Goal: Information Seeking & Learning: Learn about a topic

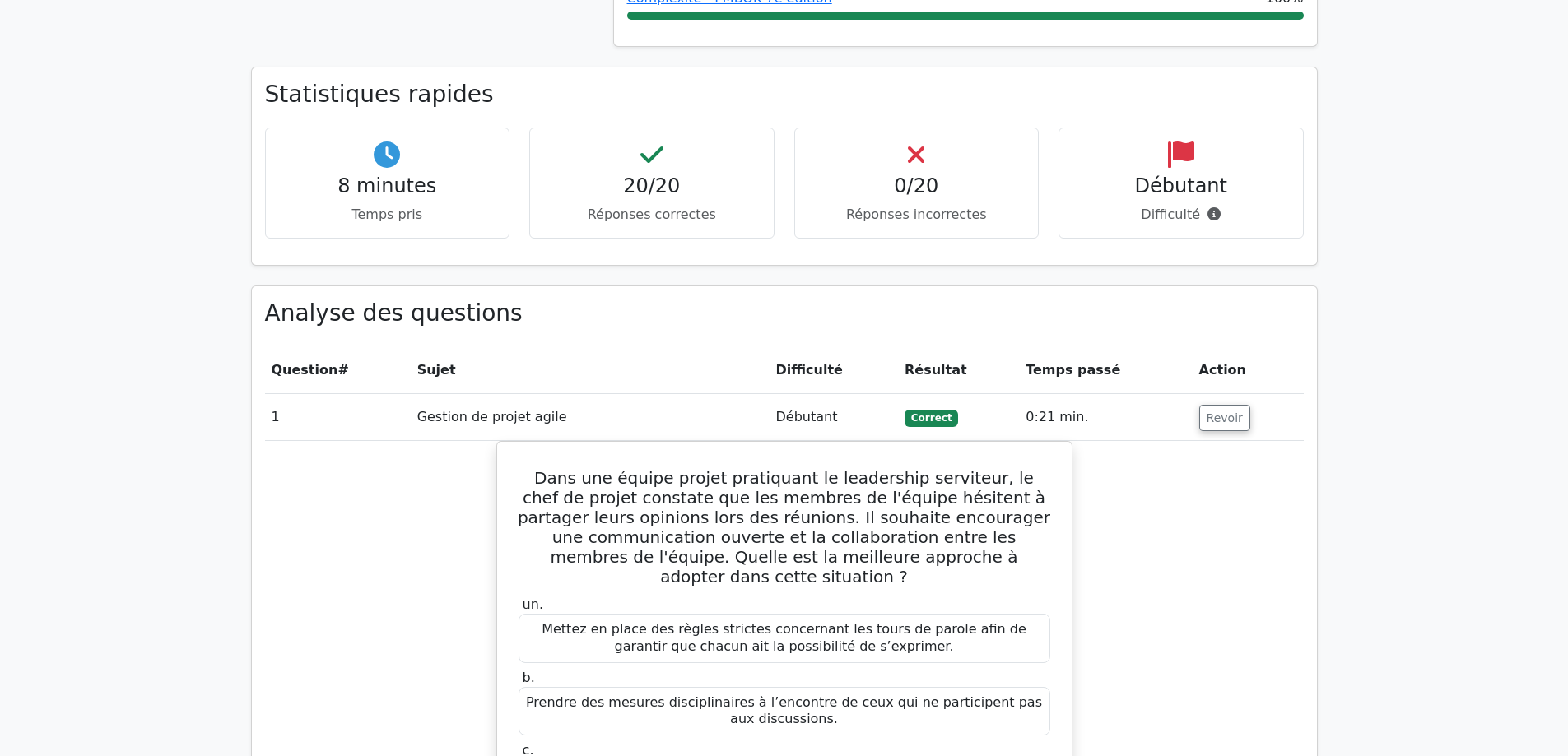
scroll to position [1152, 0]
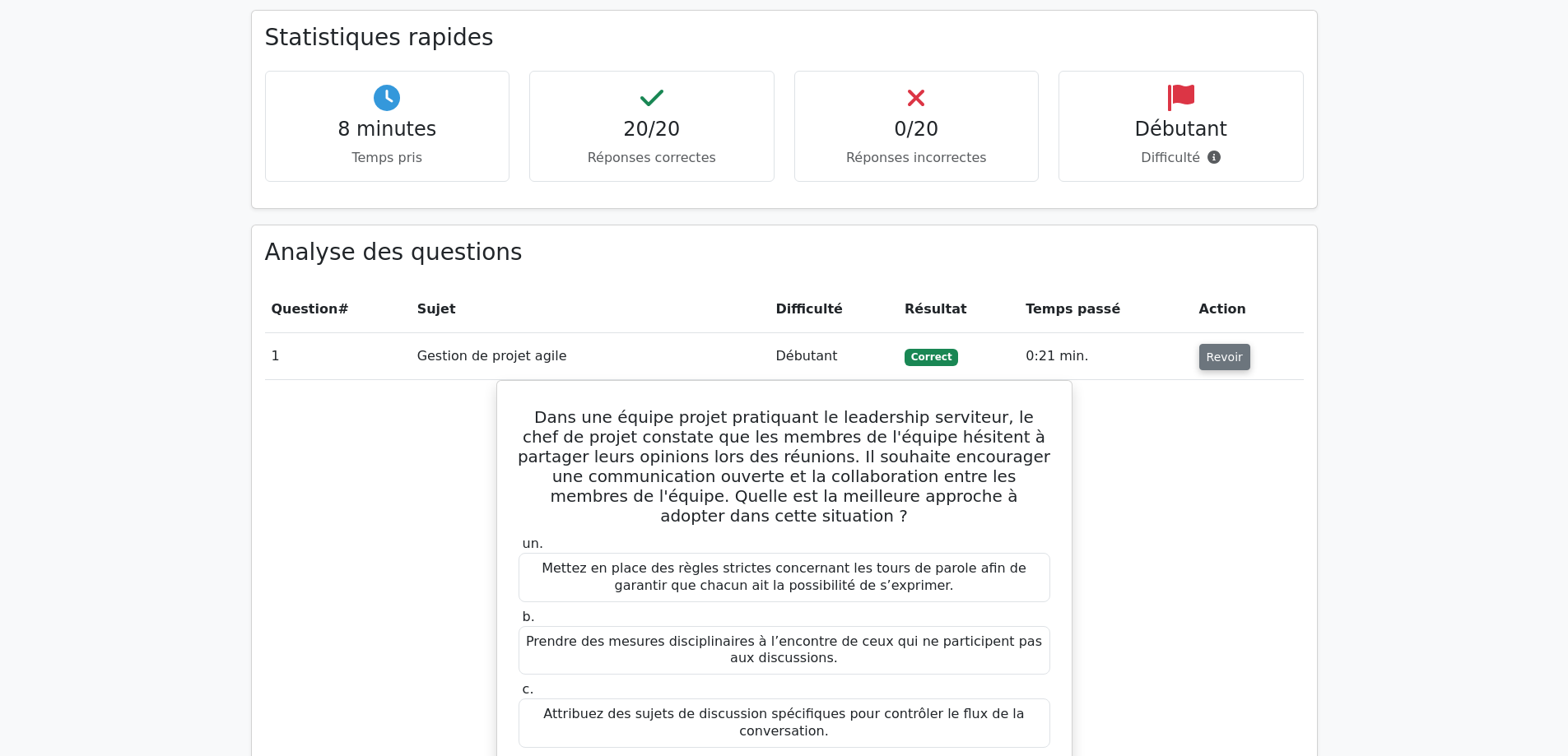
click at [1220, 351] on font "Revoir" at bounding box center [1224, 357] width 36 height 14
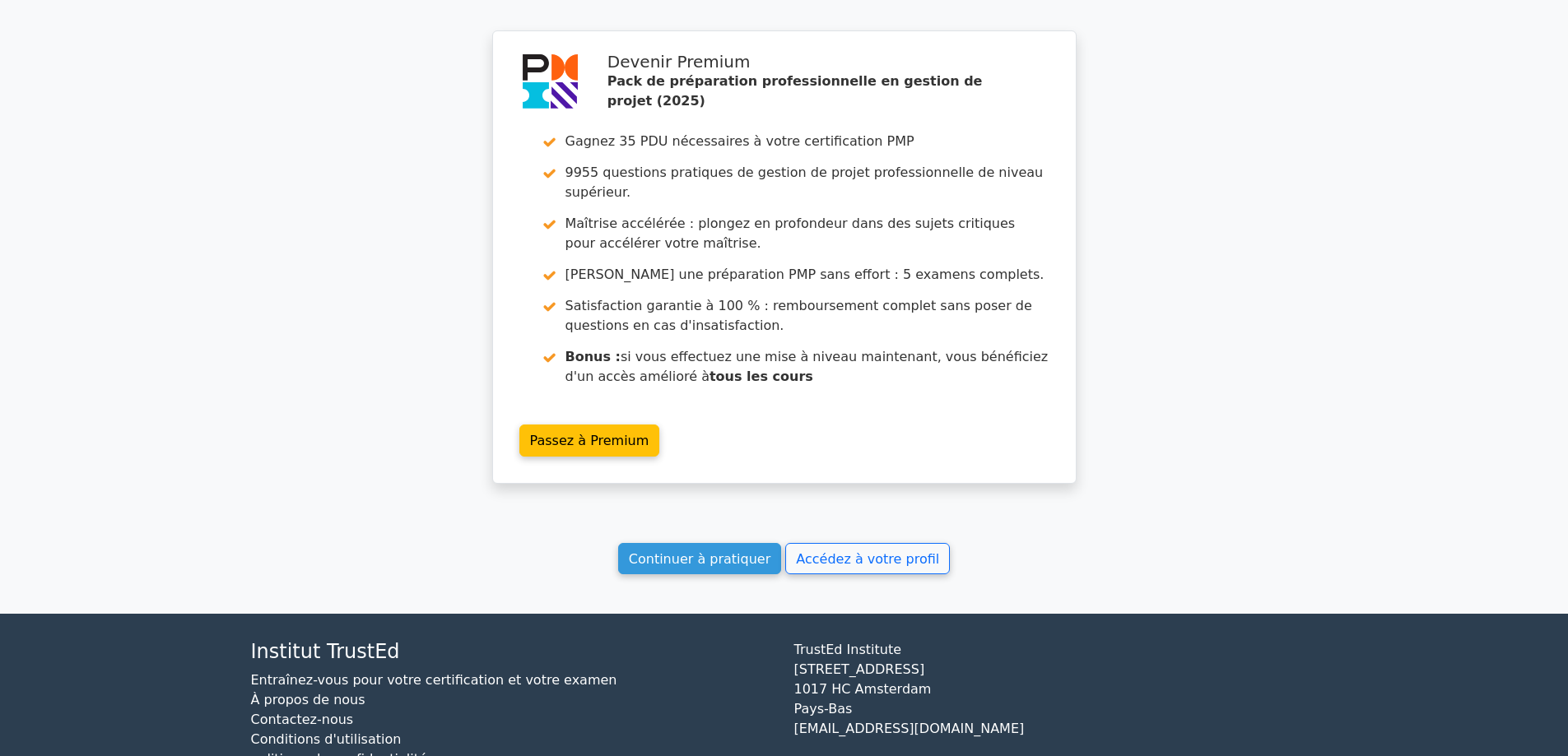
scroll to position [2510, 0]
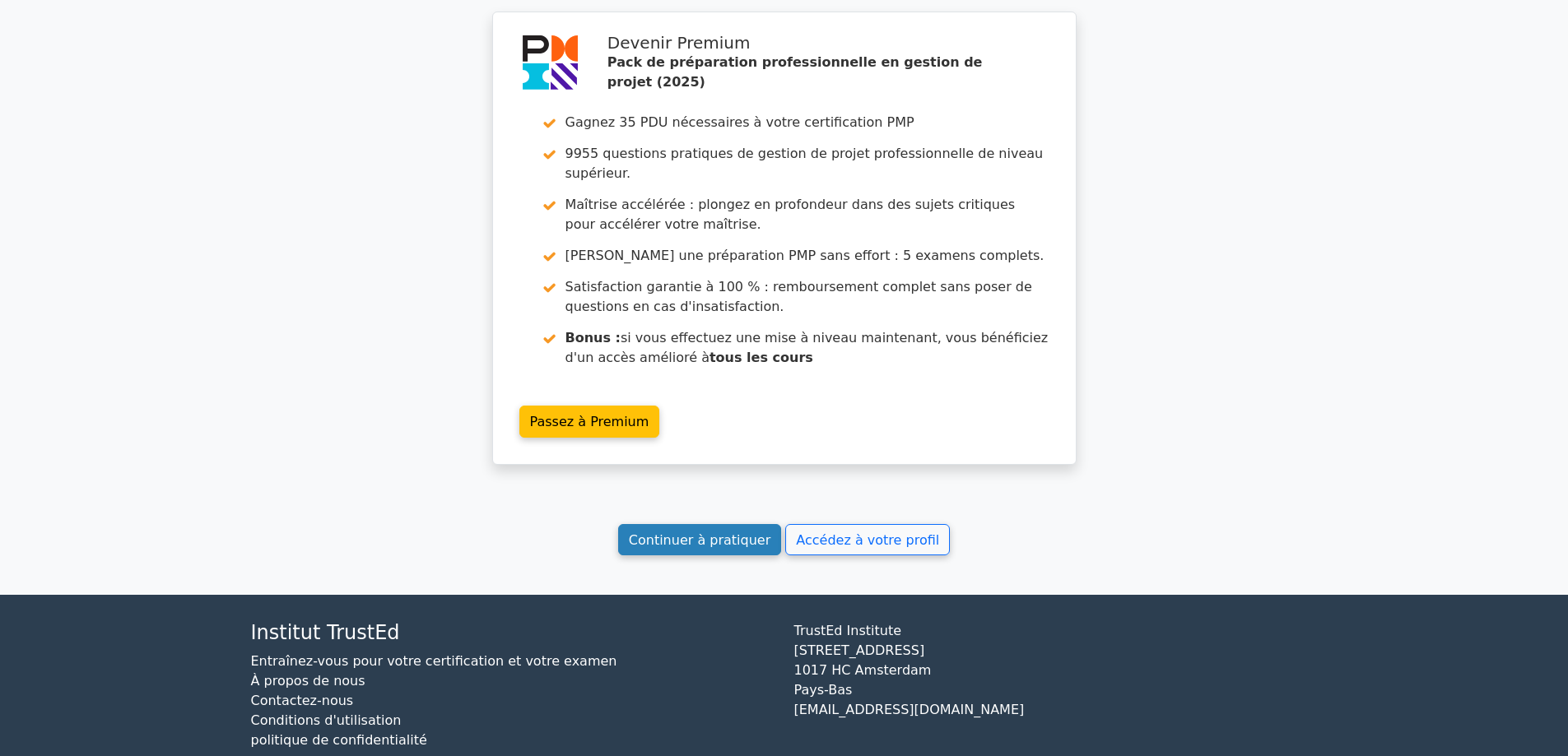
click at [713, 532] on font "Continuer à pratiquer" at bounding box center [699, 539] width 142 height 15
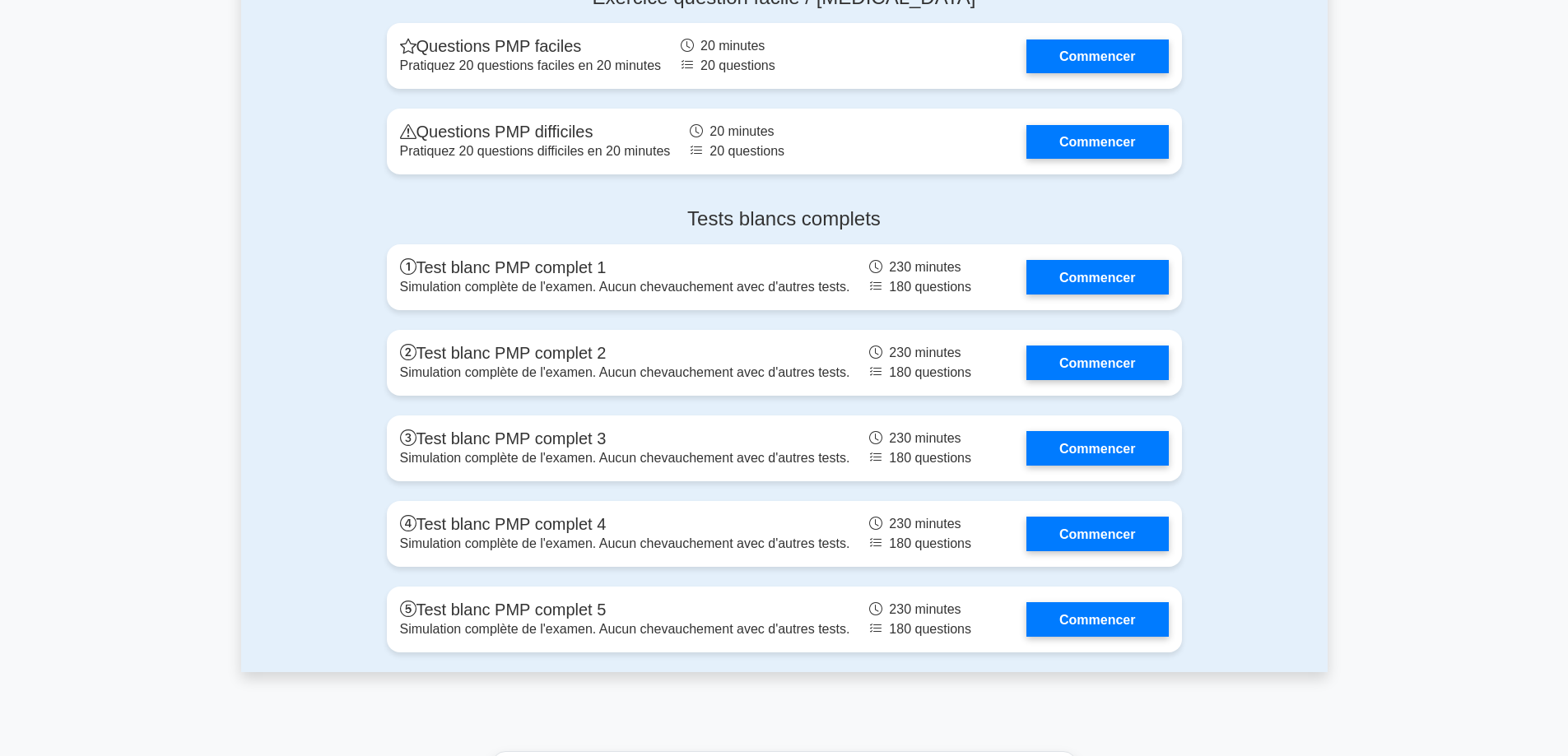
scroll to position [6090, 0]
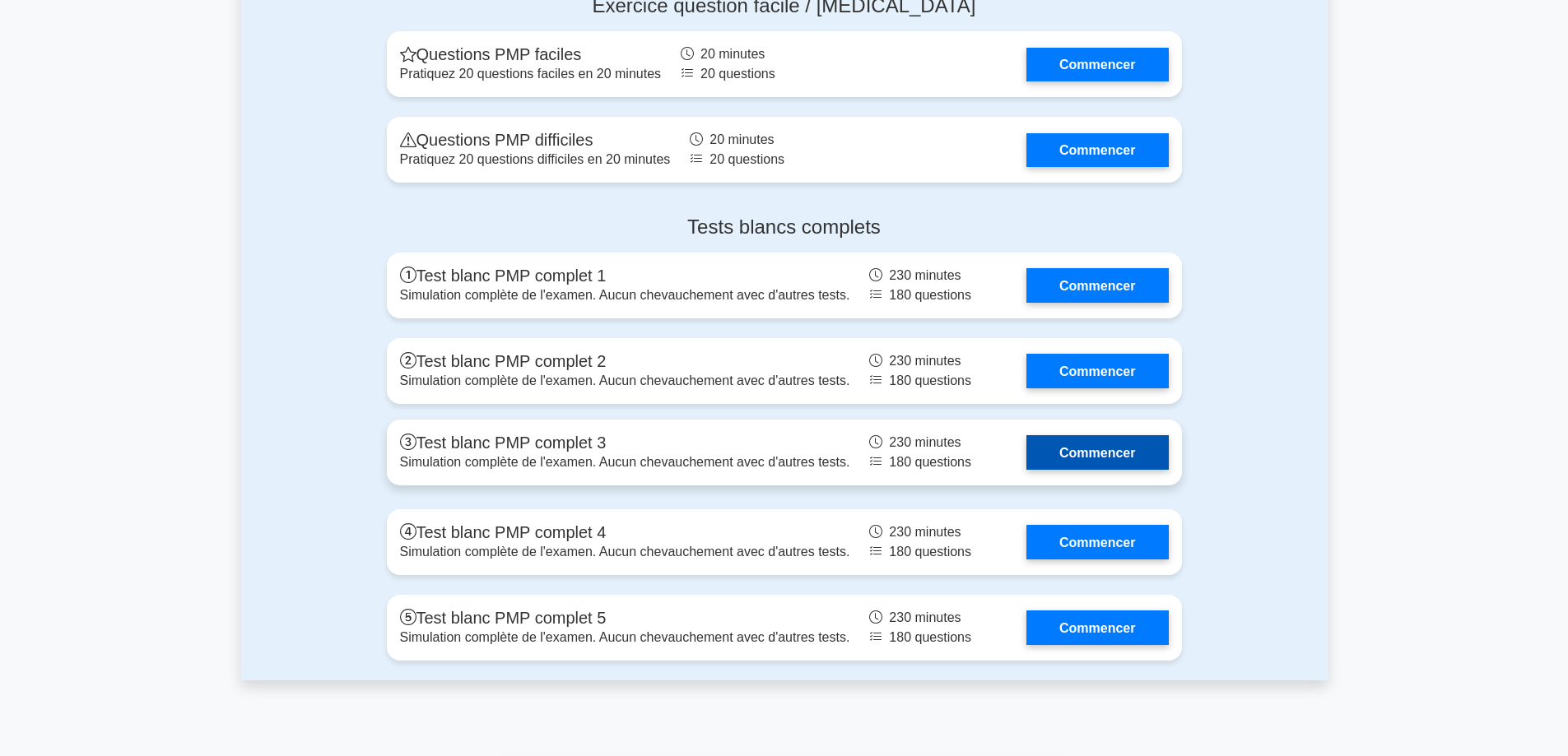
click at [1085, 452] on link "Commencer" at bounding box center [1097, 451] width 142 height 33
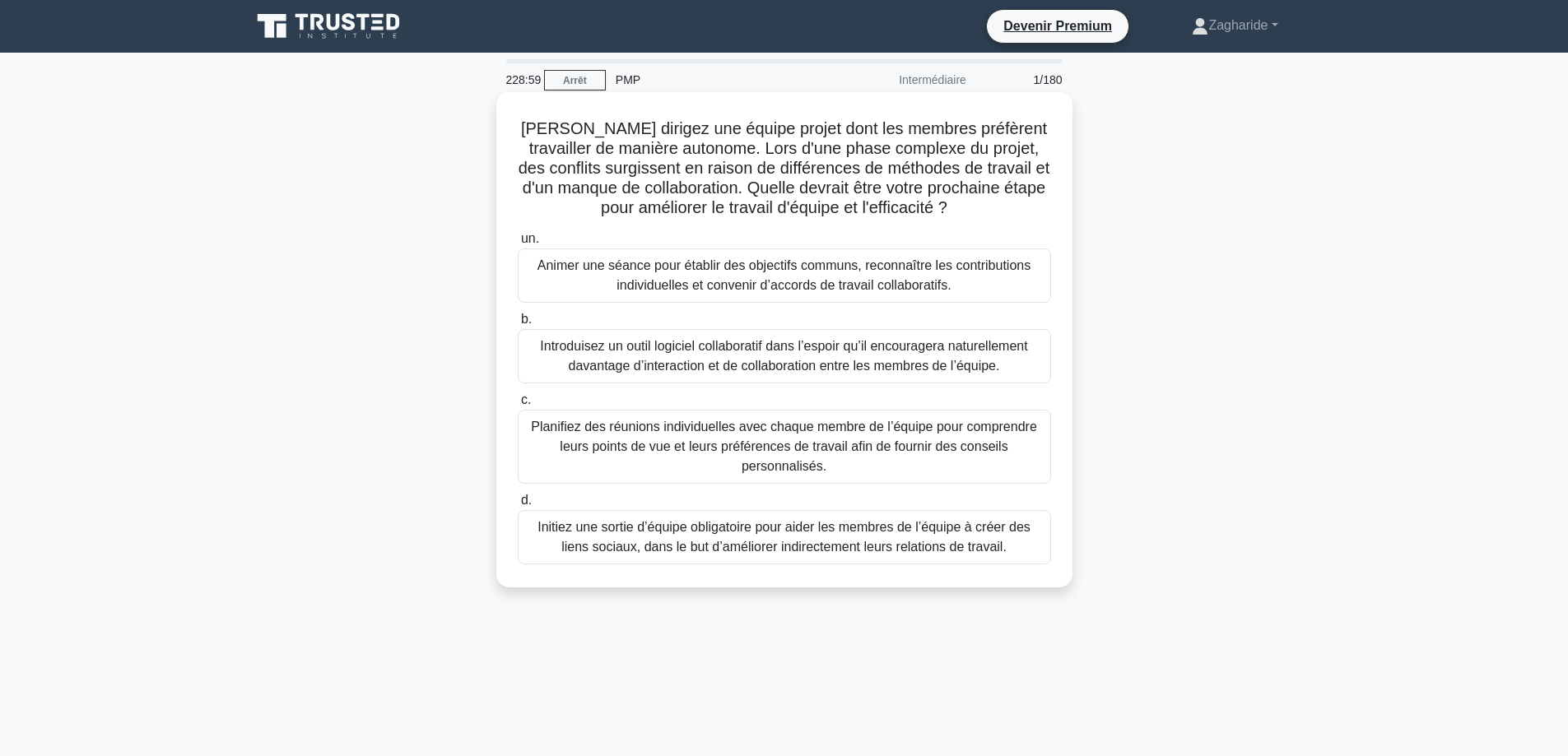
click at [891, 273] on font "Animer une séance pour établir des objectifs communs, reconnaître les contribut…" at bounding box center [783, 275] width 493 height 33
click at [517, 244] on input "un. Animer une séance pour établir des objectifs communs, reconnaître les contr…" at bounding box center [517, 239] width 0 height 11
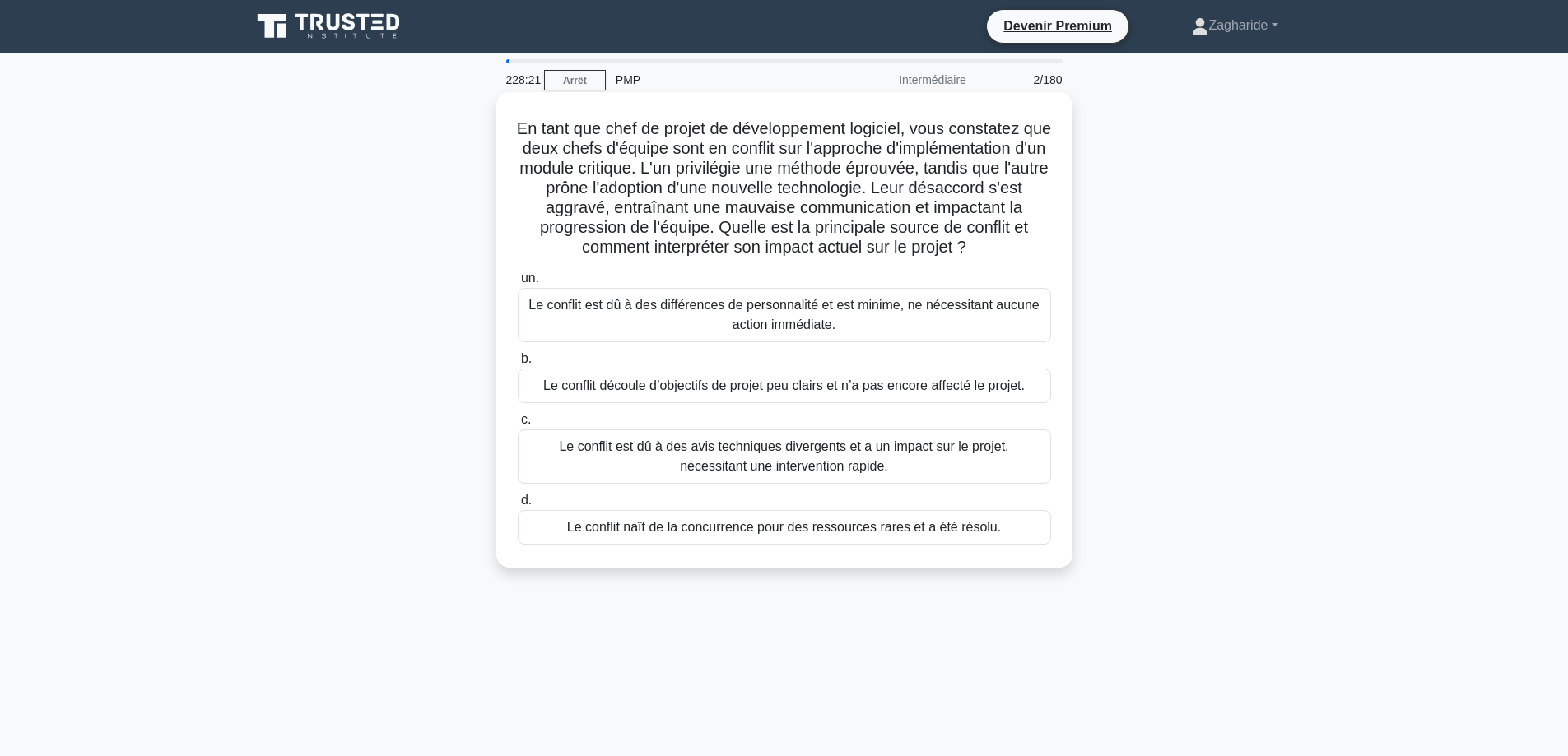
click at [897, 467] on font "Le conflit est dû à des avis techniques divergents et a un impact sur le projet…" at bounding box center [783, 456] width 449 height 33
click at [517, 425] on input "c. Le conflit est dû à des avis techniques divergents et a un impact sur le pro…" at bounding box center [517, 421] width 0 height 11
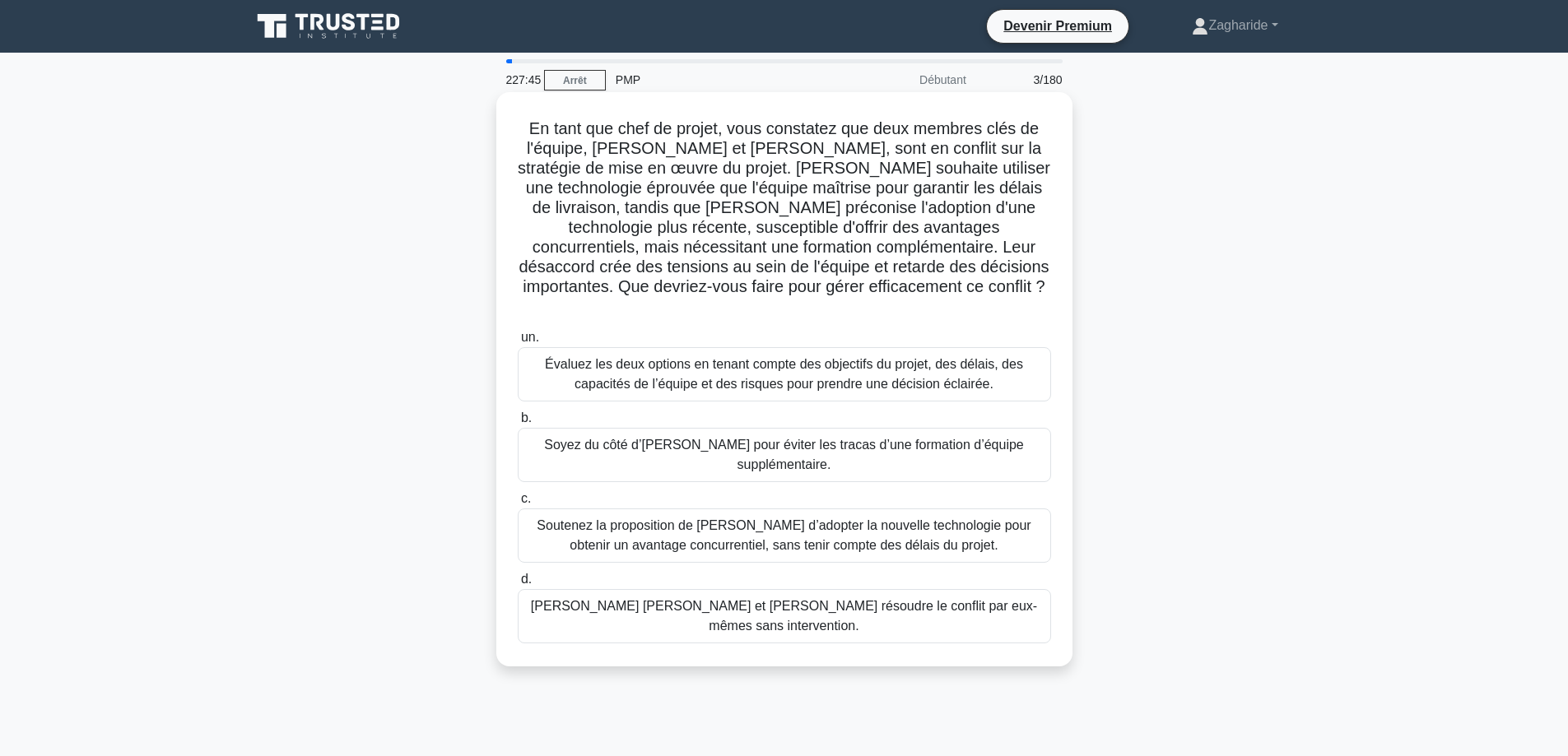
click at [899, 364] on font "Évaluez les deux options en tenant compte des objectifs du projet, des délais, …" at bounding box center [783, 373] width 478 height 33
click at [517, 343] on input "un. Évaluez les deux options en tenant compte des objectifs du projet, des déla…" at bounding box center [517, 338] width 0 height 11
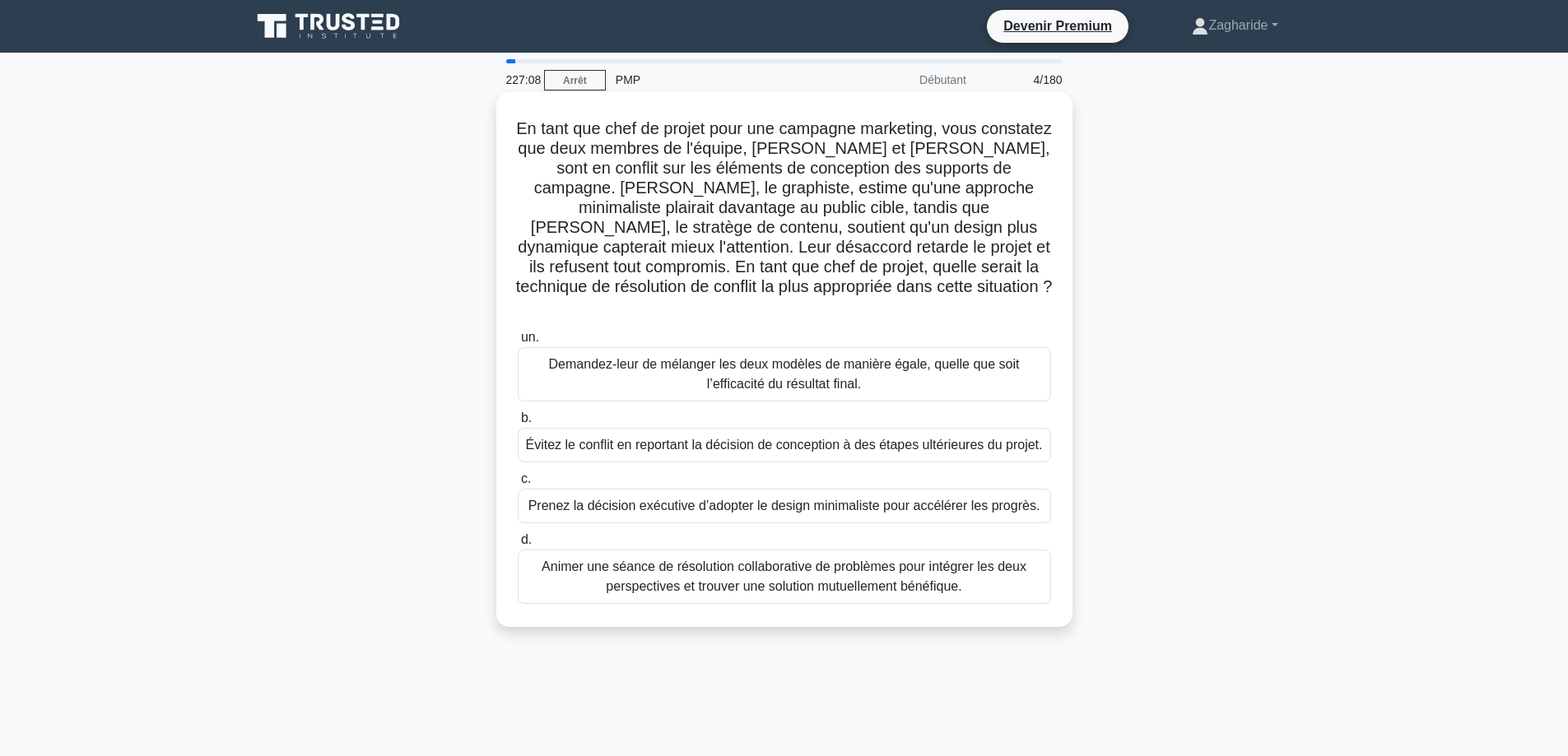
click at [790, 560] on font "Animer une séance de résolution collaborative de problèmes pour intégrer les de…" at bounding box center [784, 576] width 485 height 33
click at [517, 545] on input "d. Animer une séance de résolution collaborative de problèmes pour intégrer les…" at bounding box center [517, 540] width 0 height 11
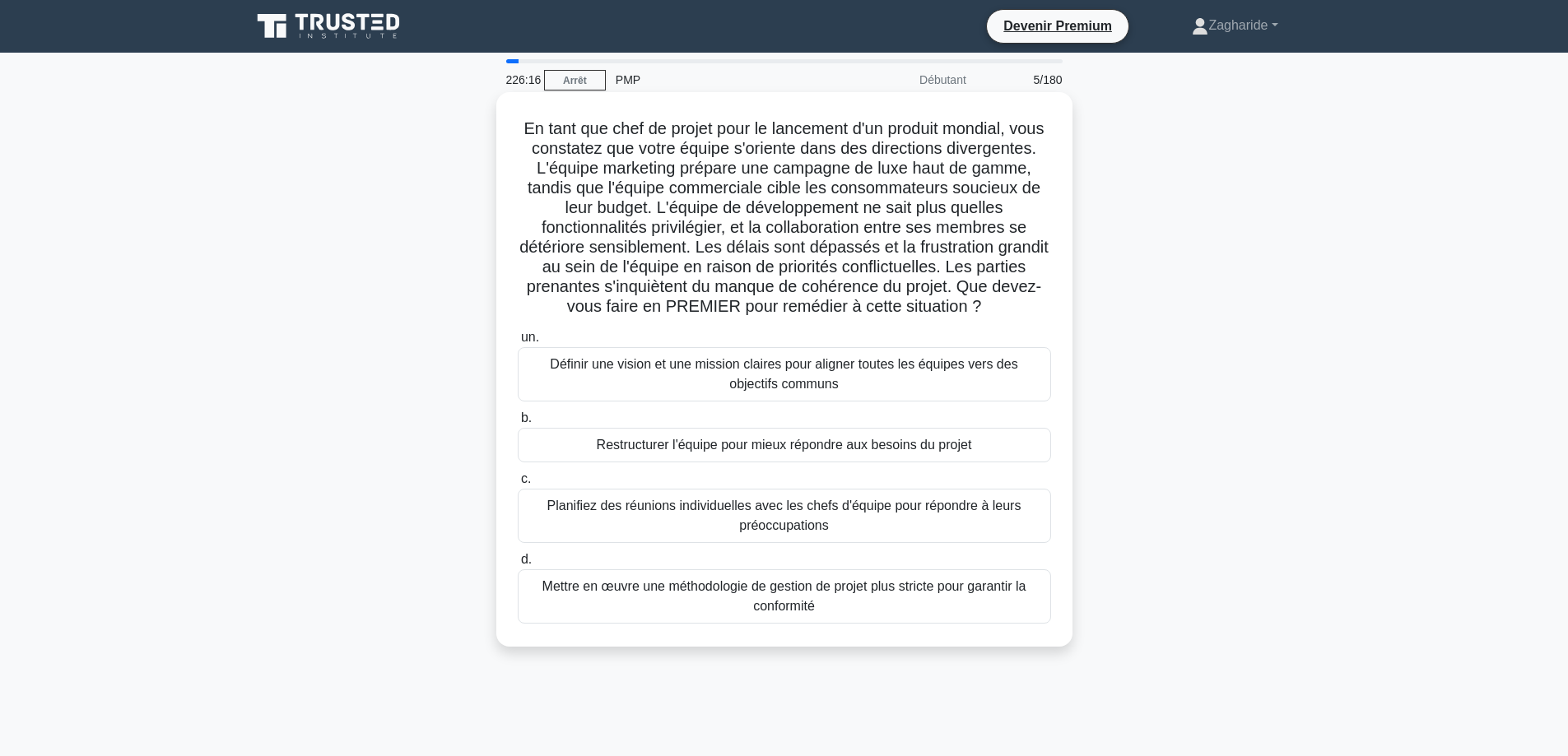
click at [879, 375] on font "Définir une vision et une mission claires pour aligner toutes les équipes vers …" at bounding box center [784, 374] width 518 height 40
click at [517, 343] on input "un. Définir une vision et une mission claires pour aligner toutes les équipes v…" at bounding box center [517, 338] width 0 height 11
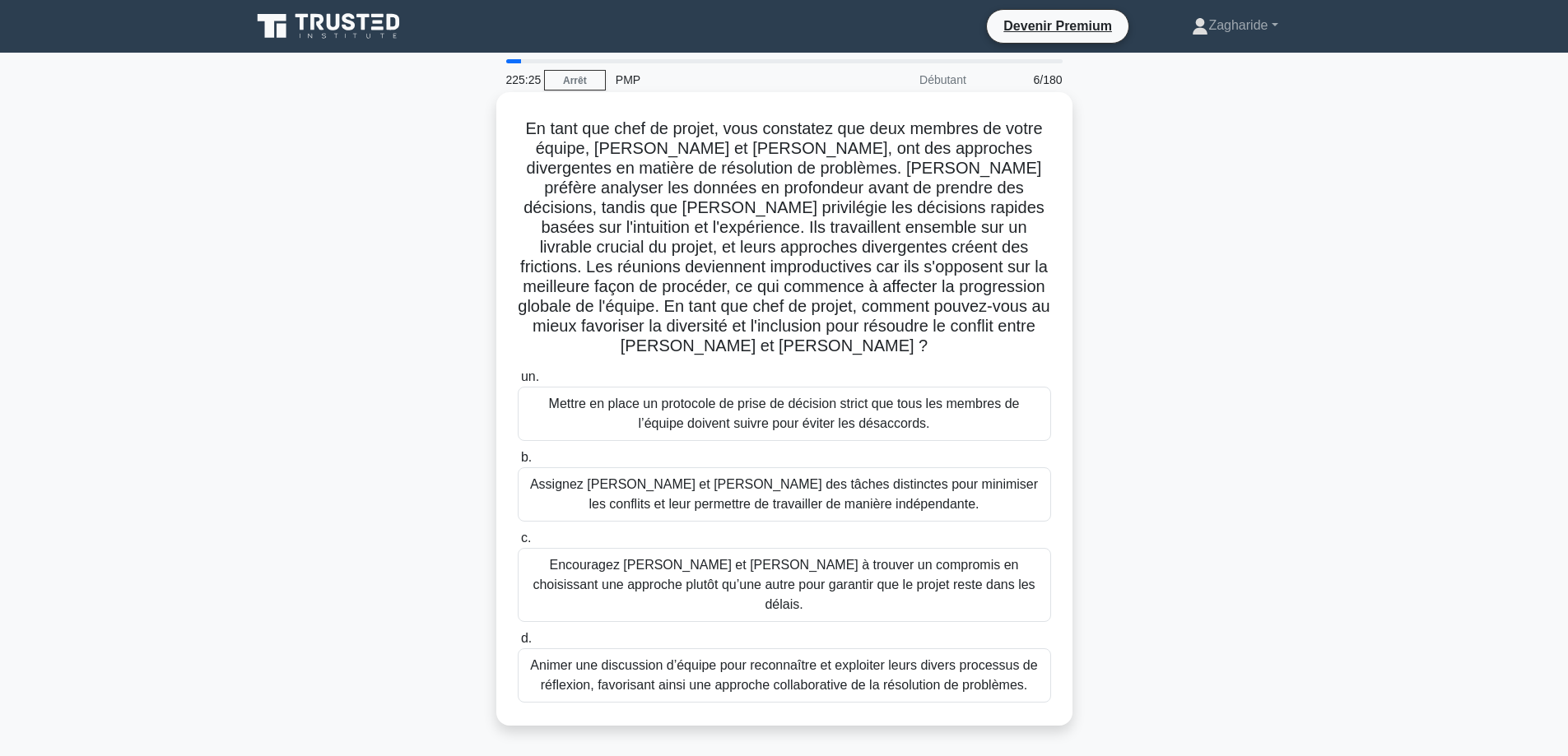
click at [809, 658] on font "Animer une discussion d’équipe pour reconnaître et exploiter leurs divers proce…" at bounding box center [783, 675] width 507 height 33
click at [517, 645] on input "d. Animer une discussion d’équipe pour reconnaître et exploiter leurs divers pr…" at bounding box center [517, 639] width 0 height 11
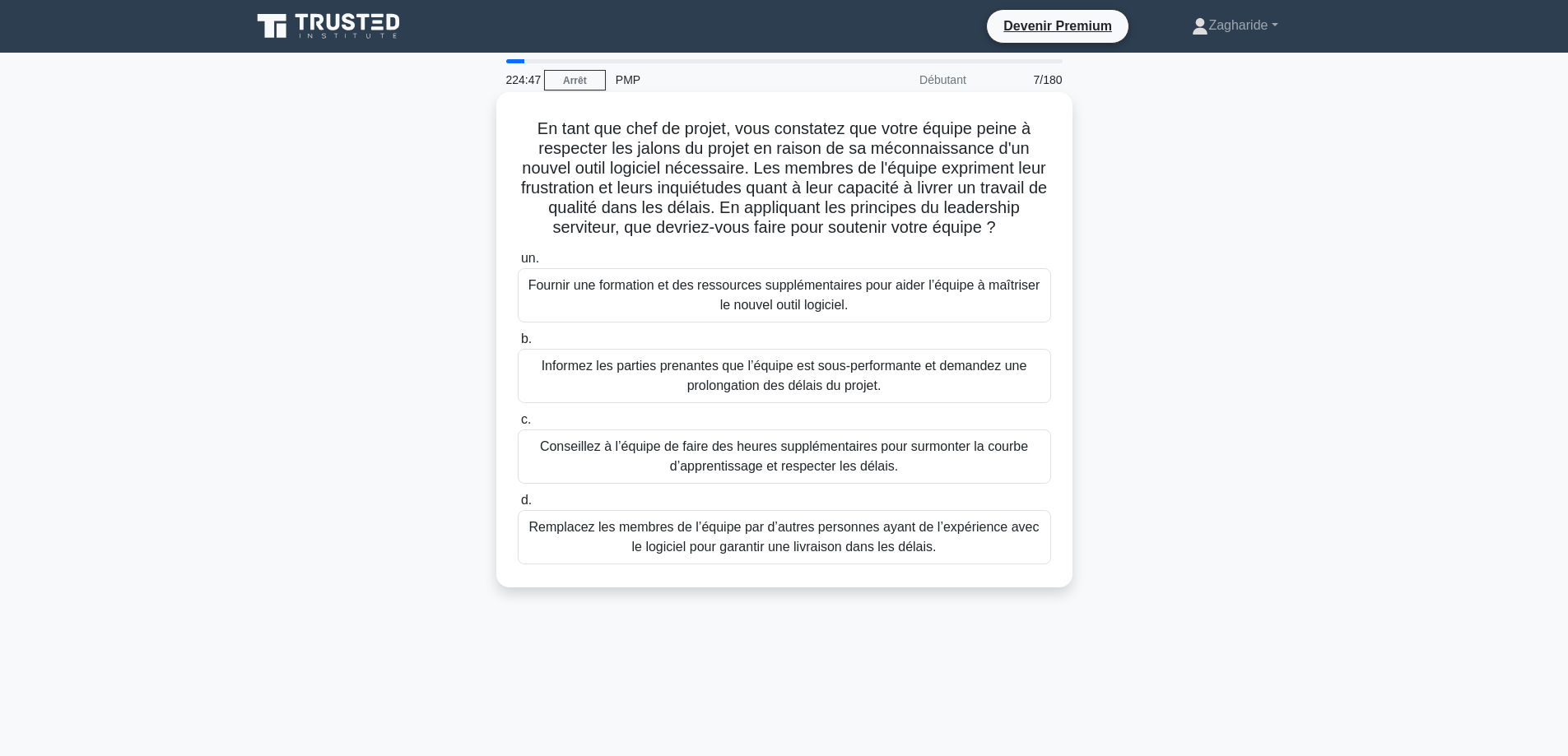
click at [808, 310] on font "Fournir une formation et des ressources supplémentaires pour aider l’équipe à m…" at bounding box center [784, 295] width 512 height 33
click at [517, 264] on input "un. Fournir une formation et des ressources supplémentaires pour aider l’équipe…" at bounding box center [517, 259] width 0 height 11
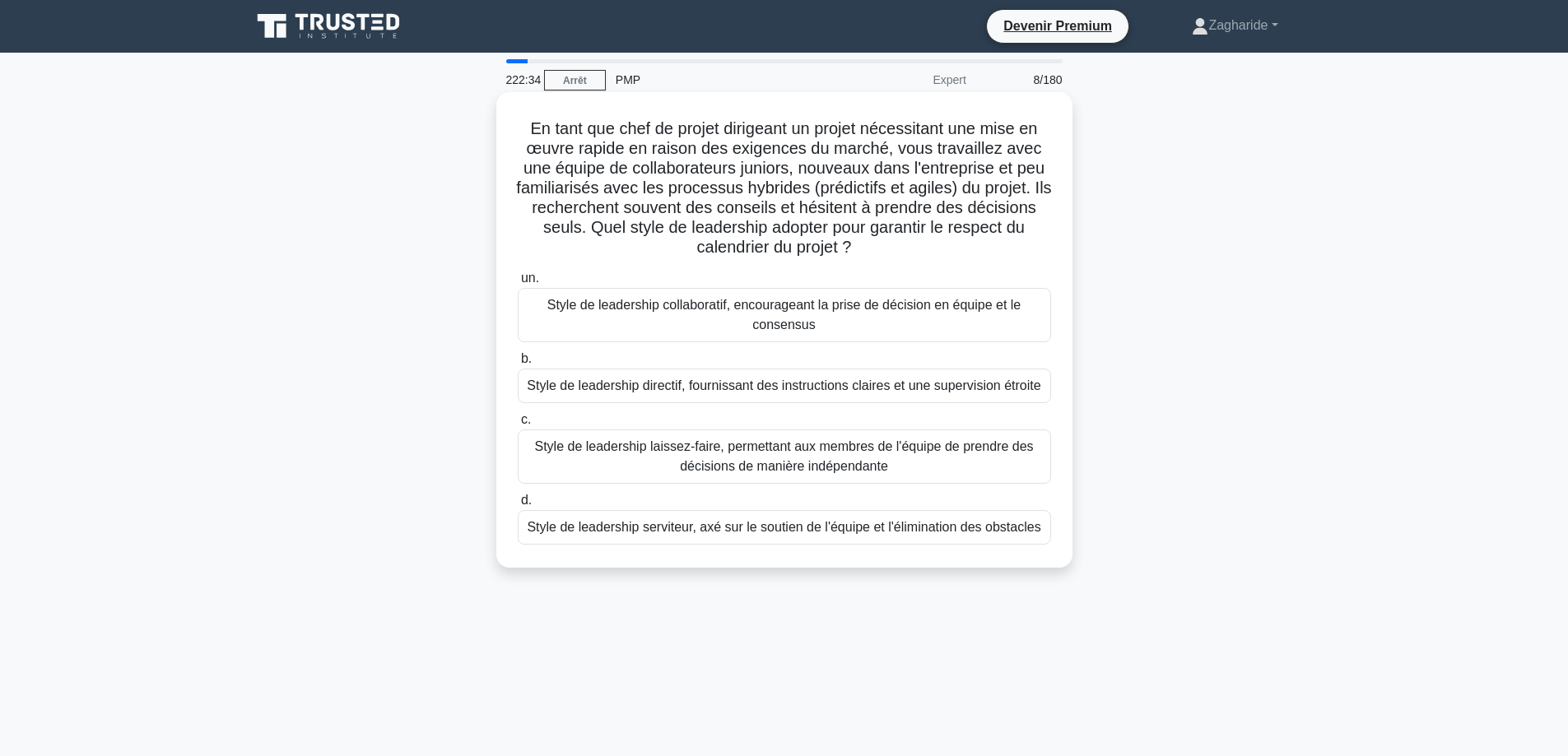
click at [893, 534] on font "Style de leadership serviteur, axé sur le soutien de l'équipe et l'élimination …" at bounding box center [783, 526] width 514 height 14
click at [517, 506] on input "d. Style de leadership serviteur, axé sur le soutien de l'équipe et l'éliminati…" at bounding box center [517, 501] width 0 height 11
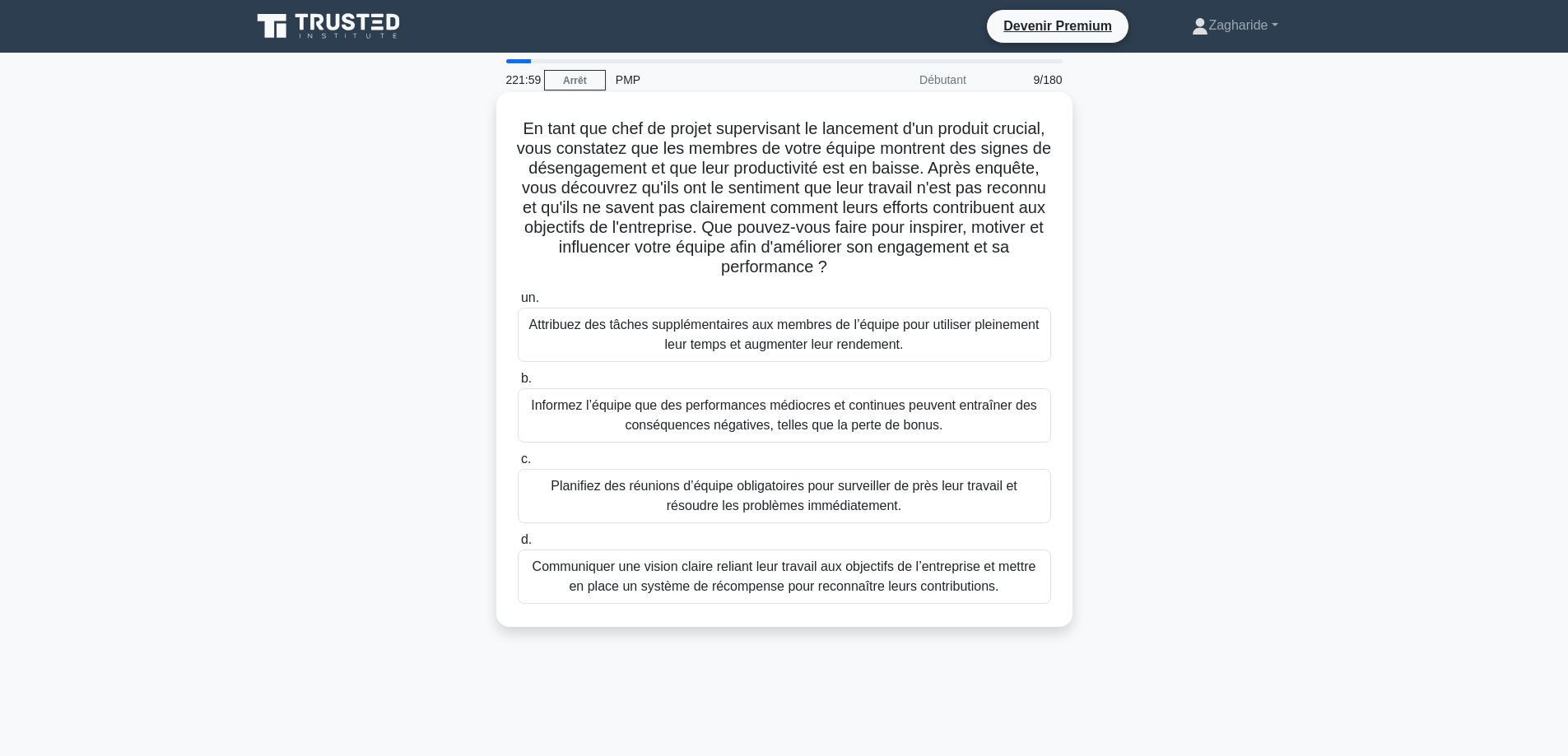
click at [926, 577] on font "Communiquer une vision claire reliant leur travail aux objectifs de l’entrepris…" at bounding box center [784, 577] width 518 height 40
click at [517, 545] on input "d. Communiquer une vision claire reliant leur travail aux objectifs de l’entrep…" at bounding box center [517, 540] width 0 height 11
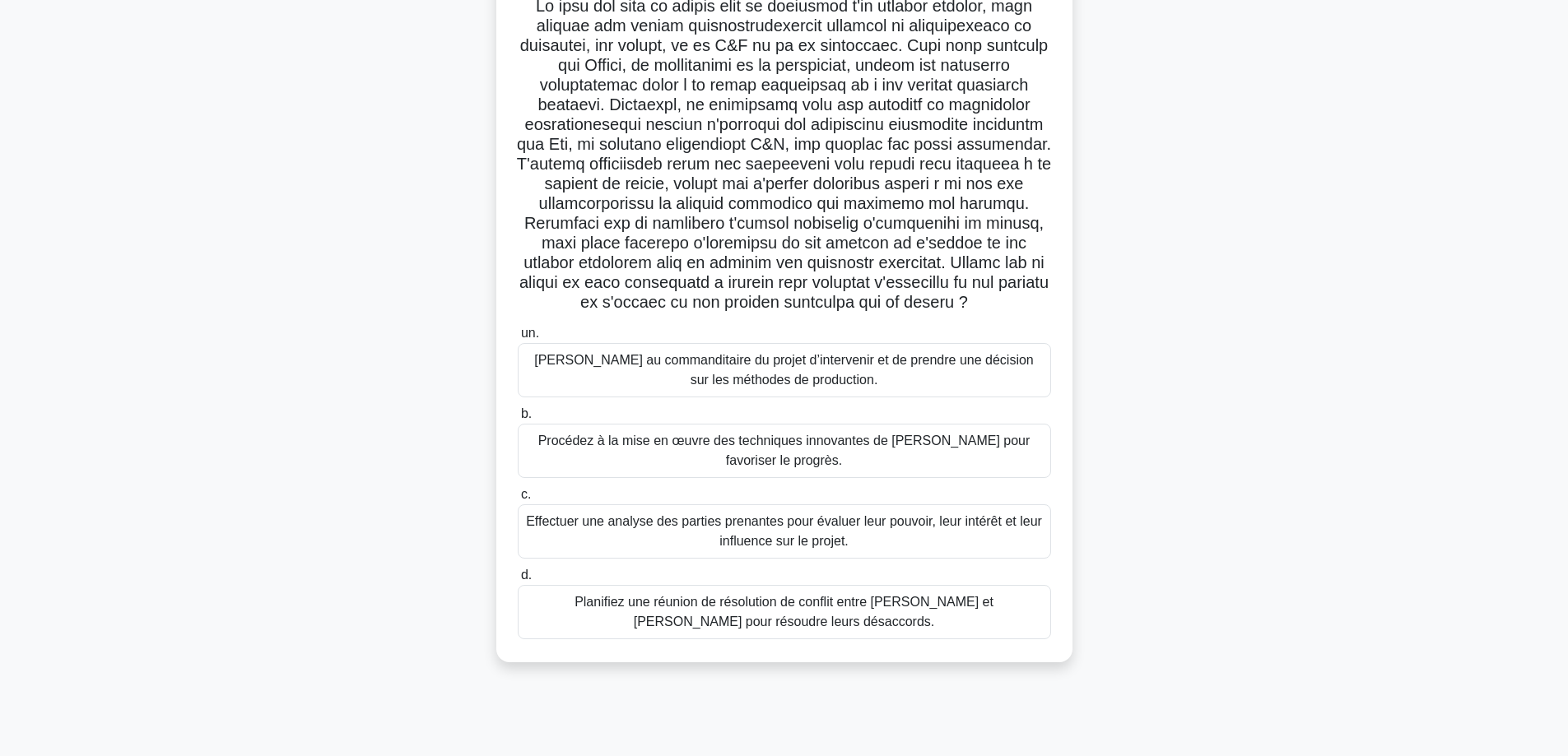
scroll to position [133, 0]
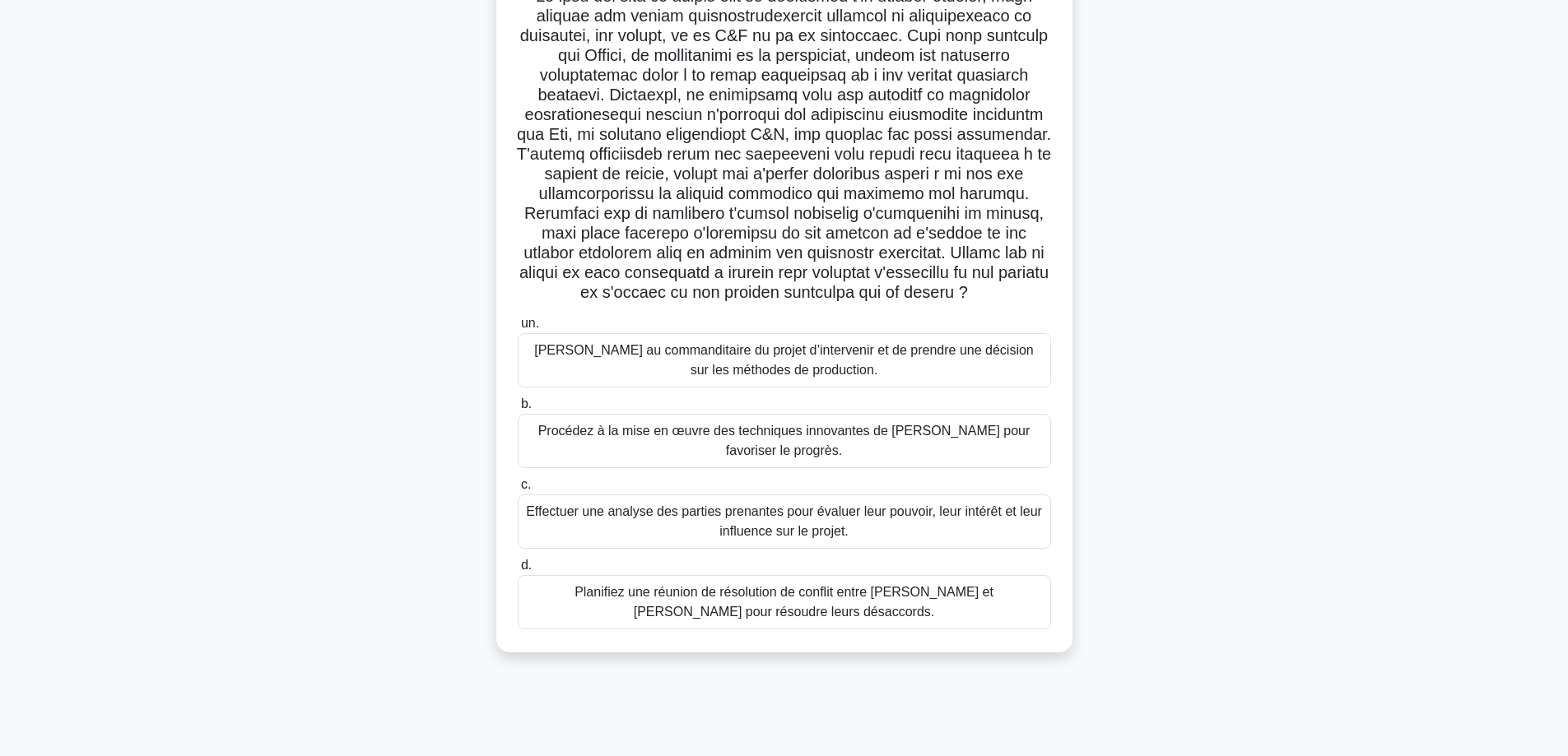
click at [860, 537] on font "Effectuer une analyse des parties prenantes pour évaluer leur pouvoir, leur int…" at bounding box center [784, 522] width 518 height 40
click at [517, 490] on input "c. Effectuer une analyse des parties prenantes pour évaluer leur pouvoir, leur …" at bounding box center [517, 486] width 0 height 11
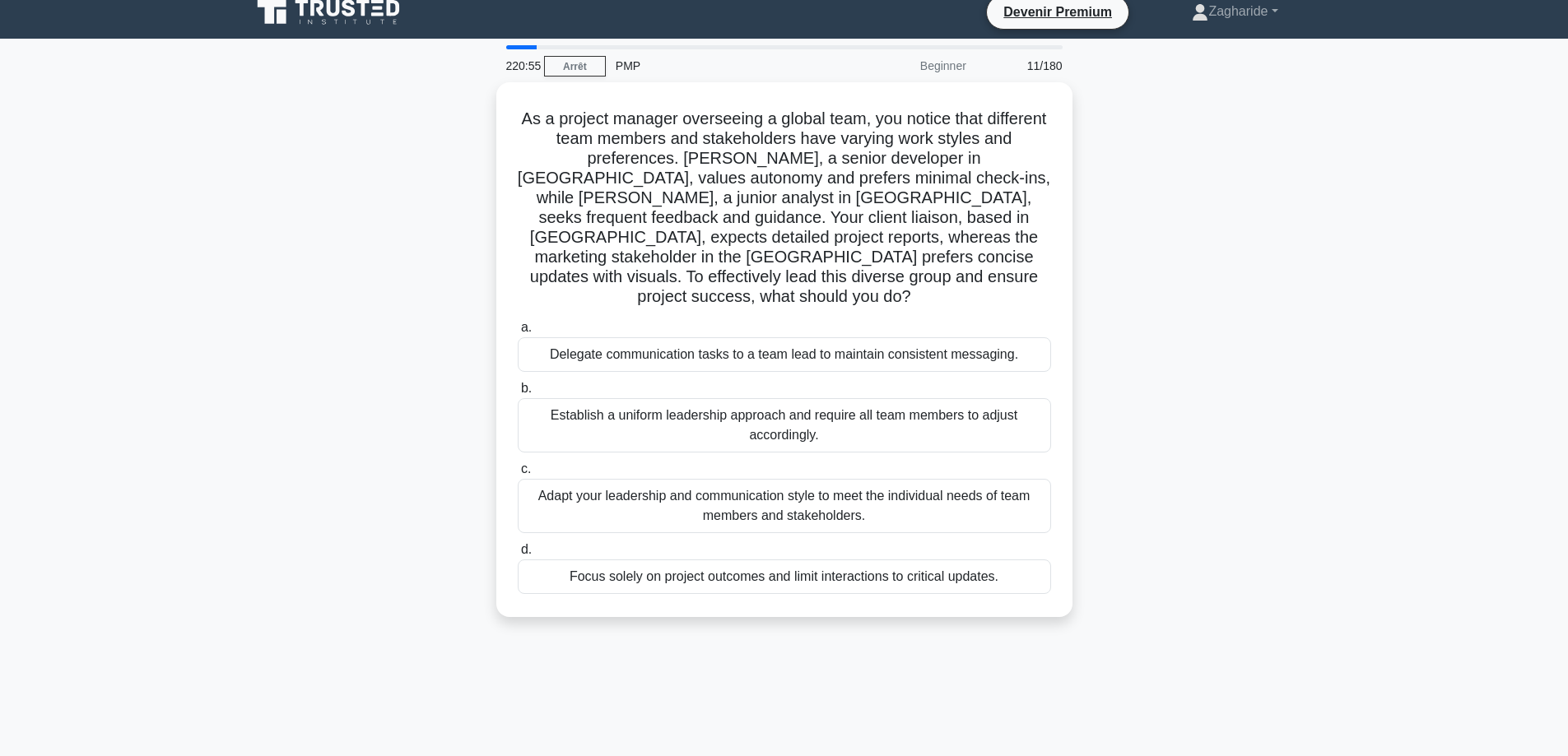
scroll to position [0, 0]
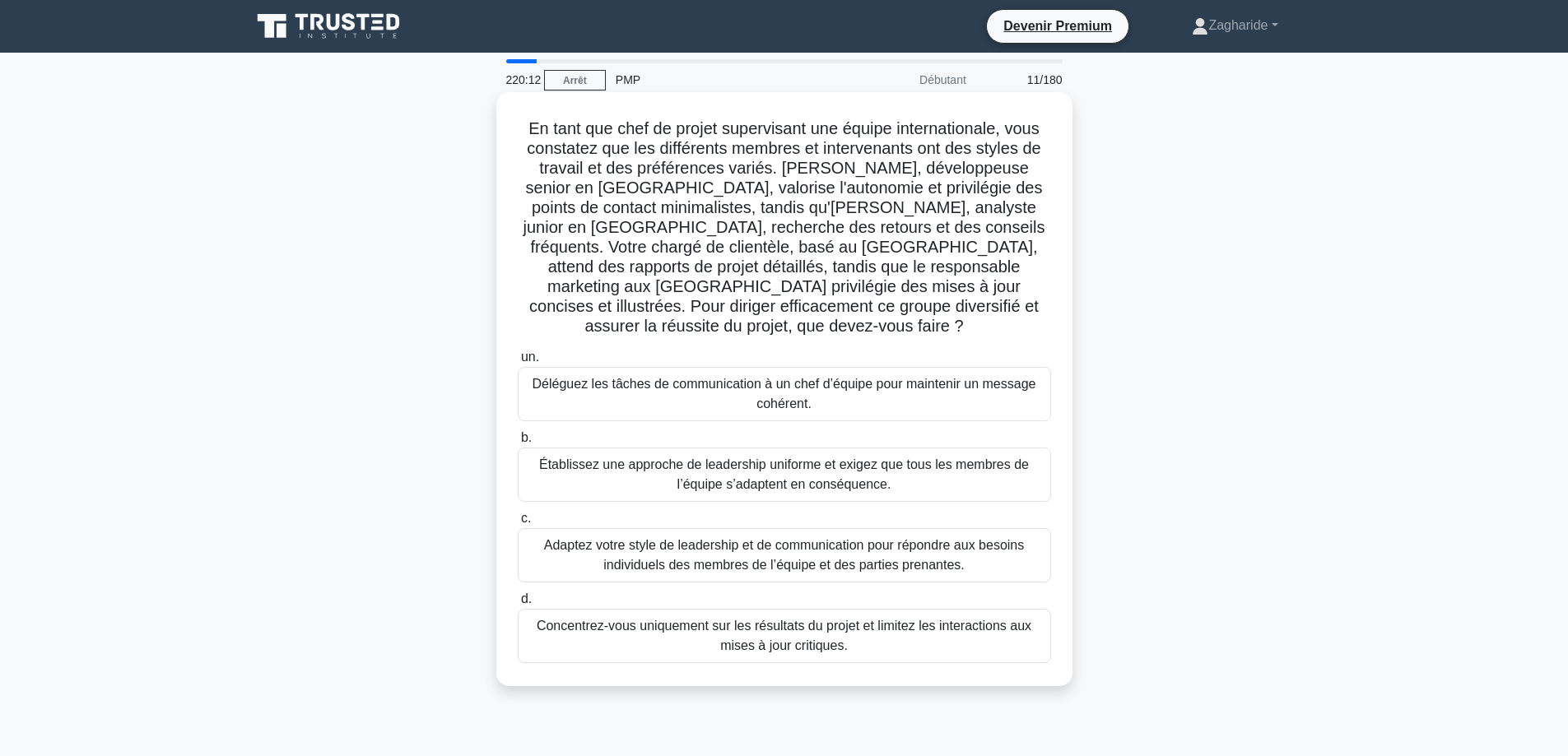
click at [759, 538] on font "Adaptez votre style de leadership et de communication pour répondre aux besoins…" at bounding box center [784, 554] width 480 height 33
click at [517, 524] on input "c. Adaptez votre style de leadership et de communication pour répondre aux beso…" at bounding box center [517, 519] width 0 height 11
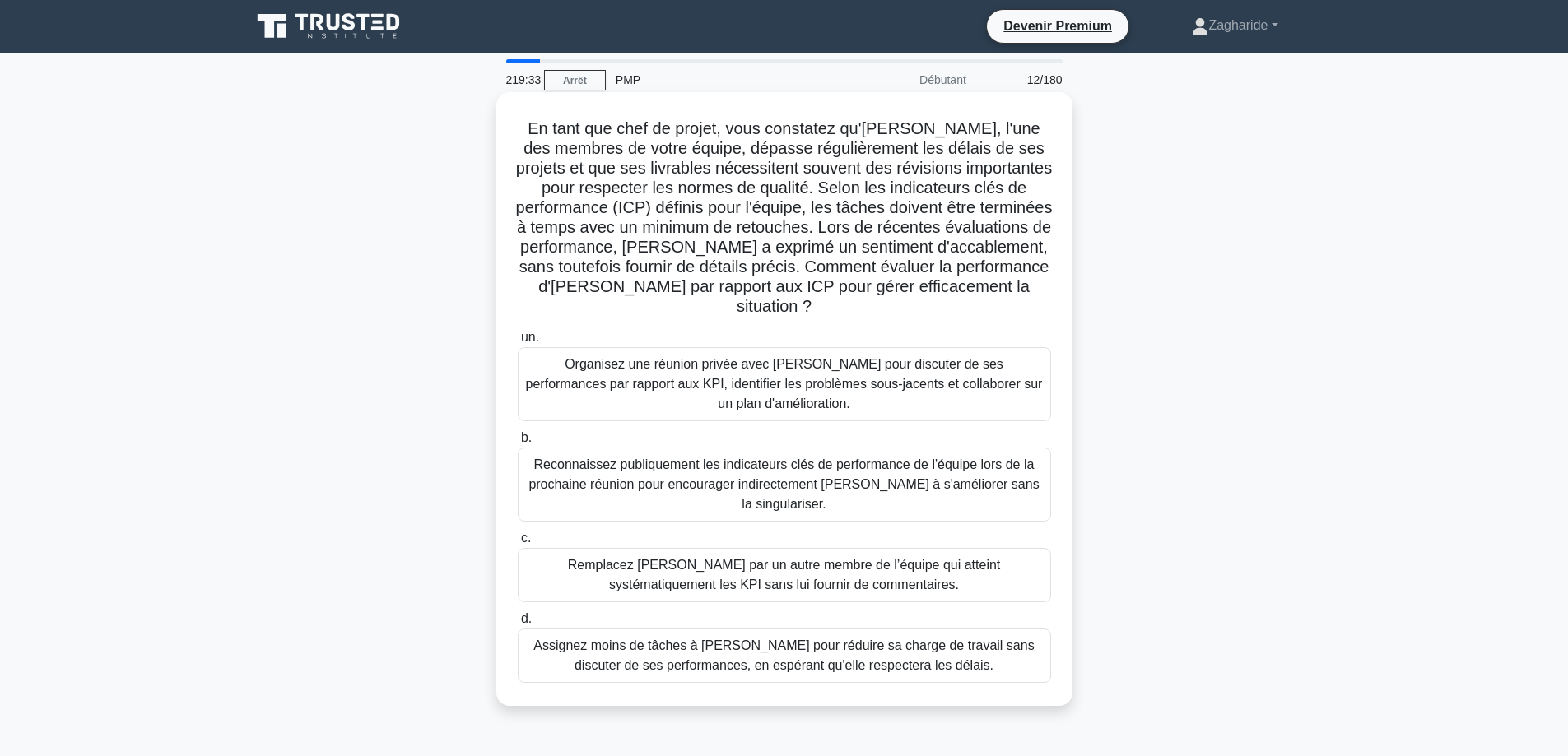
click at [753, 385] on font "Organisez une réunion privée avec Emma pour discuter de ses performances par ra…" at bounding box center [783, 383] width 516 height 53
click at [517, 343] on input "un. Organisez une réunion privée avec Emma pour discuter de ses performances pa…" at bounding box center [517, 338] width 0 height 11
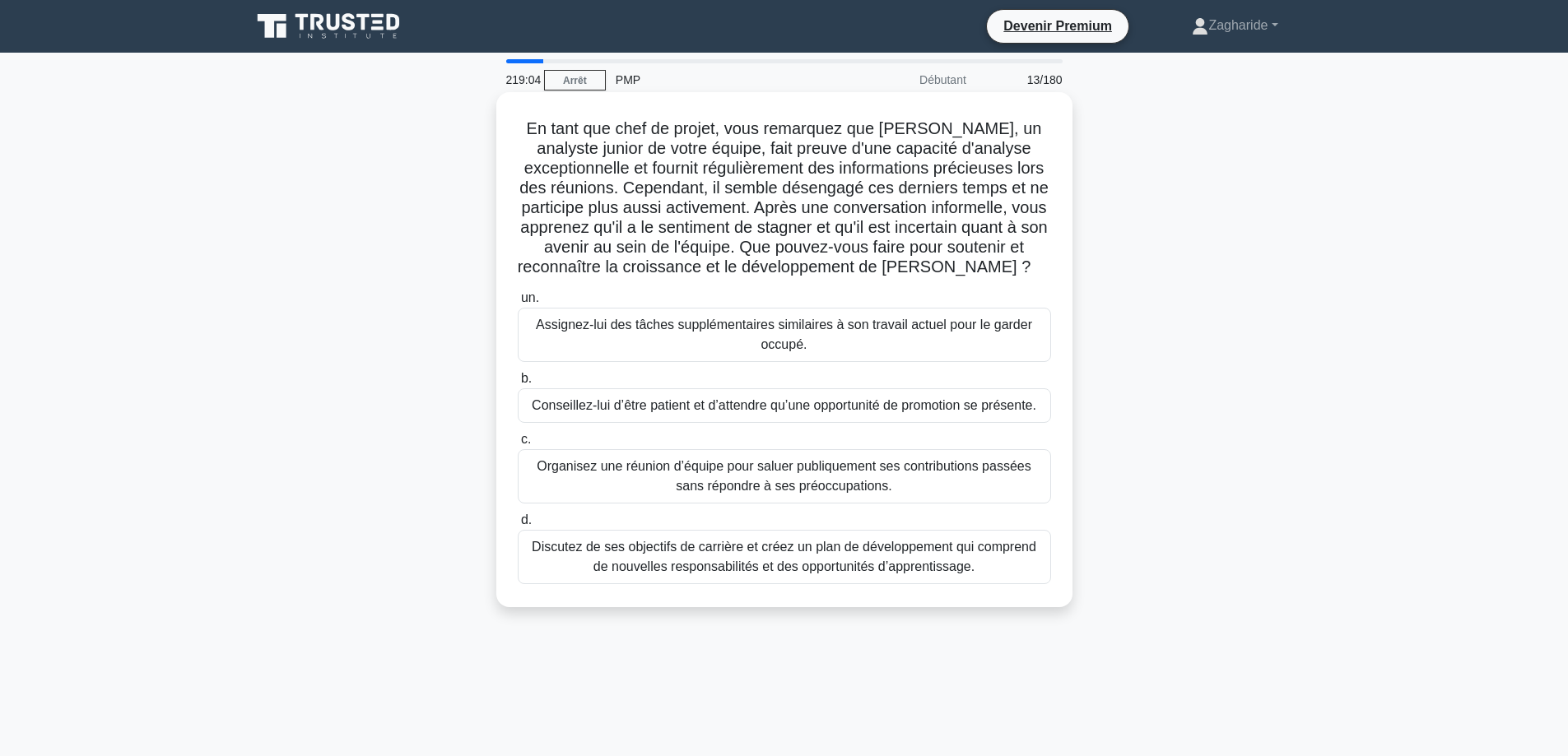
click at [806, 562] on font "Discutez de ses objectifs de carrière et créez un plan de développement qui com…" at bounding box center [784, 556] width 505 height 33
click at [517, 525] on input "d. Discutez de ses objectifs de carrière et créez un plan de développement qui …" at bounding box center [517, 521] width 0 height 11
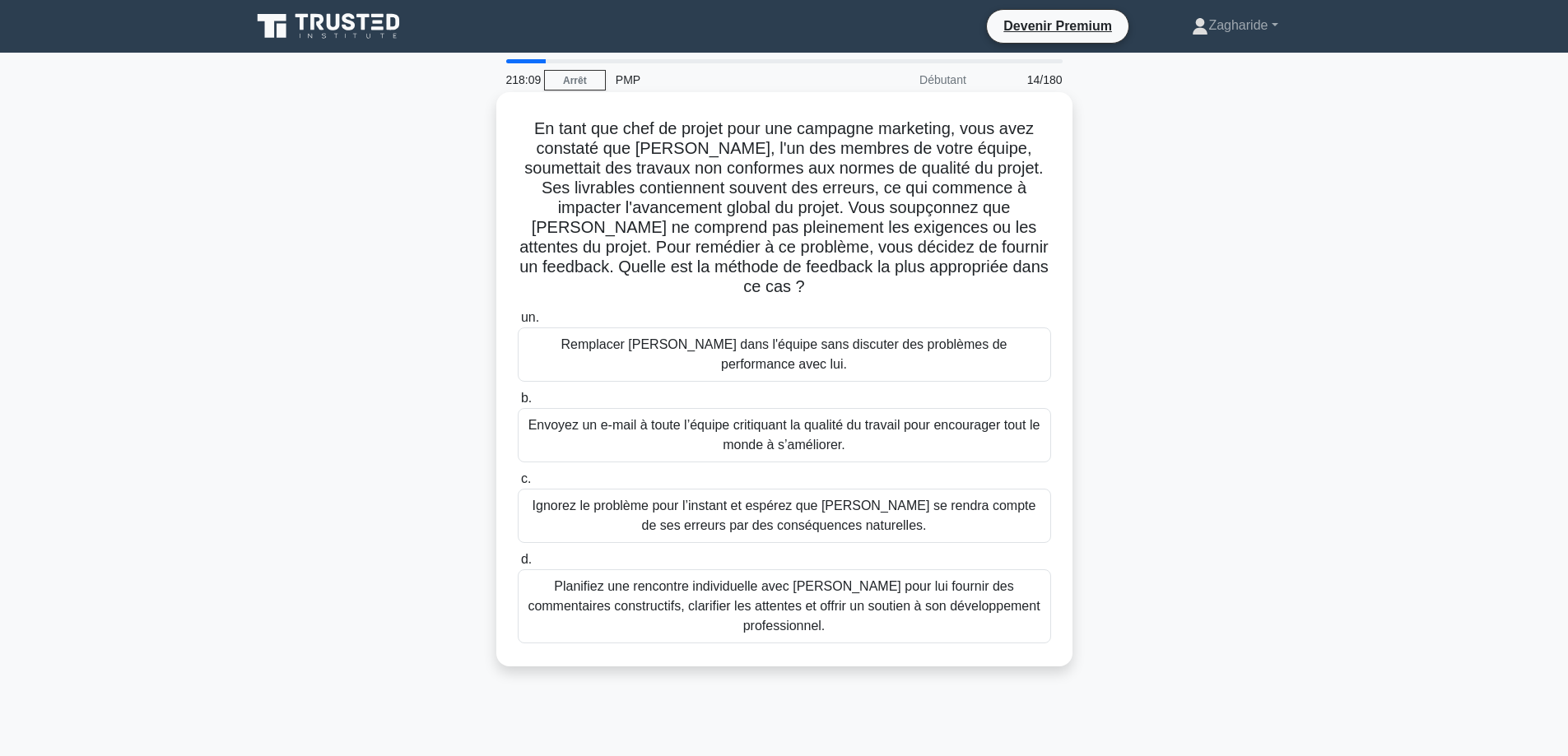
click at [919, 580] on font "Planifiez une rencontre individuelle avec Kevin pour lui fournir des commentair…" at bounding box center [783, 606] width 512 height 53
click at [517, 554] on input "d. Planifiez une rencontre individuelle avec Kevin pour lui fournir des comment…" at bounding box center [517, 560] width 0 height 11
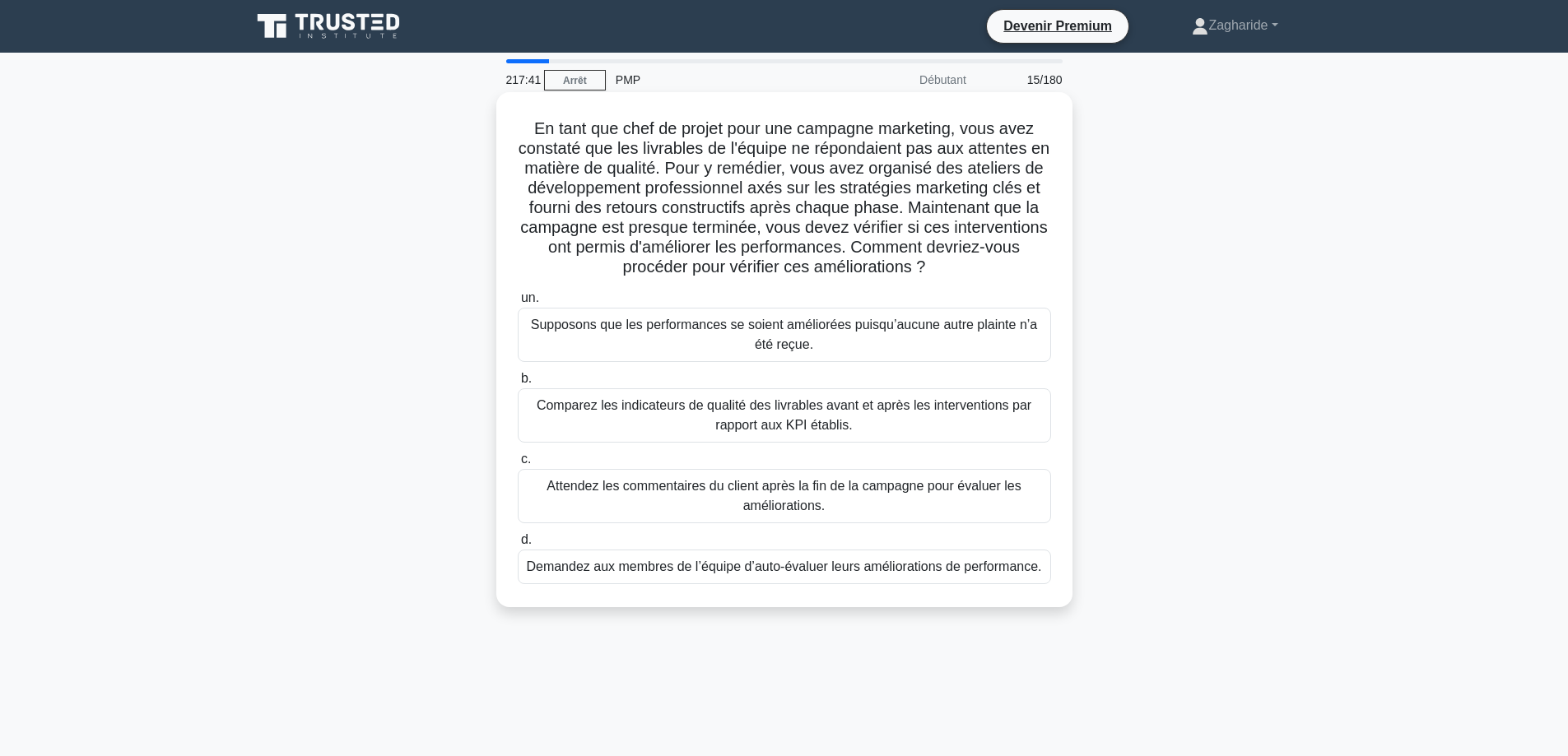
click at [663, 417] on font "Comparez les indicateurs de qualité des livrables avant et après les interventi…" at bounding box center [784, 416] width 518 height 40
click at [517, 384] on input "b. Comparez les indicateurs de qualité des livrables avant et après les interve…" at bounding box center [517, 379] width 0 height 11
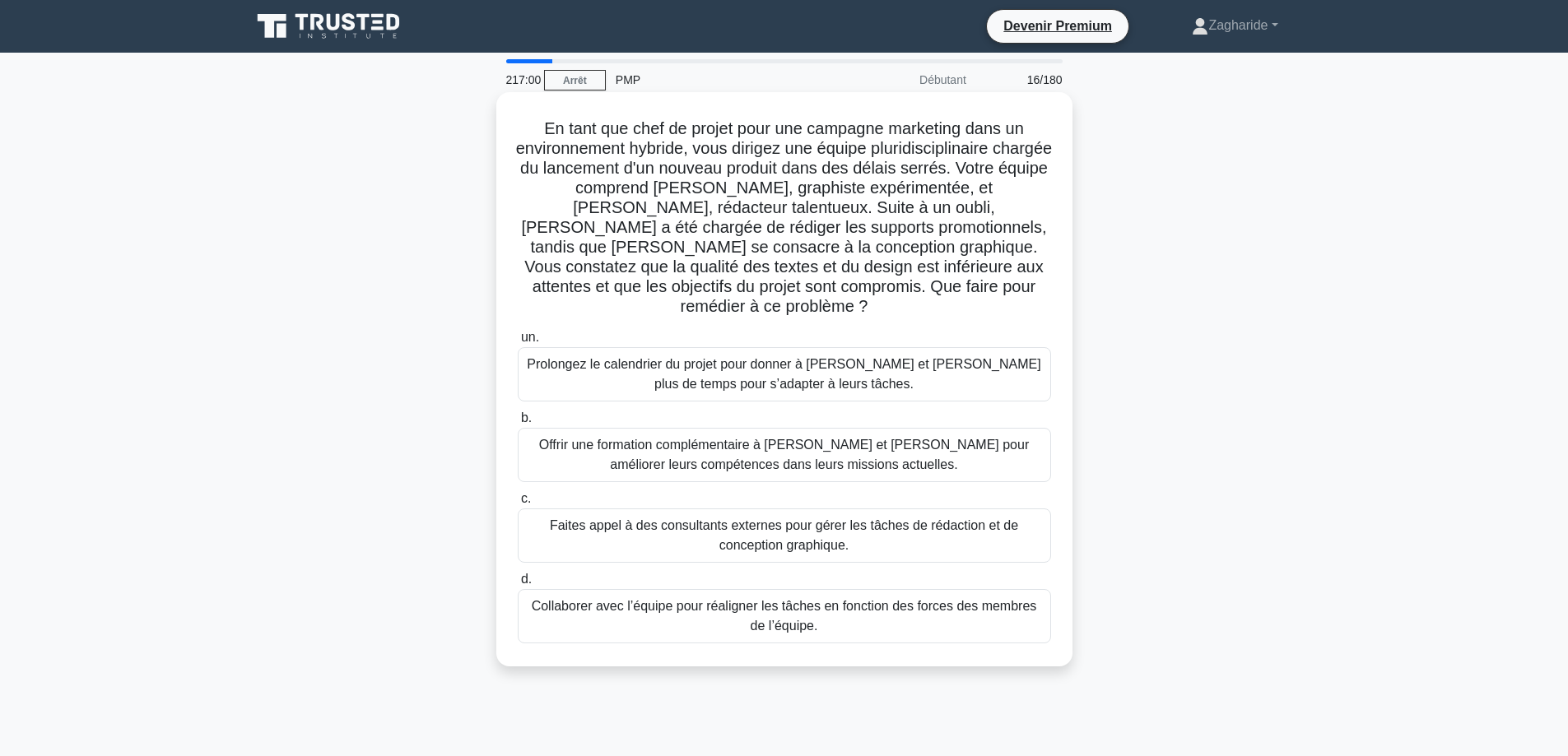
click at [845, 605] on font "Collaborer avec l’équipe pour réaligner les tâches en fonction des forces des m…" at bounding box center [784, 617] width 518 height 40
click at [517, 585] on input "d. Collaborer avec l’équipe pour réaligner les tâches en fonction des forces de…" at bounding box center [517, 580] width 0 height 11
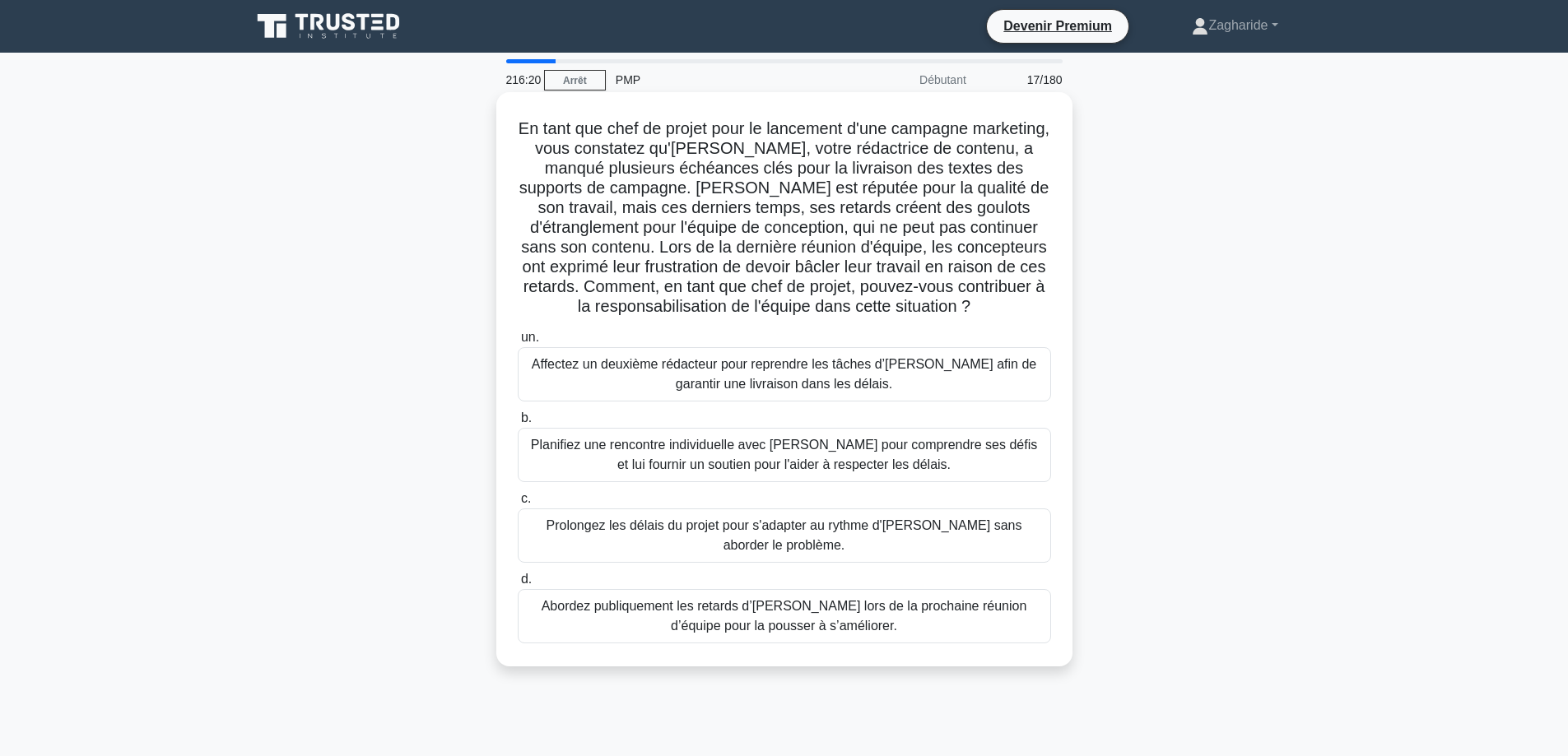
click at [697, 462] on font "Planifiez une rencontre individuelle avec Emily pour comprendre ses défis et lu…" at bounding box center [784, 454] width 506 height 33
click at [517, 424] on input "b. Planifiez une rencontre individuelle avec Emily pour comprendre ses défis et…" at bounding box center [517, 419] width 0 height 11
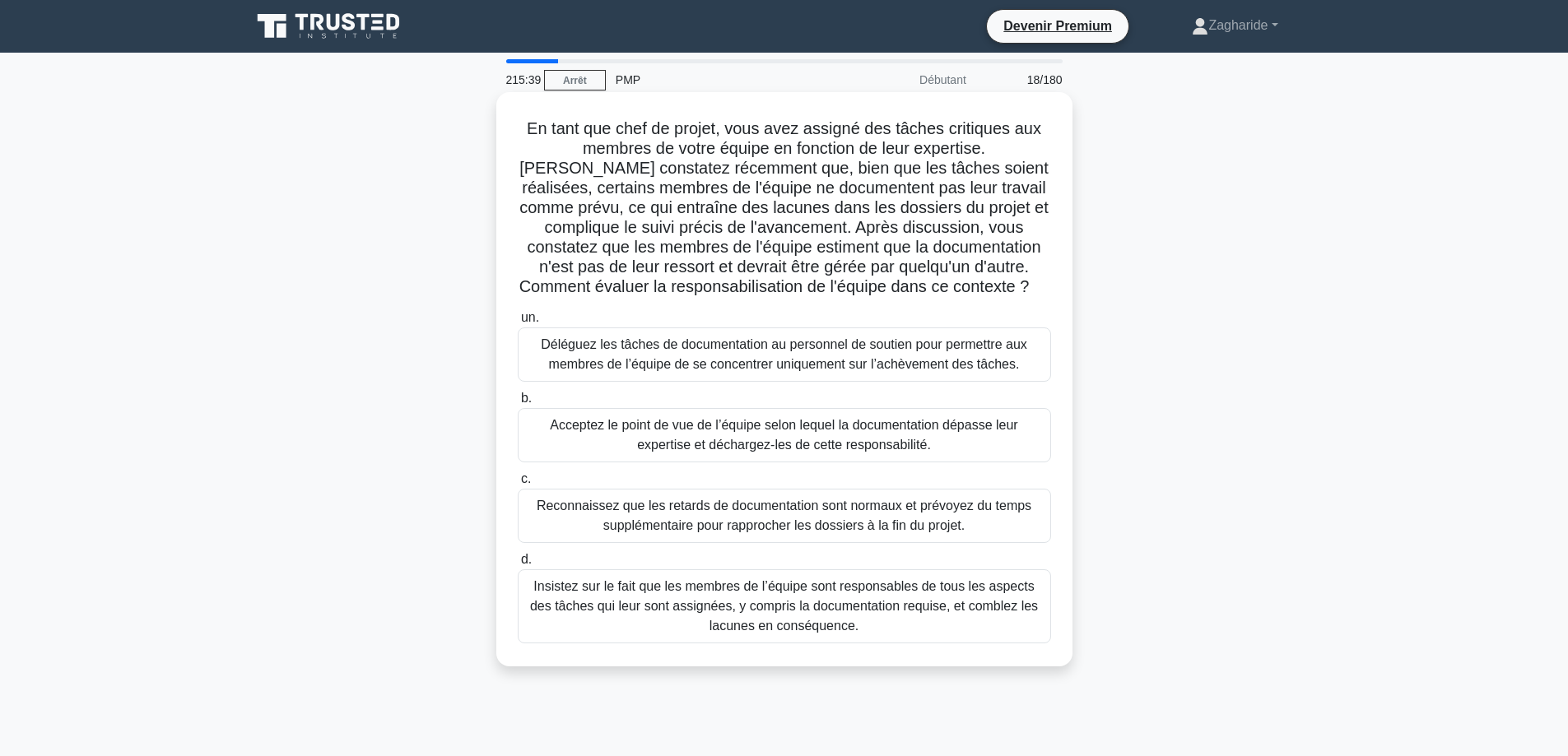
click at [789, 624] on font "Insistez sur le fait que les membres de l’équipe sont responsables de tous les …" at bounding box center [783, 606] width 507 height 53
click at [517, 565] on input "d. Insistez sur le fait que les membres de l’équipe sont responsables de tous l…" at bounding box center [517, 560] width 0 height 11
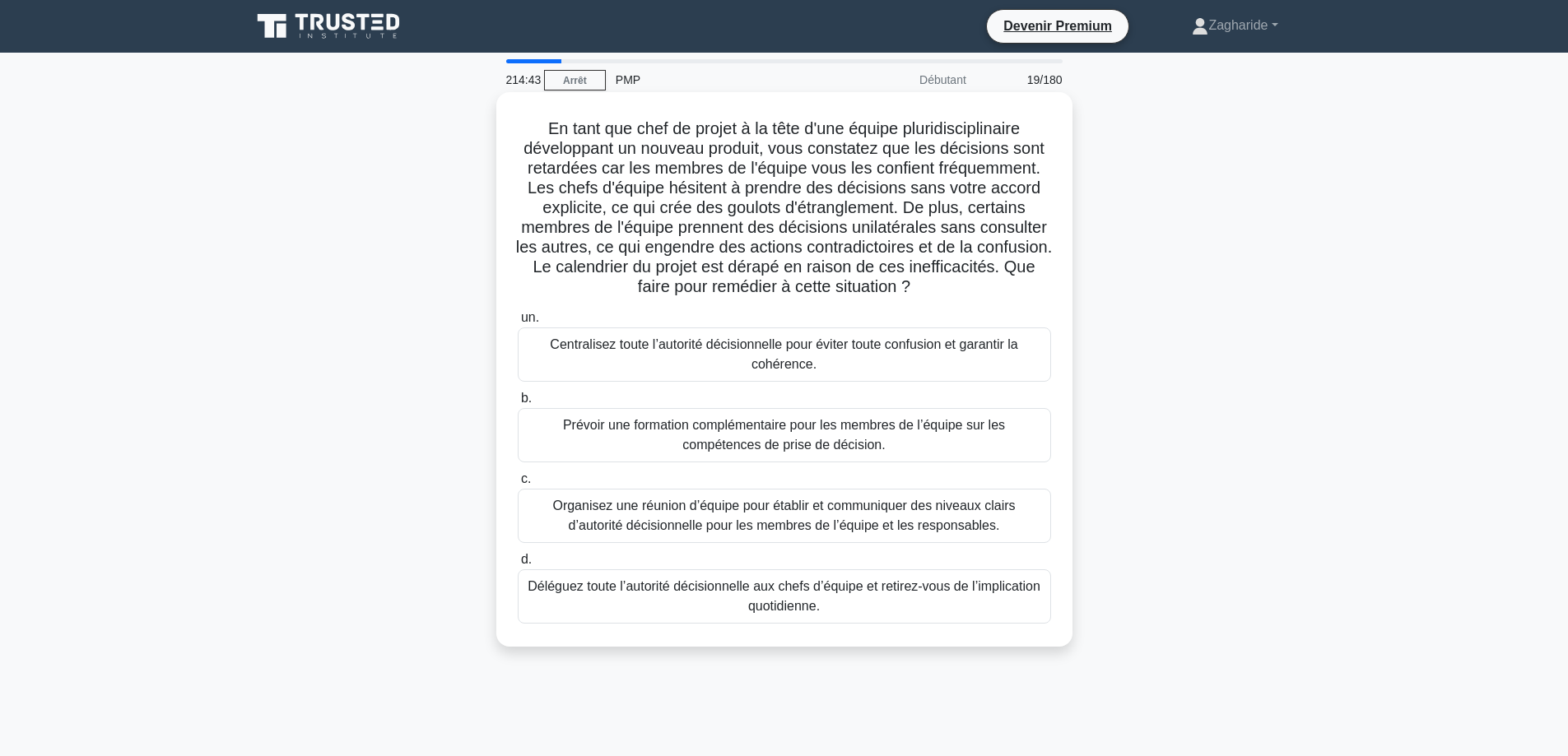
click at [808, 524] on font "Organisez une réunion d’équipe pour établir et communiquer des niveaux clairs d…" at bounding box center [783, 515] width 462 height 33
click at [517, 485] on input "c. Organisez une réunion d’équipe pour établir et communiquer des niveaux clair…" at bounding box center [517, 479] width 0 height 11
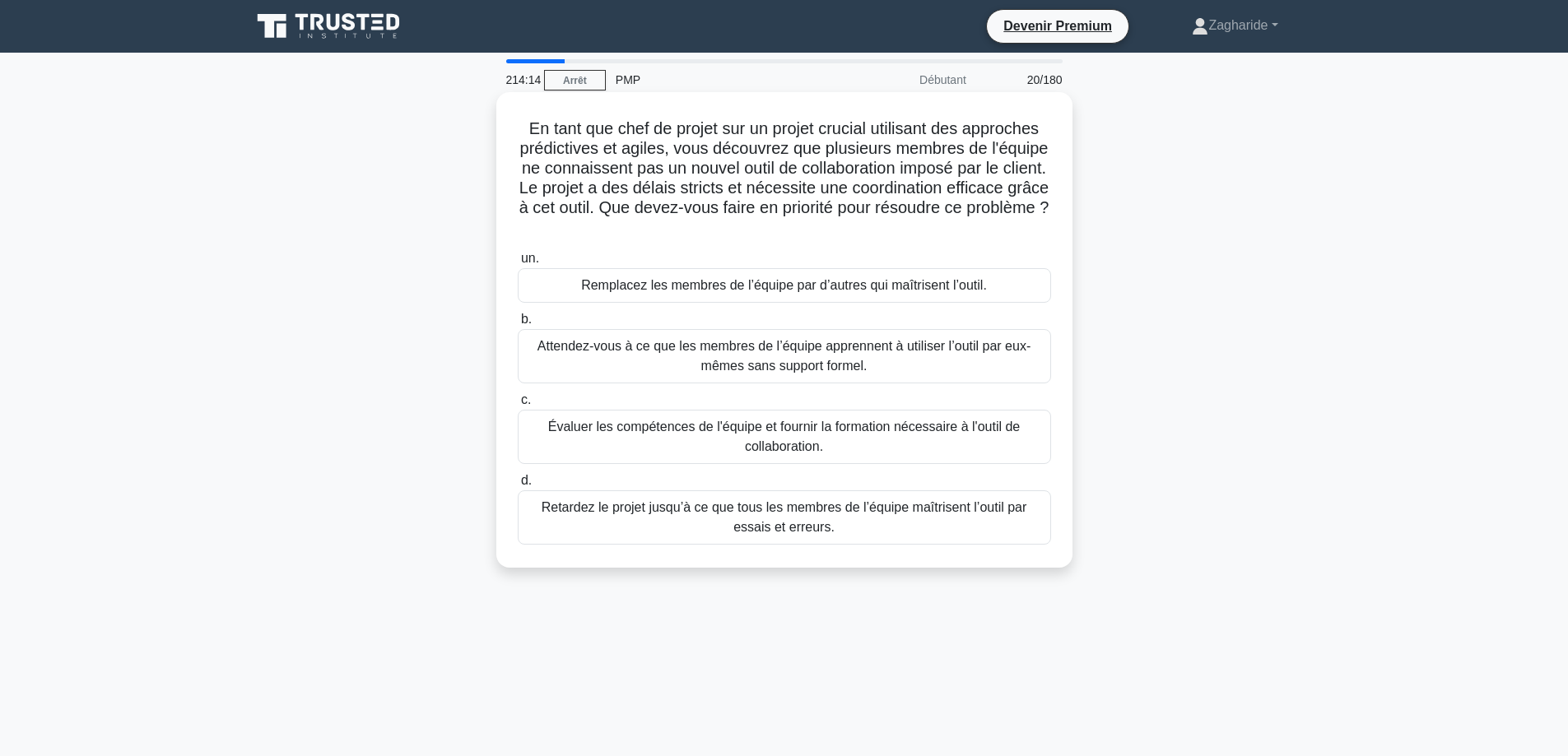
click at [955, 430] on font "Évaluer les compétences de l'équipe et fournir la formation nécessaire à l'outi…" at bounding box center [784, 436] width 472 height 33
click at [517, 406] on input "c. Évaluer les compétences de l'équipe et fournir la formation nécessaire à l'o…" at bounding box center [517, 401] width 0 height 11
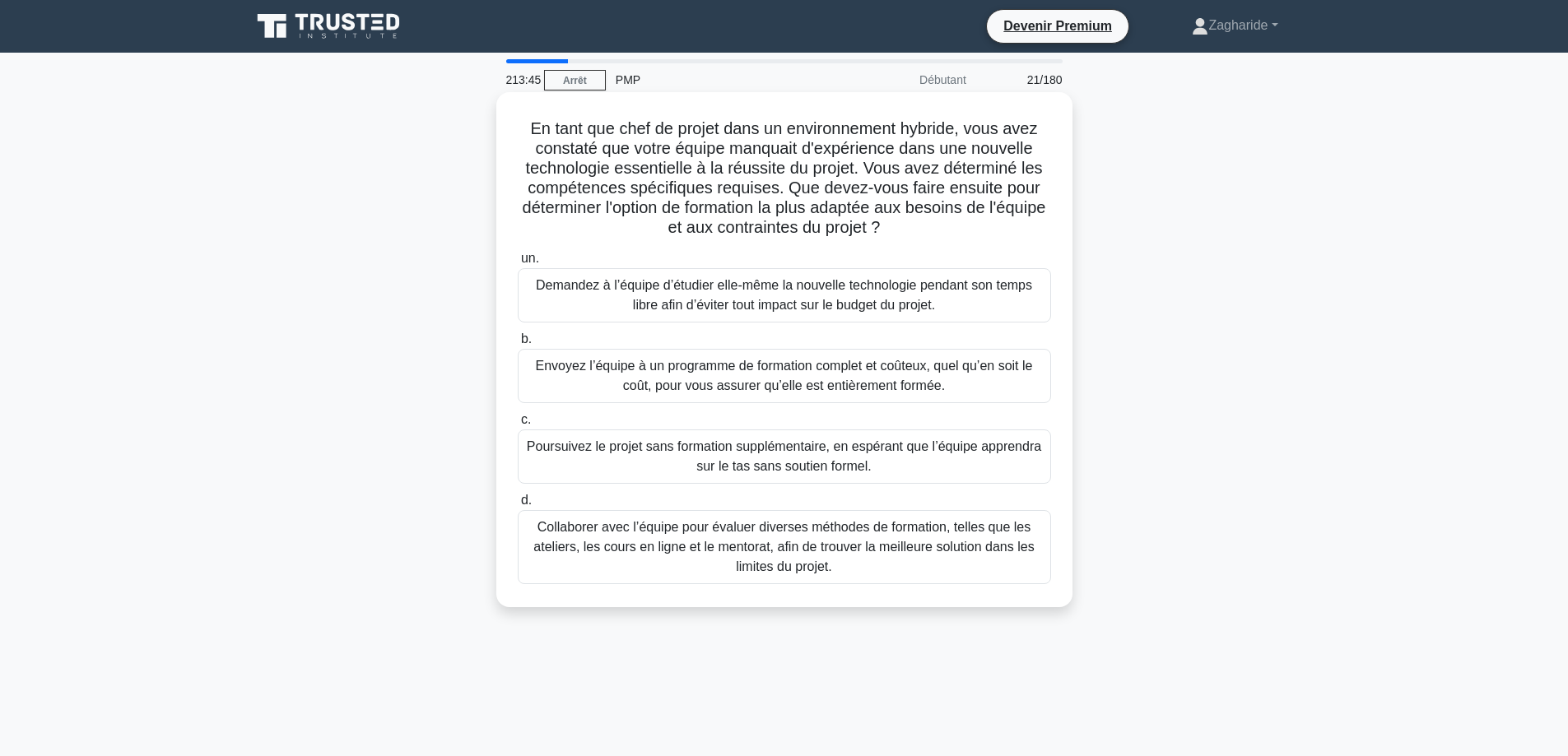
click at [848, 562] on font "Collaborer avec l’équipe pour évaluer diverses méthodes de formation, telles qu…" at bounding box center [784, 547] width 518 height 60
click at [517, 506] on input "d. Collaborer avec l’équipe pour évaluer diverses méthodes de formation, telles…" at bounding box center [517, 501] width 0 height 11
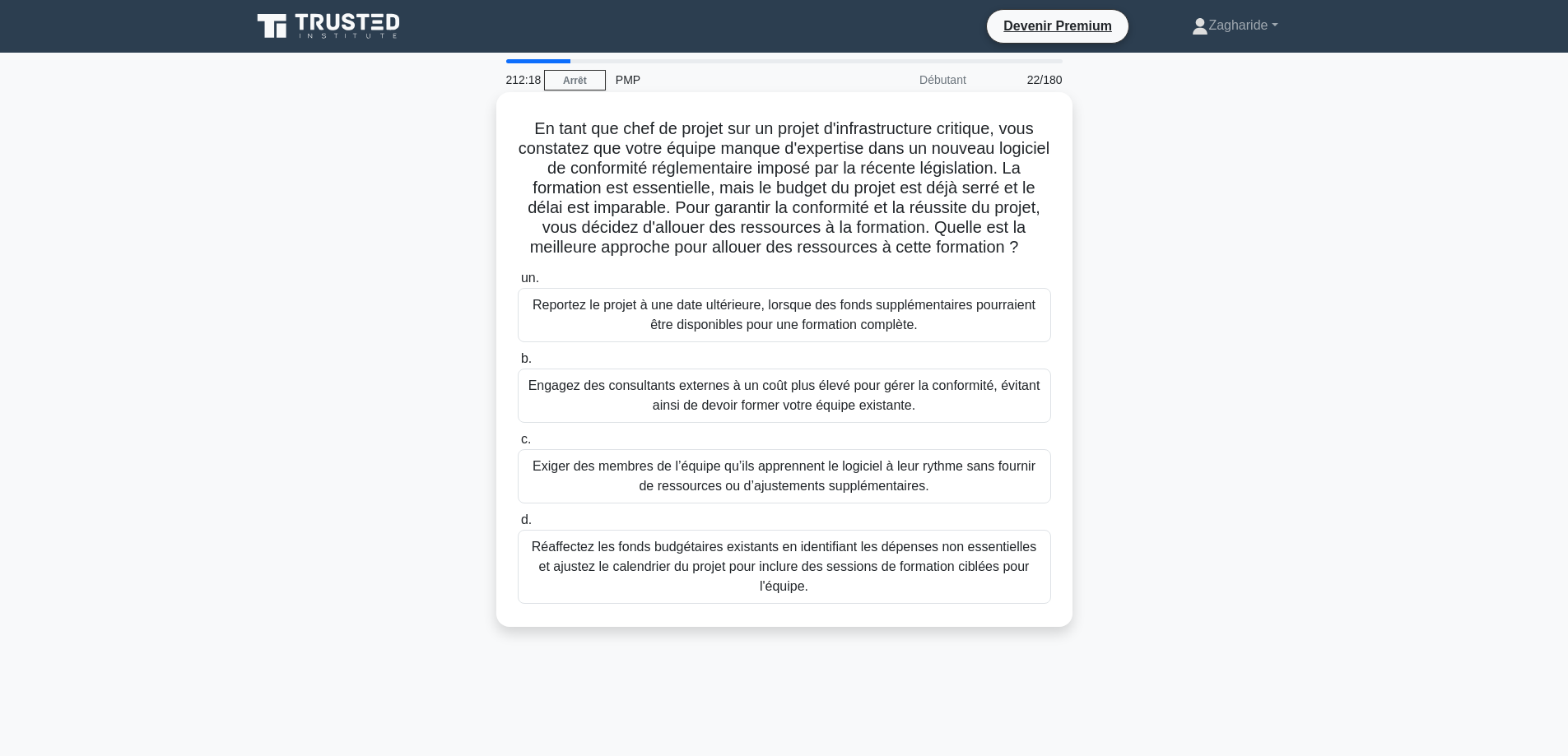
click at [852, 588] on font "Réaffectez les fonds budgétaires existants en identifiant les dépenses non esse…" at bounding box center [784, 566] width 505 height 53
click at [517, 525] on input "d. Réaffectez les fonds budgétaires existants en identifiant les dépenses non e…" at bounding box center [517, 521] width 0 height 11
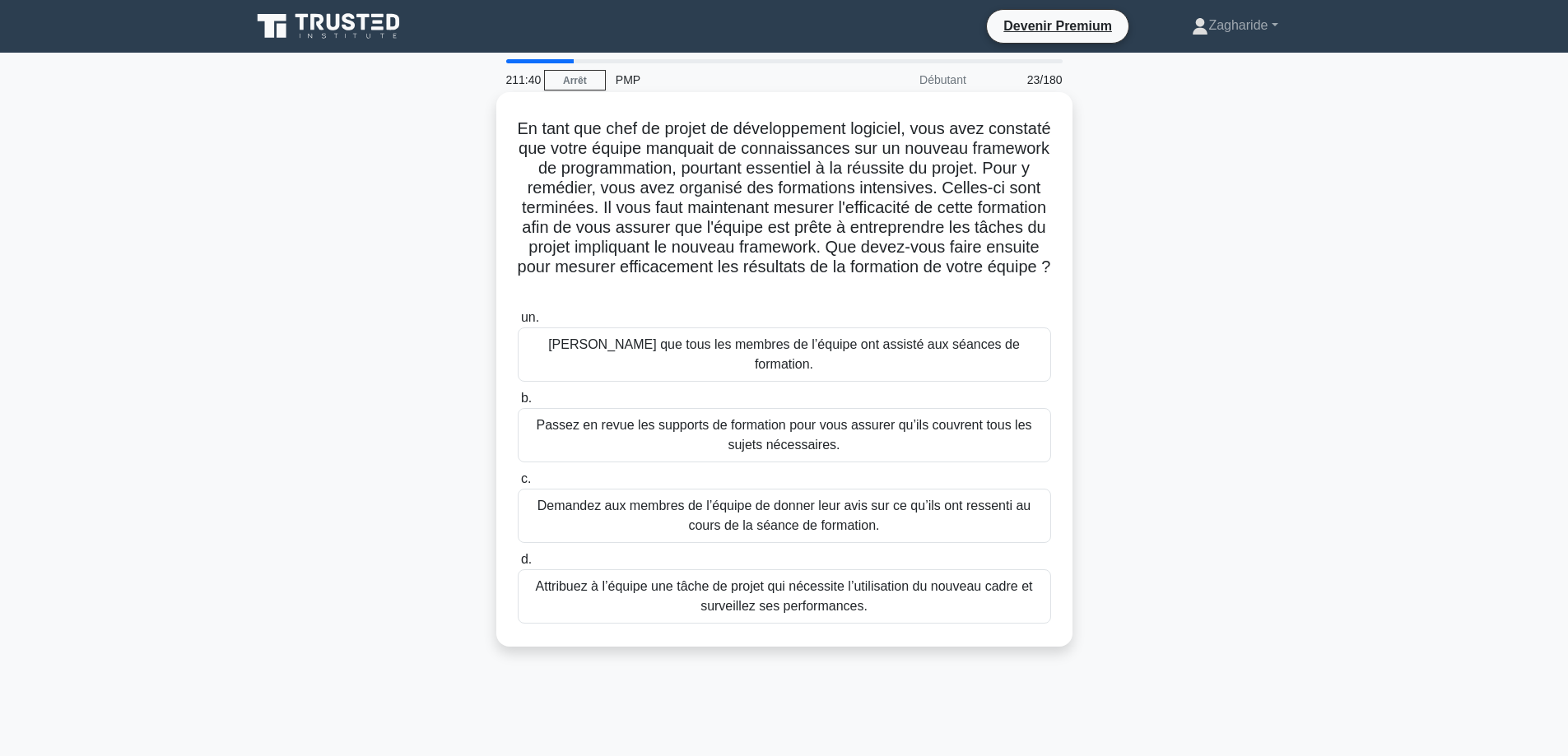
click at [912, 589] on font "Attribuez à l’équipe une tâche de projet qui nécessite l’utilisation du nouveau…" at bounding box center [784, 597] width 518 height 40
click at [517, 565] on input "d. Attribuez à l’équipe une tâche de projet qui nécessite l’utilisation du nouv…" at bounding box center [517, 560] width 0 height 11
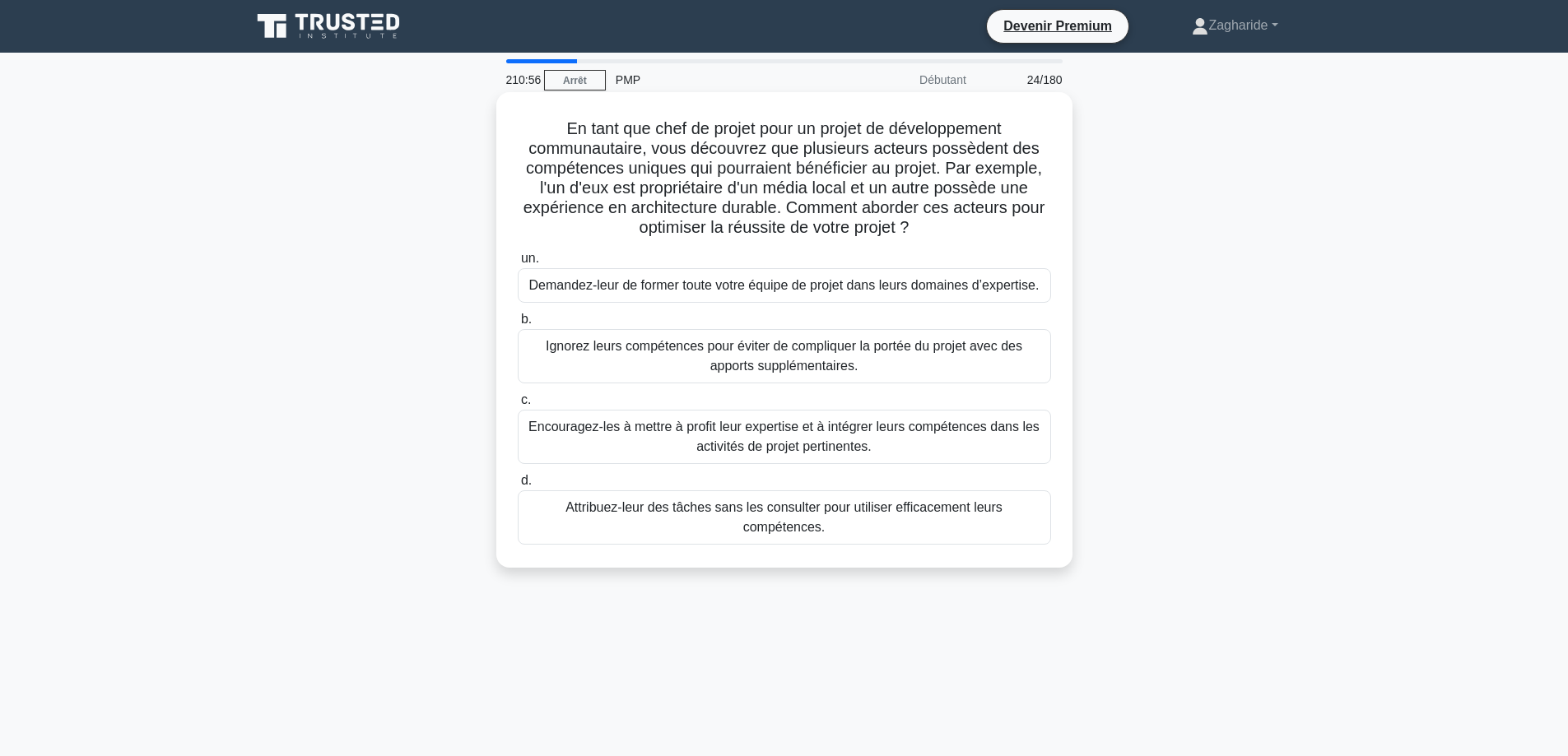
click at [872, 443] on font "Encouragez-les à mettre à profit leur expertise et à intégrer leurs compétences…" at bounding box center [783, 436] width 511 height 33
click at [517, 406] on input "c. Encouragez-les à mettre à profit leur expertise et à intégrer leurs compéten…" at bounding box center [517, 401] width 0 height 11
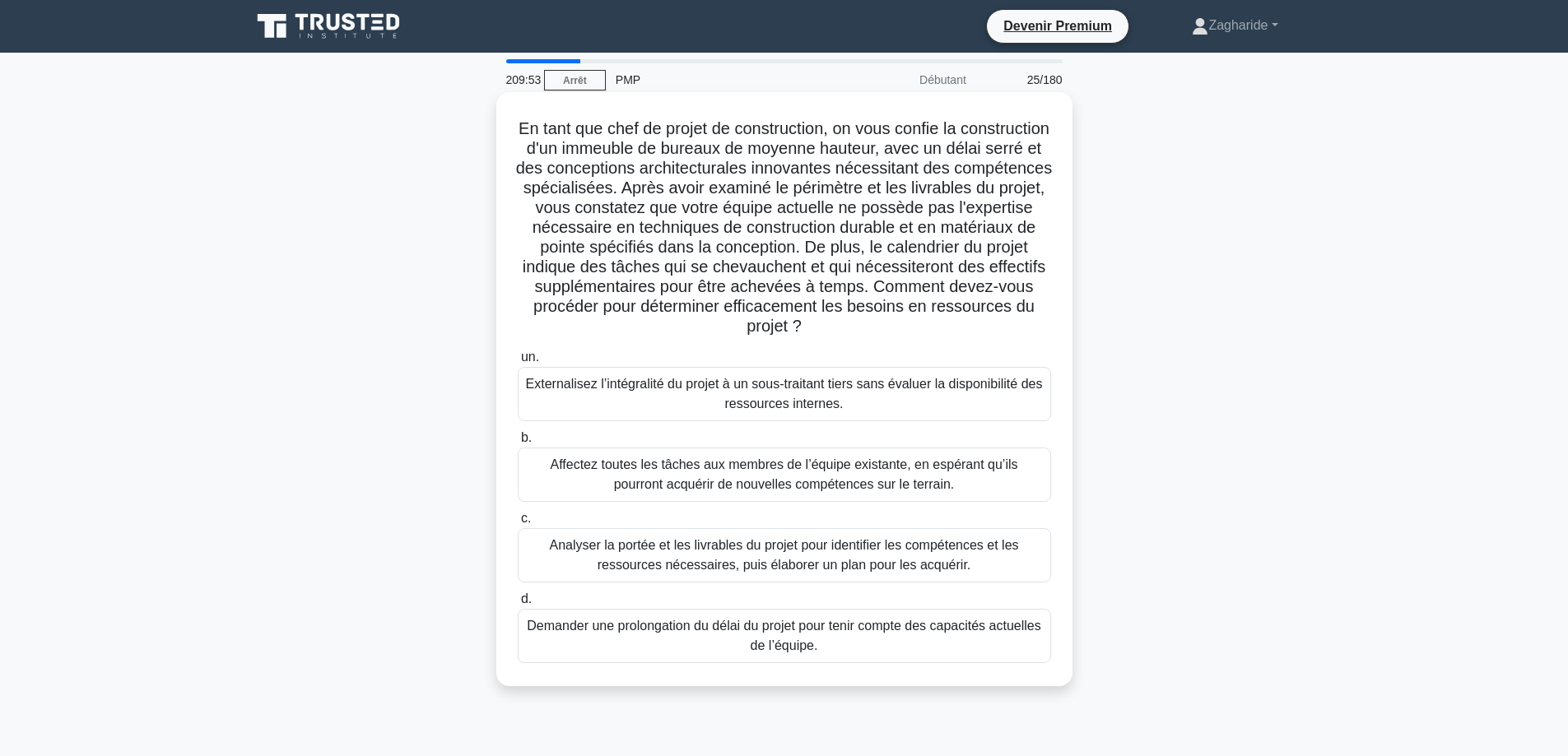
click at [905, 546] on font "Analyser la portée et les livrables du projet pour identifier les compétences e…" at bounding box center [783, 554] width 469 height 33
click at [517, 524] on input "c. Analyser la portée et les livrables du projet pour identifier les compétence…" at bounding box center [517, 519] width 0 height 11
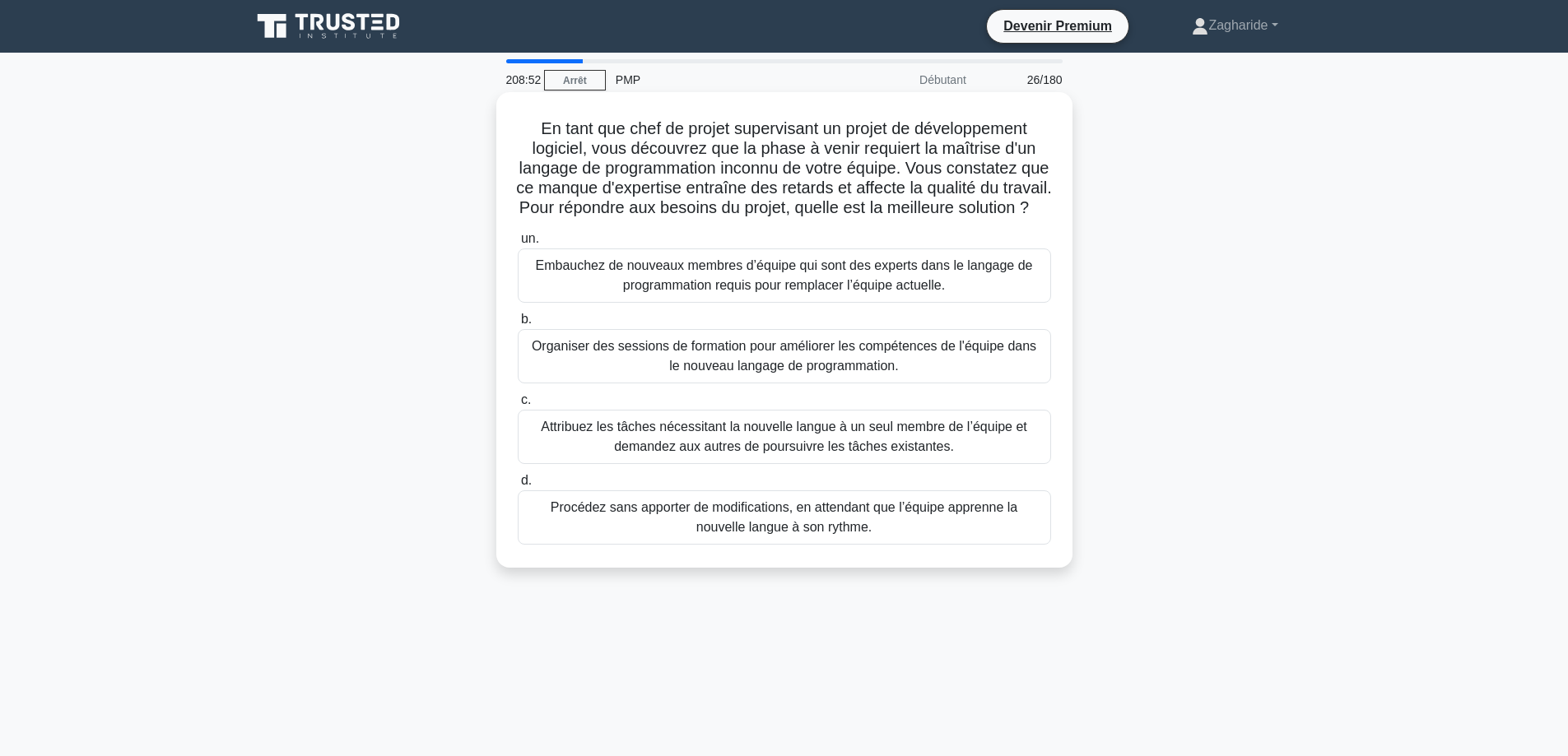
click at [922, 376] on font "Organiser des sessions de formation pour améliorer les compétences de l'équipe …" at bounding box center [784, 356] width 518 height 40
click at [517, 325] on input "b. Organiser des sessions de formation pour améliorer les compétences de l'équi…" at bounding box center [517, 320] width 0 height 11
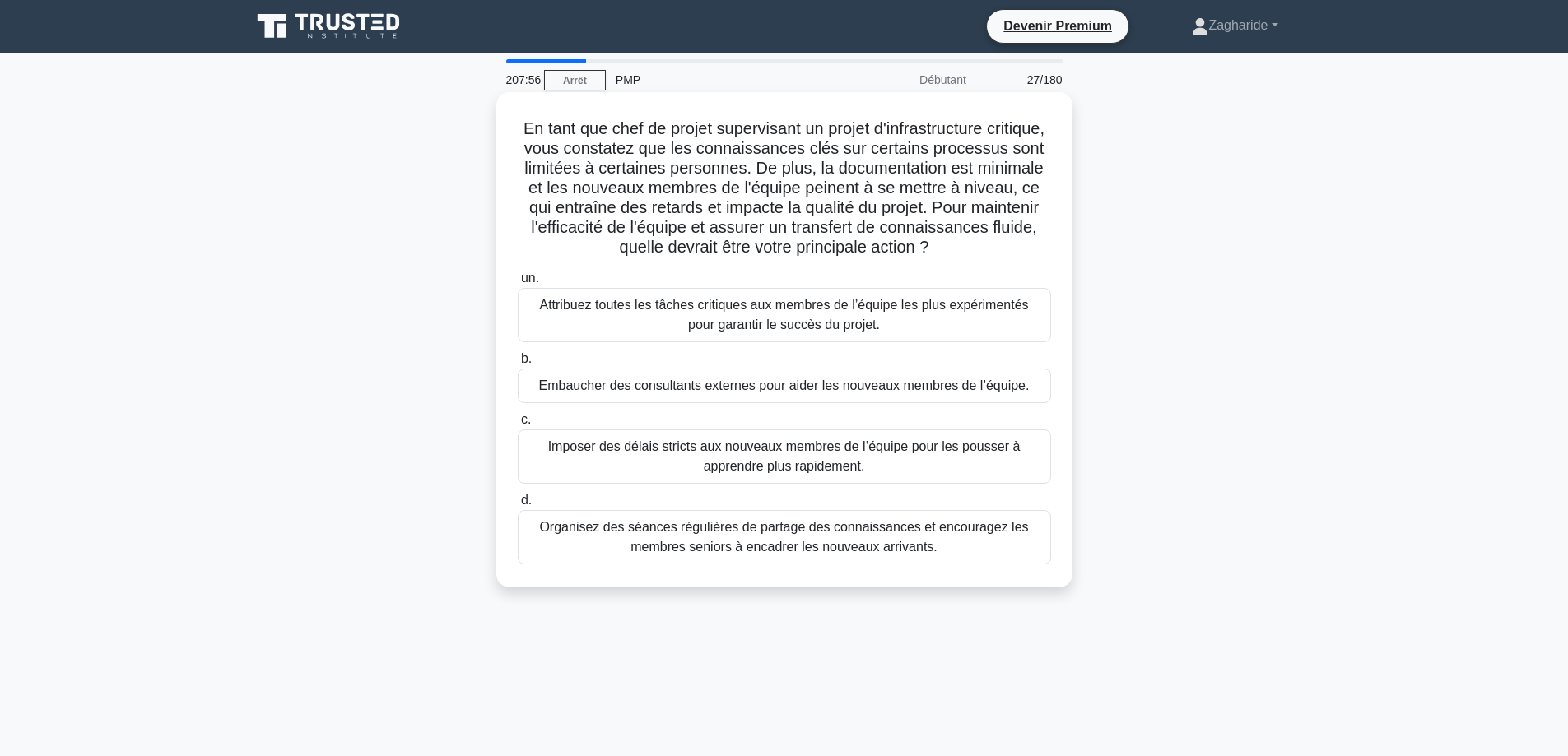
click at [799, 553] on font "Organisez des séances régulières de partage des connaissances et encouragez les…" at bounding box center [783, 536] width 489 height 33
click at [517, 506] on input "d. Organisez des séances régulières de partage des connaissances et encouragez …" at bounding box center [517, 501] width 0 height 11
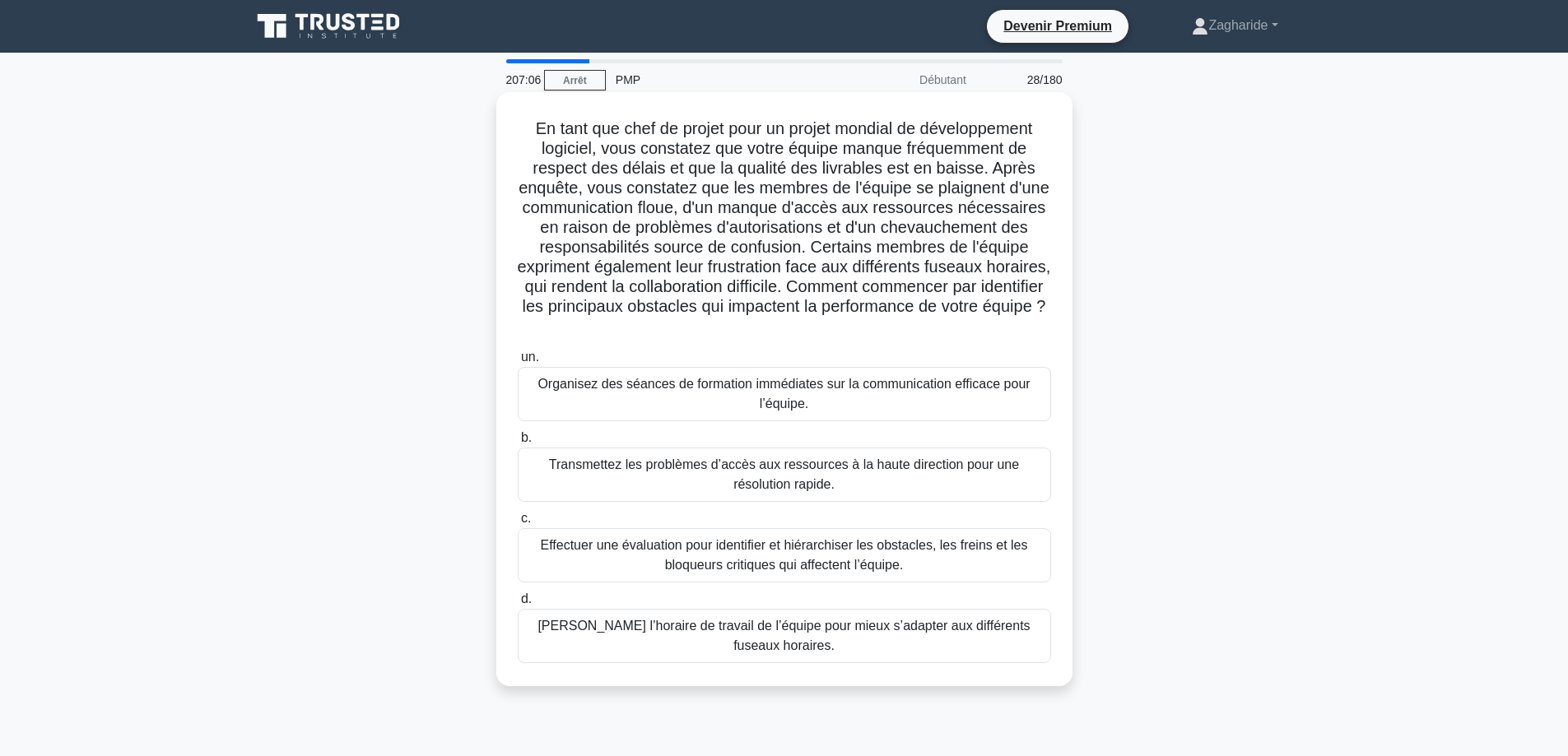
click at [823, 563] on font "Effectuer une évaluation pour identifier et hiérarchiser les obstacles, les fre…" at bounding box center [783, 554] width 487 height 33
click at [517, 524] on input "c. Effectuer une évaluation pour identifier et hiérarchiser les obstacles, les …" at bounding box center [517, 519] width 0 height 11
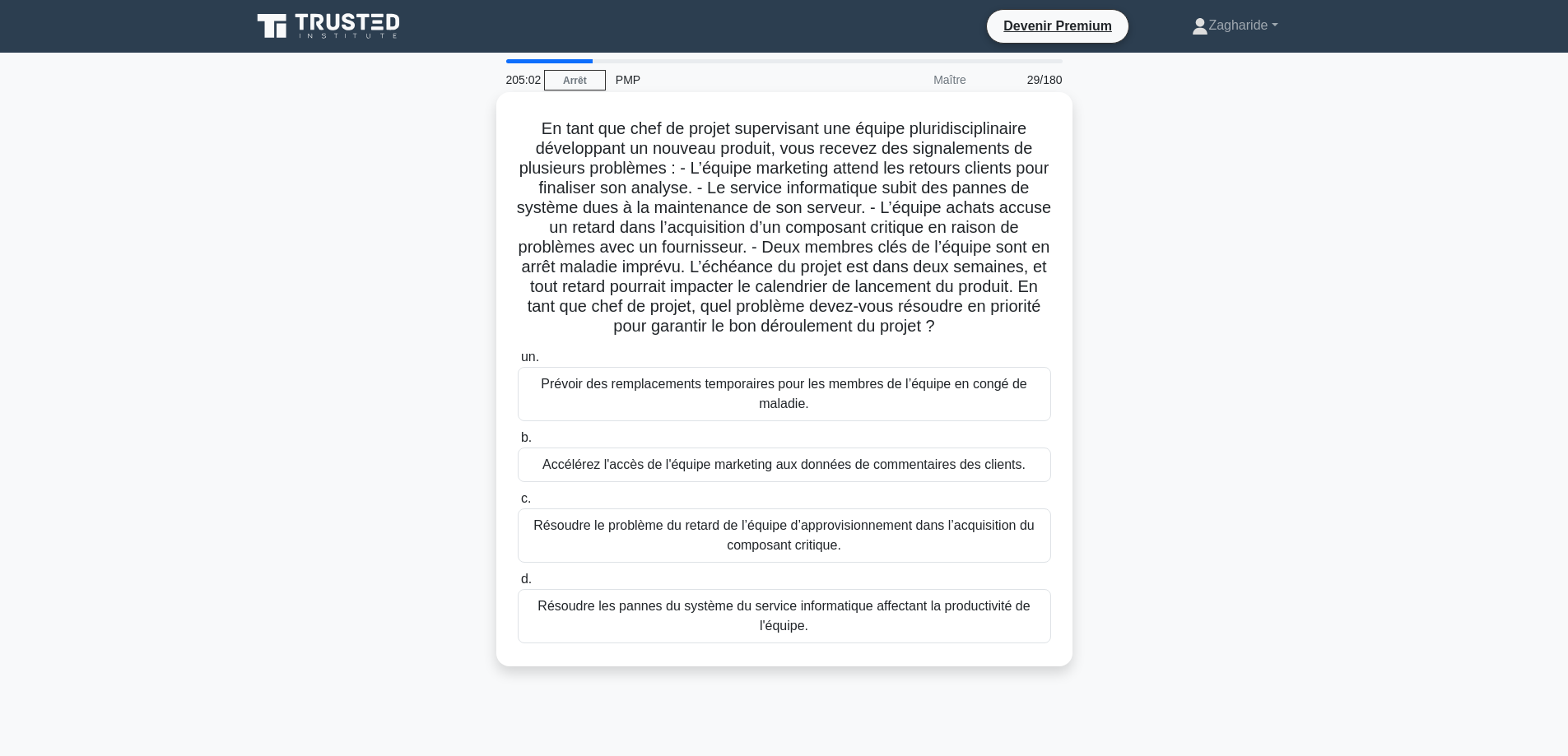
click at [946, 402] on font "Prévoir des remplacements temporaires pour les membres de l’équipe en congé de …" at bounding box center [784, 394] width 518 height 40
click at [517, 363] on input "un. Prévoir des remplacements temporaires pour les membres de l’équipe en congé…" at bounding box center [517, 357] width 0 height 11
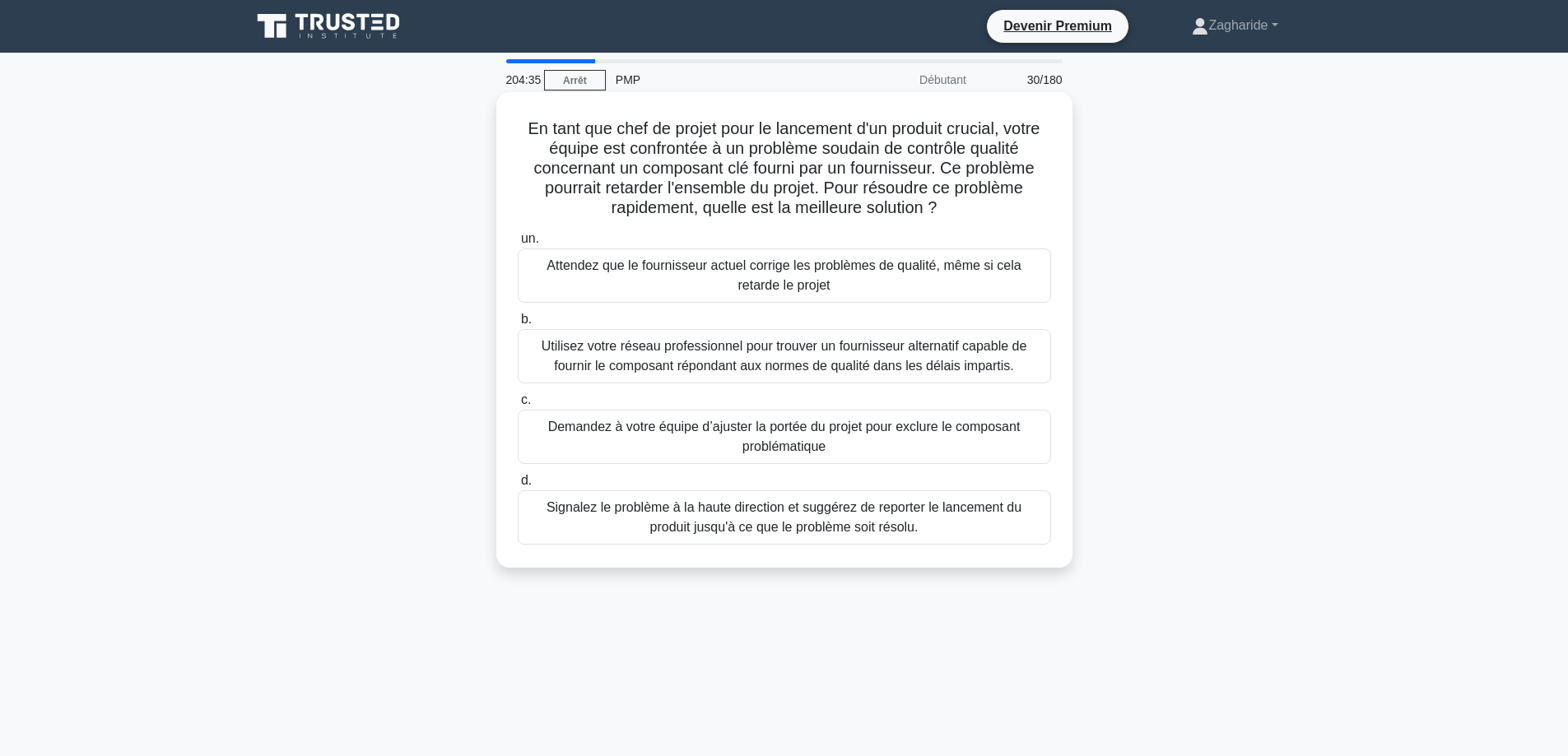
click at [919, 362] on font "Utilisez votre réseau professionnel pour trouver un fournisseur alternatif capa…" at bounding box center [784, 355] width 486 height 33
click at [517, 325] on input "b. Utilisez votre réseau professionnel pour trouver un fournisseur alternatif c…" at bounding box center [517, 320] width 0 height 11
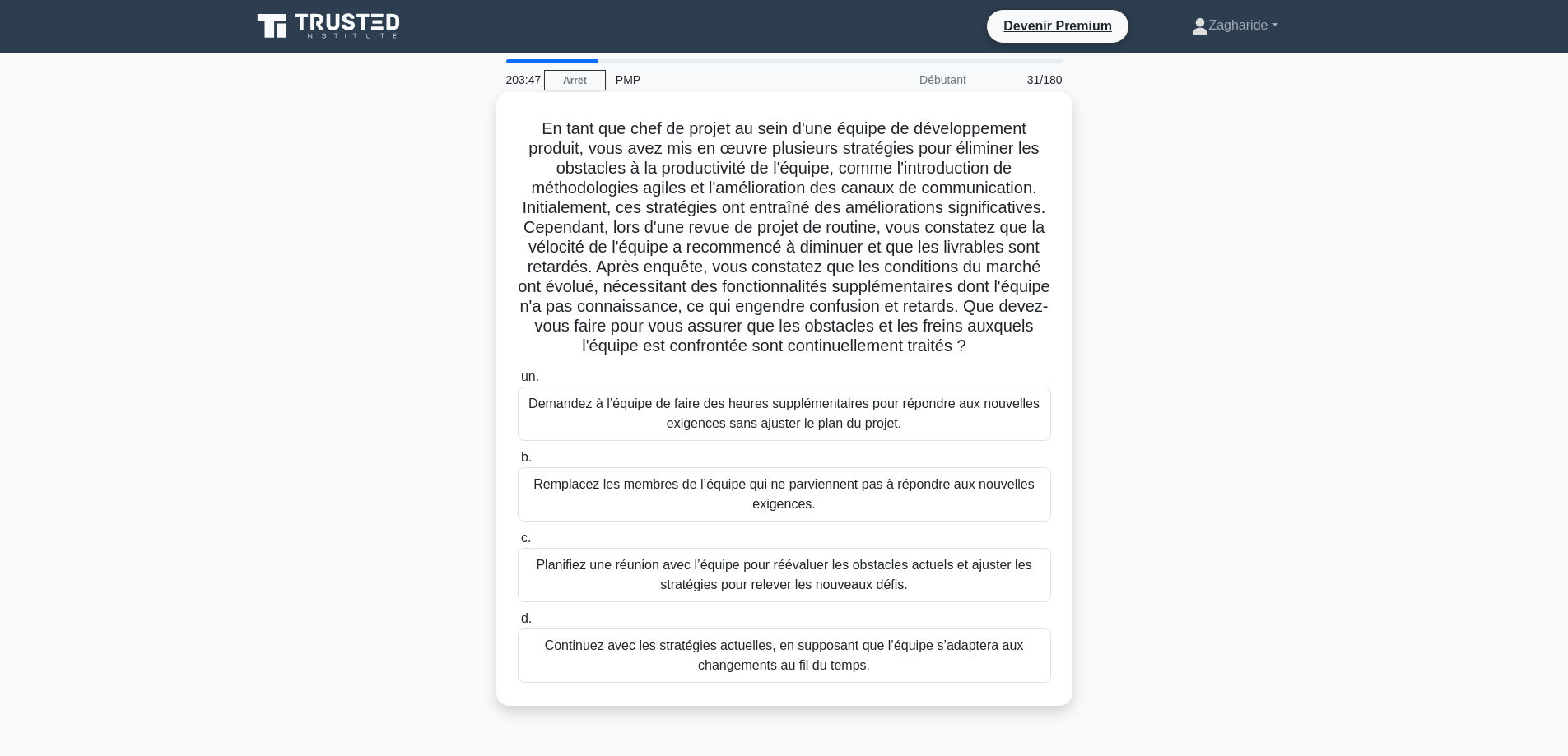
click at [646, 571] on font "Planifiez une réunion avec l’équipe pour réévaluer les obstacles actuels et aju…" at bounding box center [783, 574] width 496 height 33
click at [517, 544] on input "c. Planifiez une réunion avec l’équipe pour réévaluer les obstacles actuels et …" at bounding box center [517, 539] width 0 height 11
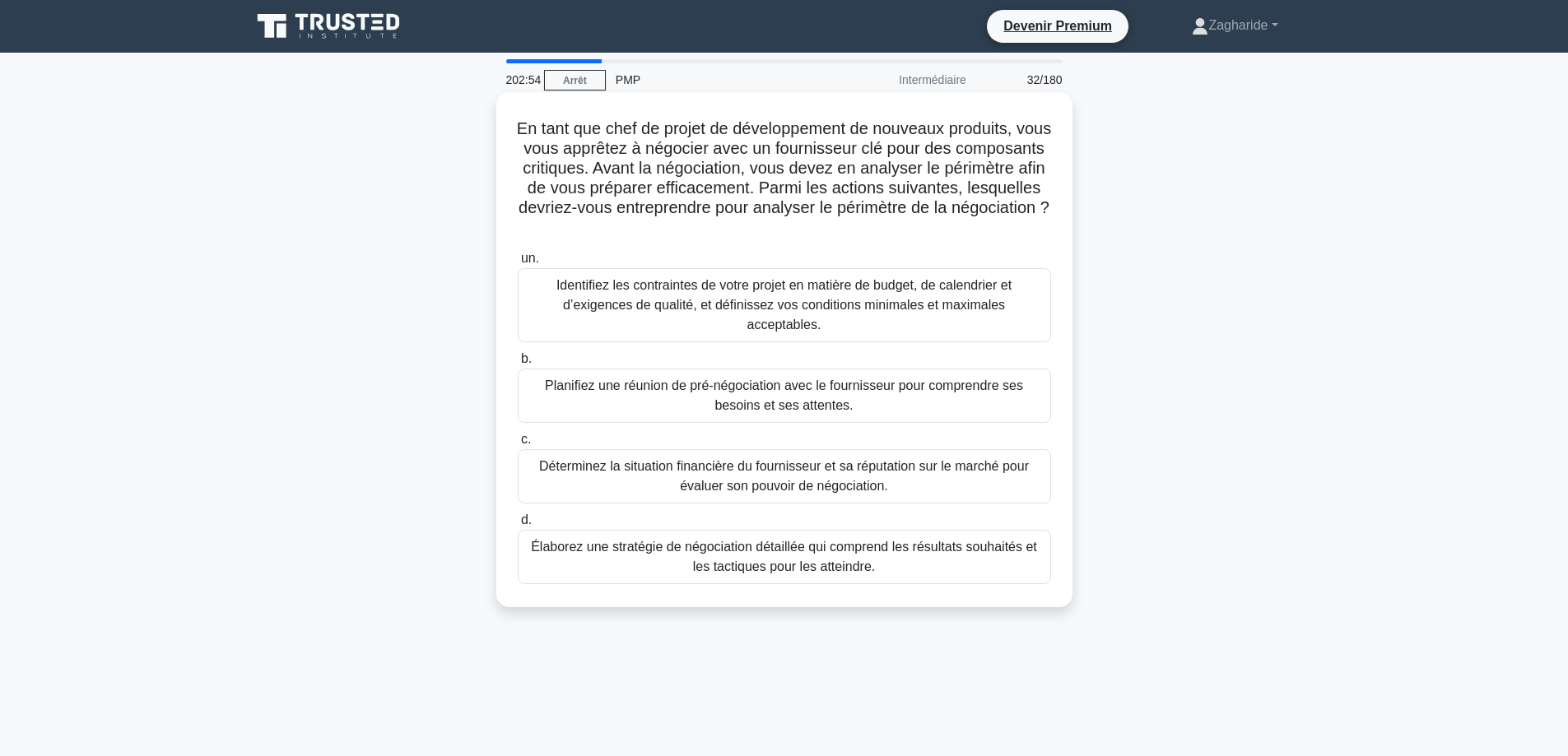
click at [826, 300] on font "Identifiez les contraintes de votre projet en matière de budget, de calendrier …" at bounding box center [783, 305] width 455 height 53
click at [517, 264] on input "un. Identifiez les contraintes de votre projet en matière de budget, de calendr…" at bounding box center [517, 259] width 0 height 11
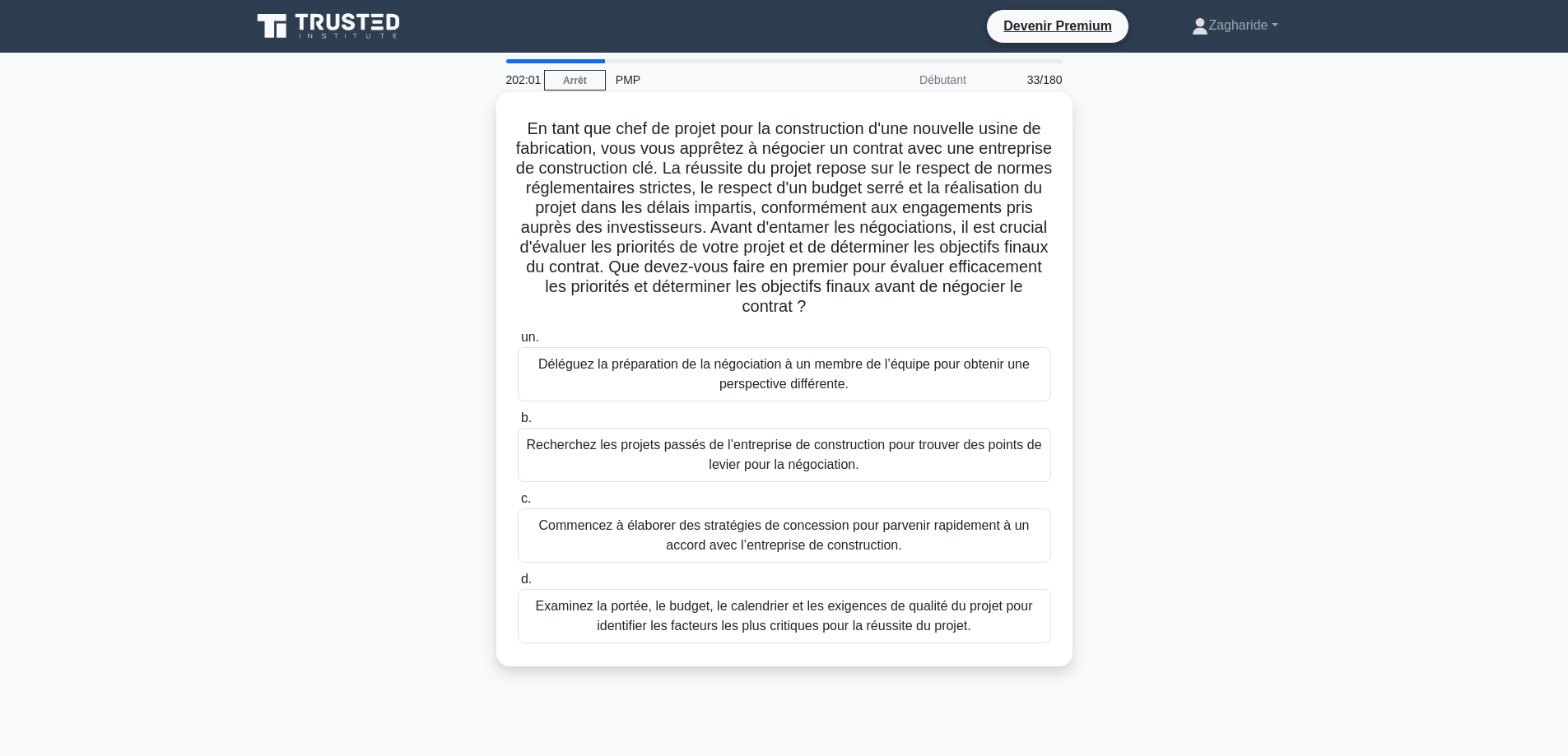
click at [779, 633] on font "Examinez la portée, le budget, le calendrier et les exigences de qualité du pro…" at bounding box center [784, 615] width 497 height 33
click at [517, 585] on input "d. Examinez la portée, le budget, le calendrier et les exigences de qualité du …" at bounding box center [517, 580] width 0 height 11
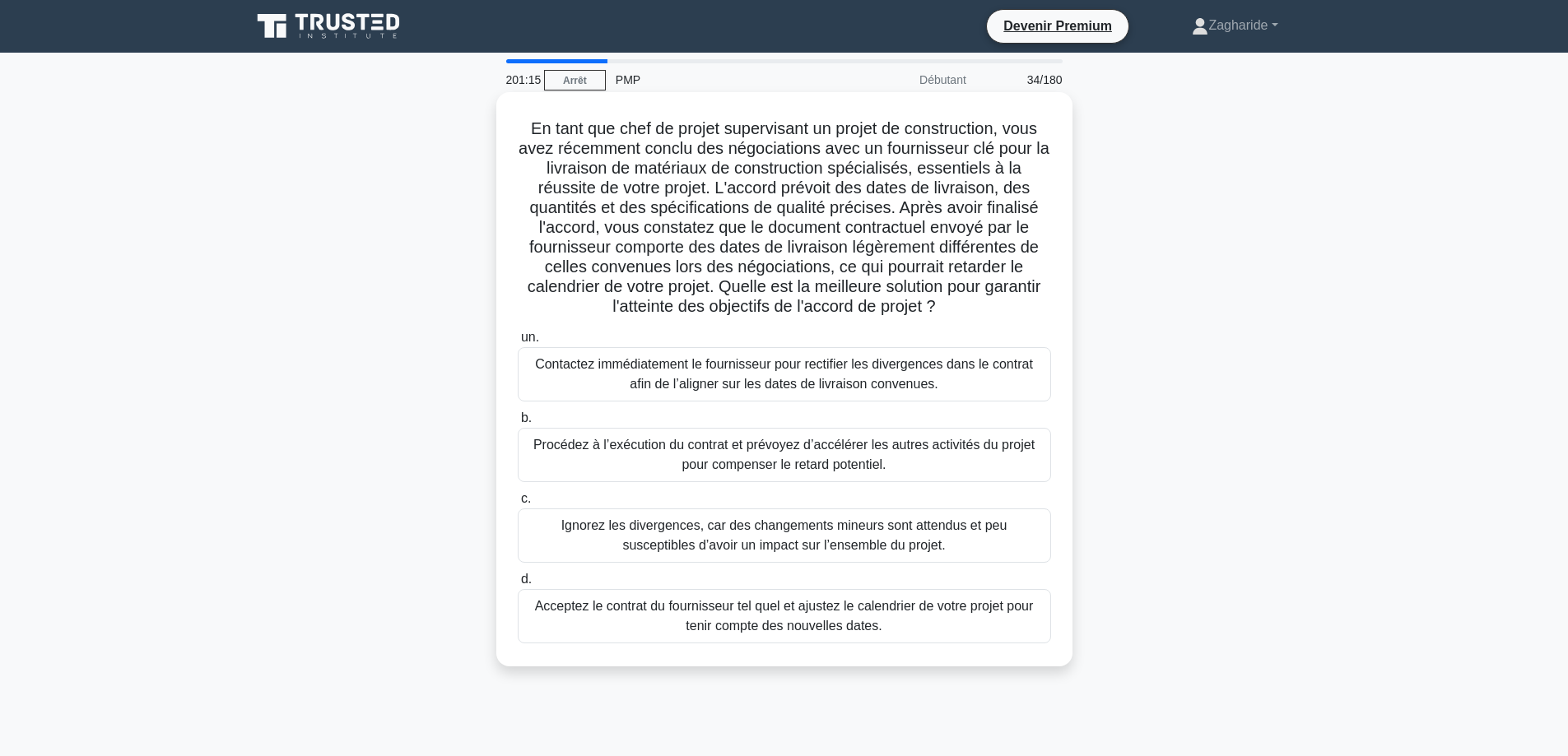
click at [745, 374] on font "Contactez immédiatement le fournisseur pour rectifier les divergences dans le c…" at bounding box center [784, 374] width 518 height 40
click at [517, 343] on input "un. Contactez immédiatement le fournisseur pour rectifier les divergences dans …" at bounding box center [517, 338] width 0 height 11
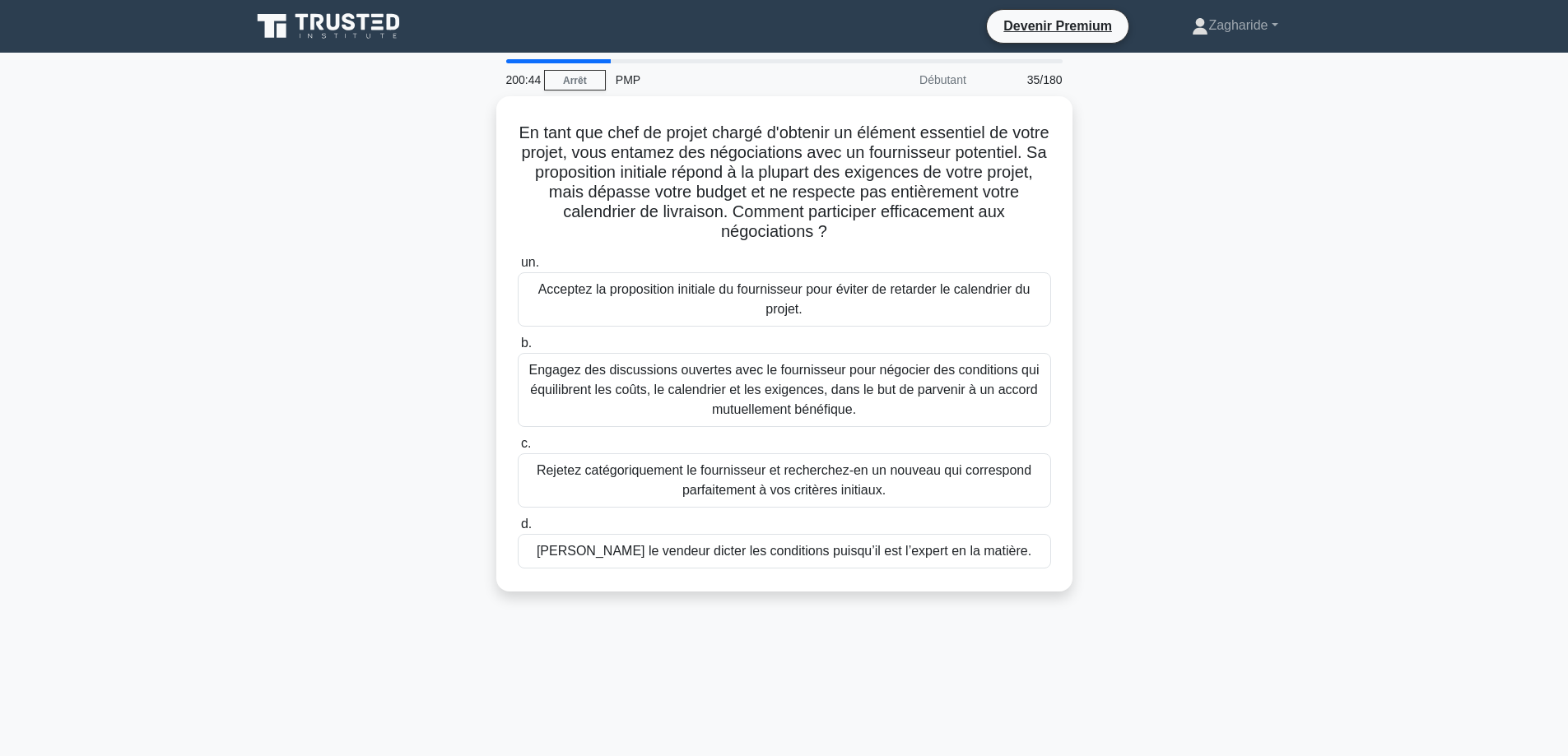
click at [745, 374] on font "Engagez des discussions ouvertes avec le fournisseur pour négocier des conditio…" at bounding box center [784, 389] width 510 height 53
click at [517, 349] on input "b. Engagez des discussions ouvertes avec le fournisseur pour négocier des condi…" at bounding box center [517, 344] width 0 height 11
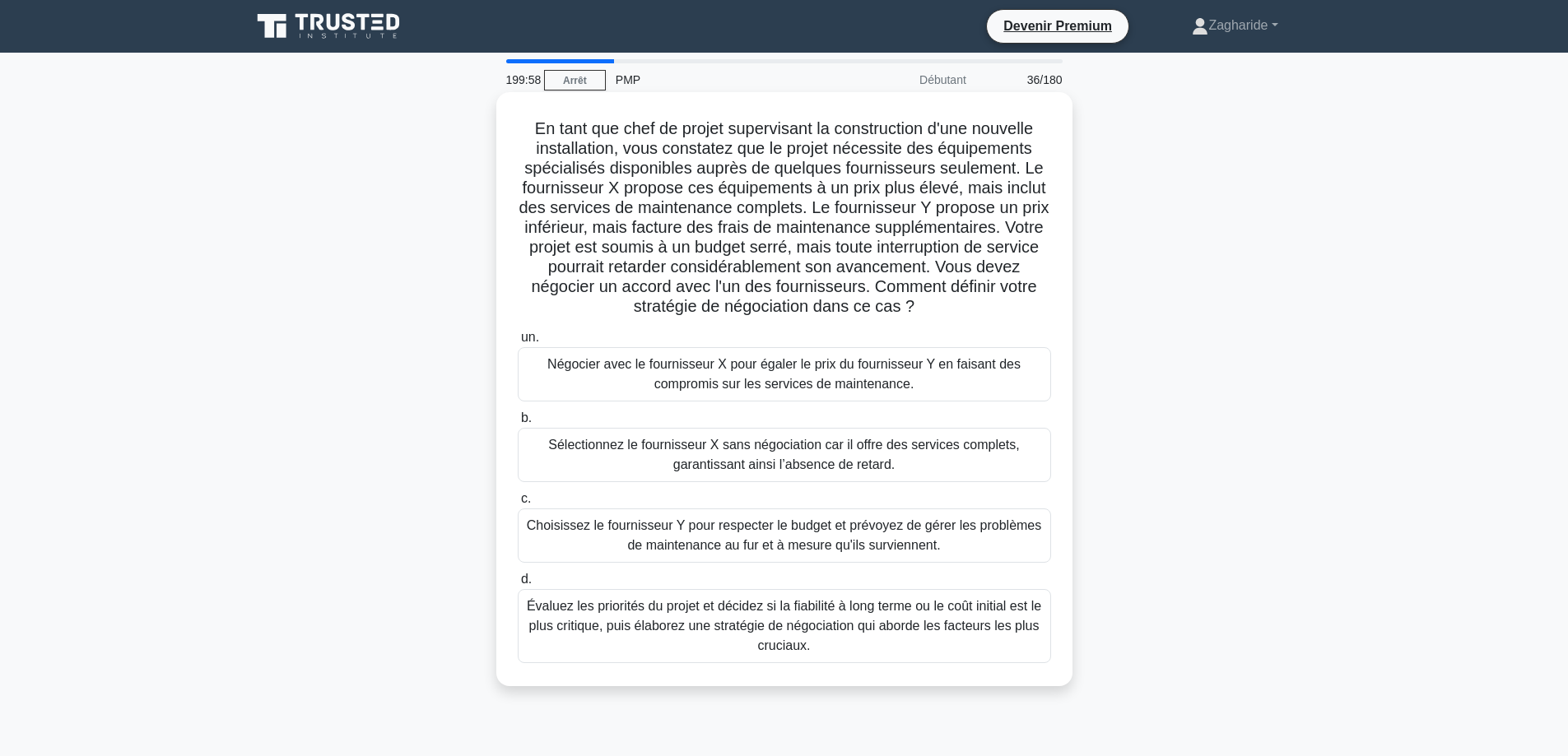
click at [803, 625] on font "Évaluez les priorités du projet et décidez si la fiabilité à long terme ou le c…" at bounding box center [783, 625] width 515 height 53
click at [517, 585] on input "d. Évaluez les priorités du projet et décidez si la fiabilité à long terme ou l…" at bounding box center [517, 580] width 0 height 11
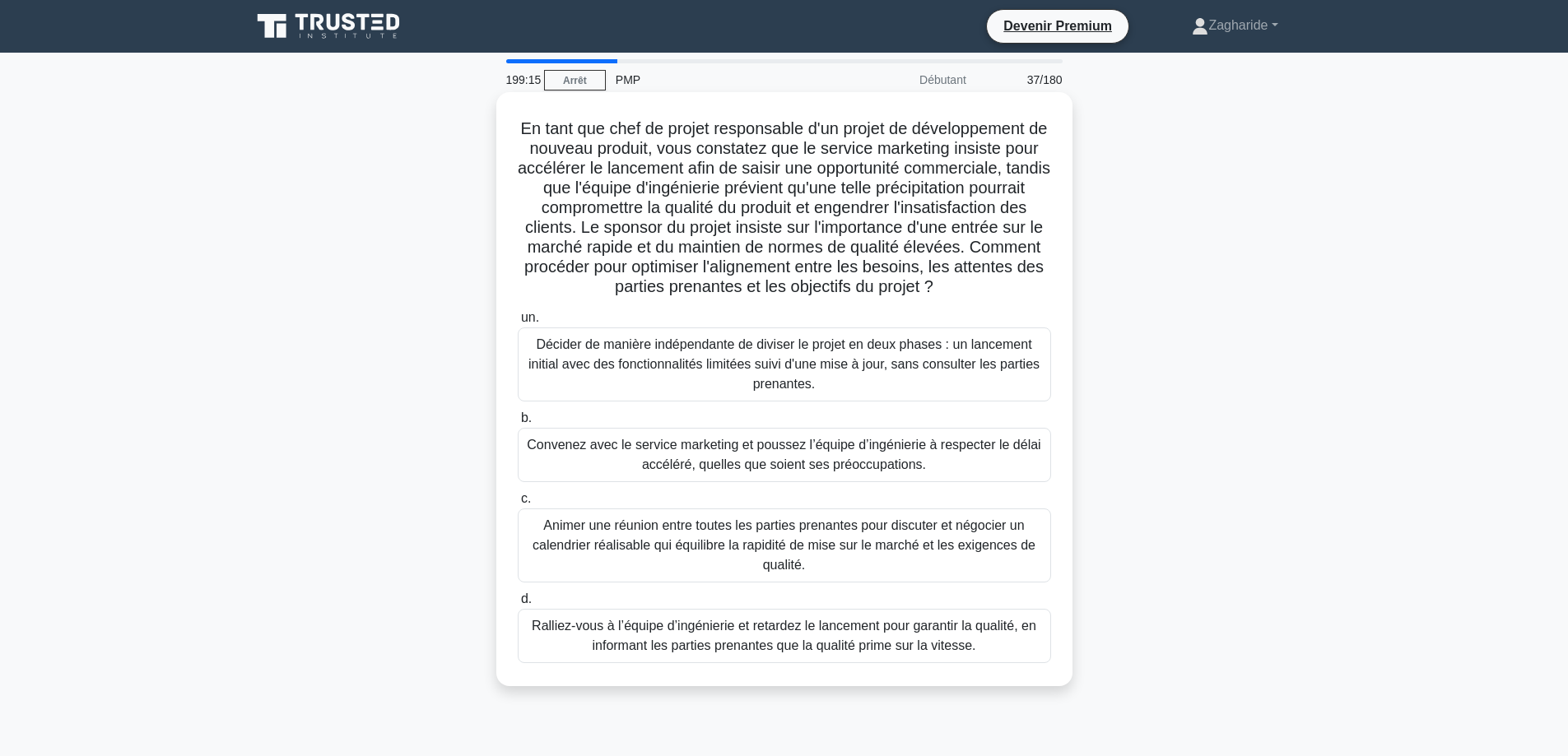
click at [763, 541] on font "Animer une réunion entre toutes les parties prenantes pour discuter et négocier…" at bounding box center [784, 544] width 503 height 53
click at [517, 505] on input "c. Animer une réunion entre toutes les parties prenantes pour discuter et négoc…" at bounding box center [517, 499] width 0 height 11
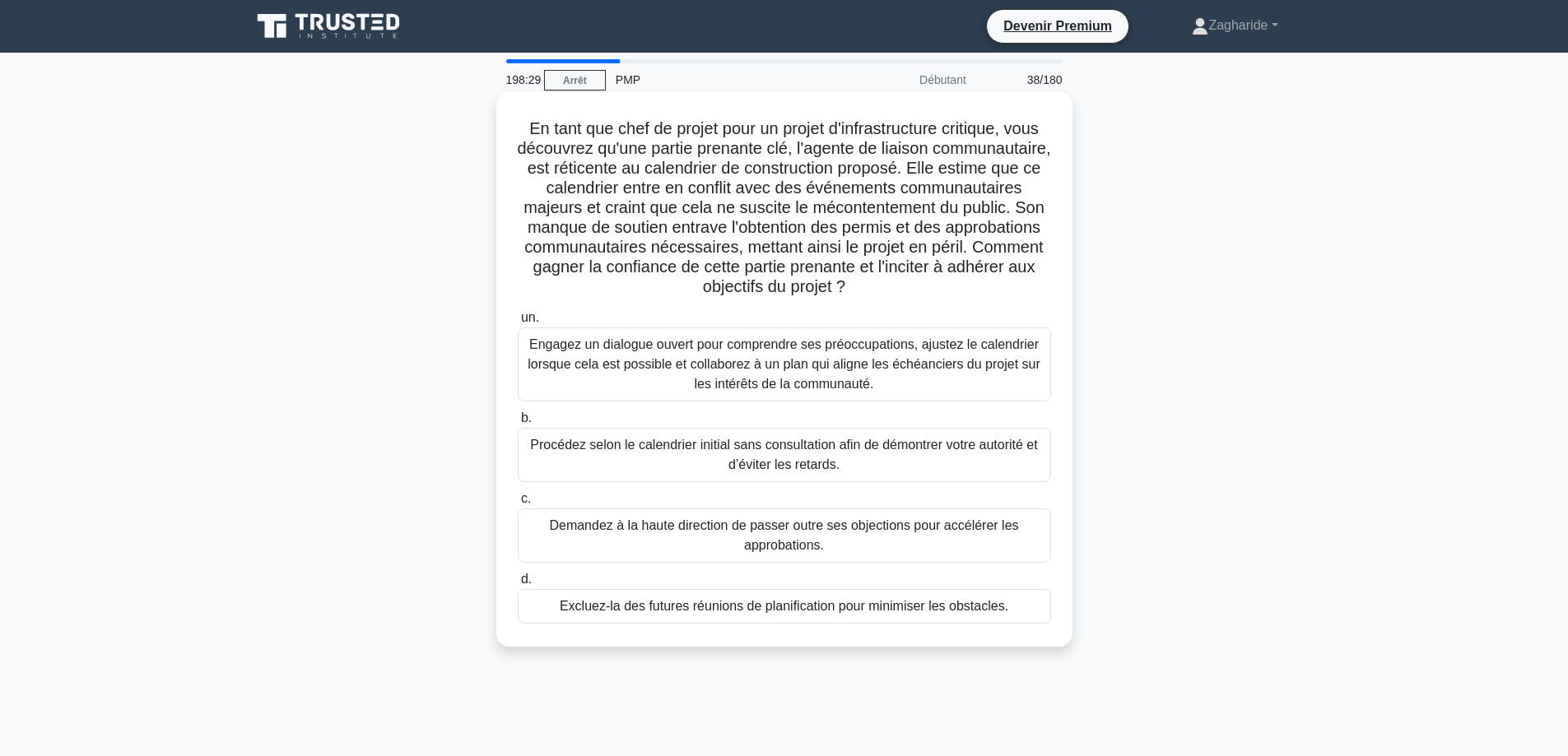
click at [750, 375] on font "Engagez un dialogue ouvert pour comprendre ses préoccupations, ajustez le calen…" at bounding box center [784, 364] width 518 height 60
click at [517, 324] on input "un. Engagez un dialogue ouvert pour comprendre ses préoccupations, ajustez le c…" at bounding box center [517, 318] width 0 height 11
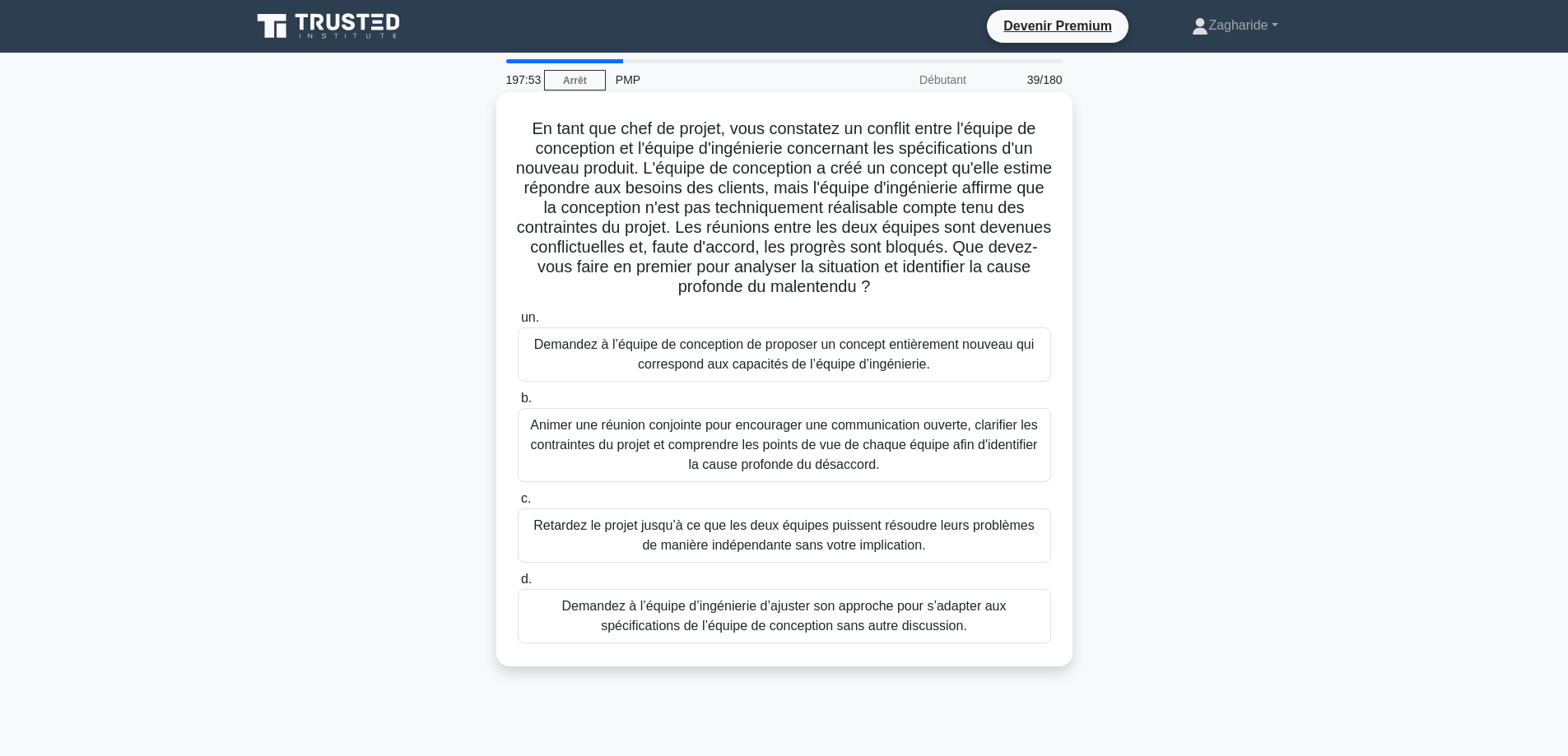
click at [777, 450] on font "Animer une réunion conjointe pour encourager une communication ouverte, clarifi…" at bounding box center [783, 444] width 507 height 53
click at [517, 404] on input "b. Animer une réunion conjointe pour encourager une communication ouverte, clar…" at bounding box center [517, 399] width 0 height 11
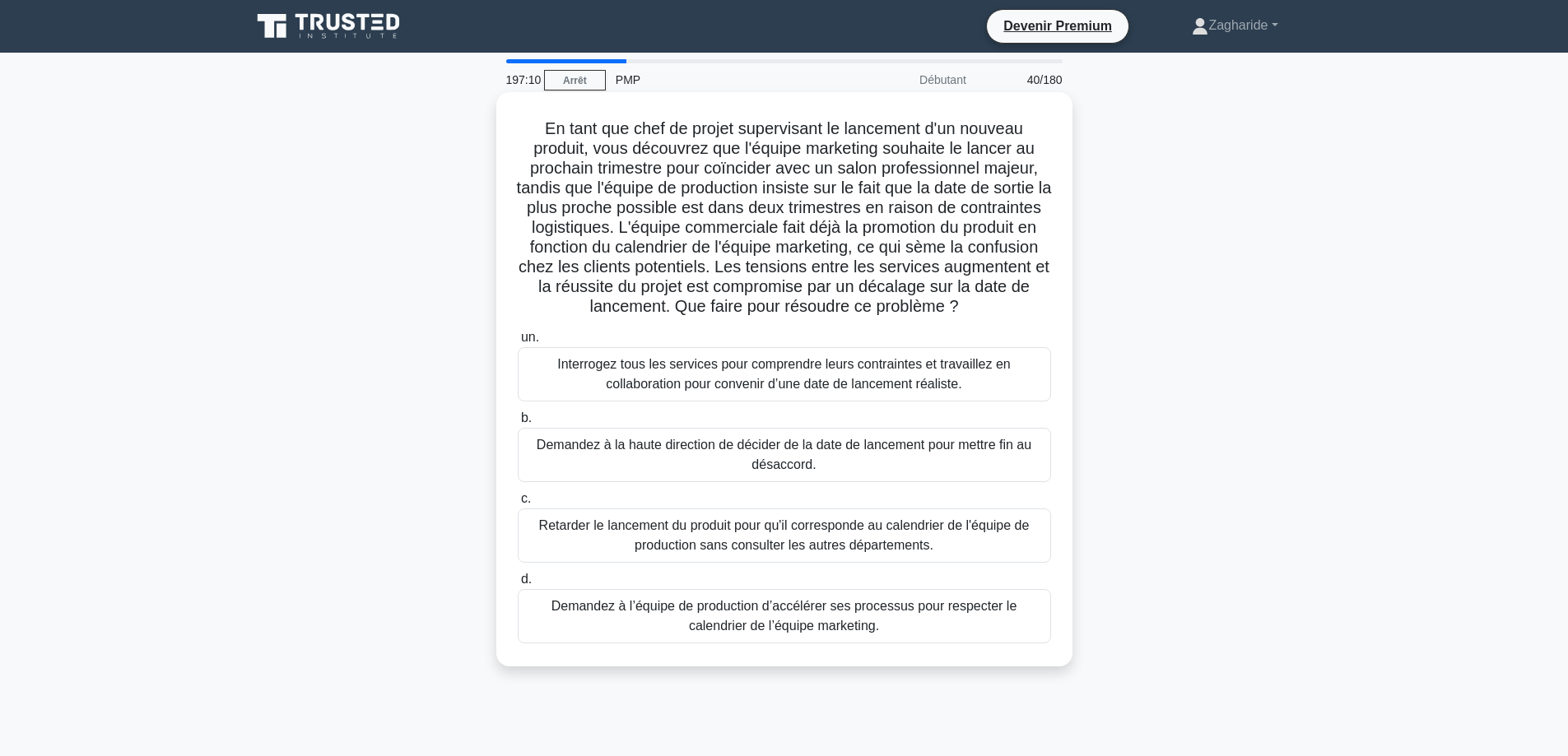
click at [678, 372] on font "Interrogez tous les services pour comprendre leurs contraintes et travaillez en…" at bounding box center [783, 373] width 452 height 33
click at [517, 343] on input "un. Interrogez tous les services pour comprendre leurs contraintes et travaille…" at bounding box center [517, 338] width 0 height 11
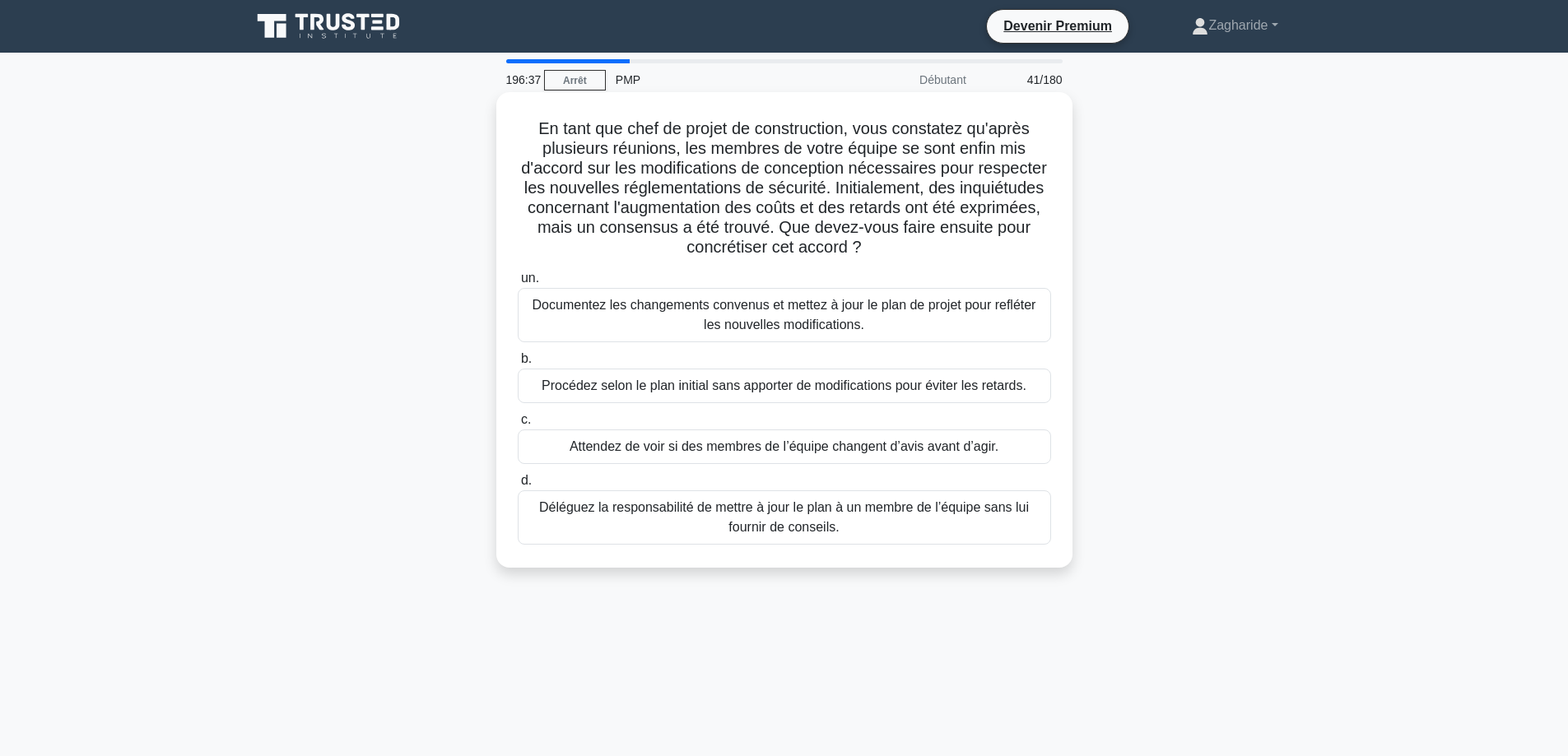
click at [760, 313] on font "Documentez les changements convenus et mettez à jour le plan de projet pour ref…" at bounding box center [784, 314] width 504 height 33
click at [517, 284] on input "un. Documentez les changements convenus et mettez à jour le plan de projet pour…" at bounding box center [517, 279] width 0 height 11
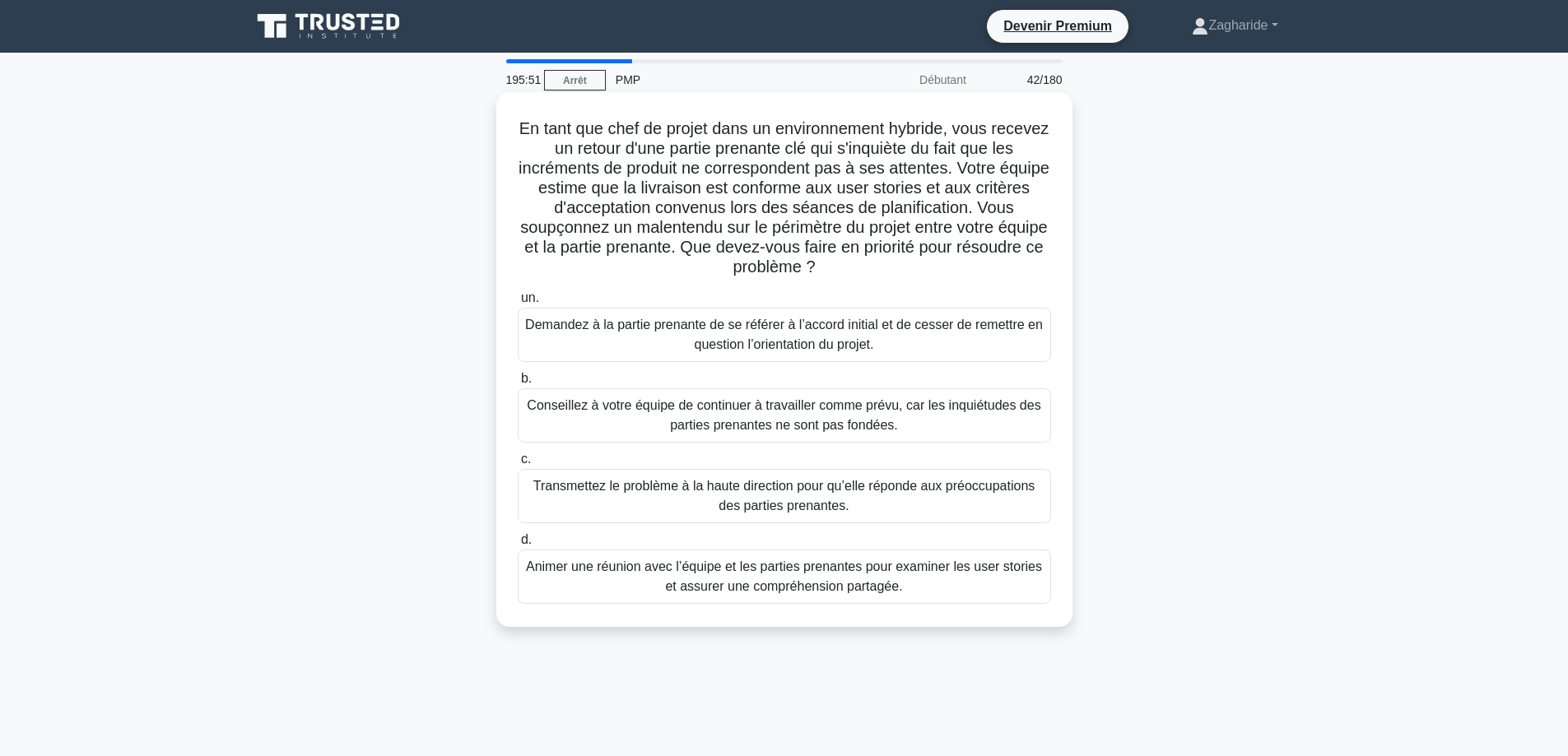
click at [824, 579] on font "Animer une réunion avec l’équipe et les parties prenantes pour examiner les use…" at bounding box center [783, 576] width 516 height 33
click at [517, 545] on input "d. Animer une réunion avec l’équipe et les parties prenantes pour examiner les …" at bounding box center [517, 540] width 0 height 11
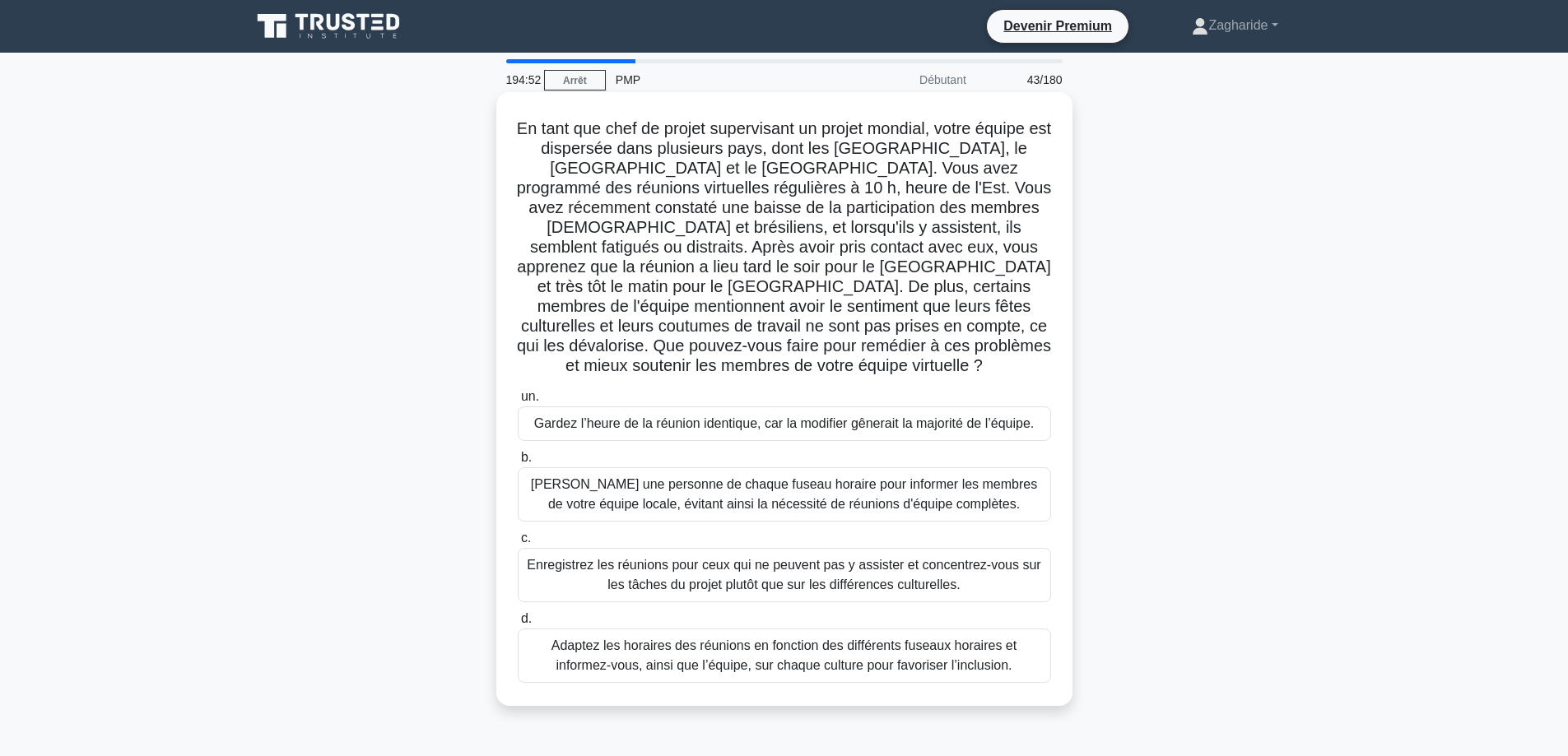
click at [857, 651] on font "Adaptez les horaires des réunions en fonction des différents fuseaux horaires e…" at bounding box center [784, 655] width 465 height 33
click at [517, 625] on input "d. Adaptez les horaires des réunions en fonction des différents fuseaux horaire…" at bounding box center [517, 619] width 0 height 11
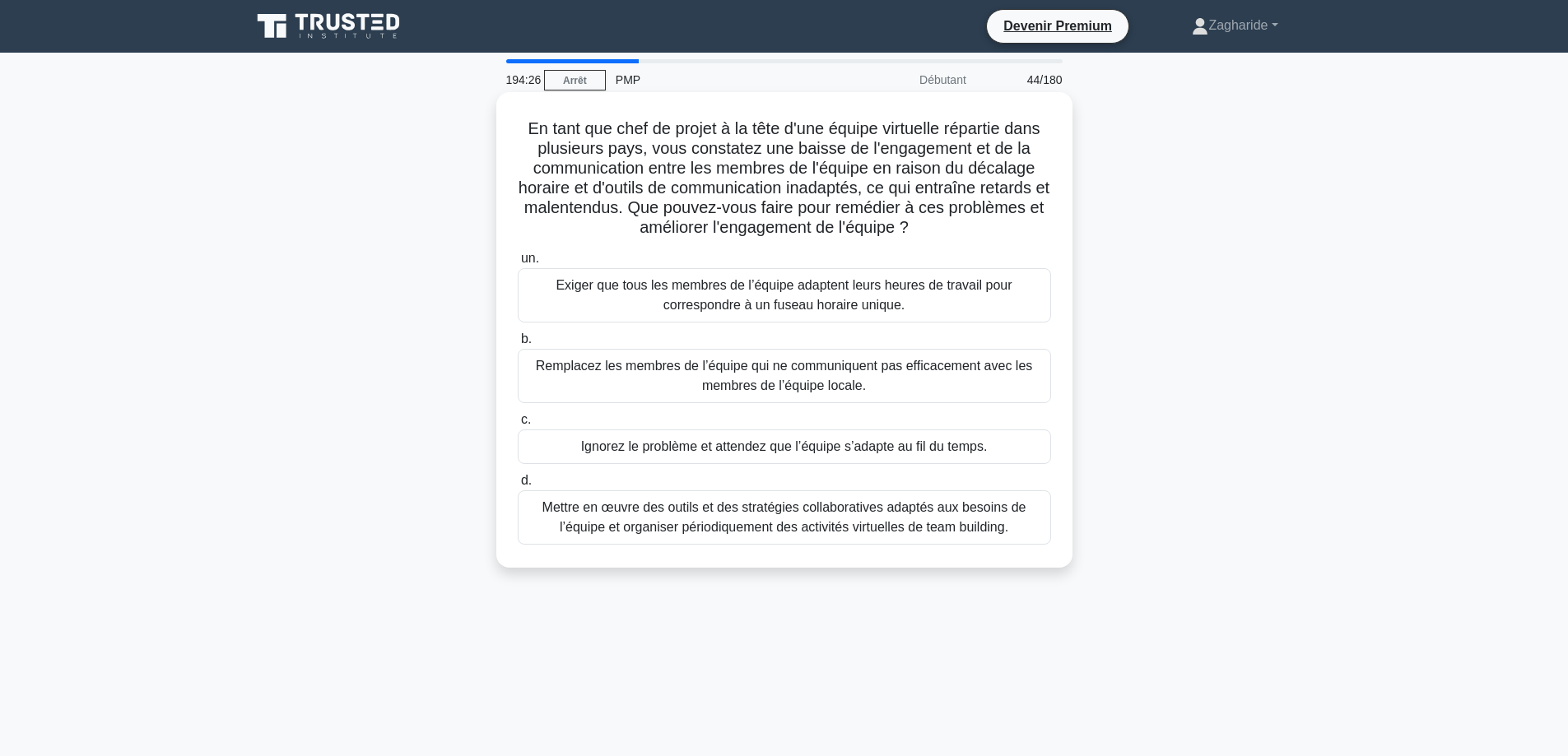
click at [781, 534] on font "Mettre en œuvre des outils et des stratégies collaboratives adaptés aux besoins…" at bounding box center [784, 516] width 484 height 33
click at [517, 487] on input "d. Mettre en œuvre des outils et des stratégies collaboratives adaptés aux beso…" at bounding box center [517, 481] width 0 height 11
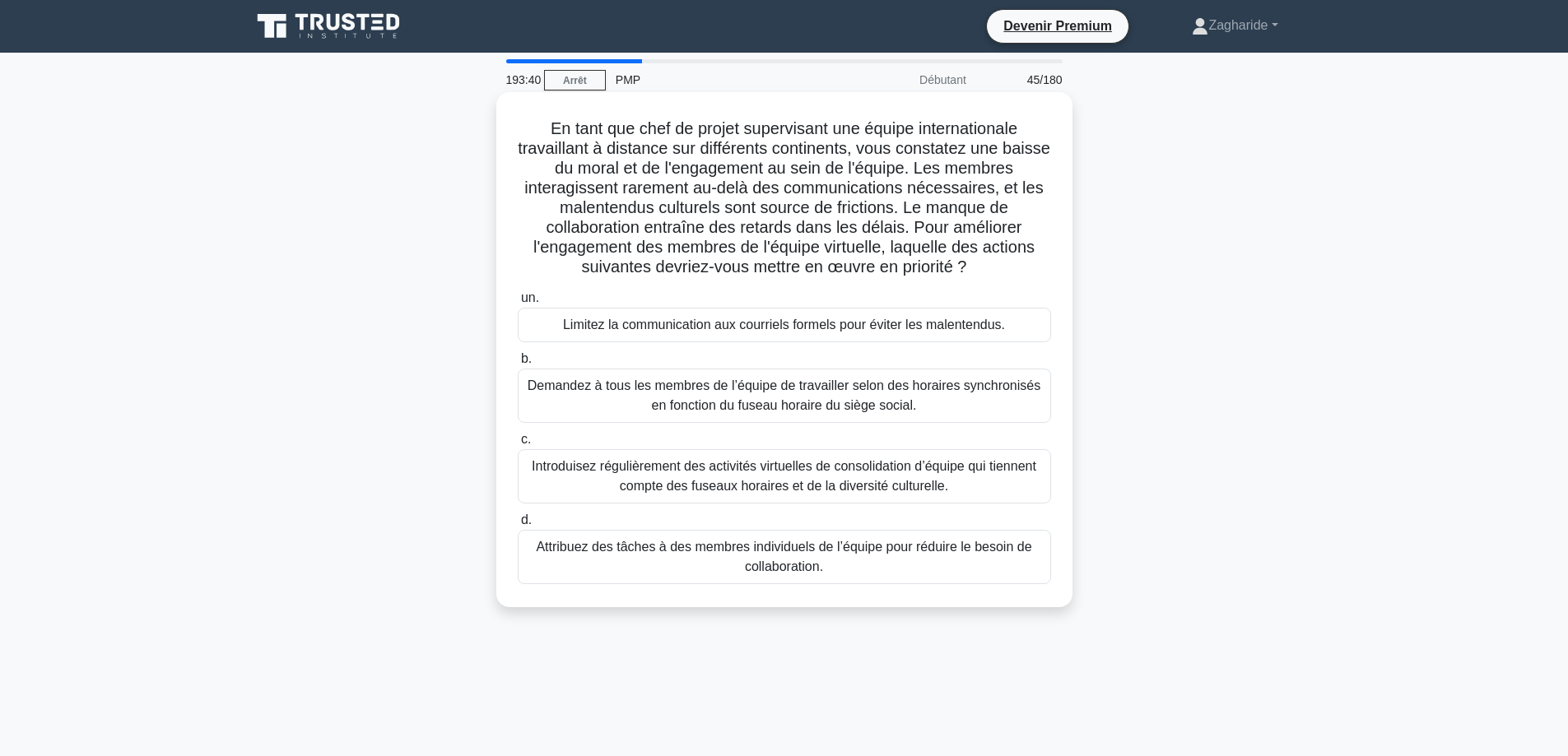
click at [639, 468] on font "Introduisez régulièrement des activités virtuelles de consolidation d’équipe qu…" at bounding box center [784, 476] width 505 height 33
click at [517, 445] on input "c. Introduisez régulièrement des activités virtuelles de consolidation d’équipe…" at bounding box center [517, 439] width 0 height 11
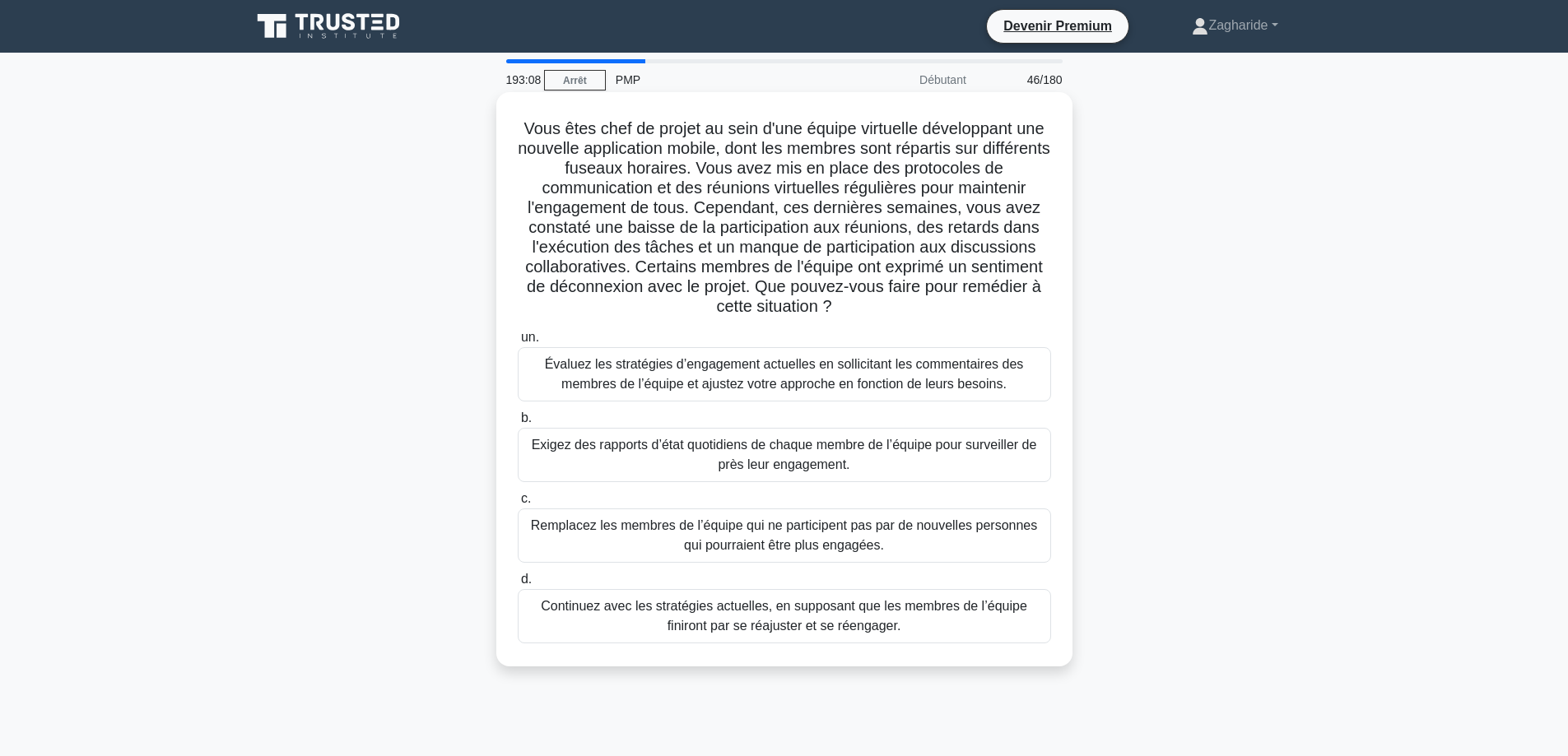
click at [739, 383] on font "Évaluez les stratégies d’engagement actuelles en sollicitant les commentaires d…" at bounding box center [784, 373] width 479 height 33
click at [517, 343] on input "un. Évaluez les stratégies d’engagement actuelles en sollicitant les commentair…" at bounding box center [517, 338] width 0 height 11
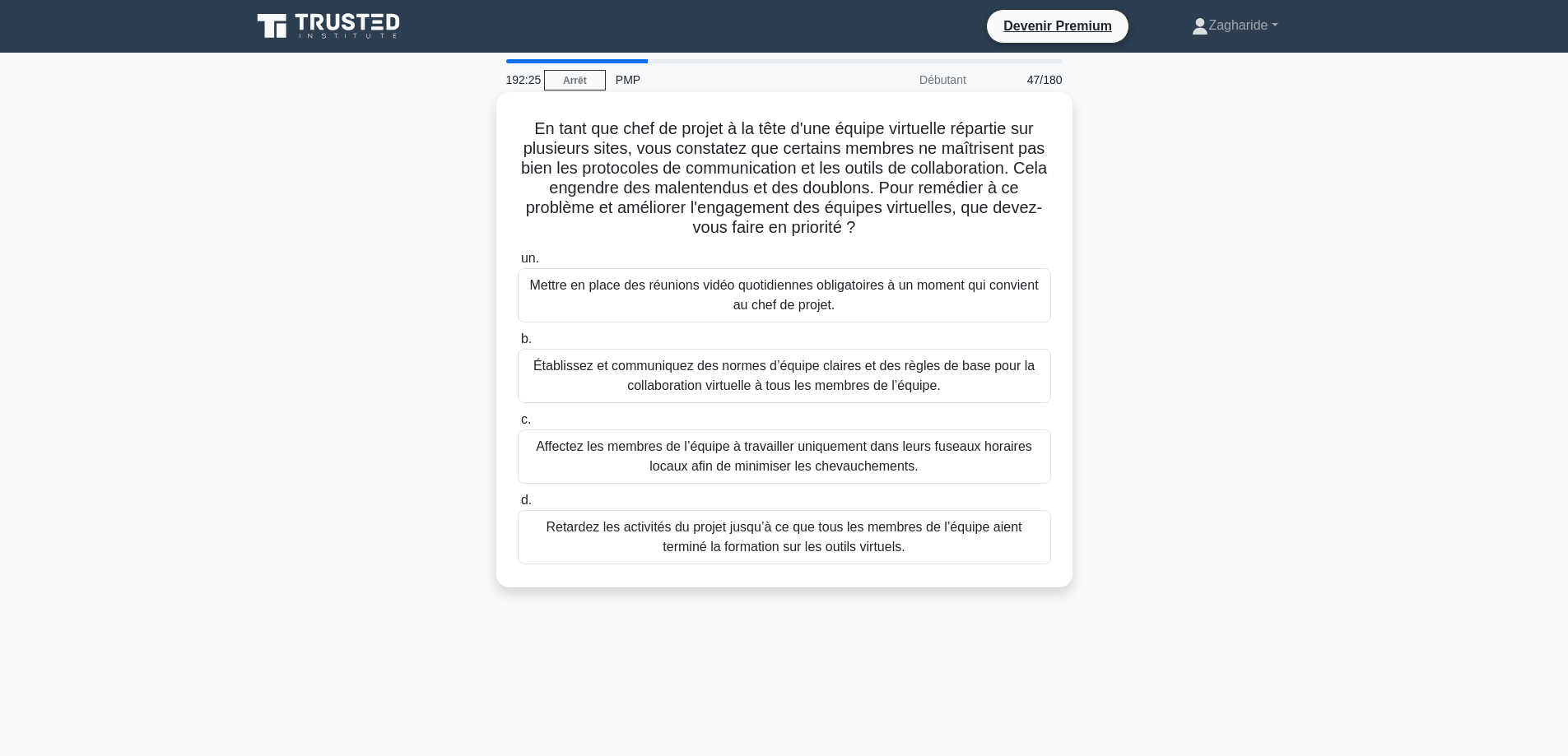
click at [735, 372] on font "Établissez et communiquez des normes d’équipe claires et des règles de base pou…" at bounding box center [784, 375] width 501 height 33
click at [517, 345] on input "b. Établissez et communiquez des normes d’équipe claires et des règles de base …" at bounding box center [517, 339] width 0 height 11
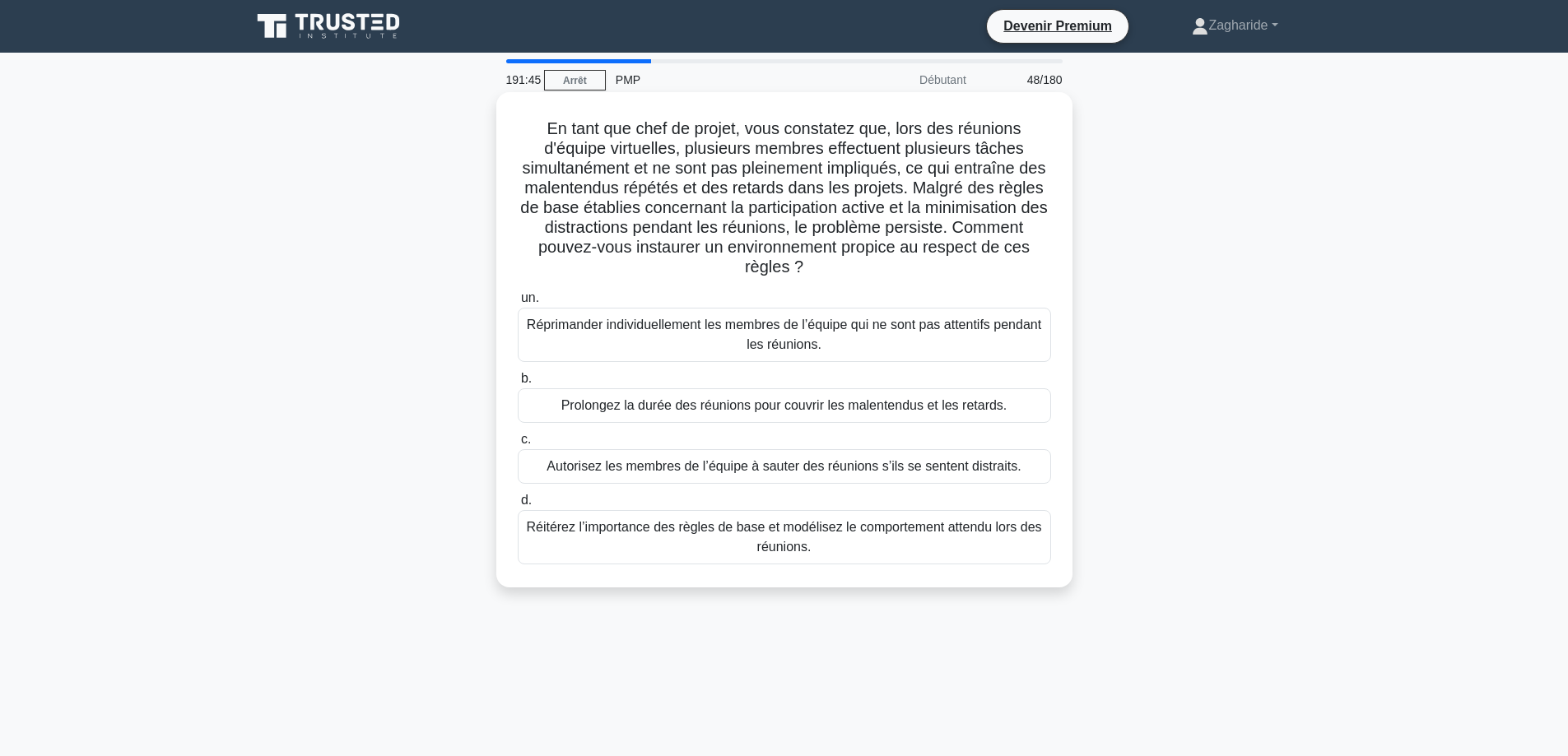
click at [825, 539] on font "Réitérez l’importance des règles de base et modélisez le comportement attendu l…" at bounding box center [784, 537] width 518 height 40
click at [517, 506] on input "d. Réitérez l’importance des règles de base et modélisez le comportement attend…" at bounding box center [517, 501] width 0 height 11
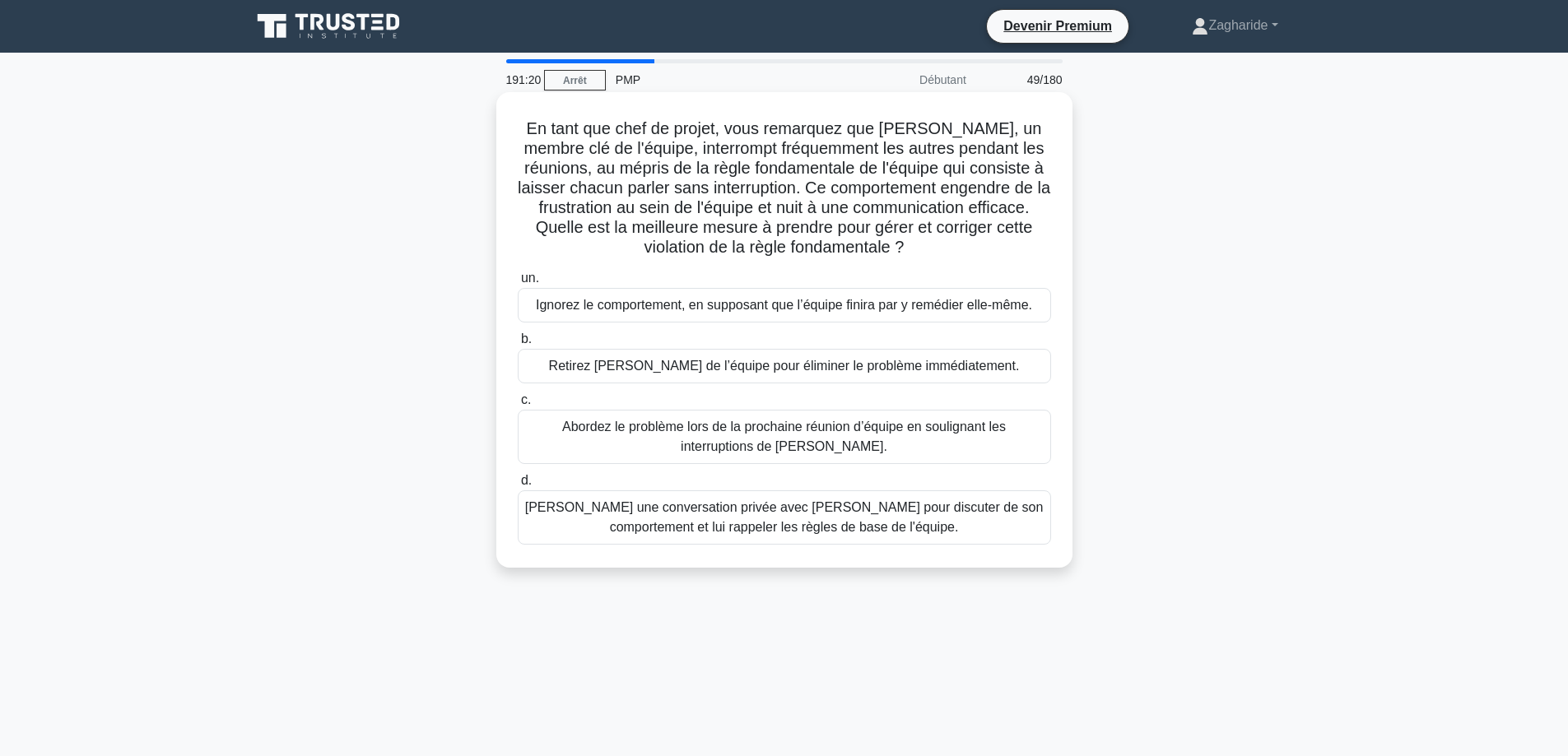
click at [768, 537] on font "Ayez une conversation privée avec Rachel pour discuter de son comportement et l…" at bounding box center [784, 518] width 518 height 40
click at [517, 487] on input "d. Ayez une conversation privée avec Rachel pour discuter de son comportement e…" at bounding box center [517, 481] width 0 height 11
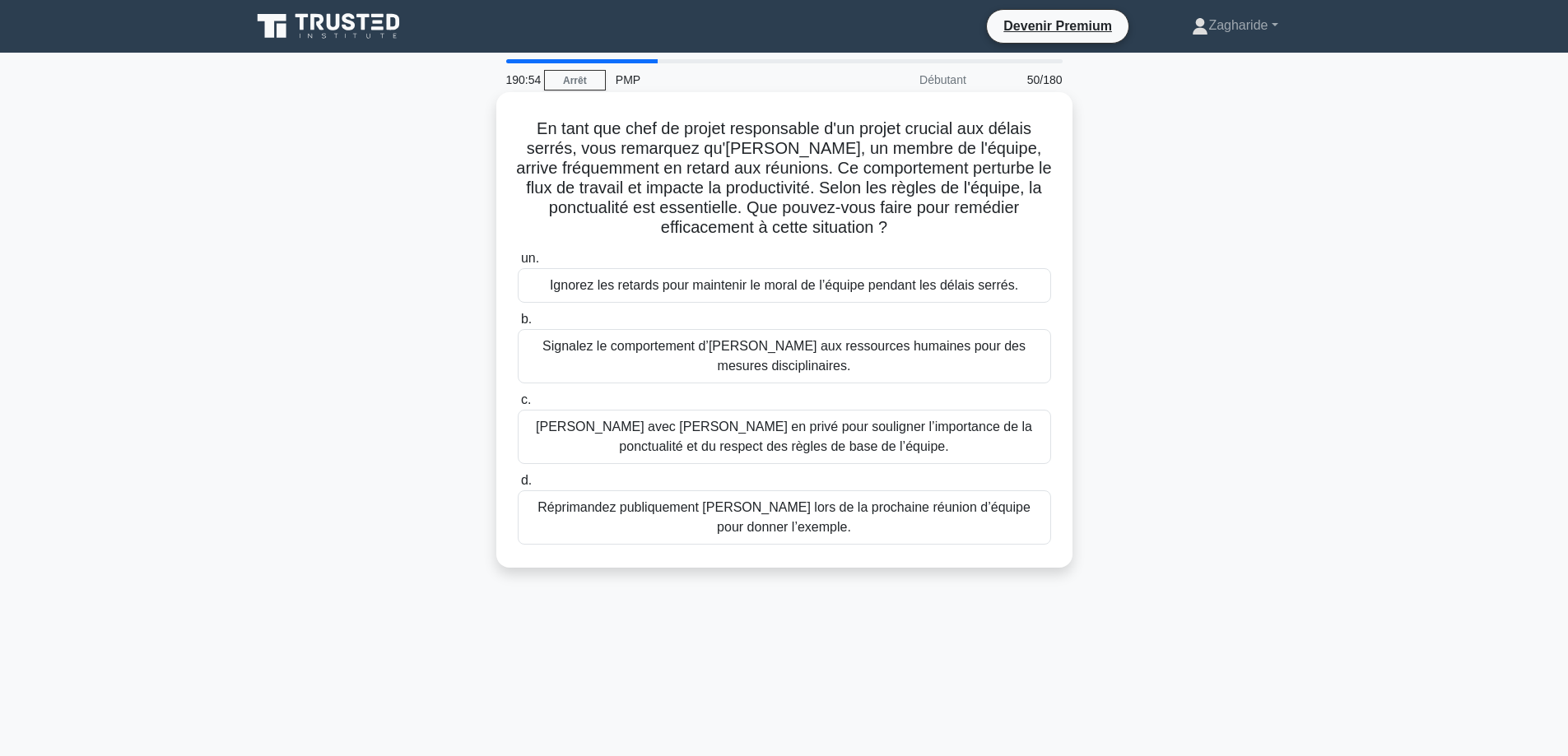
click at [790, 434] on font "Parlez avec Alex en privé pour souligner l’importance de la ponctualité et du r…" at bounding box center [783, 436] width 496 height 33
click at [517, 406] on input "c. Parlez avec Alex en privé pour souligner l’importance de la ponctualité et d…" at bounding box center [517, 401] width 0 height 11
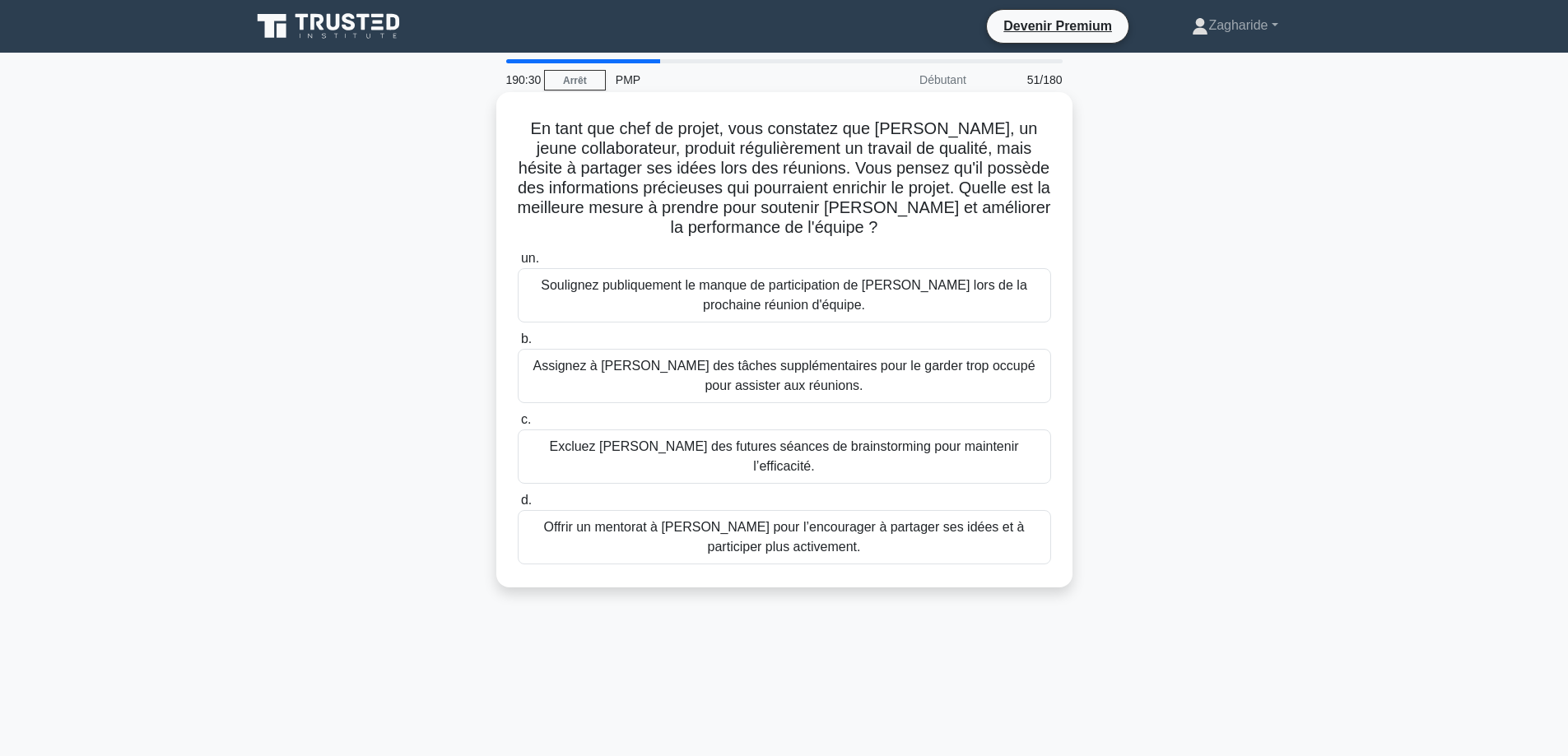
click at [831, 524] on font "Offrir un mentorat à James pour l’encourager à partager ses idées et à particip…" at bounding box center [784, 537] width 518 height 40
click at [517, 506] on input "d. Offrir un mentorat à James pour l’encourager à partager ses idées et à parti…" at bounding box center [517, 501] width 0 height 11
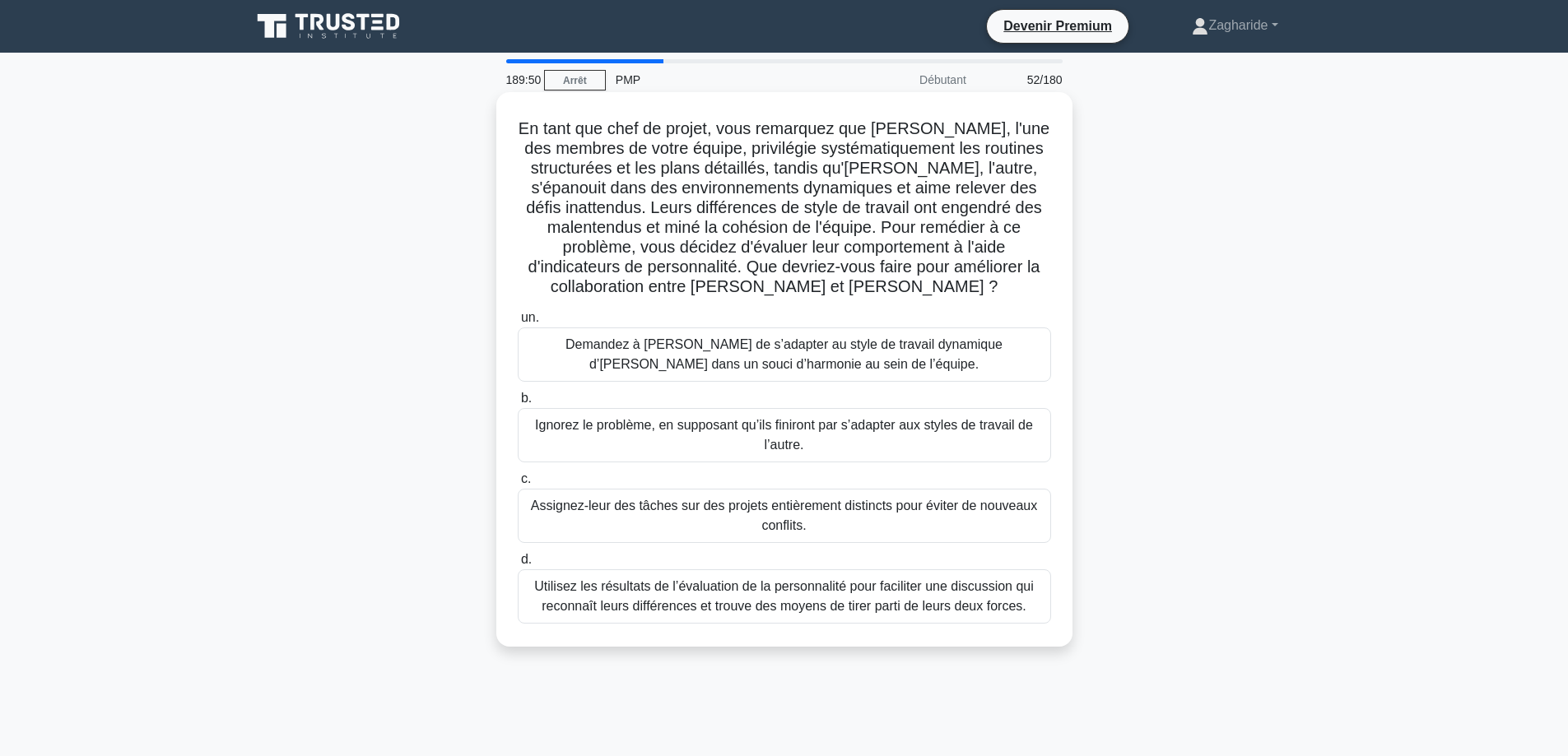
click at [781, 599] on font "Utilisez les résultats de l’évaluation de la personnalité pour faciliter une di…" at bounding box center [784, 596] width 499 height 33
click at [517, 565] on input "d. Utilisez les résultats de l’évaluation de la personnalité pour faciliter une…" at bounding box center [517, 560] width 0 height 11
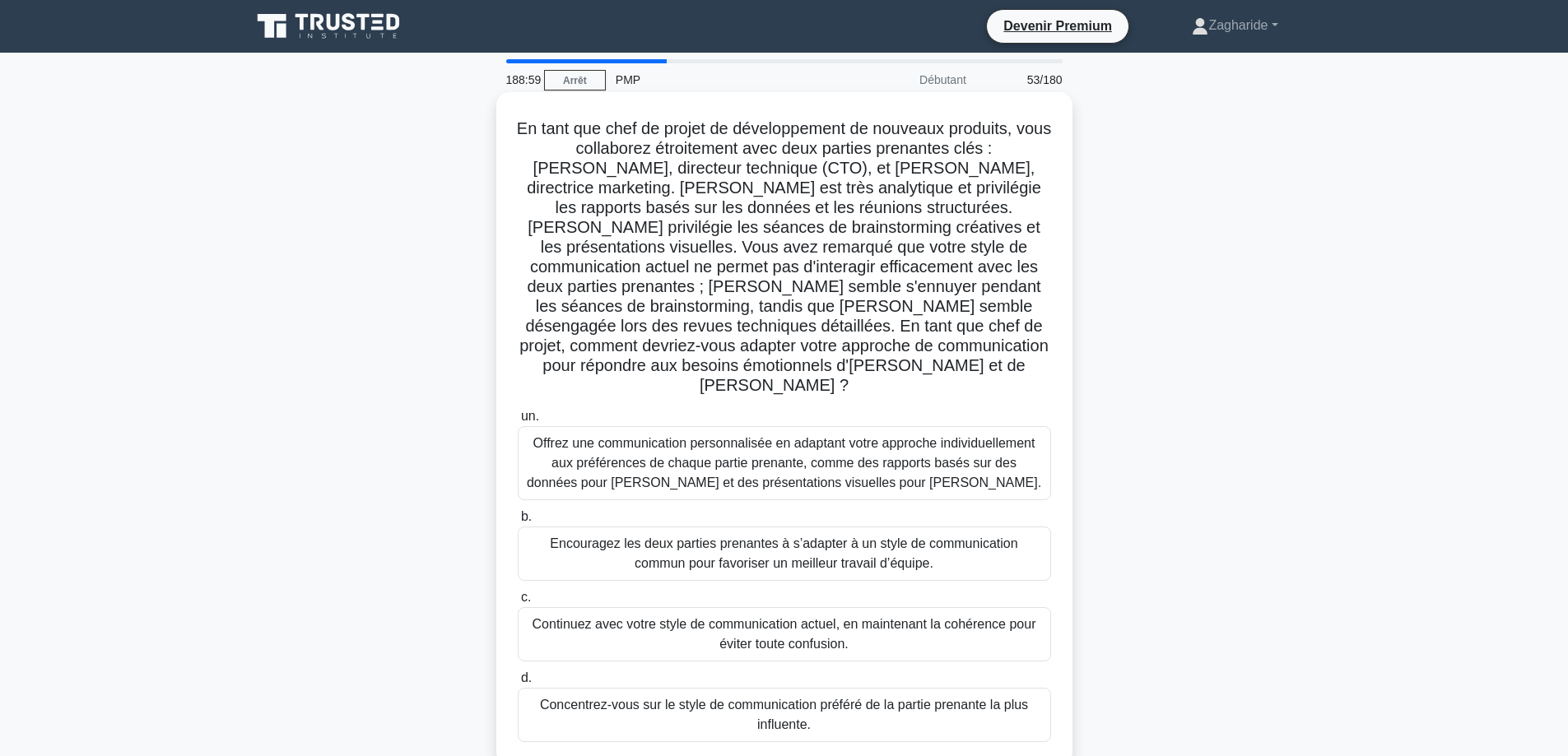
click at [664, 436] on font "Offrez une communication personnalisée en adaptant votre approche individuellem…" at bounding box center [783, 462] width 515 height 53
click at [517, 422] on input "un. Offrez une communication personnalisée en adaptant votre approche individue…" at bounding box center [517, 417] width 0 height 11
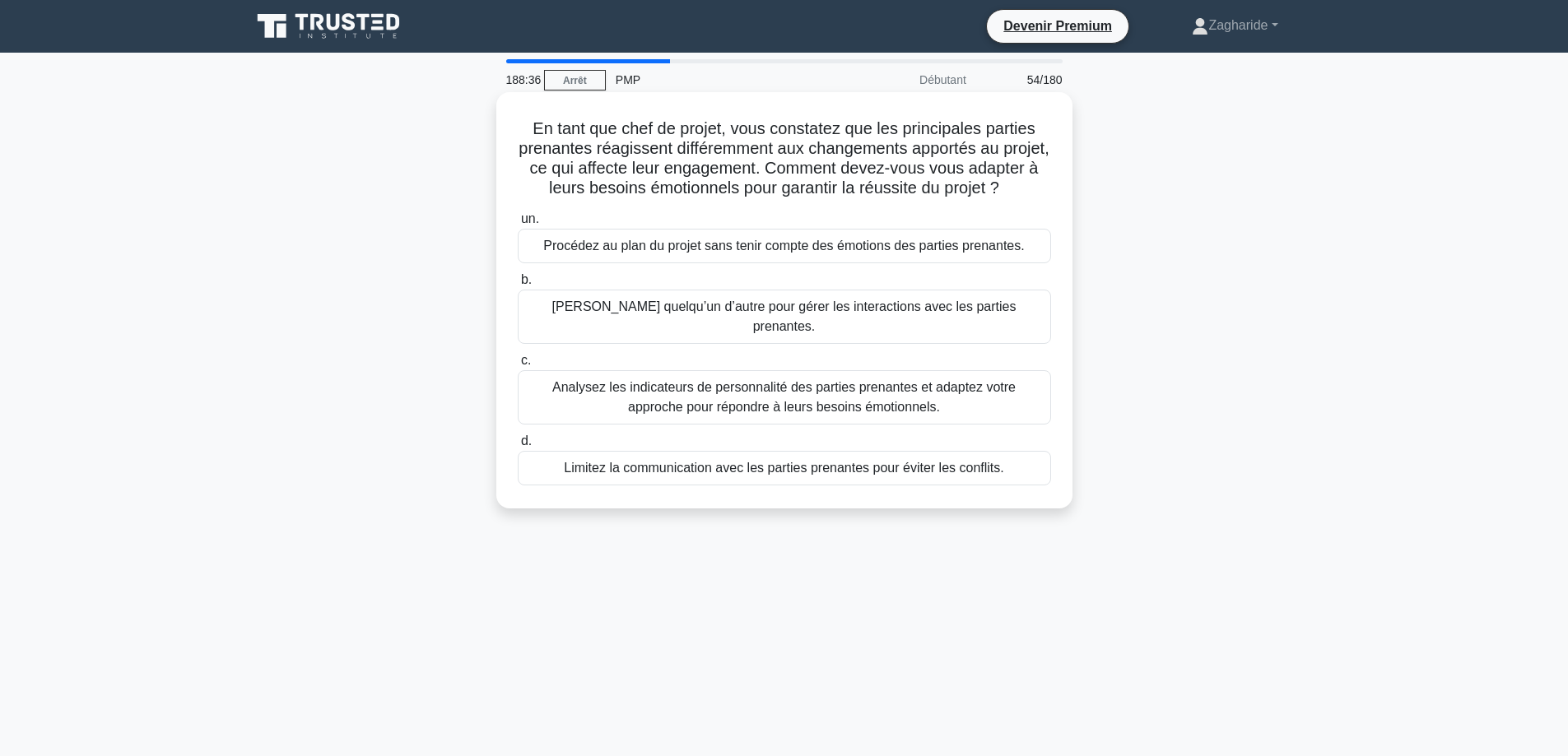
click at [907, 400] on font "Analysez les indicateurs de personnalité des parties prenantes et adaptez votre…" at bounding box center [784, 396] width 463 height 33
click at [517, 366] on input "c. Analysez les indicateurs de personnalité des parties prenantes et adaptez vo…" at bounding box center [517, 361] width 0 height 11
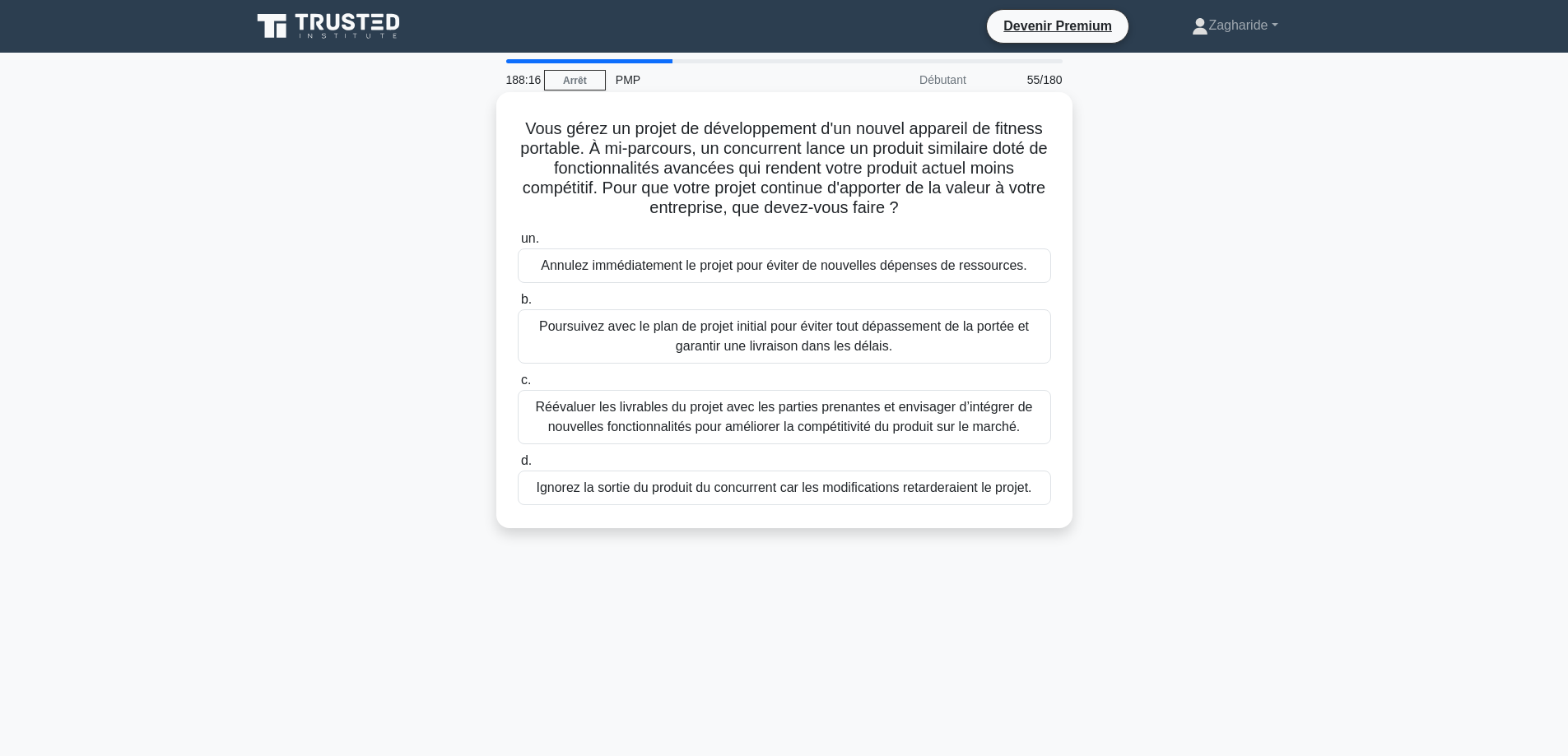
click at [826, 430] on font "Réévaluer les livrables du projet avec les parties prenantes et envisager d’int…" at bounding box center [784, 416] width 497 height 33
click at [517, 386] on input "c. Réévaluer les livrables du projet avec les parties prenantes et envisager d’…" at bounding box center [517, 381] width 0 height 11
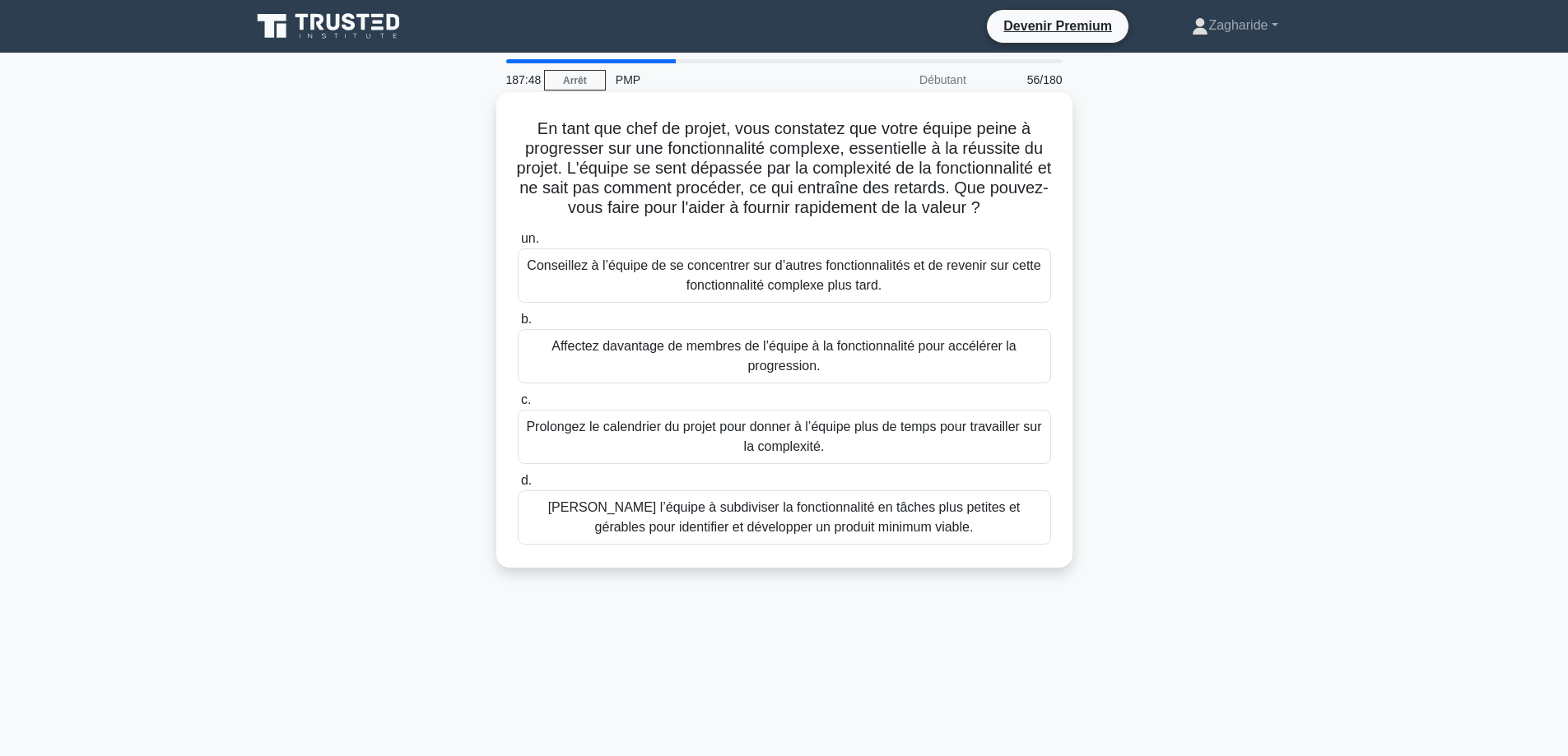
click at [841, 518] on font "Aidez l’équipe à subdiviser la fonctionnalité en tâches plus petites et gérable…" at bounding box center [784, 518] width 518 height 40
click at [517, 487] on input "d. Aidez l’équipe à subdiviser la fonctionnalité en tâches plus petites et géra…" at bounding box center [517, 481] width 0 height 11
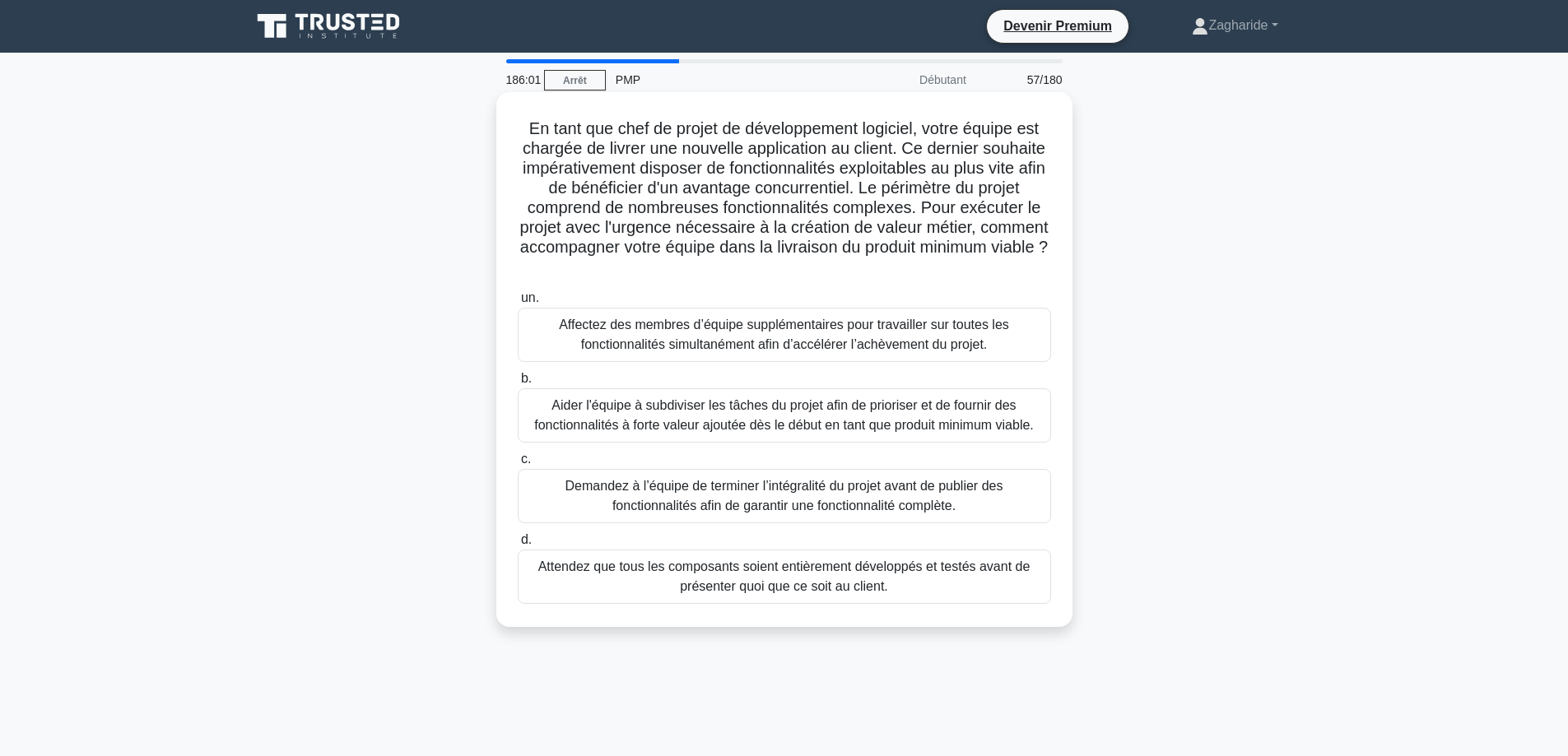
click at [734, 423] on font "Aider l'équipe à subdiviser les tâches du projet afin de prioriser et de fourni…" at bounding box center [784, 414] width 499 height 33
click at [517, 384] on input "b. Aider l'équipe à subdiviser les tâches du projet afin de prioriser et de fou…" at bounding box center [517, 379] width 0 height 11
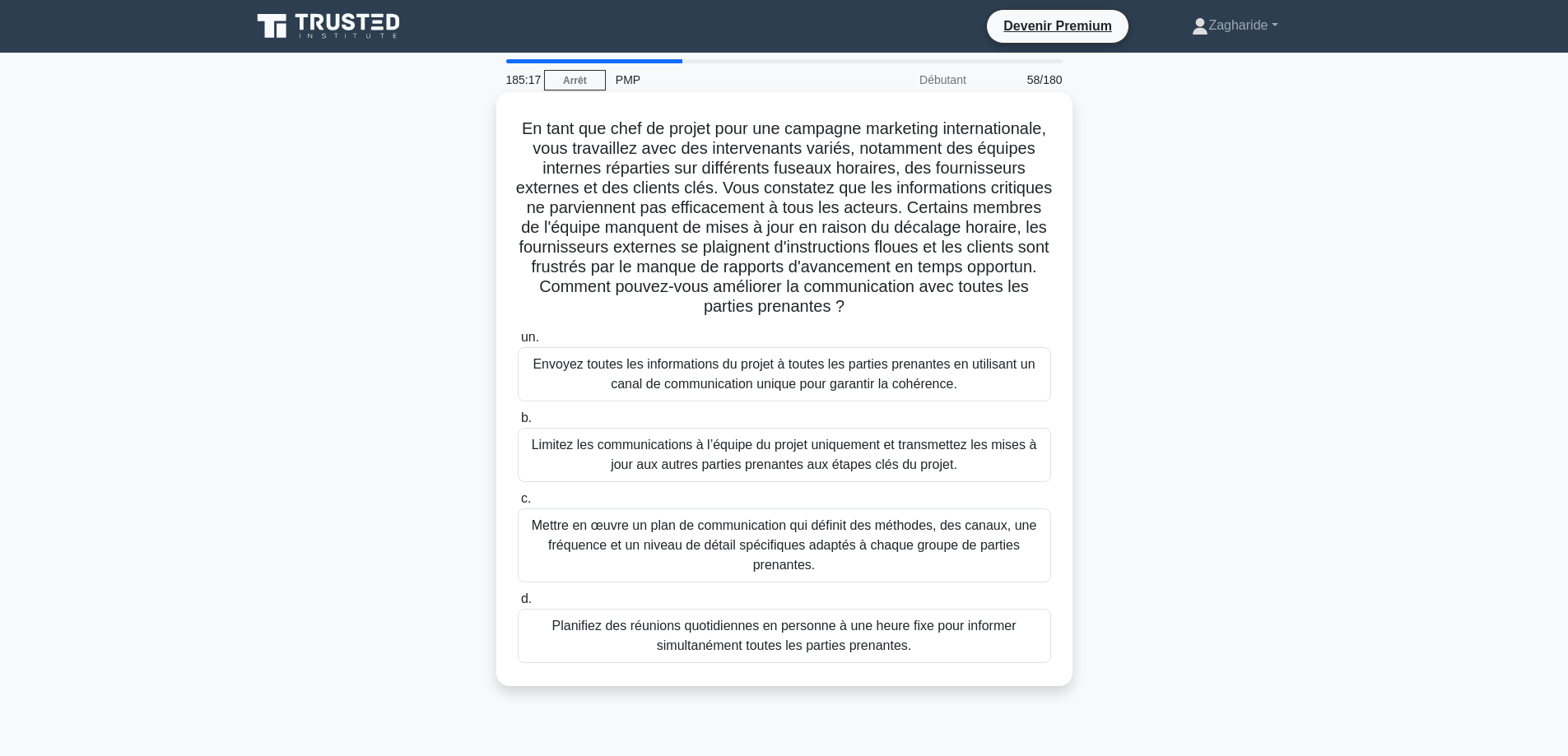
click at [910, 536] on font "Mettre en œuvre un plan de communication qui définit des méthodes, des canaux, …" at bounding box center [784, 546] width 518 height 60
click at [517, 505] on input "c. Mettre en œuvre un plan de communication qui définit des méthodes, des canau…" at bounding box center [517, 499] width 0 height 11
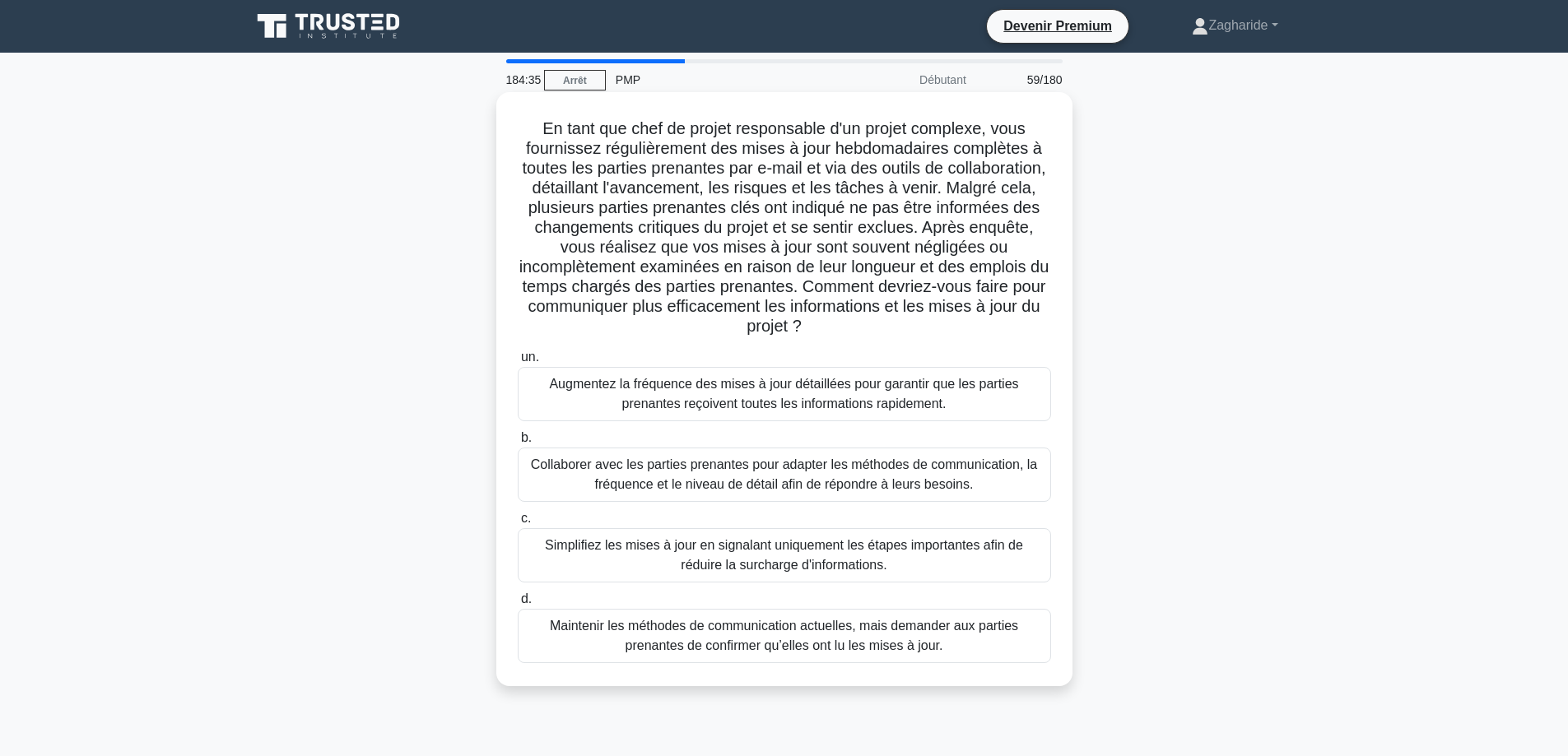
click at [775, 487] on font "Collaborer avec les parties prenantes pour adapter les méthodes de communicatio…" at bounding box center [784, 474] width 506 height 33
click at [517, 443] on input "b. Collaborer avec les parties prenantes pour adapter les méthodes de communica…" at bounding box center [517, 439] width 0 height 11
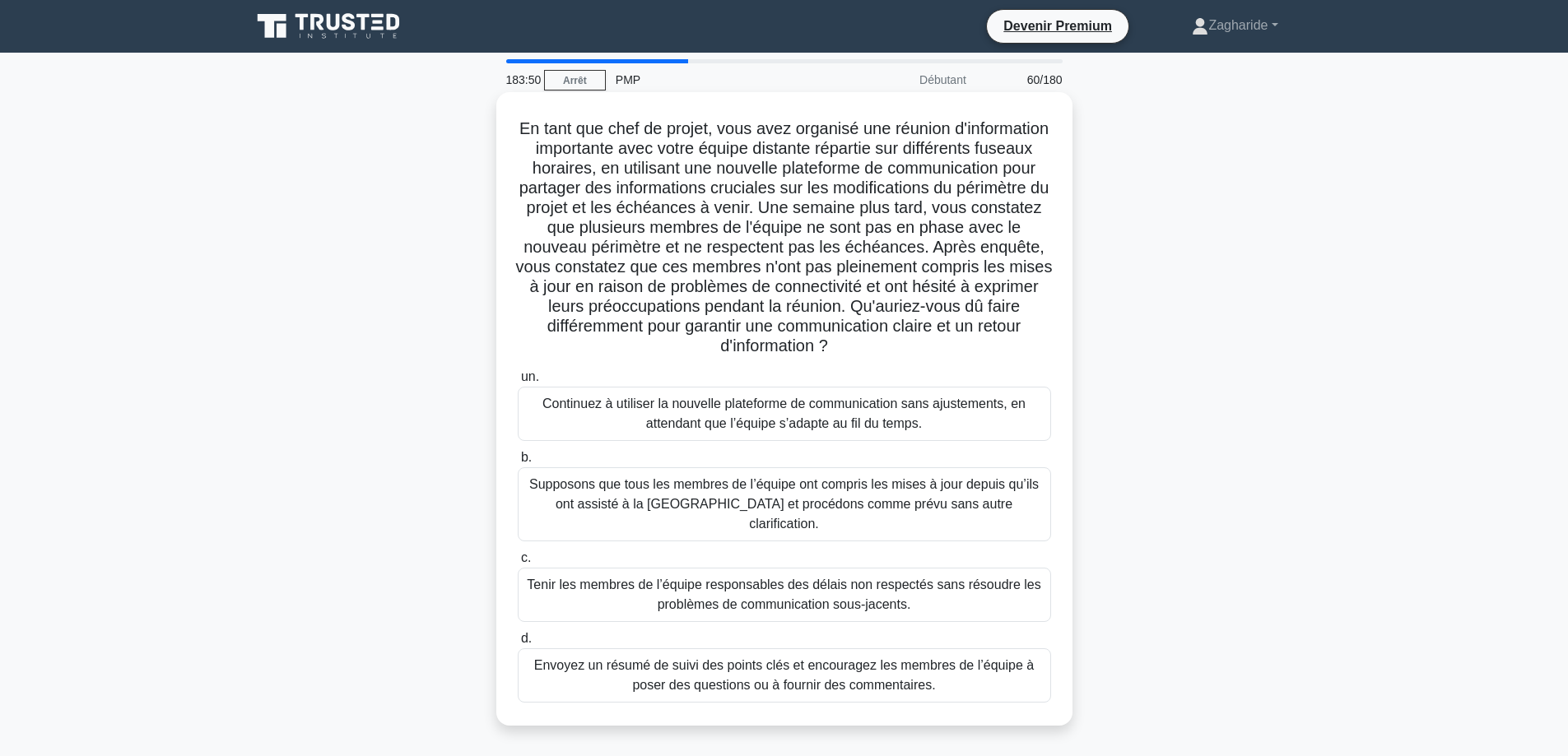
click at [903, 680] on div "Envoyez un résumé de suivi des points clés et encouragez les membres de l’équip…" at bounding box center [784, 676] width 534 height 54
click at [517, 645] on input "d. Envoyez un résumé de suivi des points clés et encouragez les membres de l’éq…" at bounding box center [517, 639] width 0 height 11
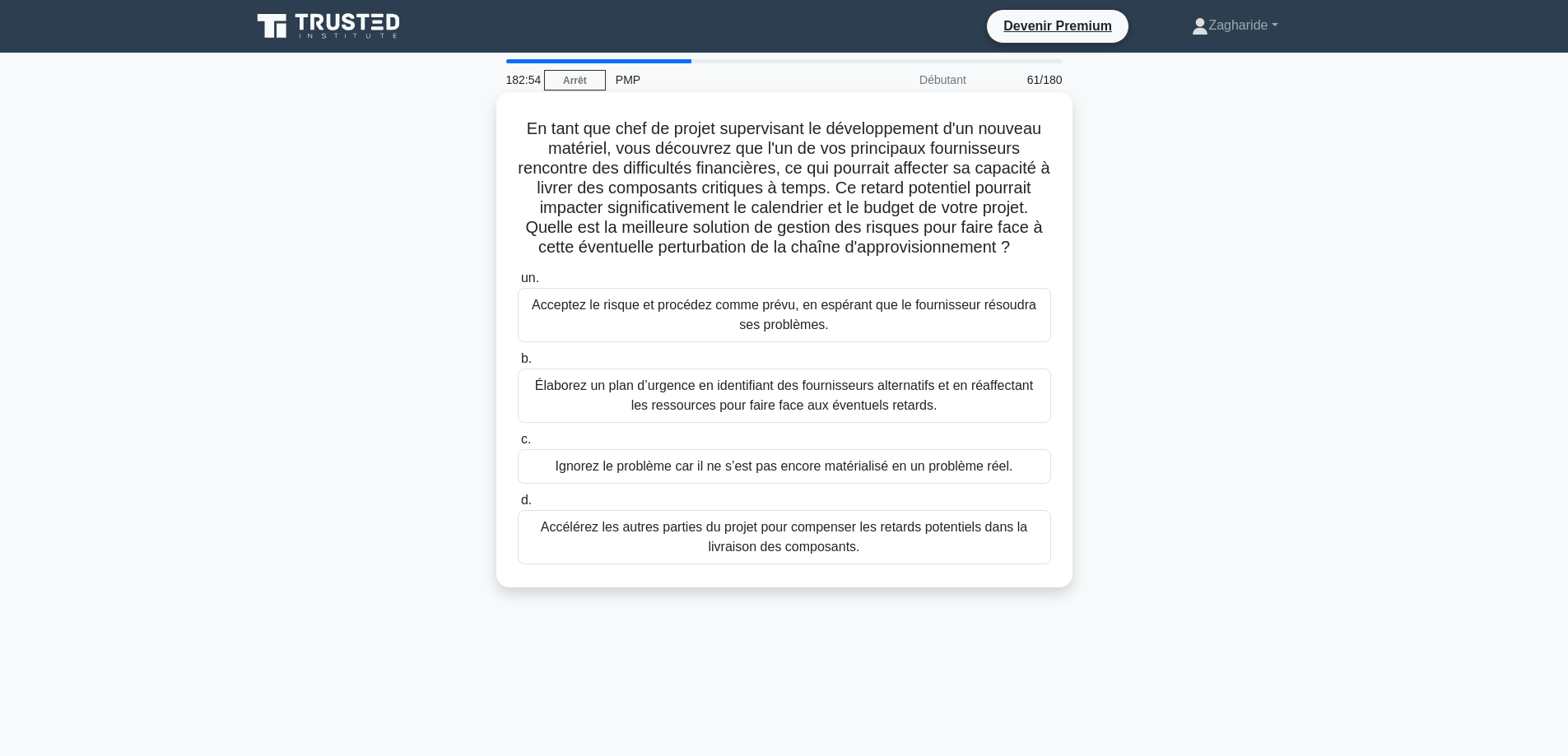
click at [750, 398] on font "Élaborez un plan d’urgence en identifiant des fournisseurs alternatifs et en ré…" at bounding box center [783, 395] width 498 height 33
click at [517, 364] on input "b. Élaborez un plan d’urgence en identifiant des fournisseurs alternatifs et en…" at bounding box center [517, 359] width 0 height 11
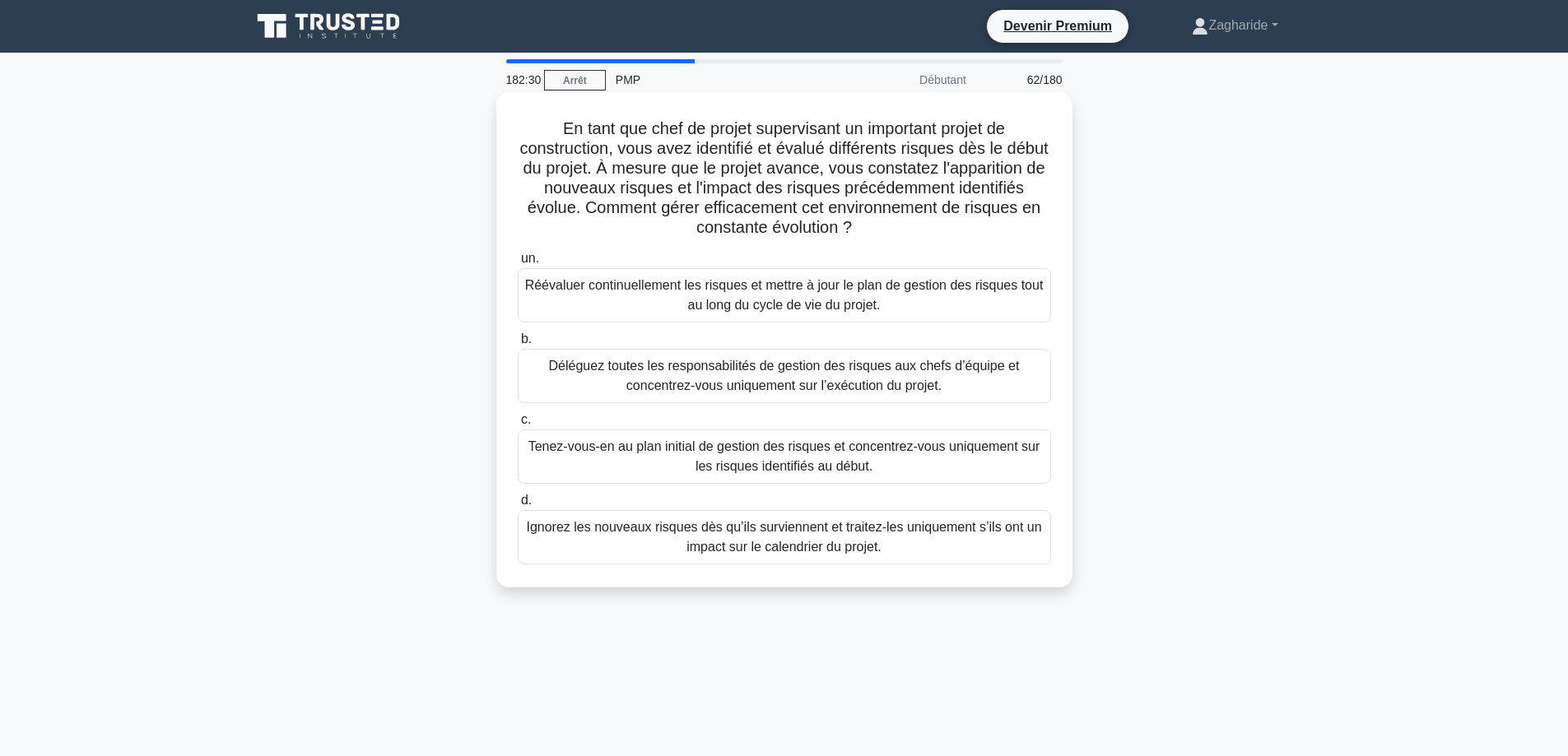
click at [867, 298] on font "Réévaluer continuellement les risques et mettre à jour le plan de gestion des r…" at bounding box center [784, 295] width 518 height 33
click at [517, 264] on input "un. Réévaluer continuellement les risques et mettre à jour le plan de gestion d…" at bounding box center [517, 259] width 0 height 11
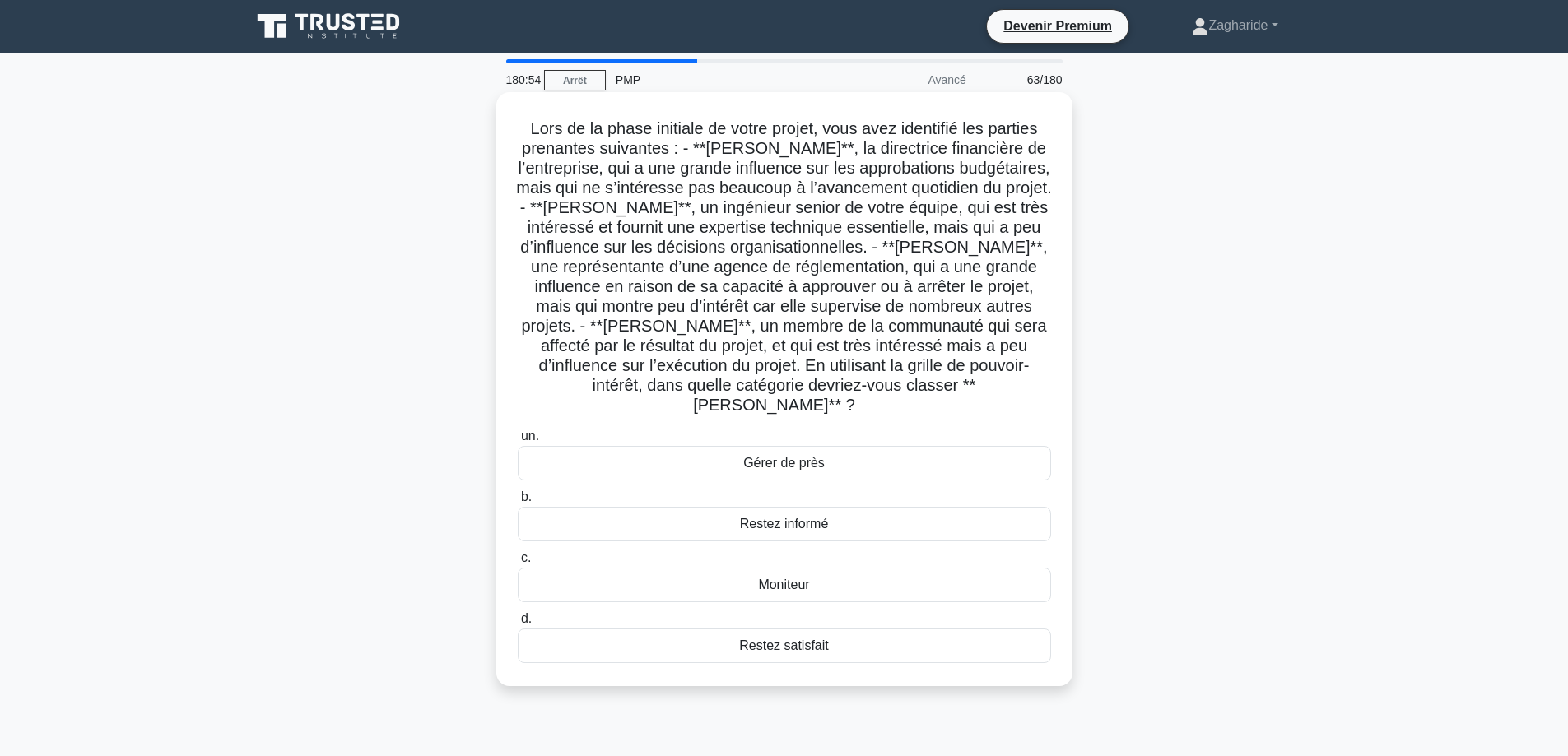
click at [760, 453] on font "Gérer de près" at bounding box center [784, 463] width 81 height 20
click at [517, 442] on input "un. Gérer de près" at bounding box center [517, 437] width 0 height 11
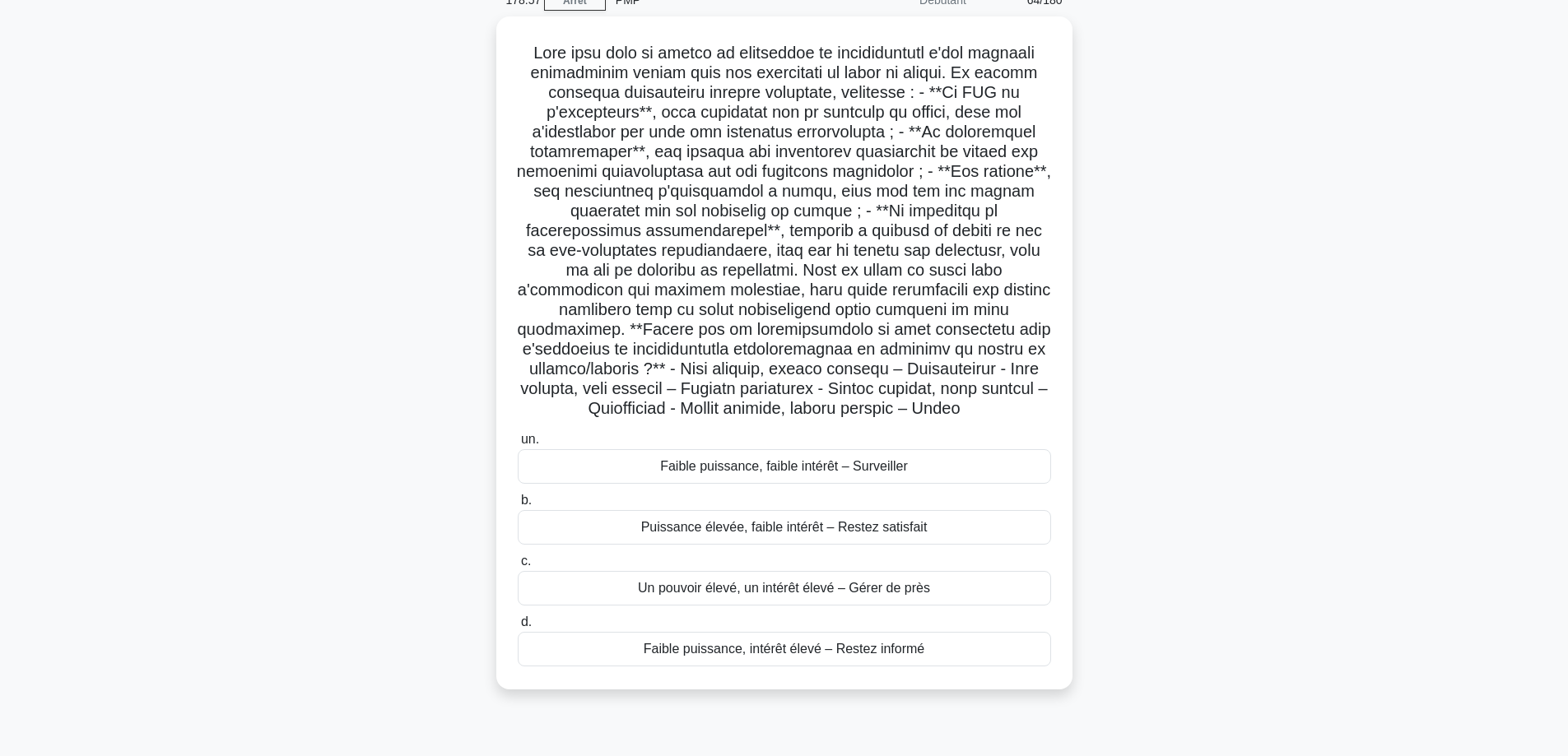
scroll to position [51, 0]
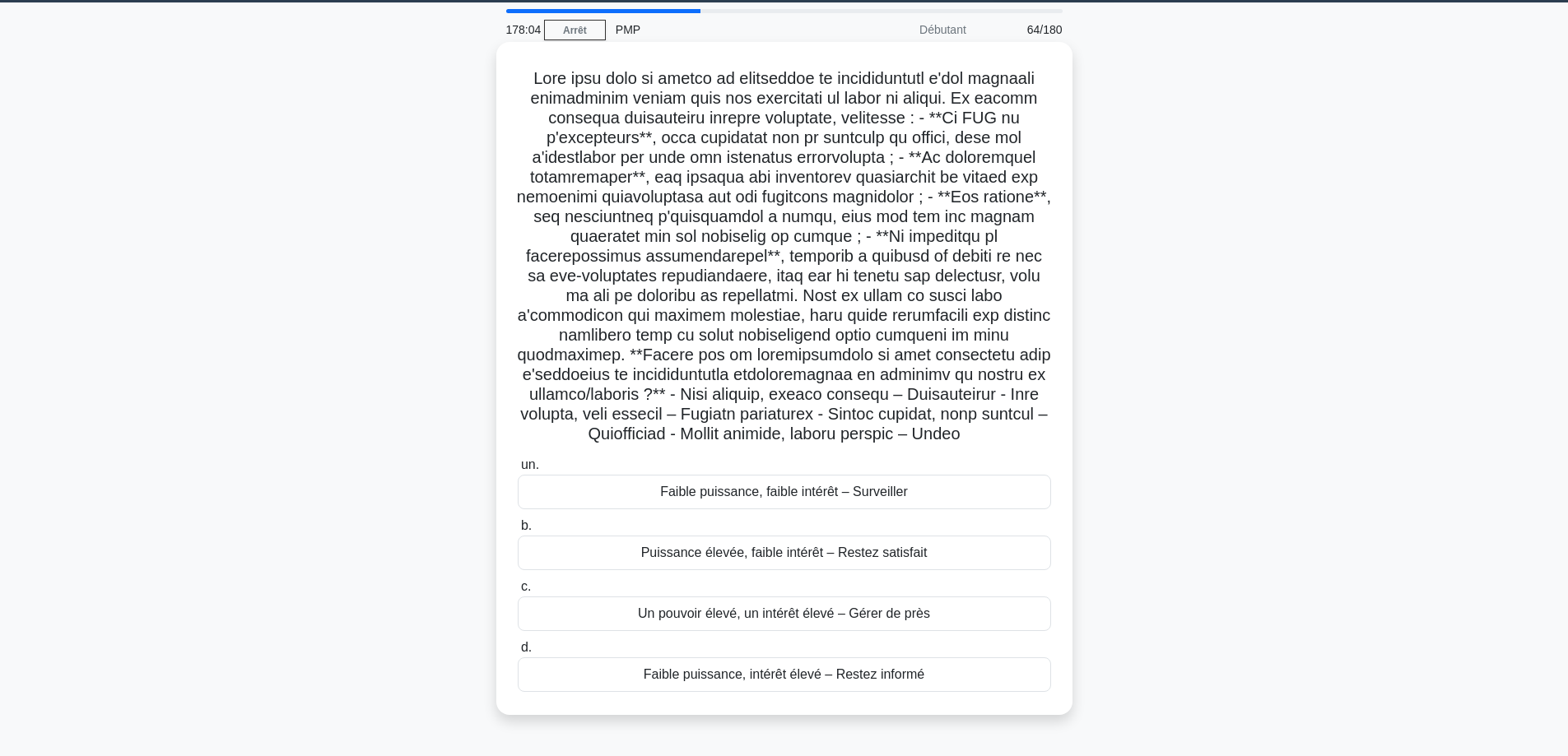
click at [817, 556] on font "Puissance élevée, faible intérêt – Restez satisfait" at bounding box center [784, 552] width 287 height 14
click at [517, 532] on input "b. Puissance élevée, faible intérêt – Restez satisfait" at bounding box center [517, 526] width 0 height 11
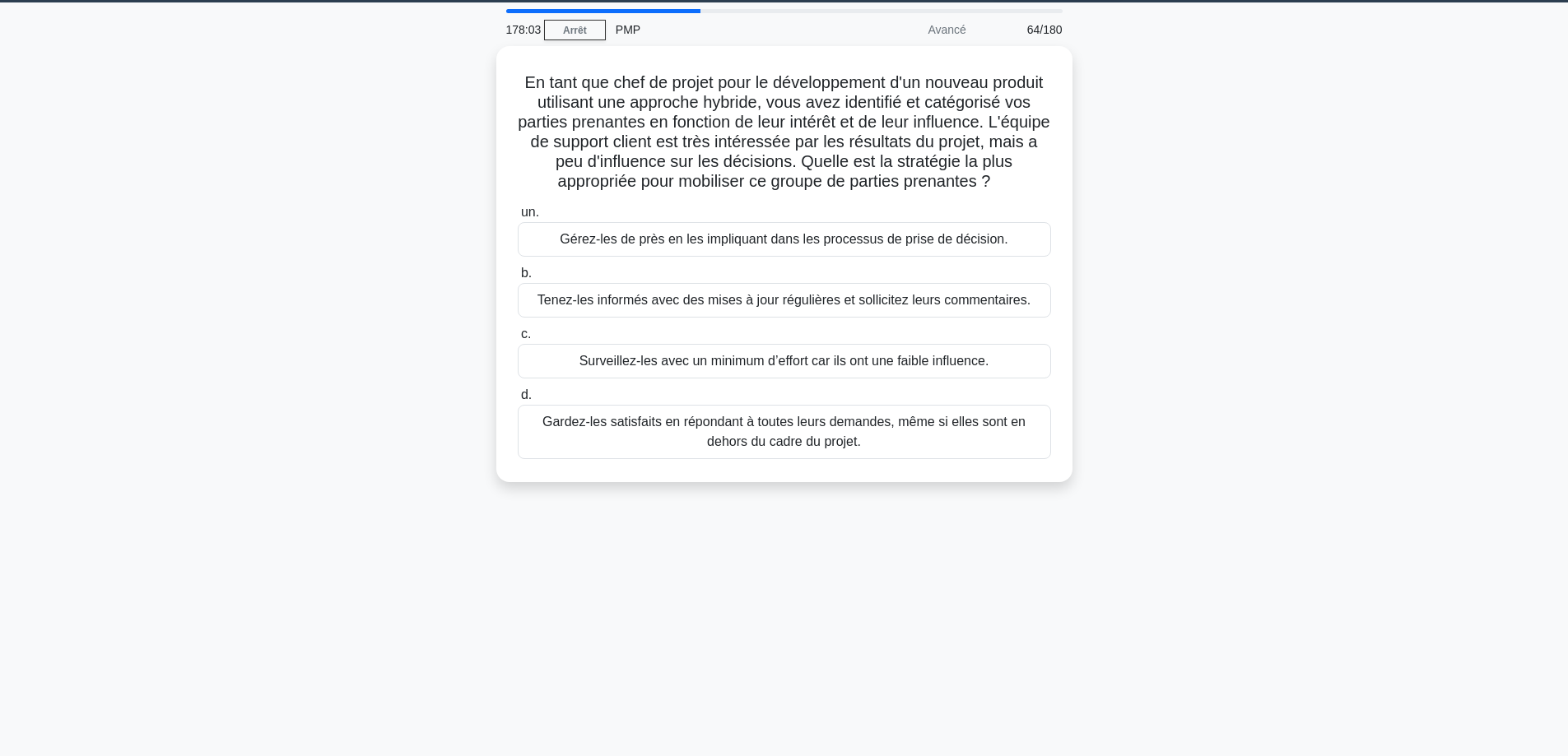
scroll to position [0, 0]
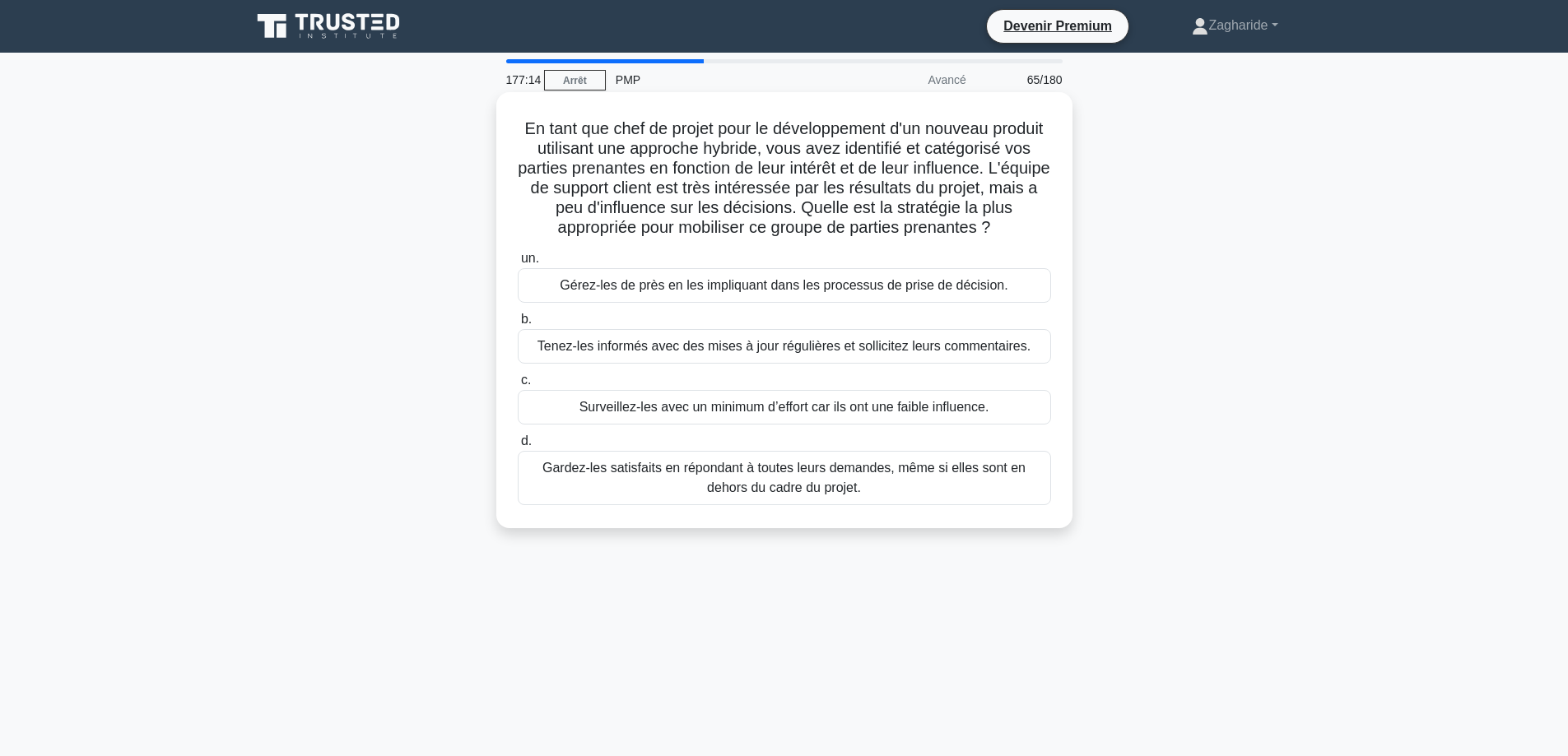
click at [721, 352] on font "Tenez-les informés avec des mises à jour régulières et sollicitez leurs comment…" at bounding box center [783, 345] width 493 height 14
click at [517, 325] on input "b. Tenez-les informés avec des mises à jour régulières et sollicitez leurs comm…" at bounding box center [517, 320] width 0 height 11
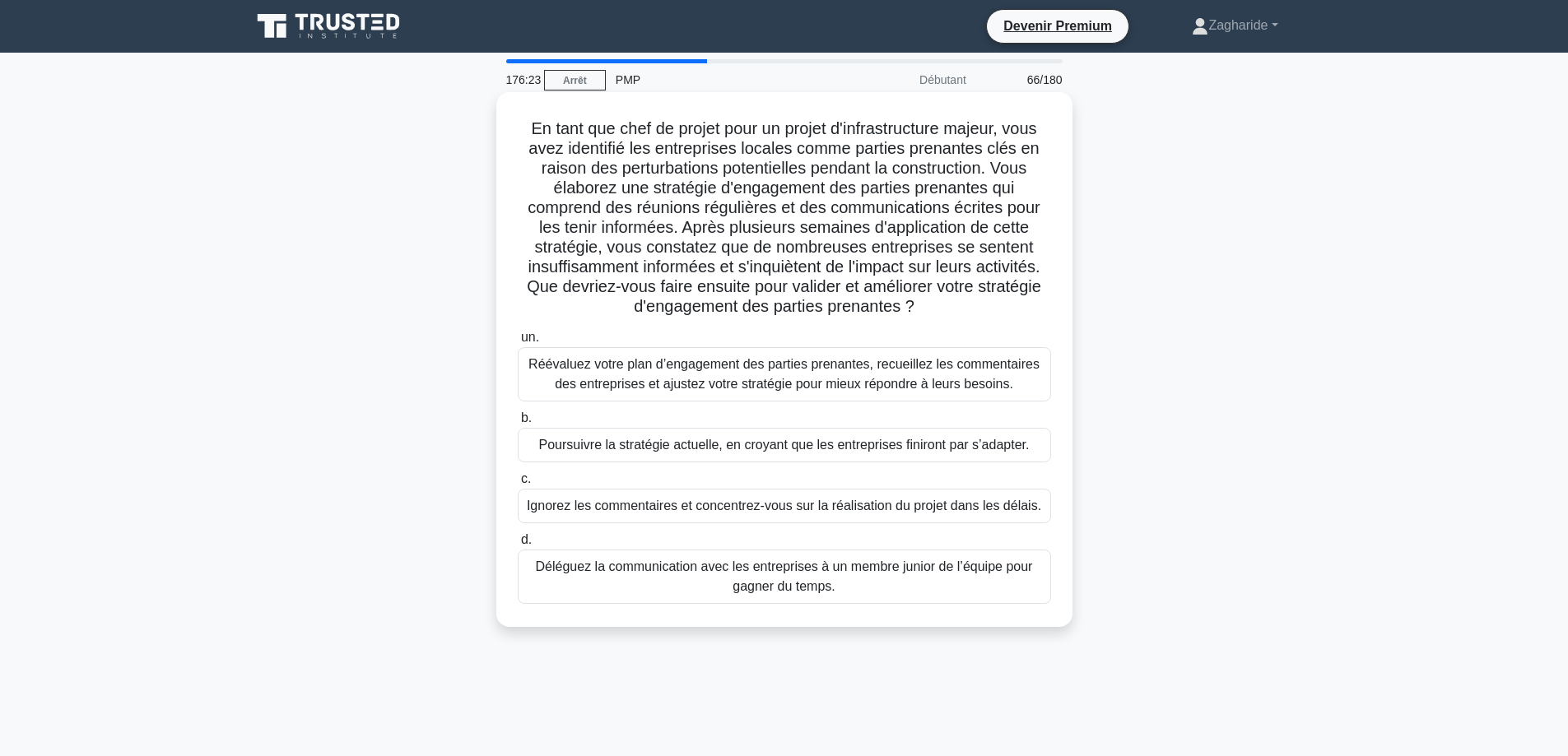
click at [927, 382] on font "Réévaluez votre plan d’engagement des parties prenantes, recueillez les comment…" at bounding box center [783, 373] width 511 height 33
click at [517, 343] on input "un. Réévaluez votre plan d’engagement des parties prenantes, recueillez les com…" at bounding box center [517, 338] width 0 height 11
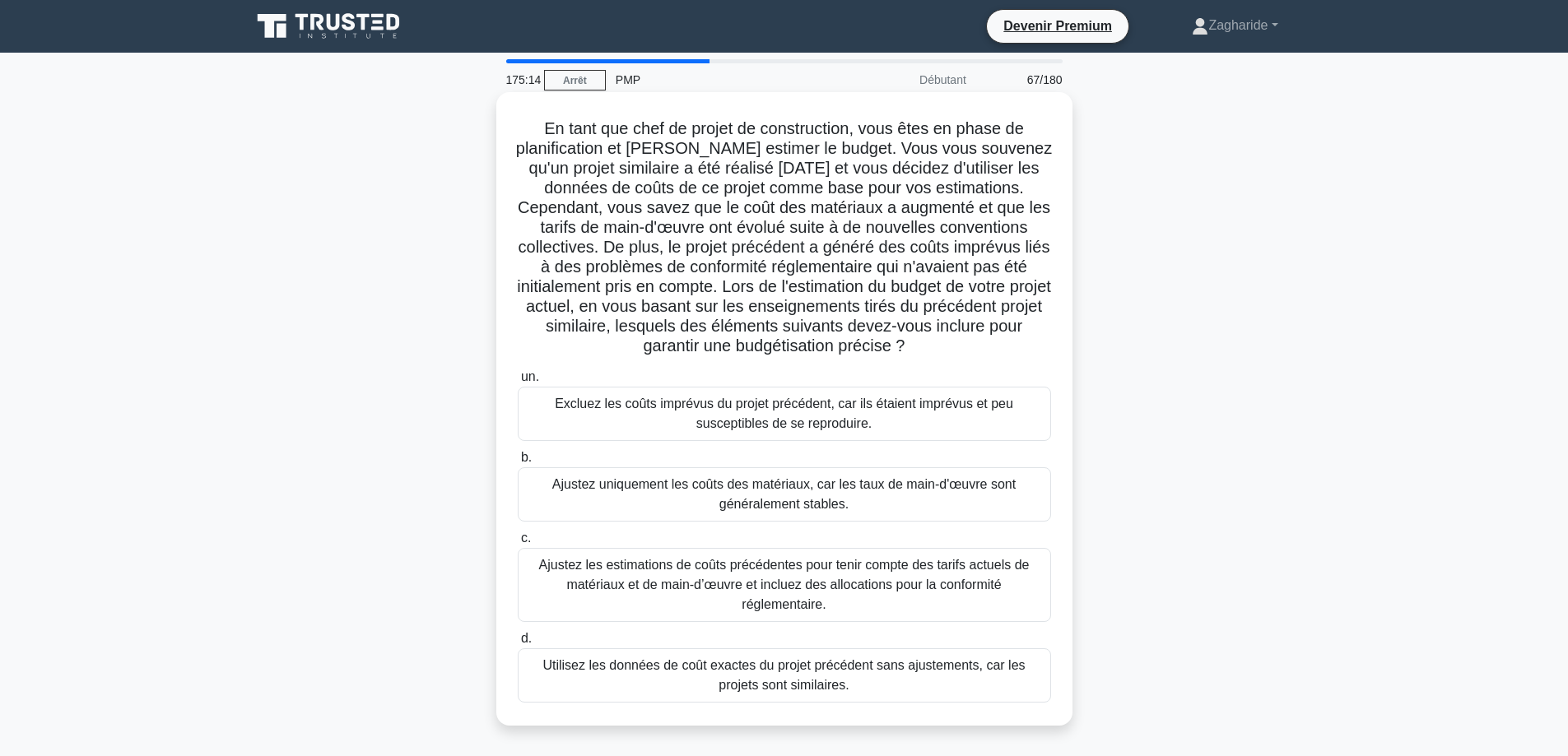
click at [789, 574] on font "Ajustez les estimations de coûts précédentes pour tenir compte des tarifs actue…" at bounding box center [784, 584] width 490 height 53
click at [517, 544] on input "c. Ajustez les estimations de coûts précédentes pour tenir compte des tarifs ac…" at bounding box center [517, 539] width 0 height 11
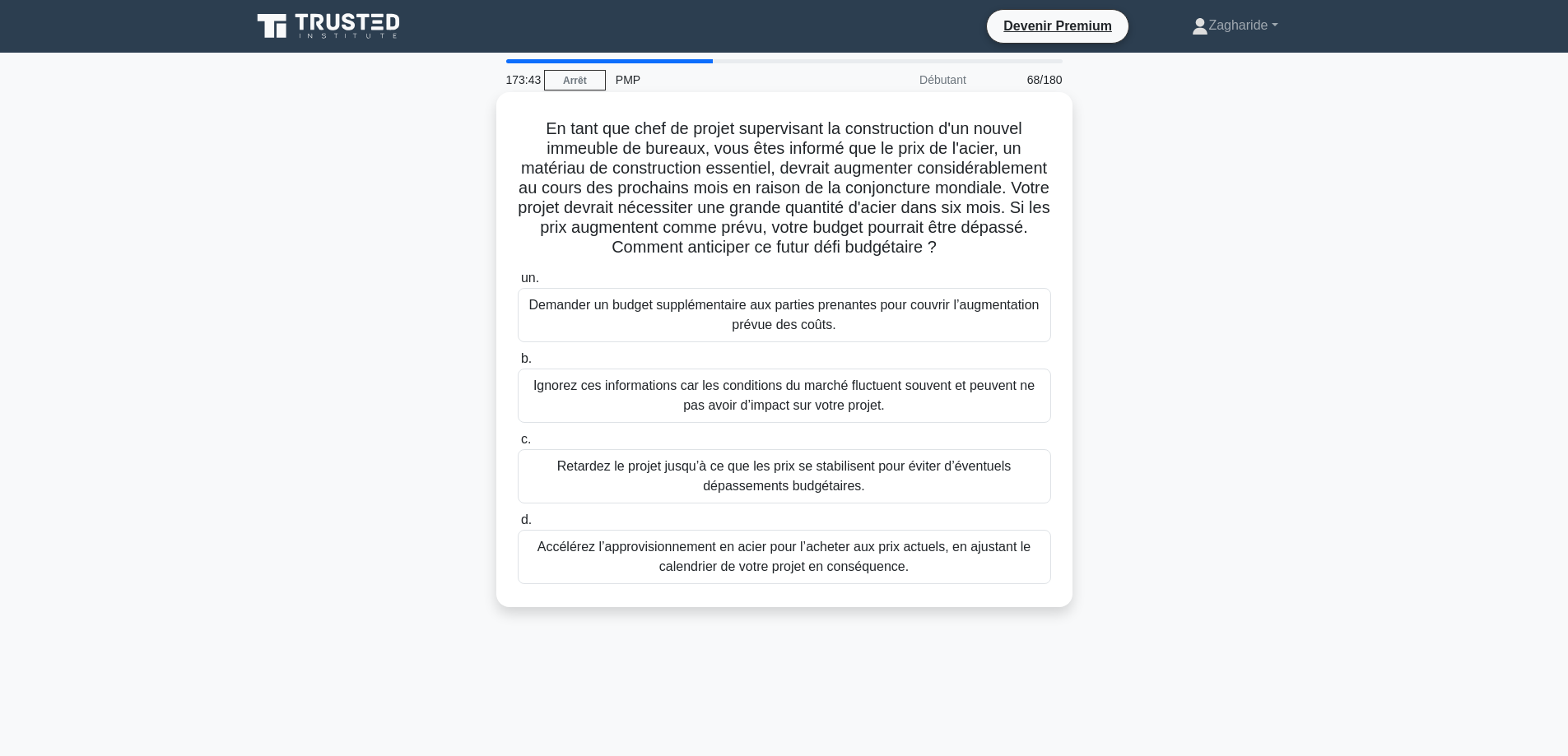
click at [662, 416] on font "Ignorez ces informations car les conditions du marché fluctuent souvent et peuv…" at bounding box center [784, 396] width 518 height 40
click at [517, 364] on input "b. Ignorez ces informations car les conditions du marché fluctuent souvent et p…" at bounding box center [517, 359] width 0 height 11
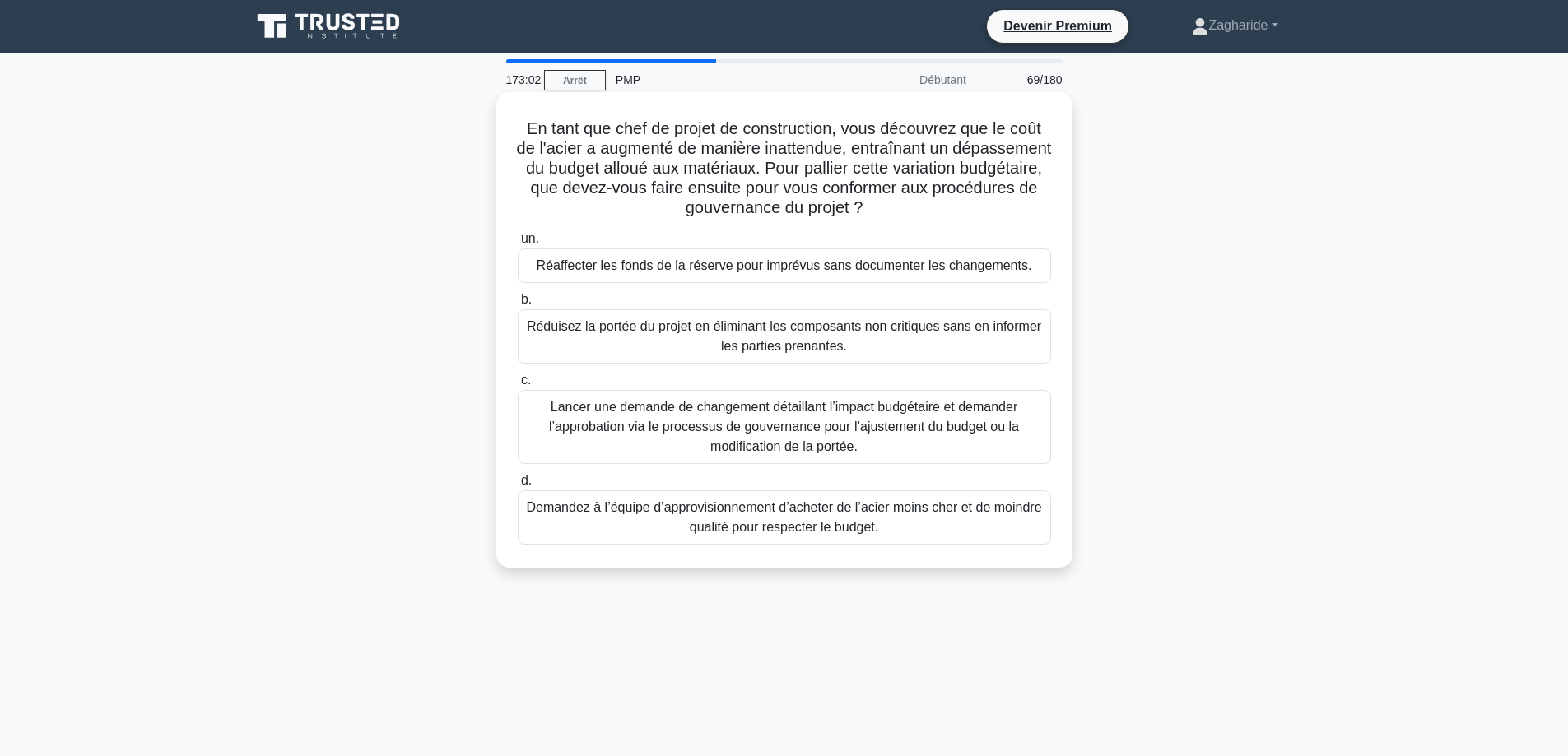
click at [724, 421] on font "Lancer une demande de changement détaillant l’impact budgétaire et demander l’a…" at bounding box center [784, 426] width 470 height 53
click at [517, 386] on input "c. Lancer une demande de changement détaillant l’impact budgétaire et demander …" at bounding box center [517, 381] width 0 height 11
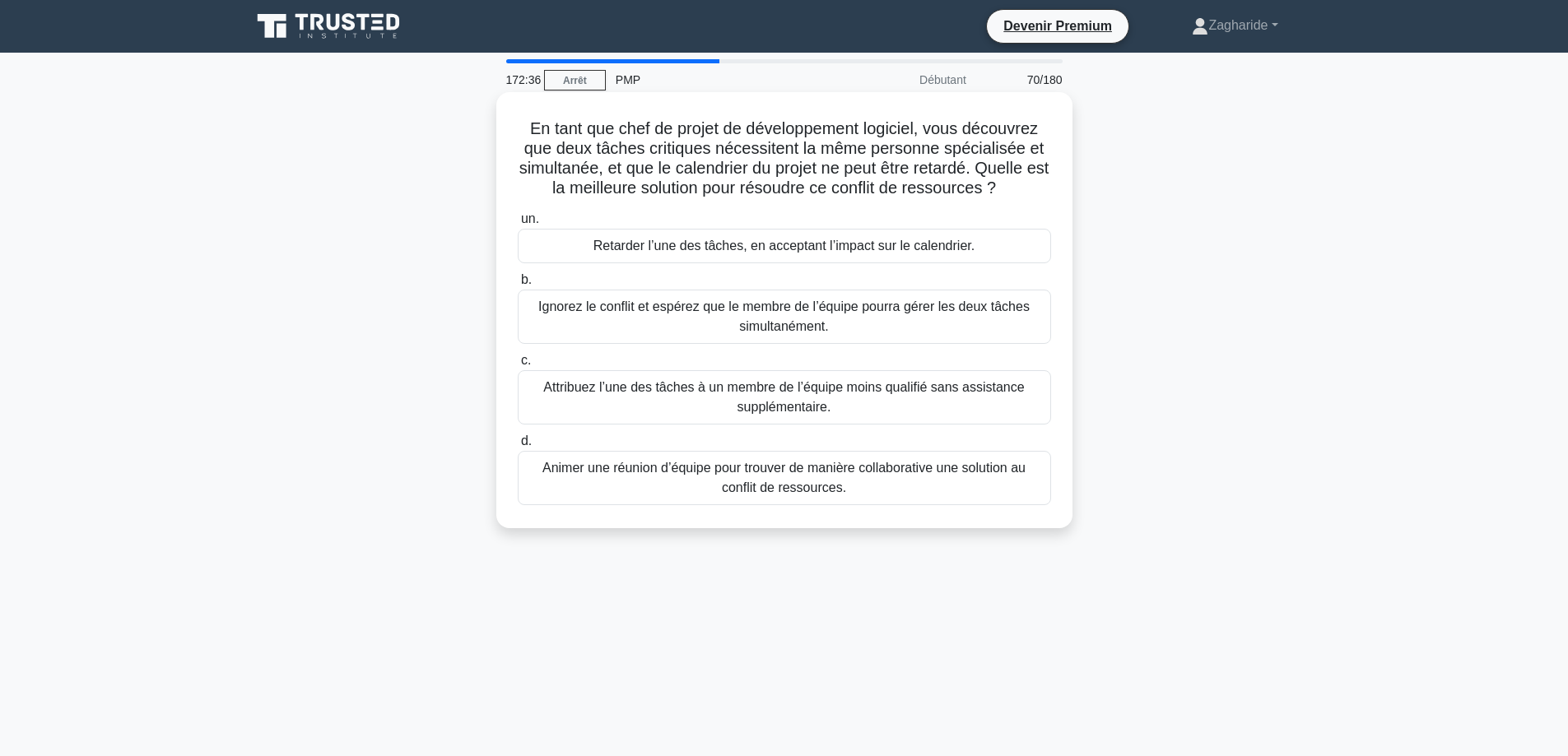
click at [805, 484] on font "Animer une réunion d’équipe pour trouver de manière collaborative une solution …" at bounding box center [784, 477] width 483 height 33
click at [517, 447] on input "d. Animer une réunion d’équipe pour trouver de manière collaborative une soluti…" at bounding box center [517, 441] width 0 height 11
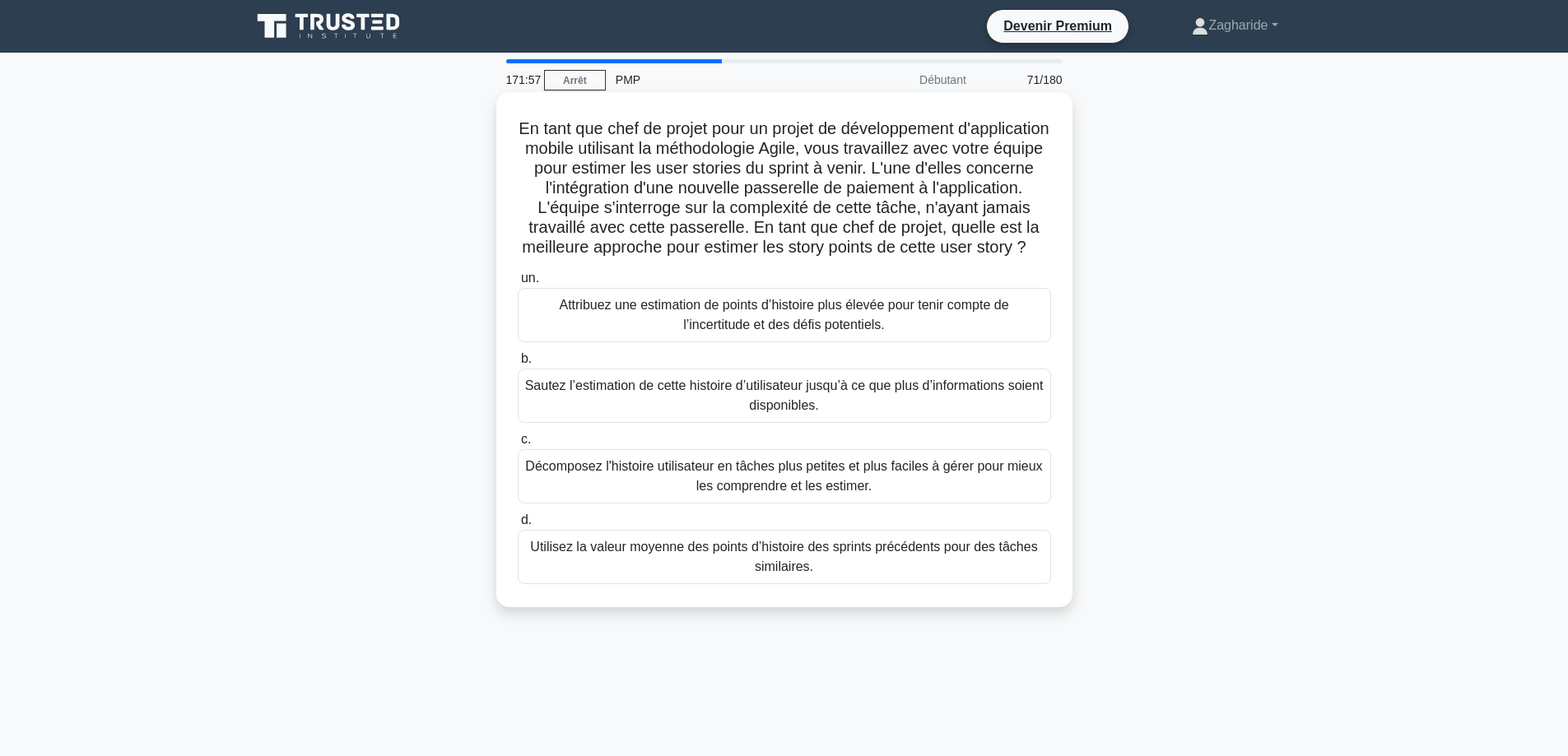
click at [863, 493] on font "Décomposez l'histoire utilisateur en tâches plus petites et plus faciles à gére…" at bounding box center [783, 476] width 516 height 33
click at [517, 445] on input "c. Décomposez l'histoire utilisateur en tâches plus petites et plus faciles à g…" at bounding box center [517, 439] width 0 height 11
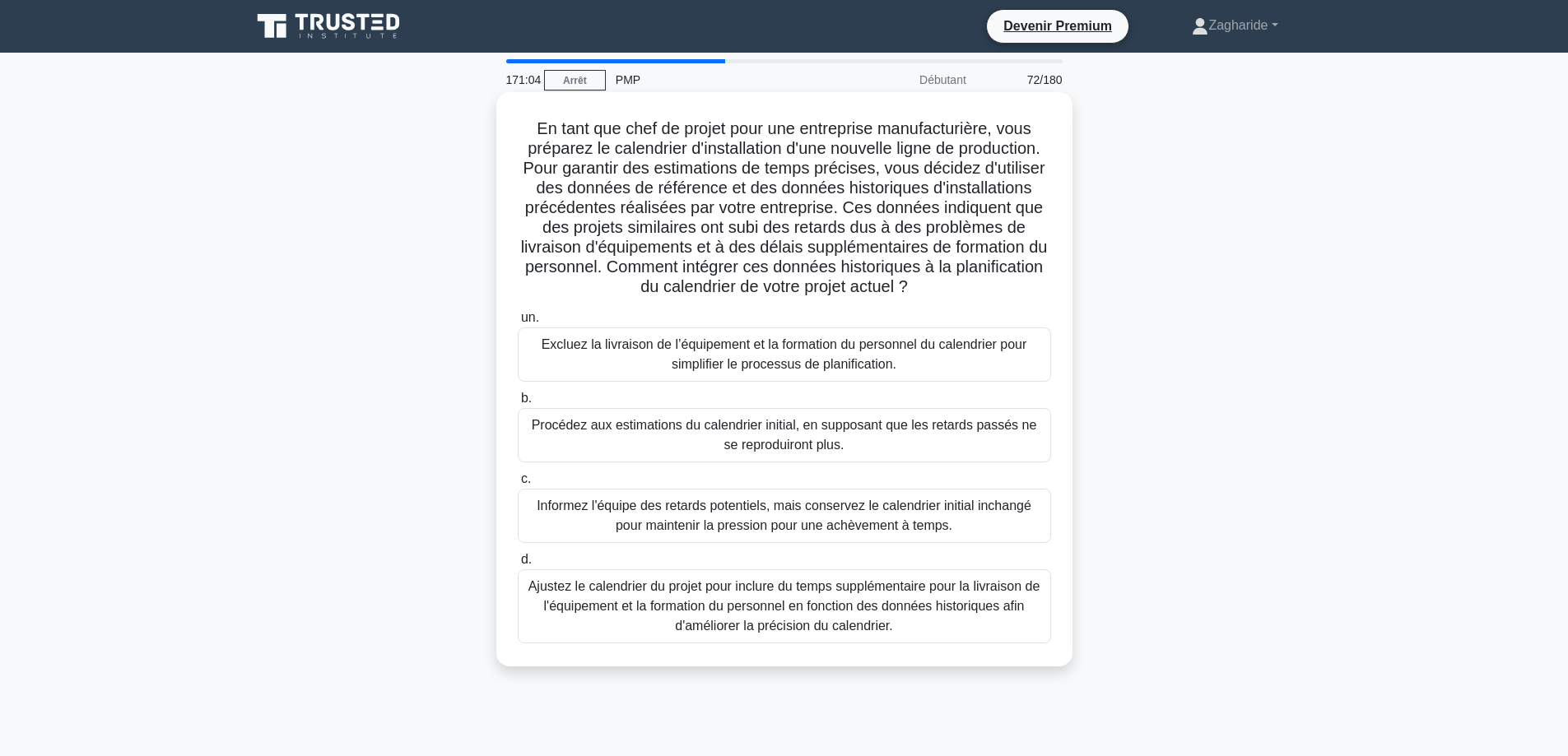
click at [913, 616] on font "Ajustez le calendrier du projet pour inclure du temps supplémentaire pour la li…" at bounding box center [784, 606] width 512 height 53
click at [517, 565] on input "d. Ajustez le calendrier du projet pour inclure du temps supplémentaire pour la…" at bounding box center [517, 560] width 0 height 11
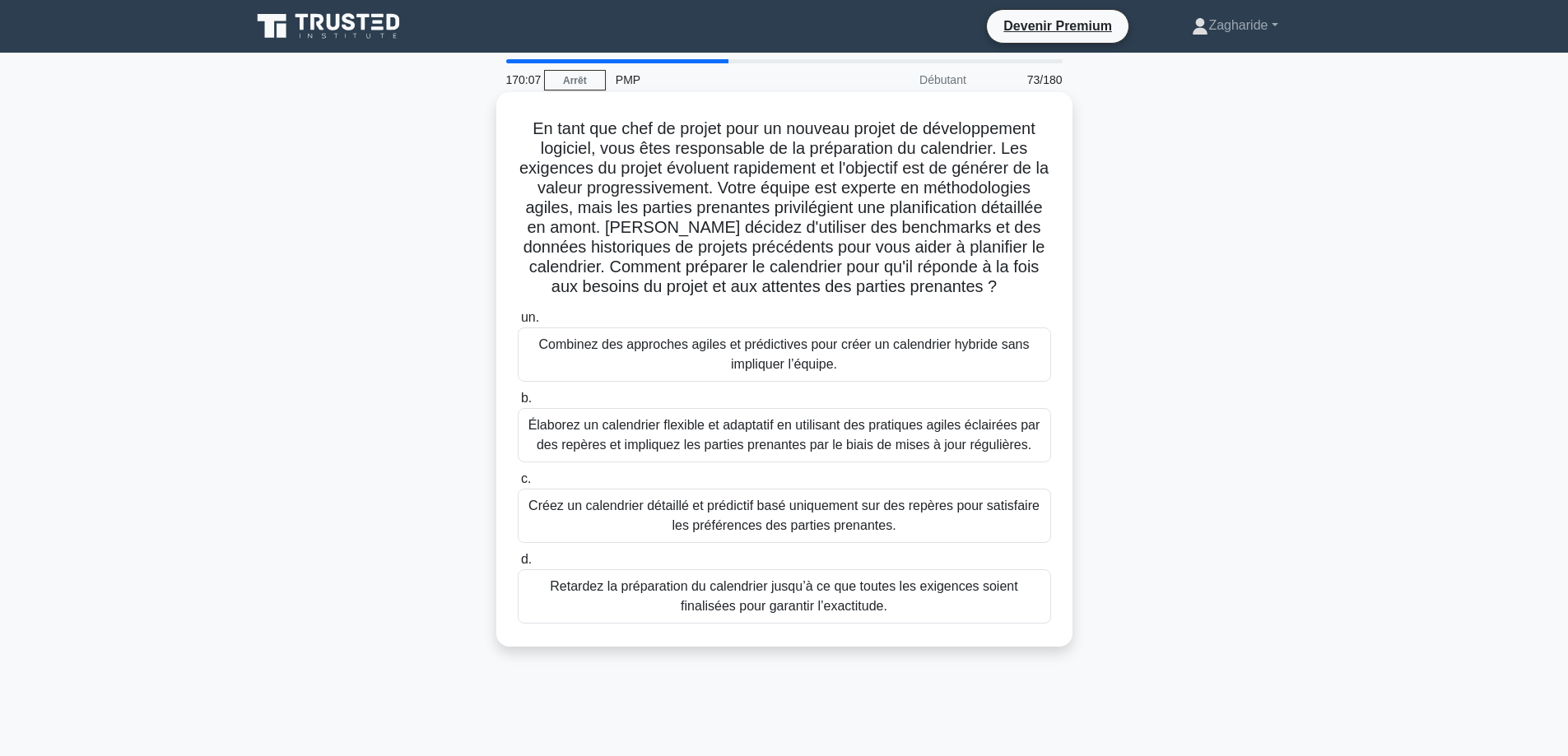
click at [790, 438] on font "Élaborez un calendrier flexible et adaptatif en utilisant des pratiques agiles …" at bounding box center [784, 434] width 512 height 33
click at [517, 404] on input "b. Élaborez un calendrier flexible et adaptatif en utilisant des pratiques agil…" at bounding box center [517, 399] width 0 height 11
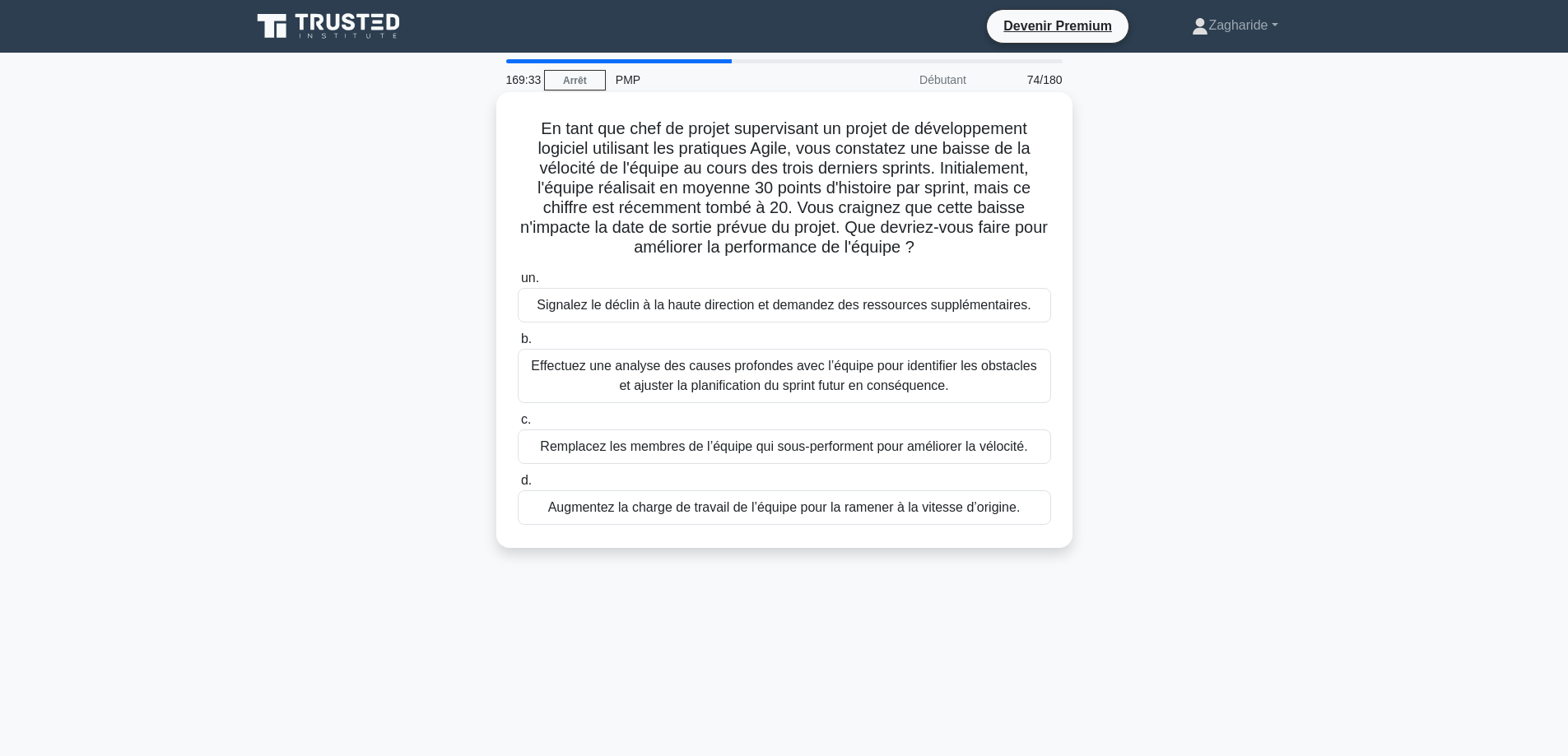
click at [773, 391] on font "Effectuez une analyse des causes profondes avec l’équipe pour identifier les ob…" at bounding box center [783, 375] width 505 height 33
click at [517, 345] on input "b. Effectuez une analyse des causes profondes avec l’équipe pour identifier les…" at bounding box center [517, 339] width 0 height 11
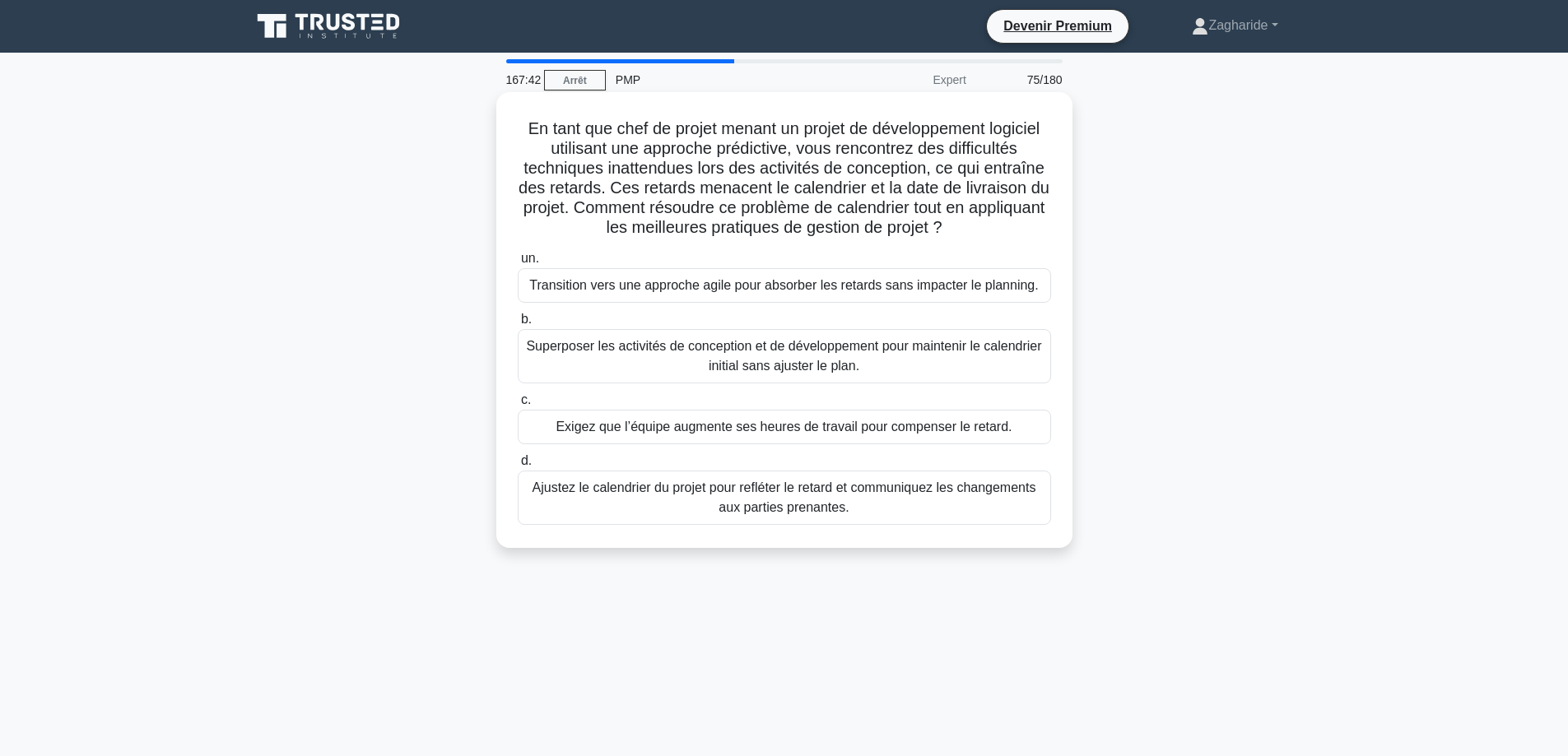
click at [813, 515] on font "Ajustez le calendrier du projet pour refléter le retard et communiquez les chan…" at bounding box center [784, 496] width 504 height 33
click at [517, 467] on input "d. Ajustez le calendrier du projet pour refléter le retard et communiquez les c…" at bounding box center [517, 461] width 0 height 11
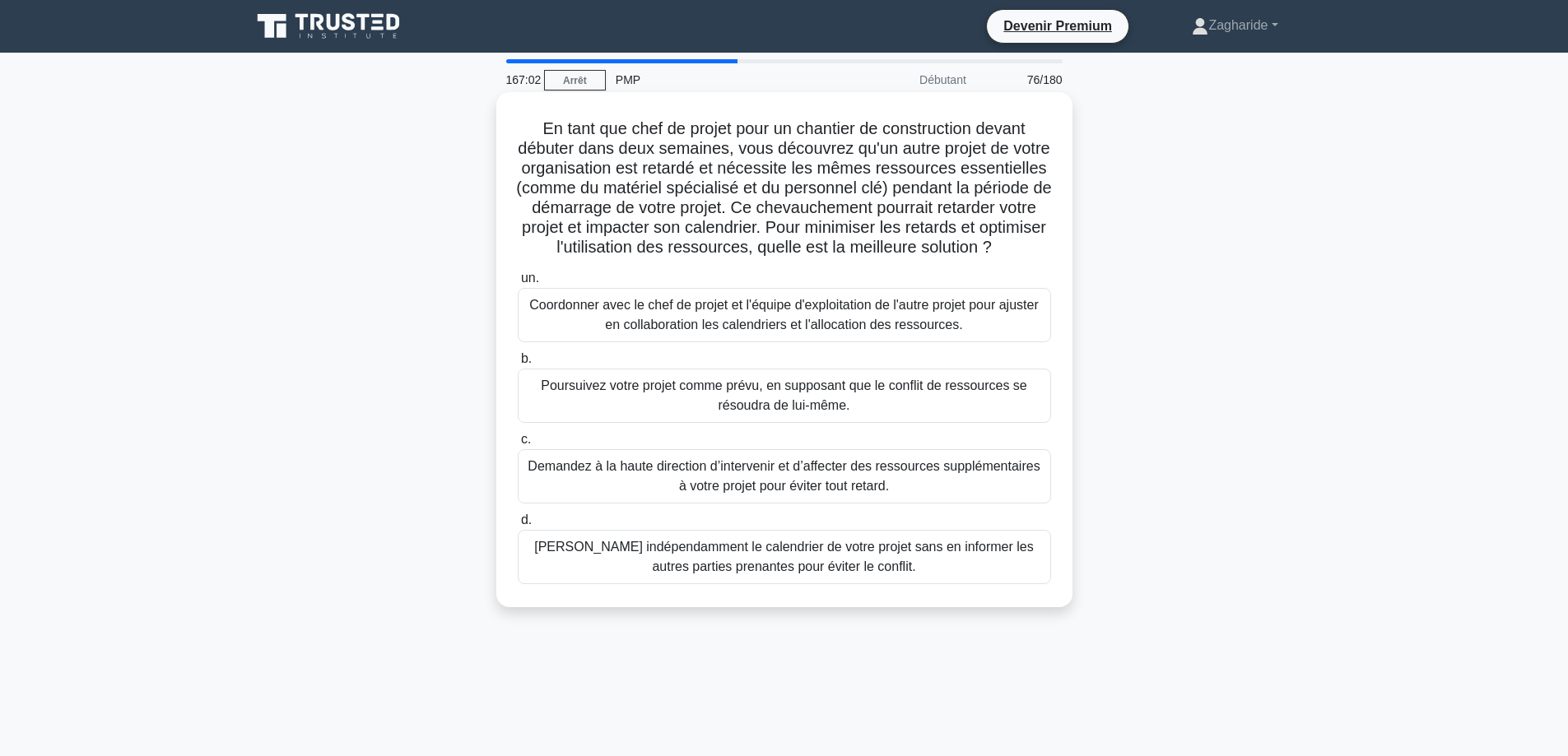
click at [832, 332] on font "Coordonner avec le chef de projet et l'équipe d'exploitation de l'autre projet …" at bounding box center [783, 314] width 508 height 33
click at [517, 284] on input "un. Coordonner avec le chef de projet et l'équipe d'exploitation de l'autre pro…" at bounding box center [517, 279] width 0 height 11
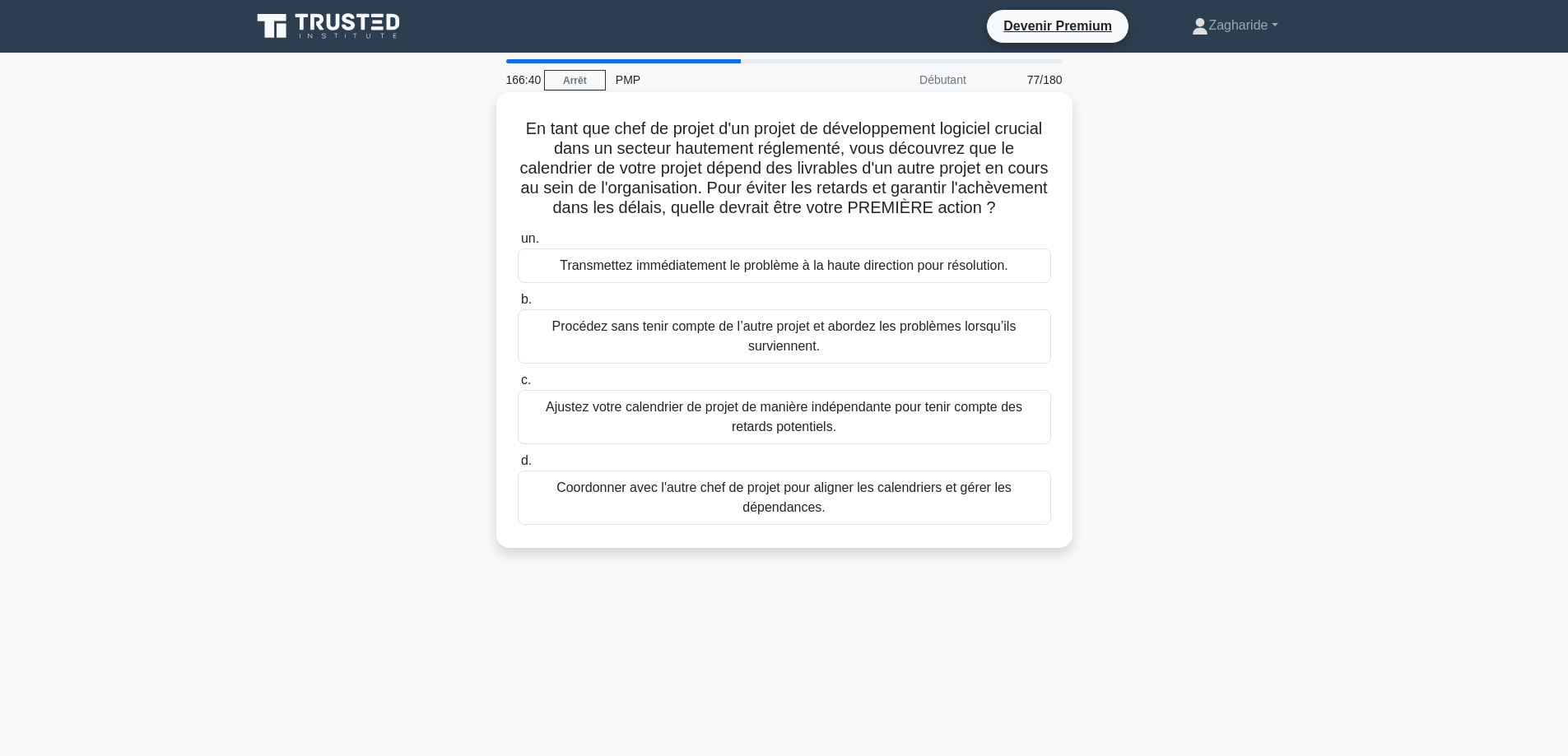
click at [815, 515] on font "Coordonner avec l'autre chef de projet pour aligner les calendriers et gérer le…" at bounding box center [783, 496] width 455 height 33
click at [517, 467] on input "d. Coordonner avec l'autre chef de projet pour aligner les calendriers et gérer…" at bounding box center [517, 461] width 0 height 11
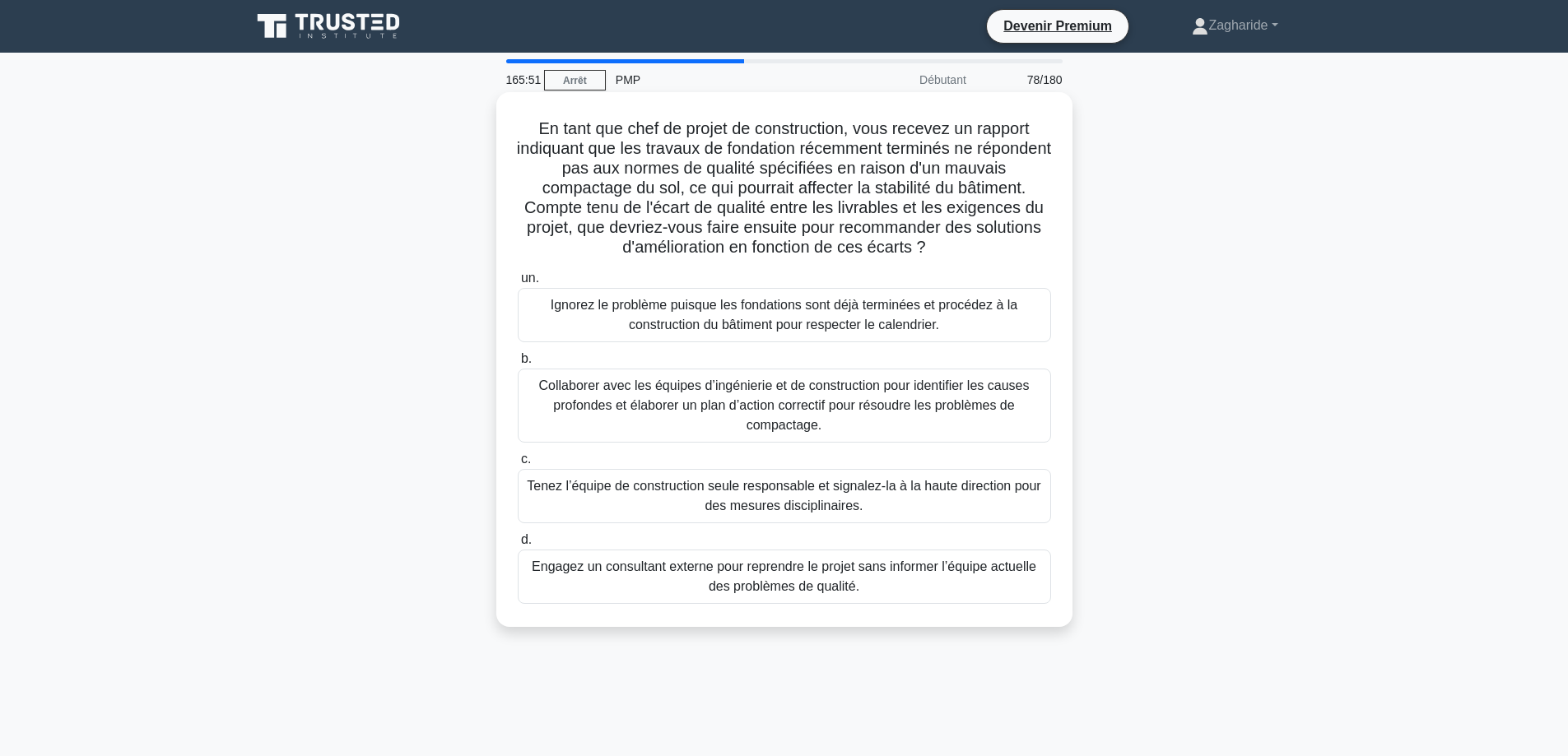
click at [818, 400] on font "Collaborer avec les équipes d’ingénierie et de construction pour identifier les…" at bounding box center [784, 405] width 490 height 53
click at [517, 364] on input "b. Collaborer avec les équipes d’ingénierie et de construction pour identifier …" at bounding box center [517, 359] width 0 height 11
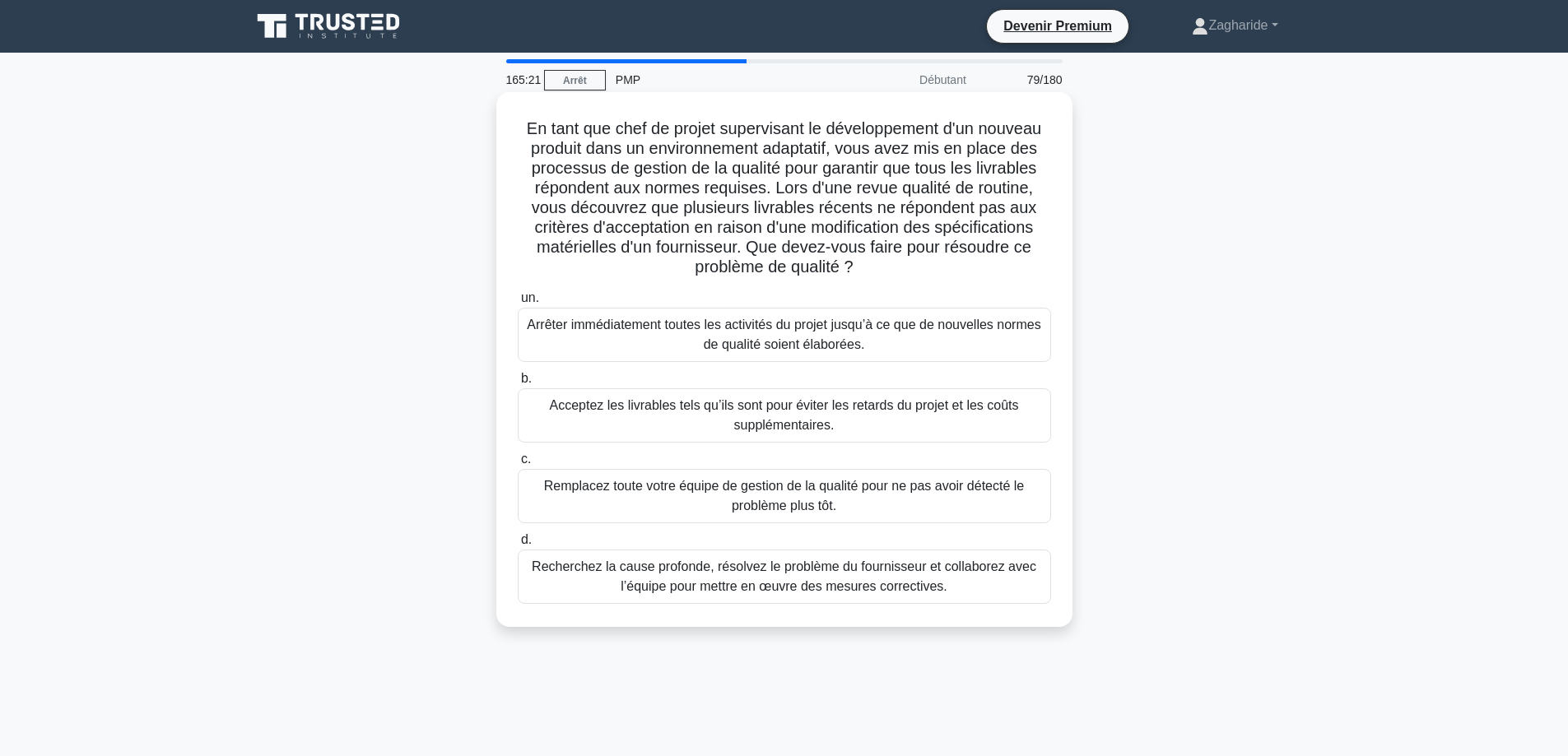
click at [901, 576] on font "Recherchez la cause profonde, résolvez le problème du fournisseur et collaborez…" at bounding box center [784, 576] width 505 height 33
click at [517, 545] on input "d. Recherchez la cause profonde, résolvez le problème du fournisseur et collabo…" at bounding box center [517, 540] width 0 height 11
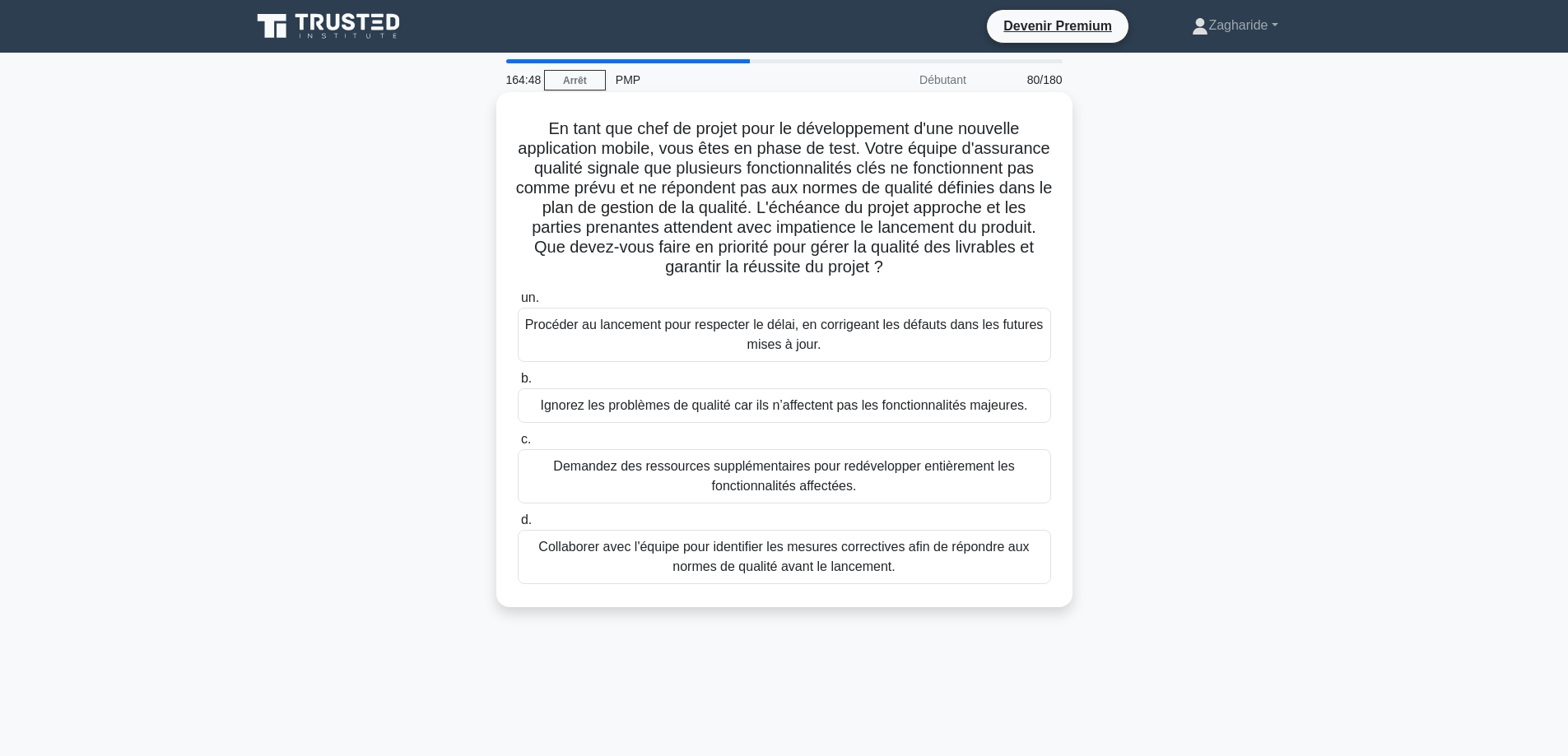
click at [806, 573] on font "Collaborer avec l'équipe pour identifier les mesures correctives afin de répond…" at bounding box center [783, 556] width 490 height 33
click at [517, 525] on input "d. Collaborer avec l'équipe pour identifier les mesures correctives afin de rép…" at bounding box center [517, 521] width 0 height 11
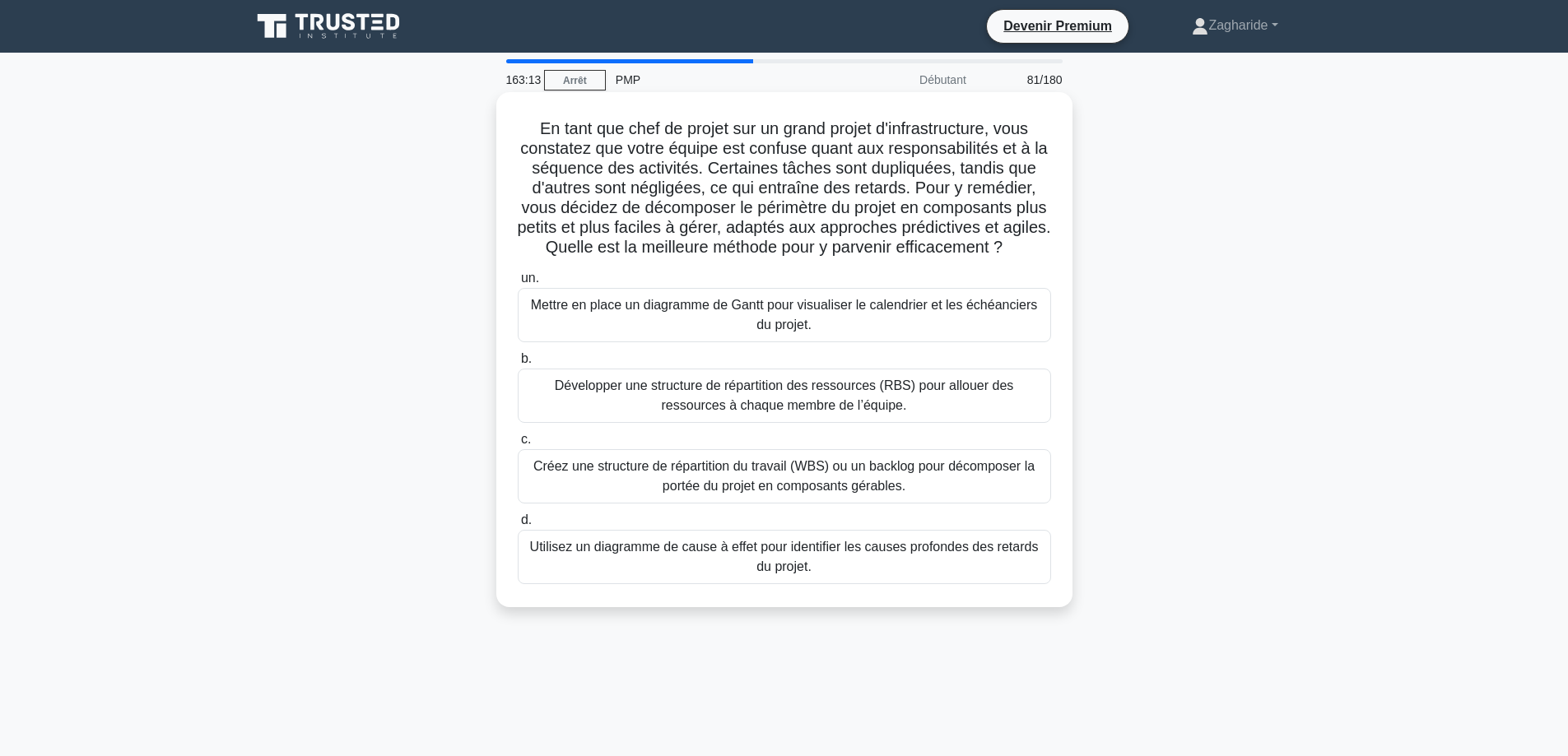
click at [702, 493] on font "Créez une structure de répartition du travail (WBS) ou un backlog pour décompos…" at bounding box center [784, 476] width 501 height 33
click at [517, 445] on input "c. Créez une structure de répartition du travail (WBS) ou un backlog pour décom…" at bounding box center [517, 439] width 0 height 11
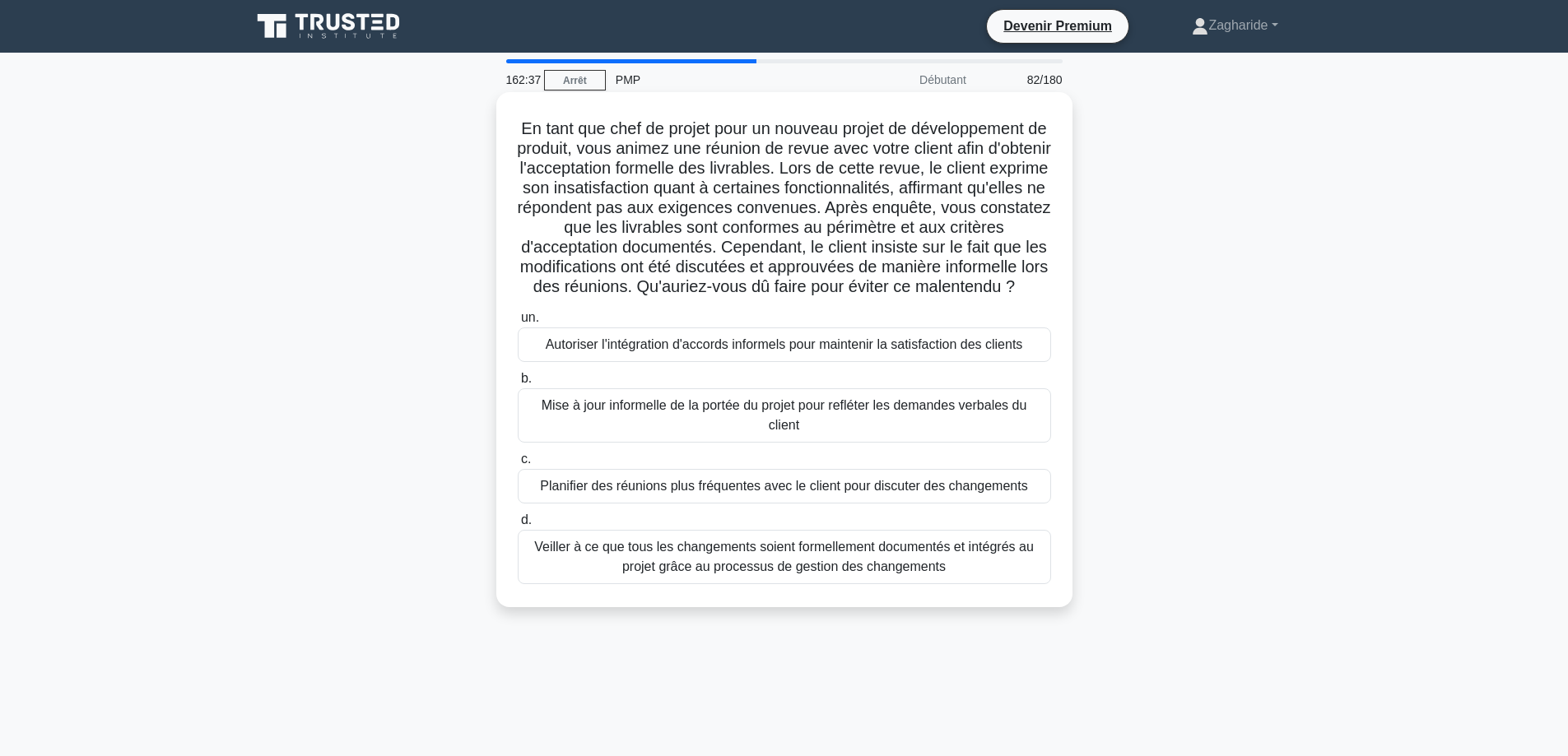
click at [752, 573] on font "Veiller à ce que tous les changements soient formellement documentés et intégré…" at bounding box center [784, 556] width 499 height 33
click at [517, 525] on input "d. Veiller à ce que tous les changements soient formellement documentés et inté…" at bounding box center [517, 521] width 0 height 11
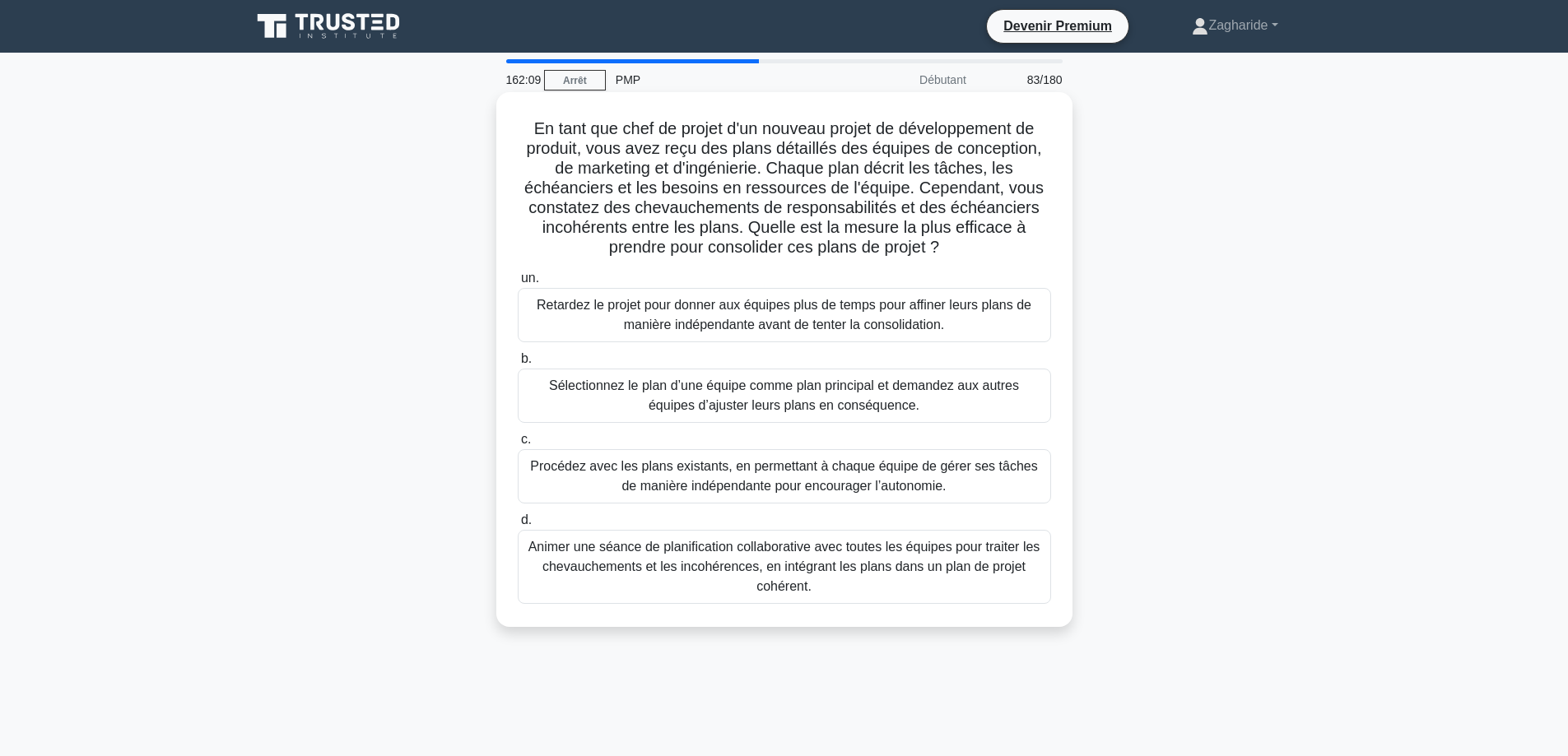
click at [901, 578] on font "Animer une séance de planification collaborative avec toutes les équipes pour t…" at bounding box center [784, 567] width 518 height 60
click at [517, 525] on input "d. Animer une séance de planification collaborative avec toutes les équipes pou…" at bounding box center [517, 521] width 0 height 11
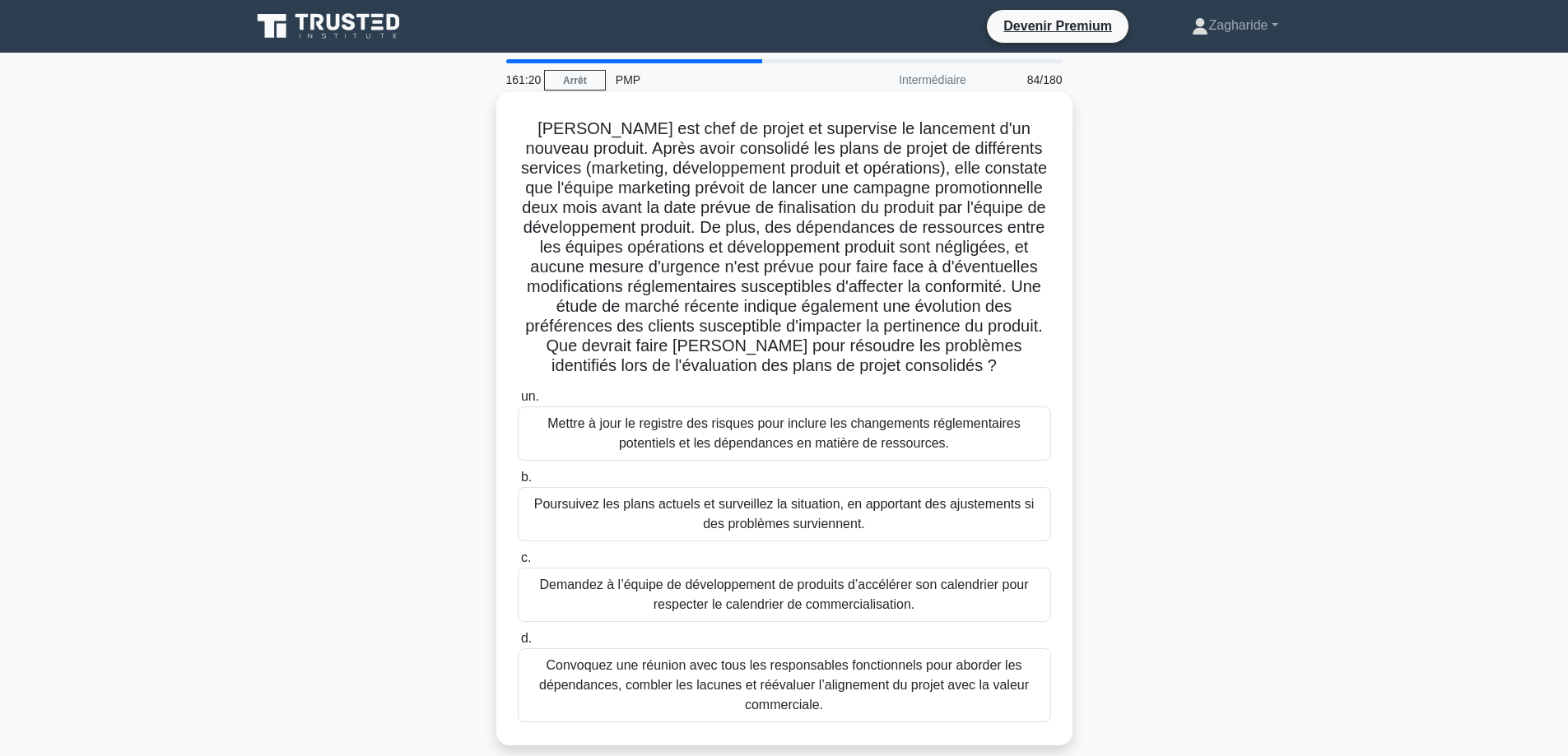
click at [933, 688] on font "Convoquez une réunion avec tous les responsables fonctionnels pour aborder les …" at bounding box center [783, 685] width 489 height 53
click at [517, 645] on input "d. Convoquez une réunion avec tous les responsables fonctionnels pour aborder l…" at bounding box center [517, 639] width 0 height 11
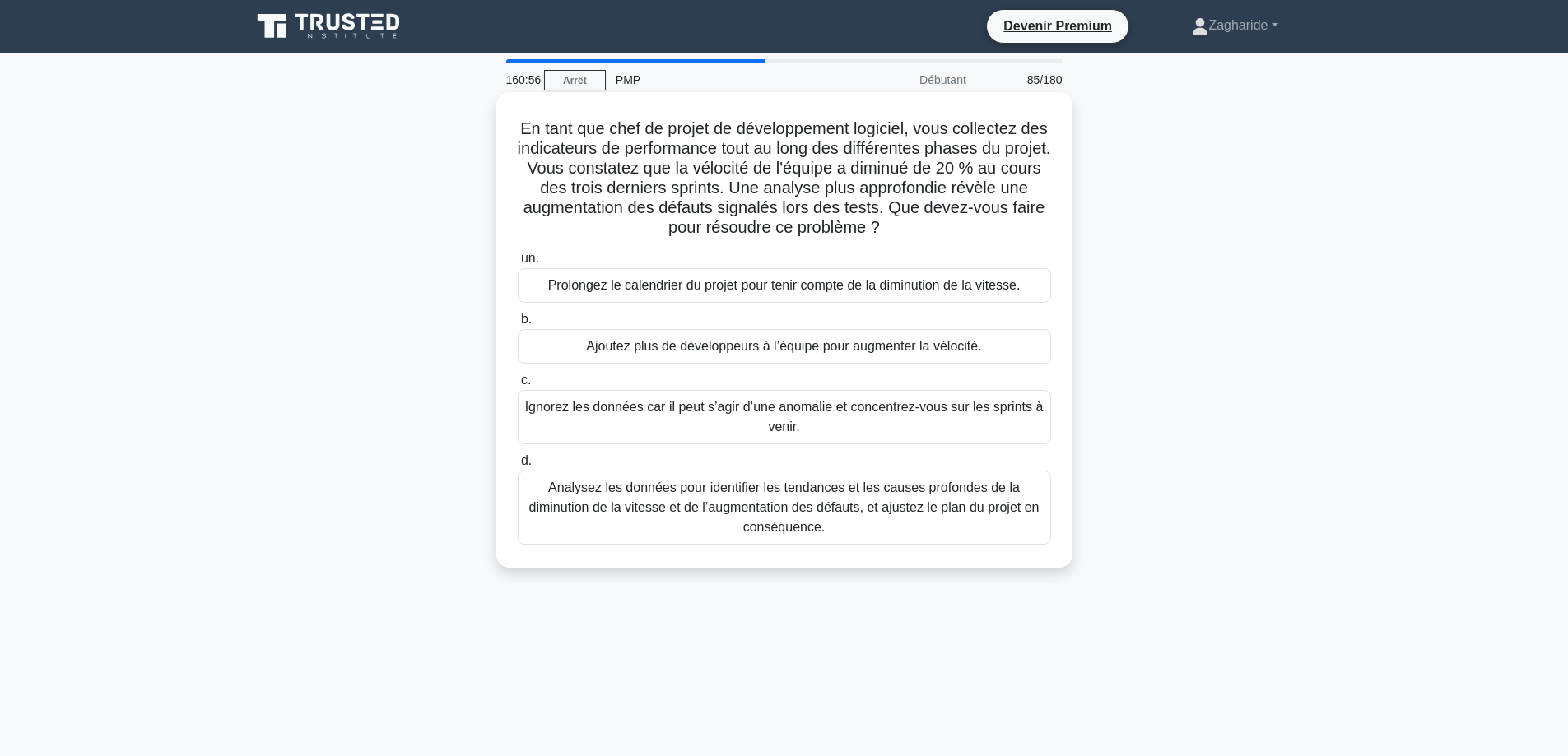
click at [960, 515] on font "Analysez les données pour identifier les tendances et les causes profondes de l…" at bounding box center [784, 506] width 510 height 53
click at [517, 467] on input "d. Analysez les données pour identifier les tendances et les causes profondes d…" at bounding box center [517, 461] width 0 height 11
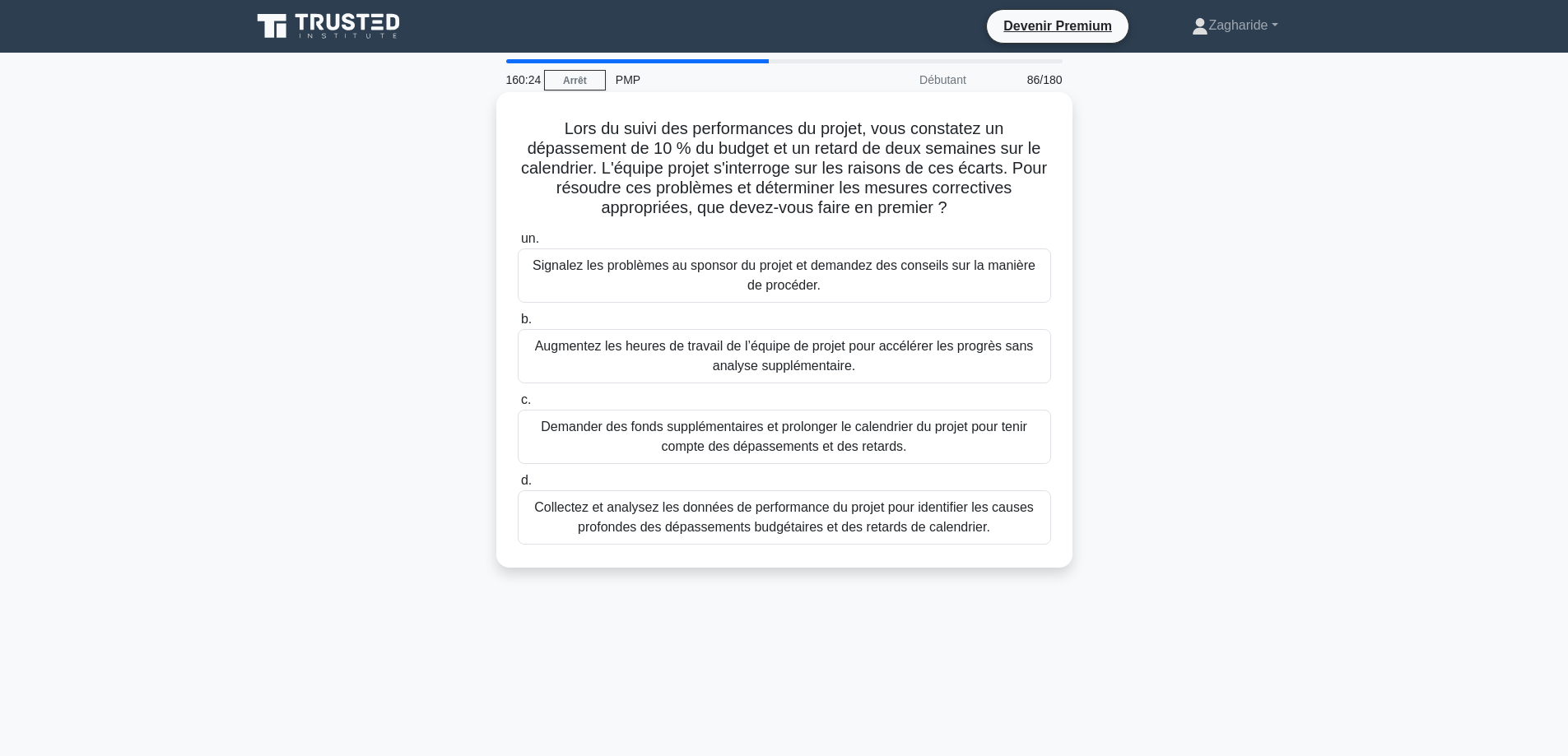
click at [748, 525] on font "Collectez et analysez les données de performance du projet pour identifier les …" at bounding box center [784, 516] width 499 height 33
click at [517, 487] on input "d. Collectez et analysez les données de performance du projet pour identifier l…" at bounding box center [517, 481] width 0 height 11
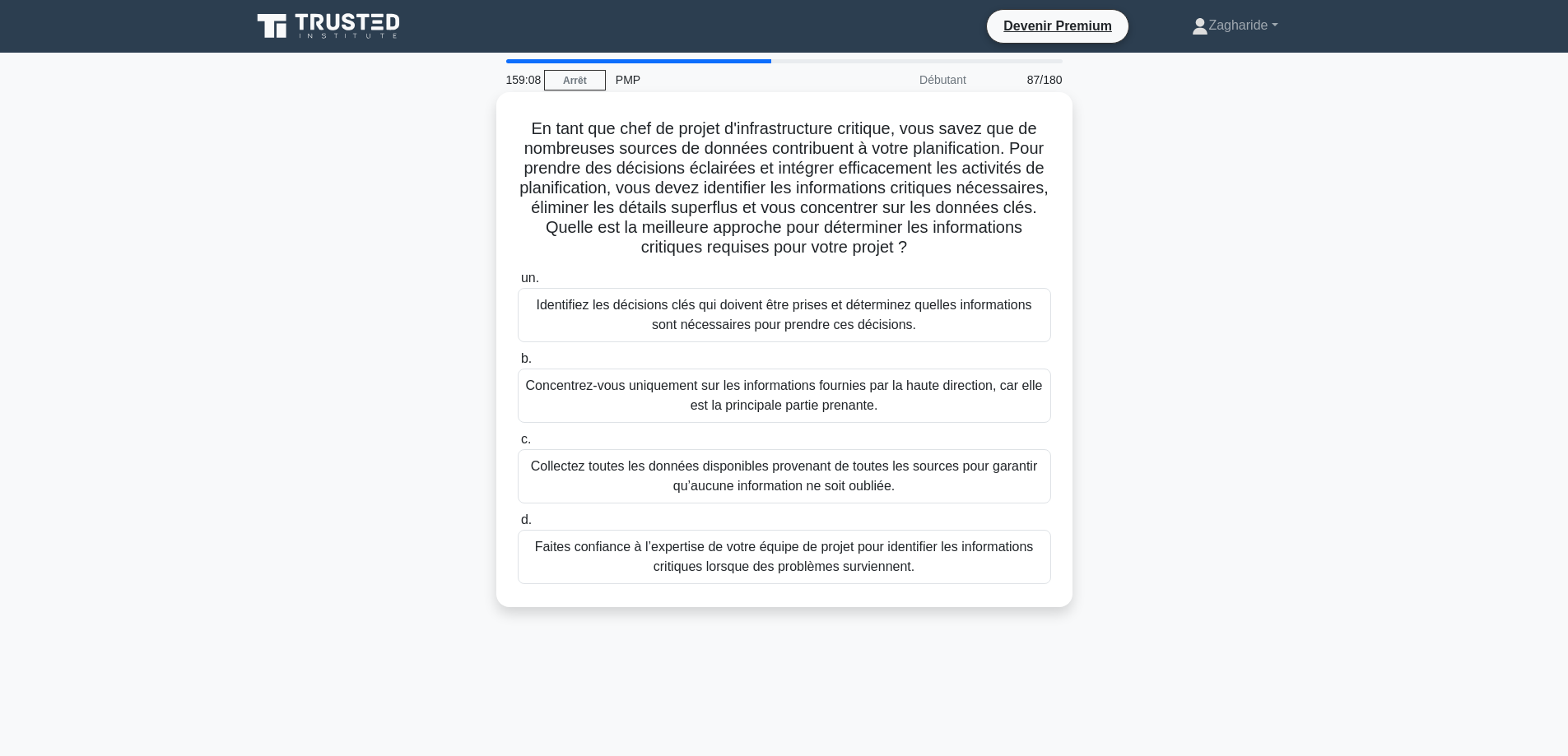
click at [883, 332] on font "Identifiez les décisions clés qui doivent être prises et déterminez quelles inf…" at bounding box center [783, 314] width 496 height 33
click at [517, 284] on input "un. Identifiez les décisions clés qui doivent être prises et déterminez quelles…" at bounding box center [517, 279] width 0 height 11
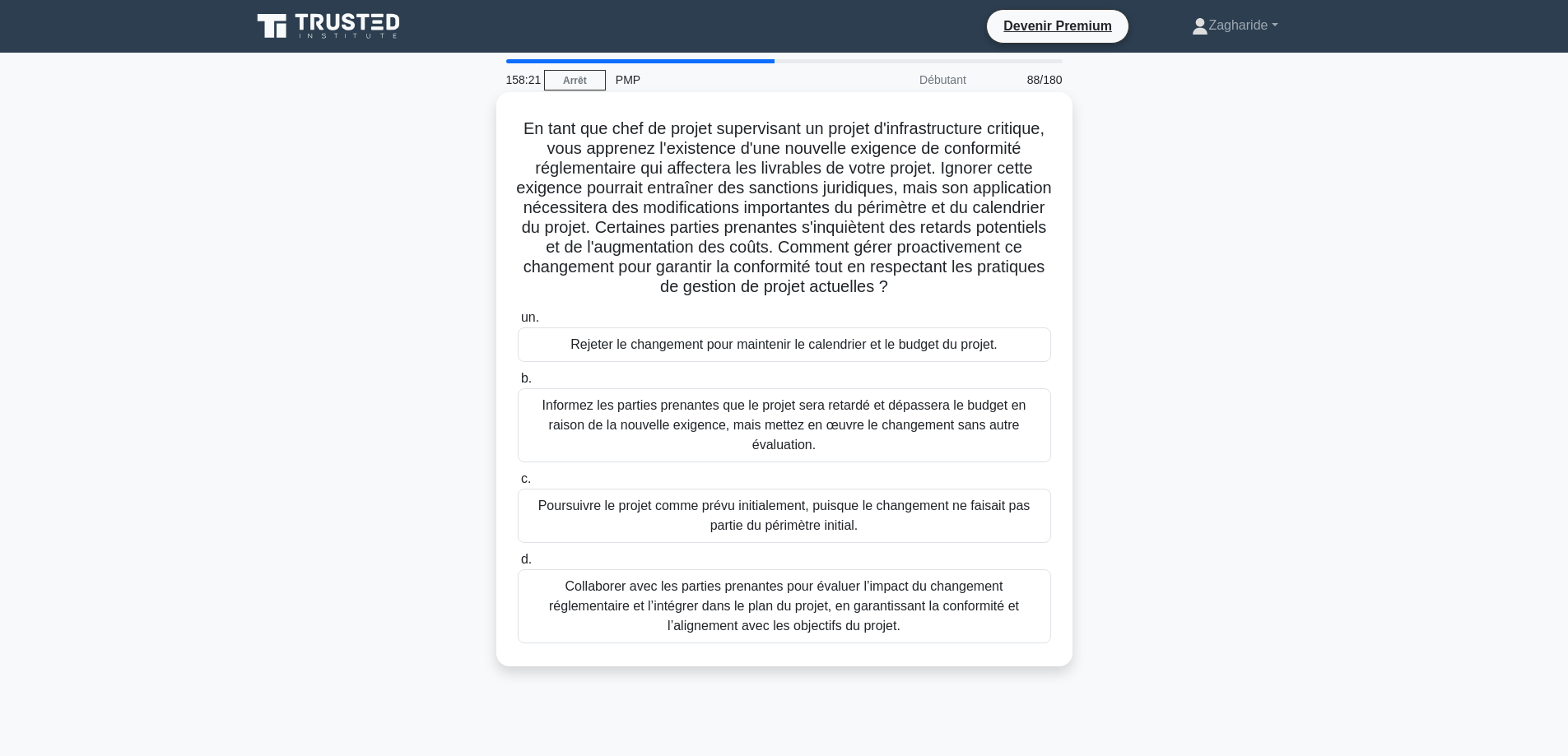
click at [894, 580] on font "Collaborer avec les parties prenantes pour évaluer l’impact du changement régle…" at bounding box center [784, 606] width 470 height 53
click at [517, 565] on input "d. Collaborer avec les parties prenantes pour évaluer l’impact du changement ré…" at bounding box center [517, 560] width 0 height 11
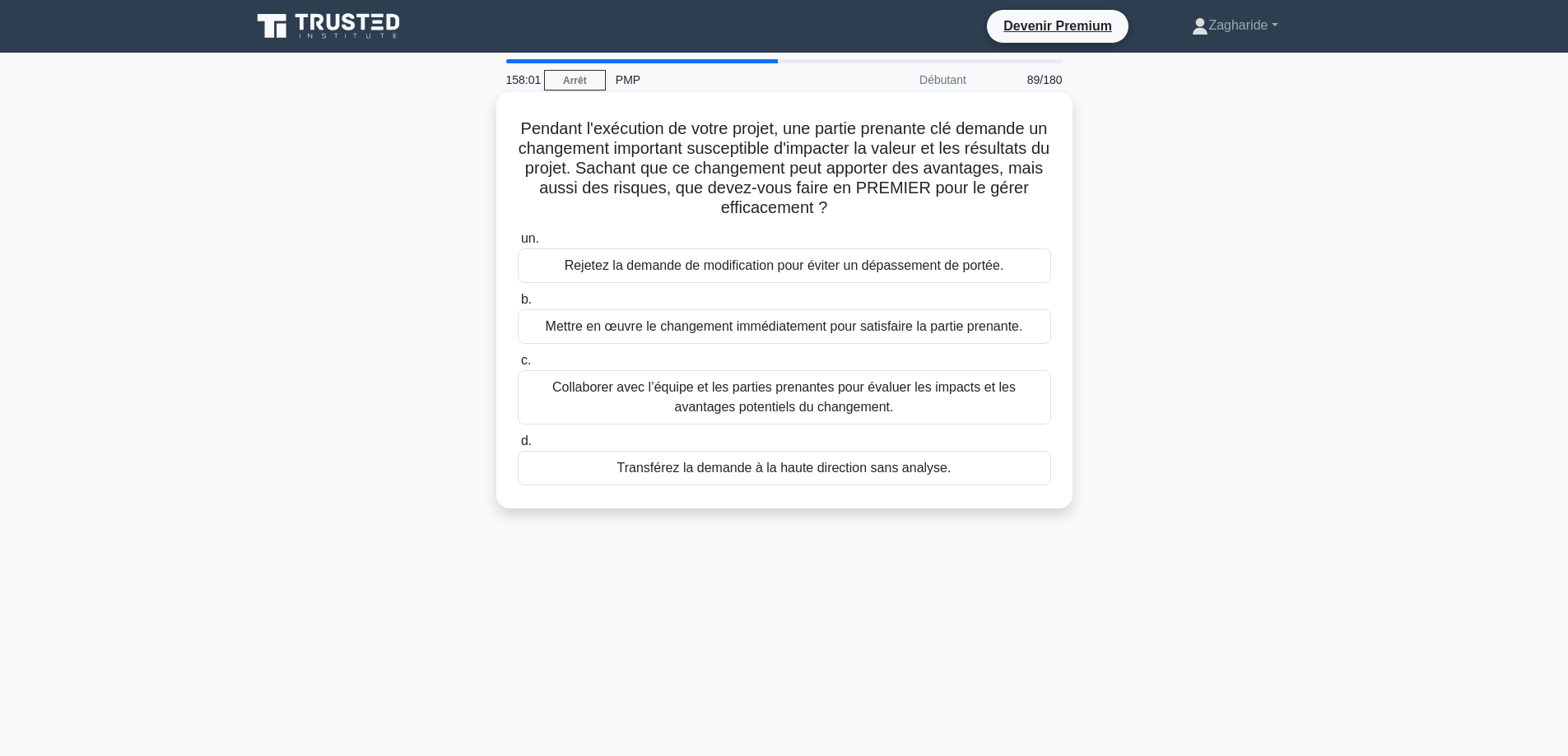
click at [825, 396] on font "Collaborer avec l’équipe et les parties prenantes pour évaluer les impacts et l…" at bounding box center [784, 396] width 463 height 33
click at [517, 366] on input "c. Collaborer avec l’équipe et les parties prenantes pour évaluer les impacts e…" at bounding box center [517, 361] width 0 height 11
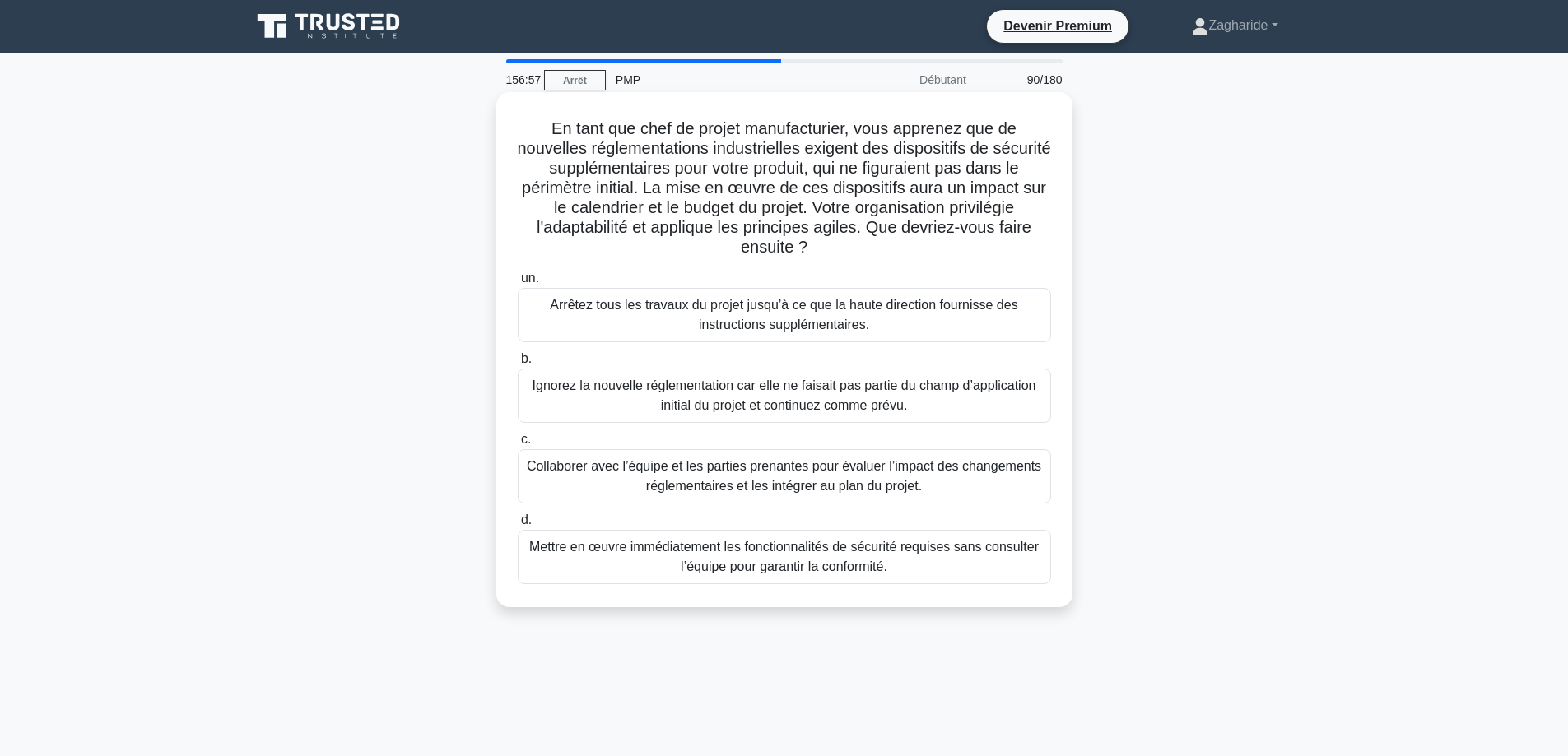
click at [855, 486] on font "Collaborer avec l’équipe et les parties prenantes pour évaluer l’impact des cha…" at bounding box center [783, 476] width 515 height 33
click at [517, 445] on input "c. Collaborer avec l’équipe et les parties prenantes pour évaluer l’impact des …" at bounding box center [517, 439] width 0 height 11
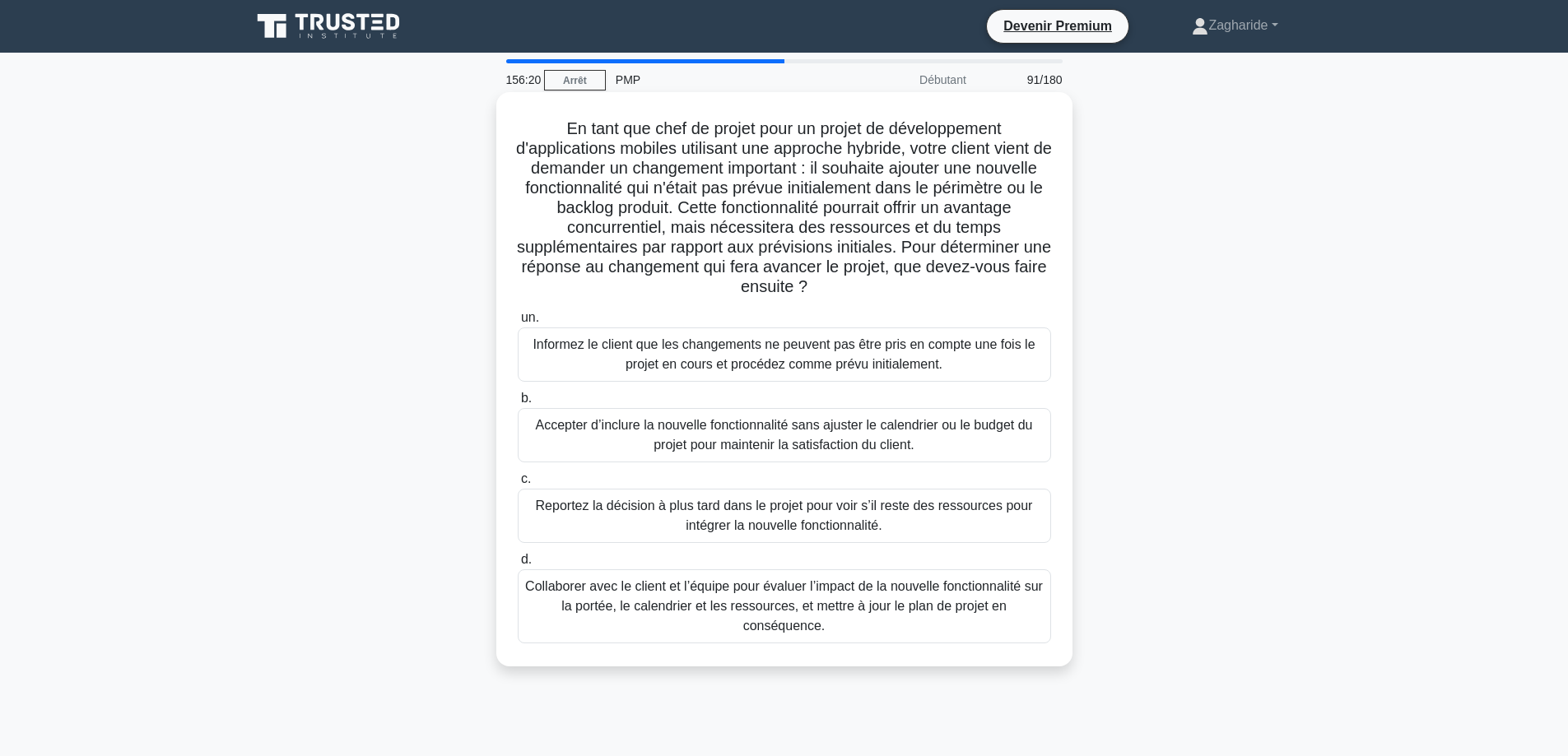
click at [953, 613] on font "Collaborer avec le client et l’équipe pour évaluer l’impact de la nouvelle fonc…" at bounding box center [784, 606] width 517 height 53
click at [517, 565] on input "d. Collaborer avec le client et l’équipe pour évaluer l’impact de la nouvelle f…" at bounding box center [517, 560] width 0 height 11
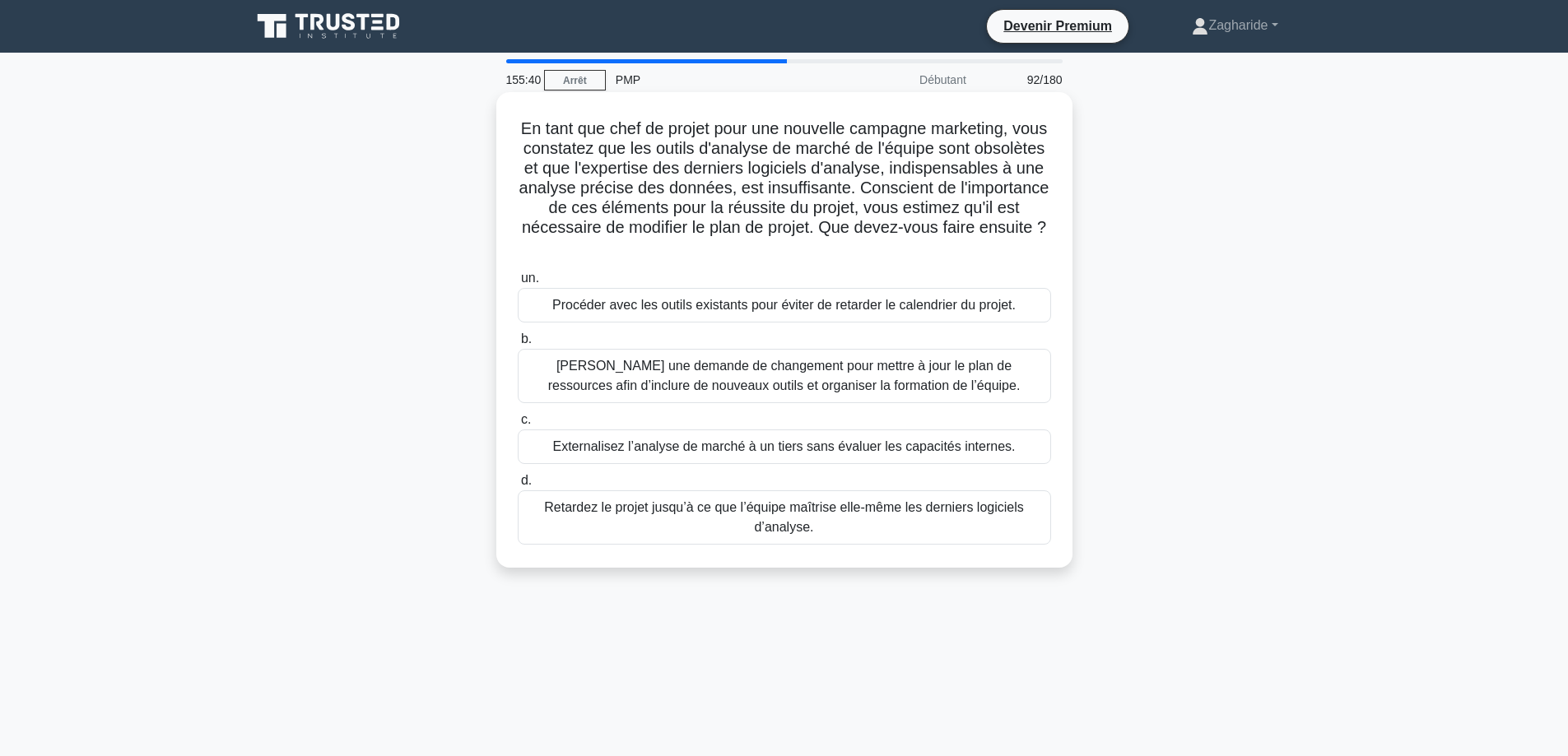
click at [708, 379] on font "Soumettez une demande de changement pour mettre à jour le plan de ressources af…" at bounding box center [784, 375] width 472 height 33
click at [517, 345] on input "b. Soumettez une demande de changement pour mettre à jour le plan de ressources…" at bounding box center [517, 339] width 0 height 11
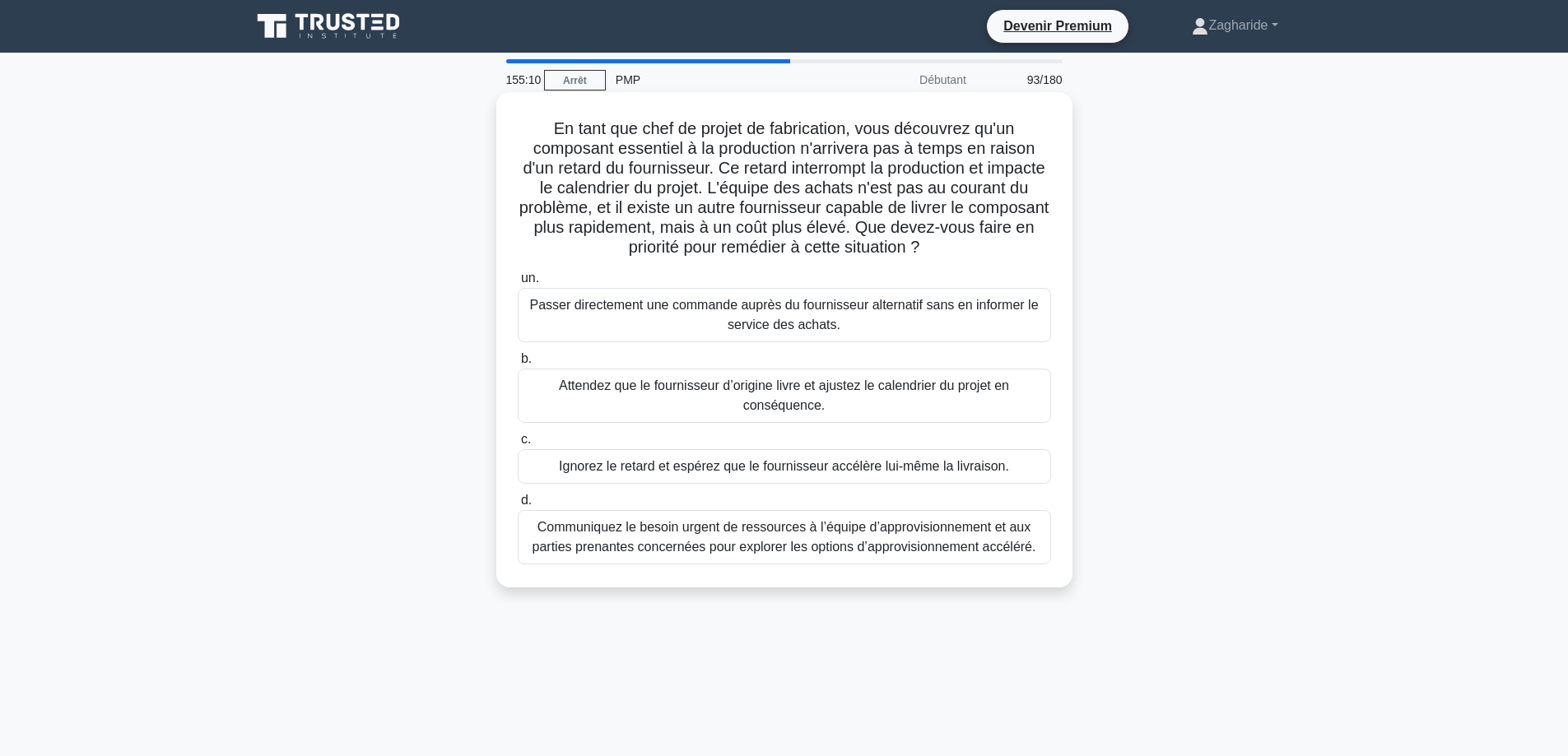
click at [948, 528] on font "Communiquez le besoin urgent de ressources à l’équipe d’approvisionnement et au…" at bounding box center [784, 536] width 504 height 33
click at [517, 506] on input "d. Communiquez le besoin urgent de ressources à l’équipe d’approvisionnement et…" at bounding box center [517, 501] width 0 height 11
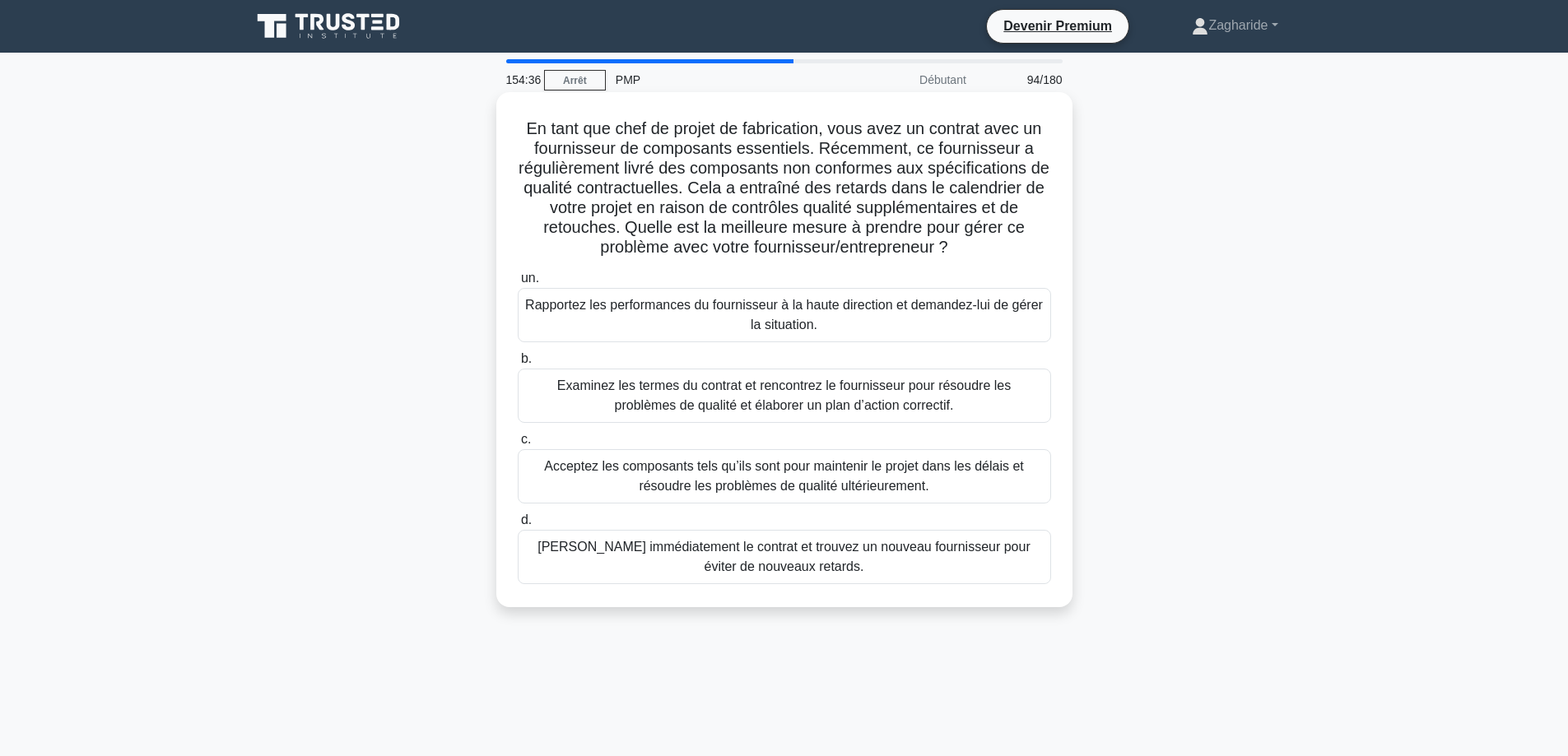
click at [690, 389] on font "Examinez les termes du contrat et rencontrez le fournisseur pour résoudre les p…" at bounding box center [783, 395] width 453 height 33
click at [517, 364] on input "b. Examinez les termes du contrat et rencontrez le fournisseur pour résoudre le…" at bounding box center [517, 359] width 0 height 11
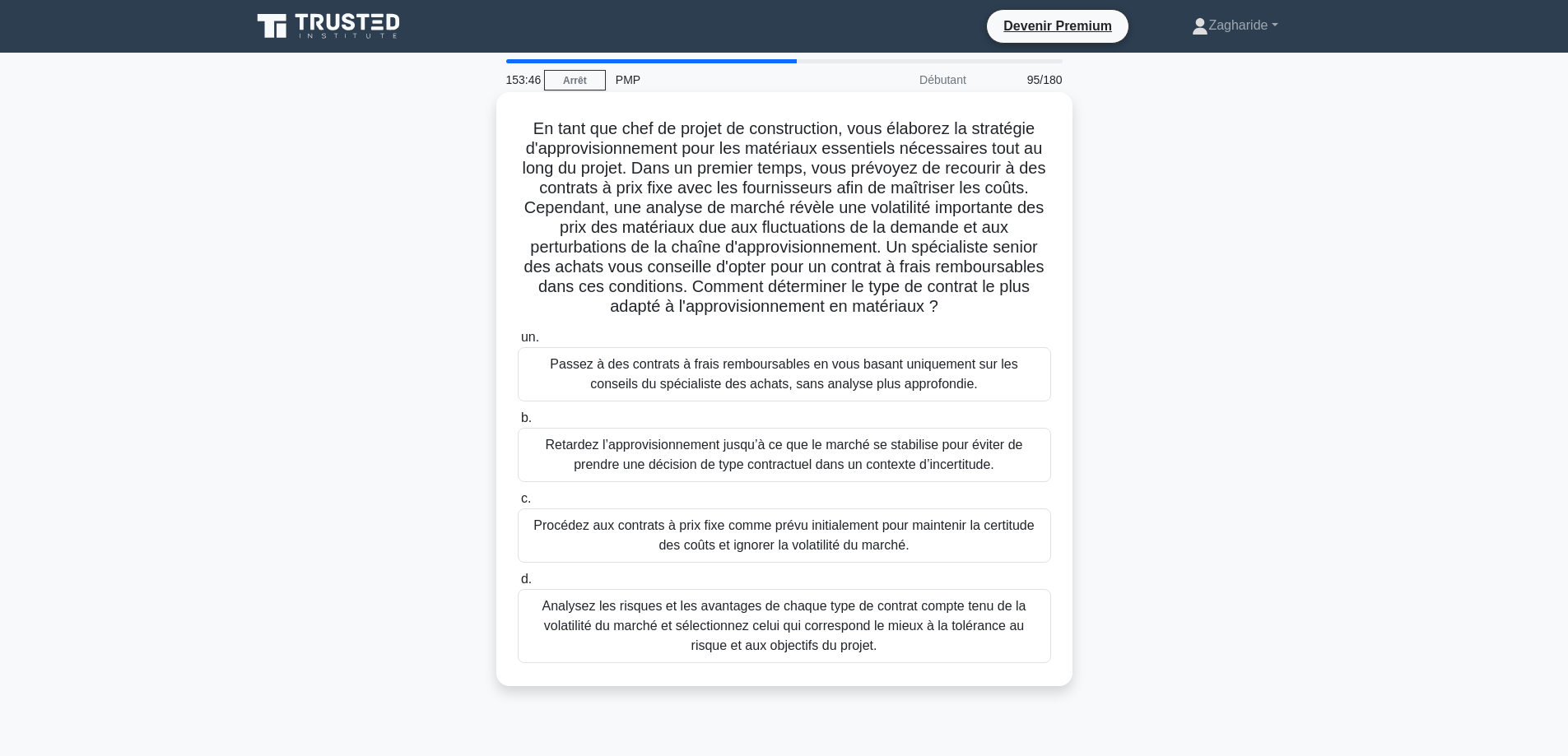
click at [798, 648] on font "Analysez les risques et les avantages de chaque type de contrat compte tenu de …" at bounding box center [784, 625] width 484 height 53
click at [517, 585] on input "d. Analysez les risques et les avantages de chaque type de contrat compte tenu …" at bounding box center [517, 580] width 0 height 11
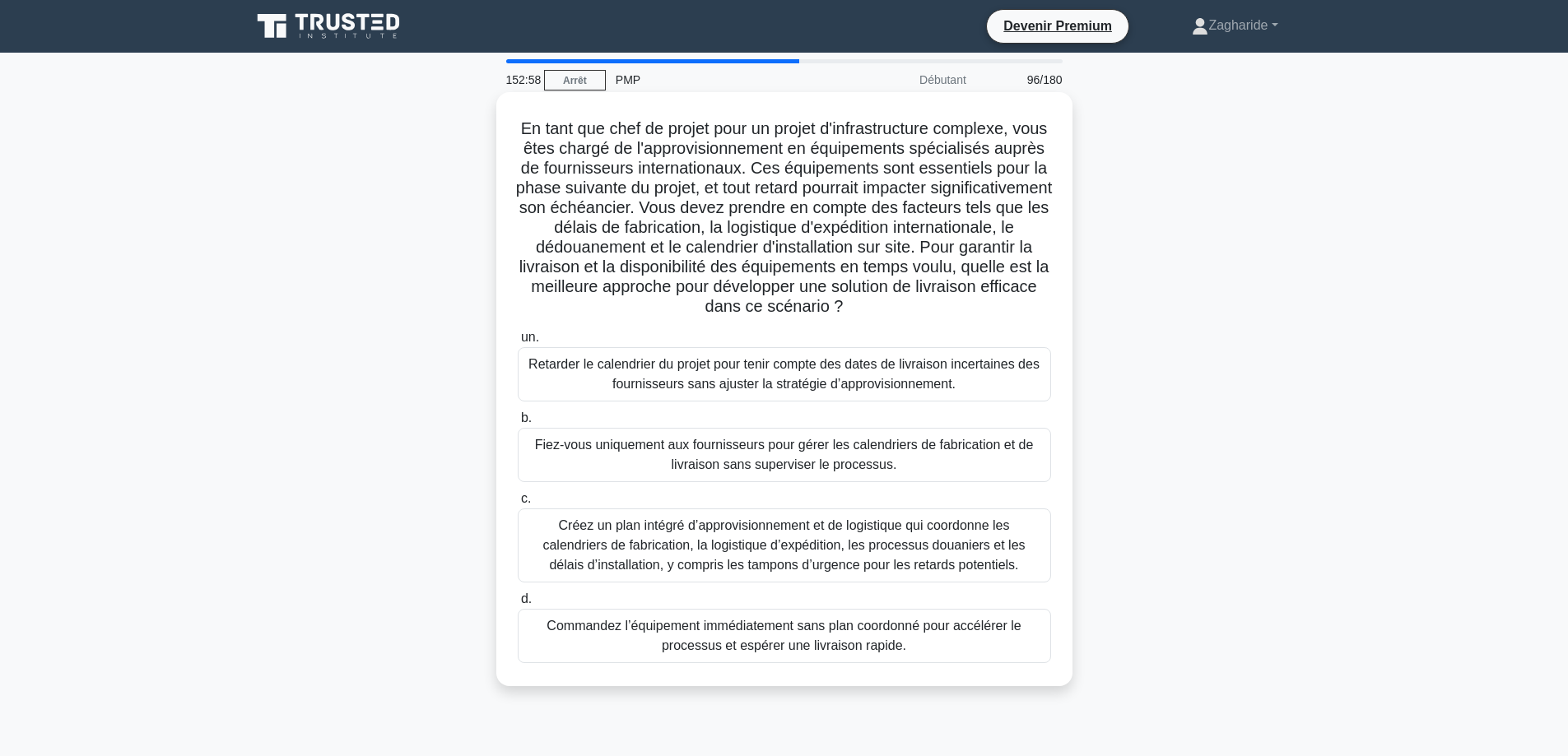
click at [910, 558] on font "Créez un plan intégré d’approvisionnement et de logistique qui coordonne les ca…" at bounding box center [783, 544] width 482 height 53
click at [517, 505] on input "c. Créez un plan intégré d’approvisionnement et de logistique qui coordonne les…" at bounding box center [517, 499] width 0 height 11
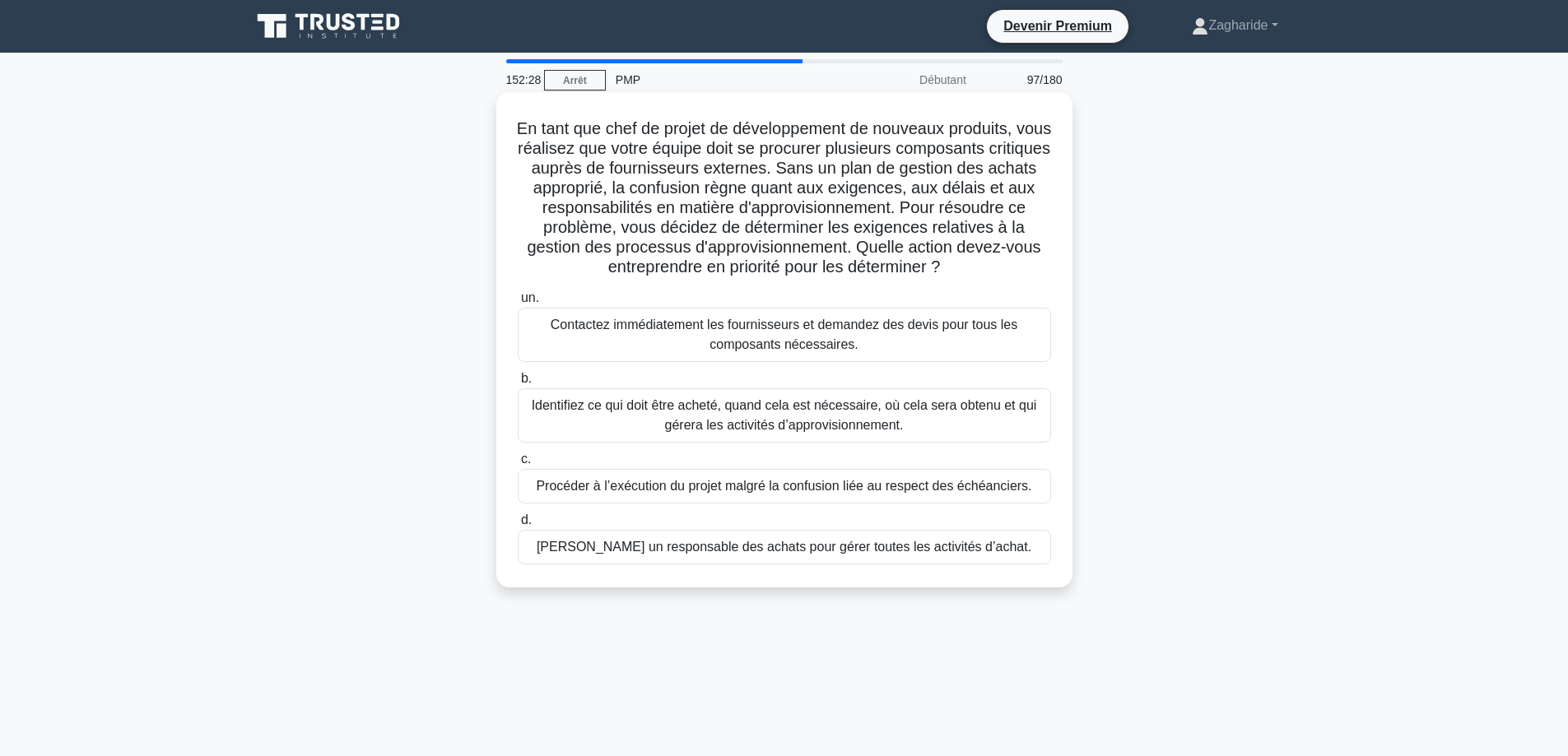
click at [822, 419] on font "Identifiez ce qui doit être acheté, quand cela est nécessaire, où cela sera obt…" at bounding box center [784, 414] width 505 height 33
click at [517, 384] on input "b. Identifiez ce qui doit être acheté, quand cela est nécessaire, où cela sera …" at bounding box center [517, 379] width 0 height 11
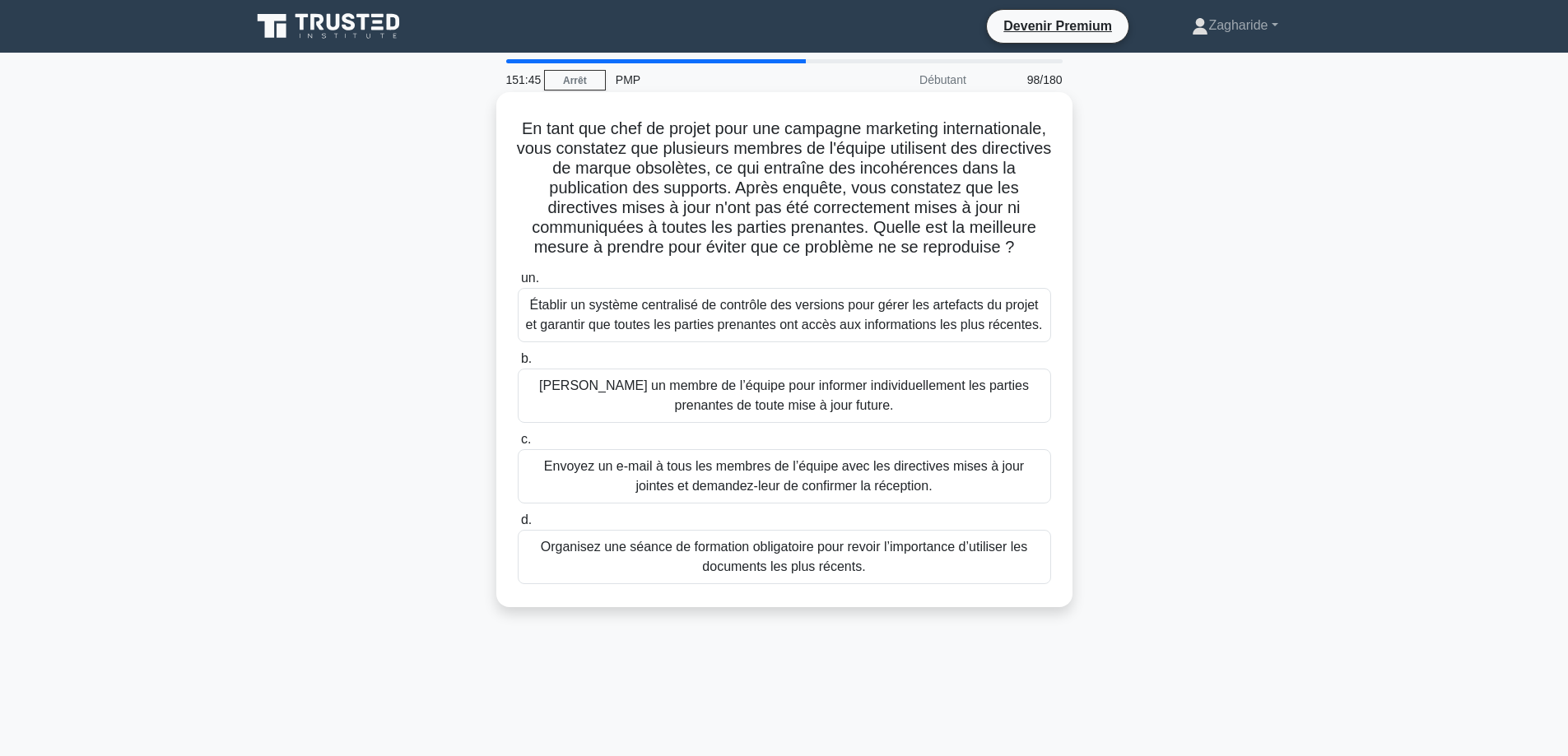
click at [806, 332] on font "Établir un système centralisé de contrôle des versions pour gérer les artefacts…" at bounding box center [783, 314] width 516 height 33
click at [517, 284] on input "un. Établir un système centralisé de contrôle des versions pour gérer les artef…" at bounding box center [517, 279] width 0 height 11
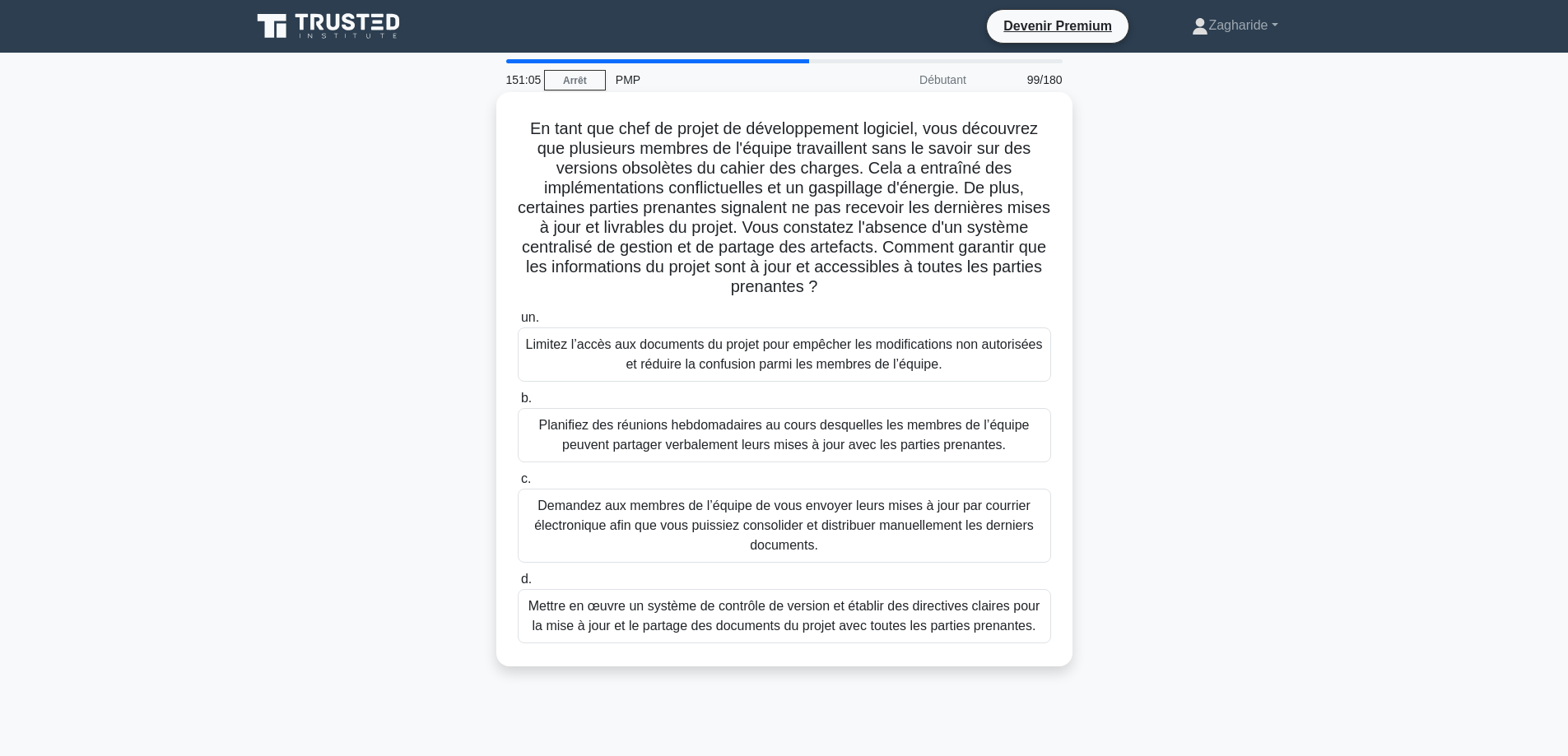
click at [803, 628] on font "Mettre en œuvre un système de contrôle de version et établir des directives cla…" at bounding box center [784, 615] width 512 height 33
click at [517, 585] on input "d. Mettre en œuvre un système de contrôle de version et établir des directives …" at bounding box center [517, 580] width 0 height 11
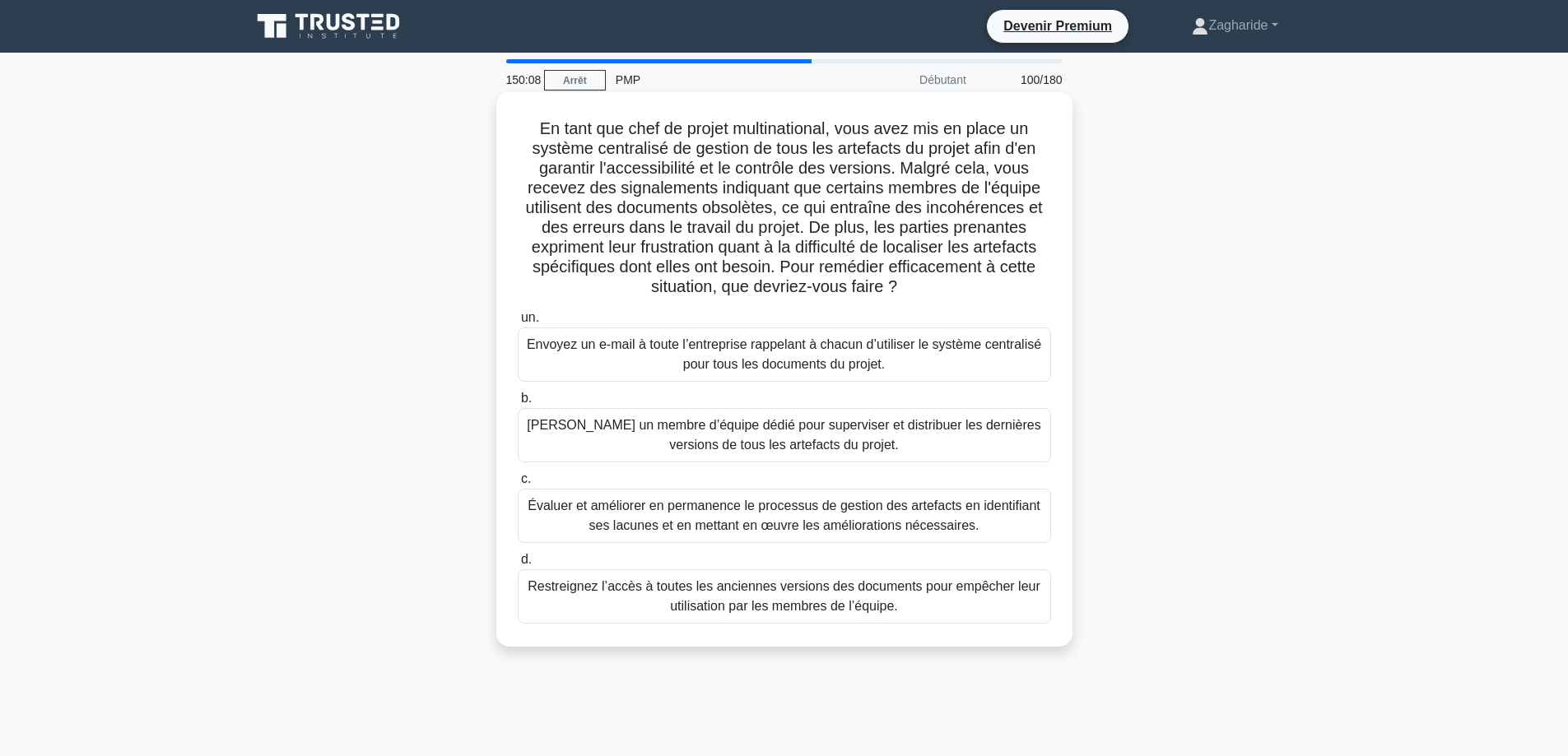
click at [717, 525] on font "Évaluer et améliorer en permanence le processus de gestion des artefacts en ide…" at bounding box center [783, 515] width 513 height 33
click at [517, 485] on input "c. Évaluer et améliorer en permanence le processus de gestion des artefacts en …" at bounding box center [517, 479] width 0 height 11
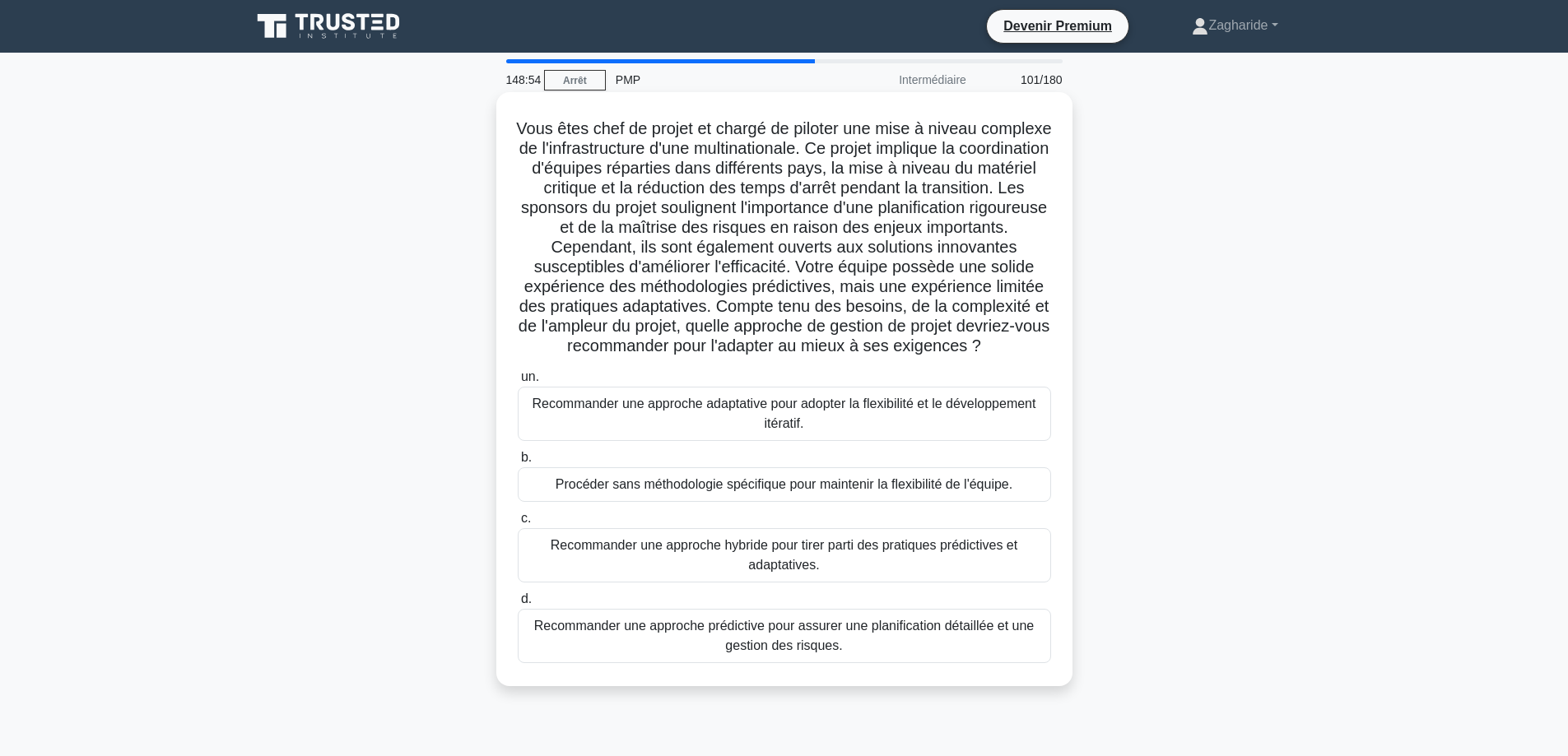
click at [925, 575] on font "Recommander une approche hybride pour tirer parti des pratiques prédictives et …" at bounding box center [784, 555] width 518 height 40
click at [517, 524] on input "c. Recommander une approche hybride pour tirer parti des pratiques prédictives …" at bounding box center [517, 519] width 0 height 11
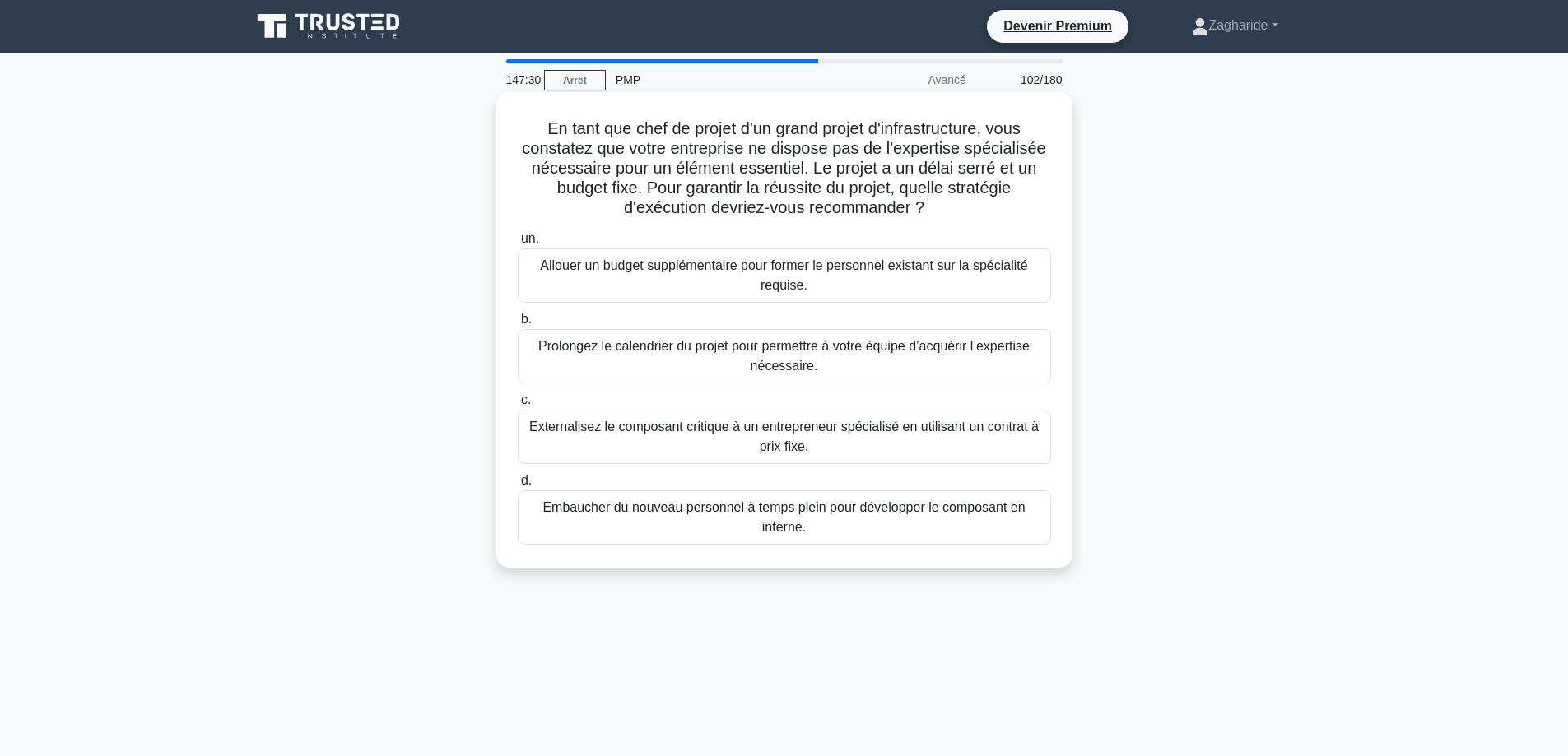
click at [915, 452] on font "Externalisez le composant critique à un entrepreneur spécialisé en utilisant un…" at bounding box center [784, 437] width 518 height 40
click at [517, 406] on input "c. Externalisez le composant critique à un entrepreneur spécialisé en utilisant…" at bounding box center [517, 401] width 0 height 11
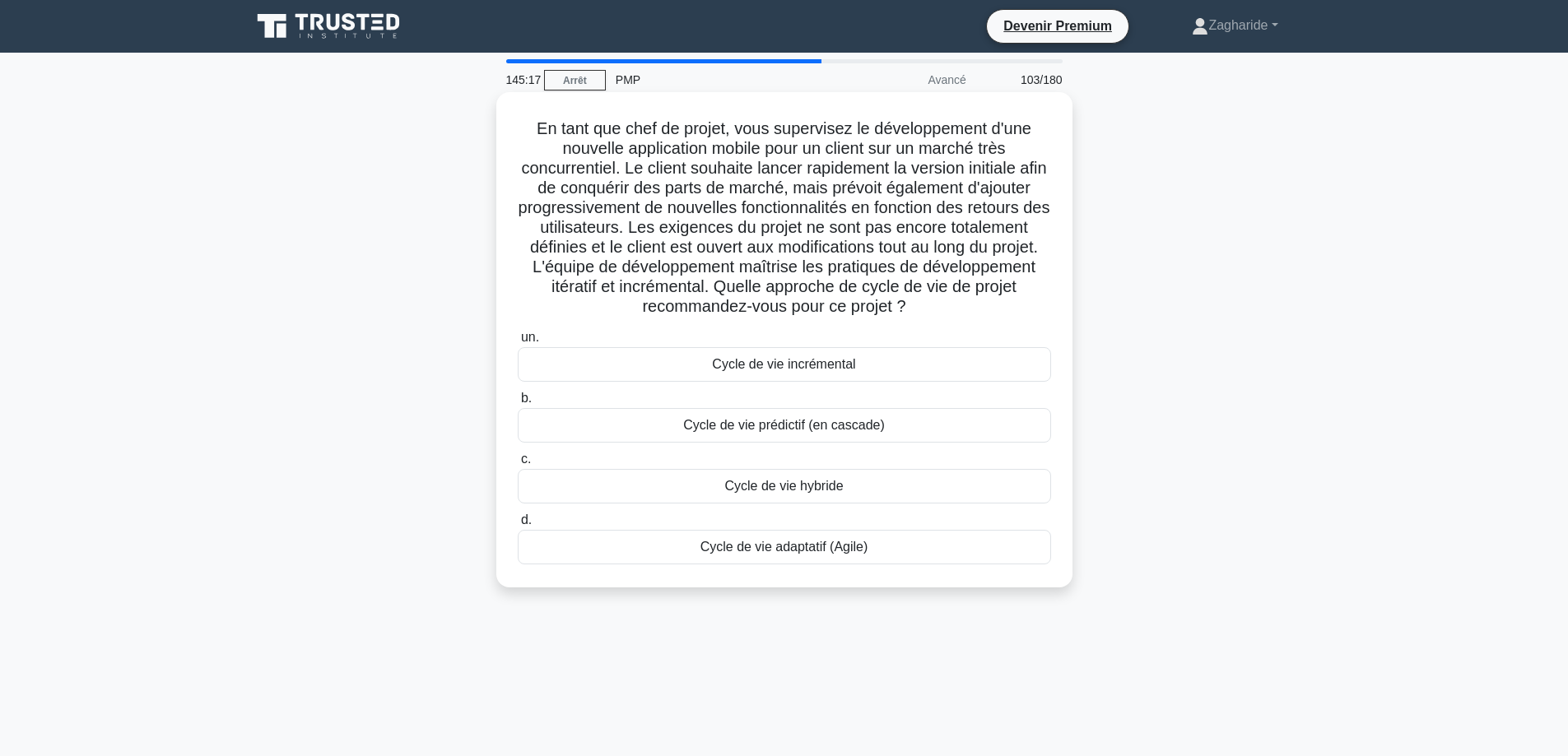
click at [804, 553] on font "Cycle de vie adaptatif (Agile)" at bounding box center [784, 546] width 168 height 14
click at [517, 525] on input "d. Cycle de vie adaptatif (Agile)" at bounding box center [517, 521] width 0 height 11
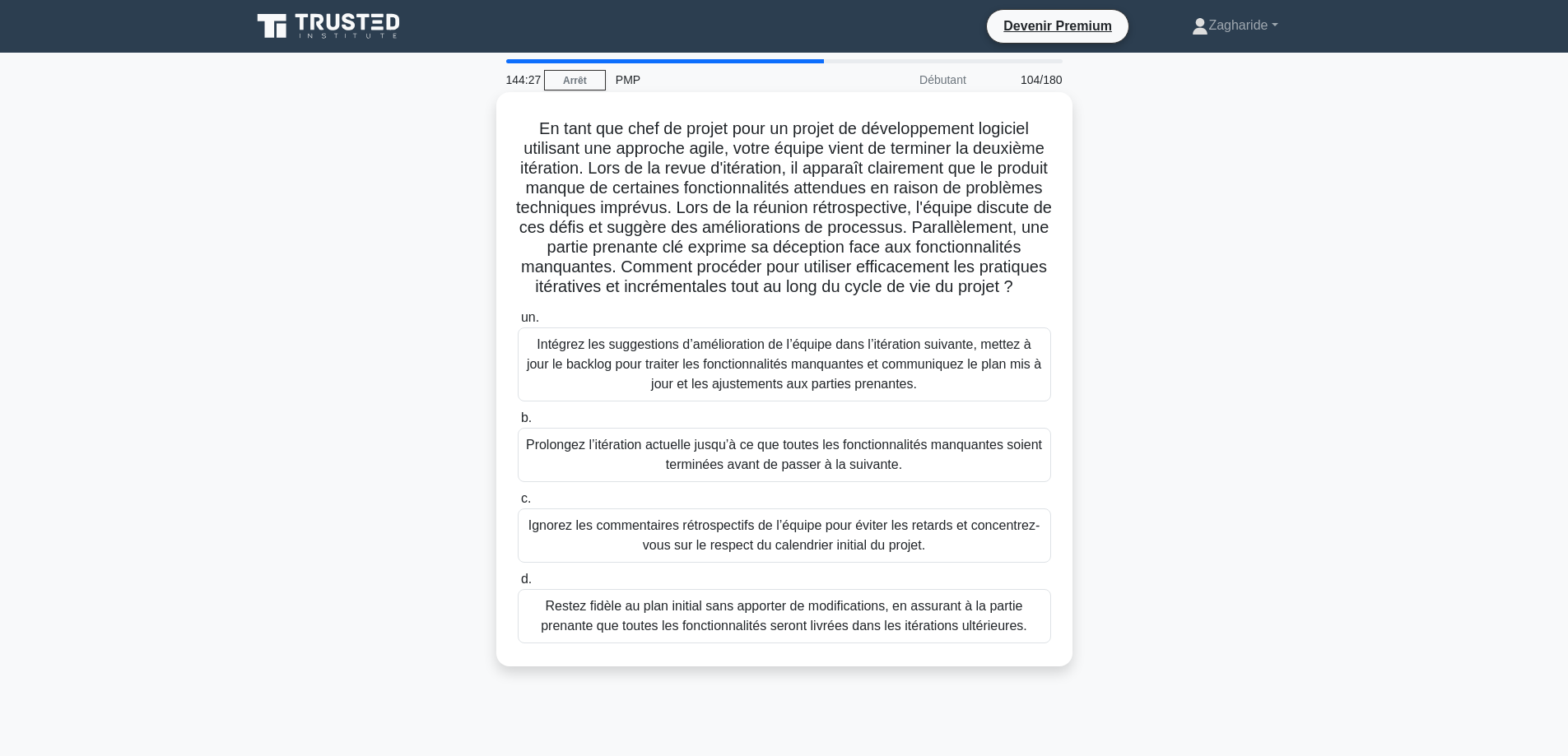
click at [682, 391] on font "Intégrez les suggestions d’amélioration de l’équipe dans l’itération suivante, …" at bounding box center [783, 364] width 515 height 53
click at [517, 324] on input "un. Intégrez les suggestions d’amélioration de l’équipe dans l’itération suivan…" at bounding box center [517, 318] width 0 height 11
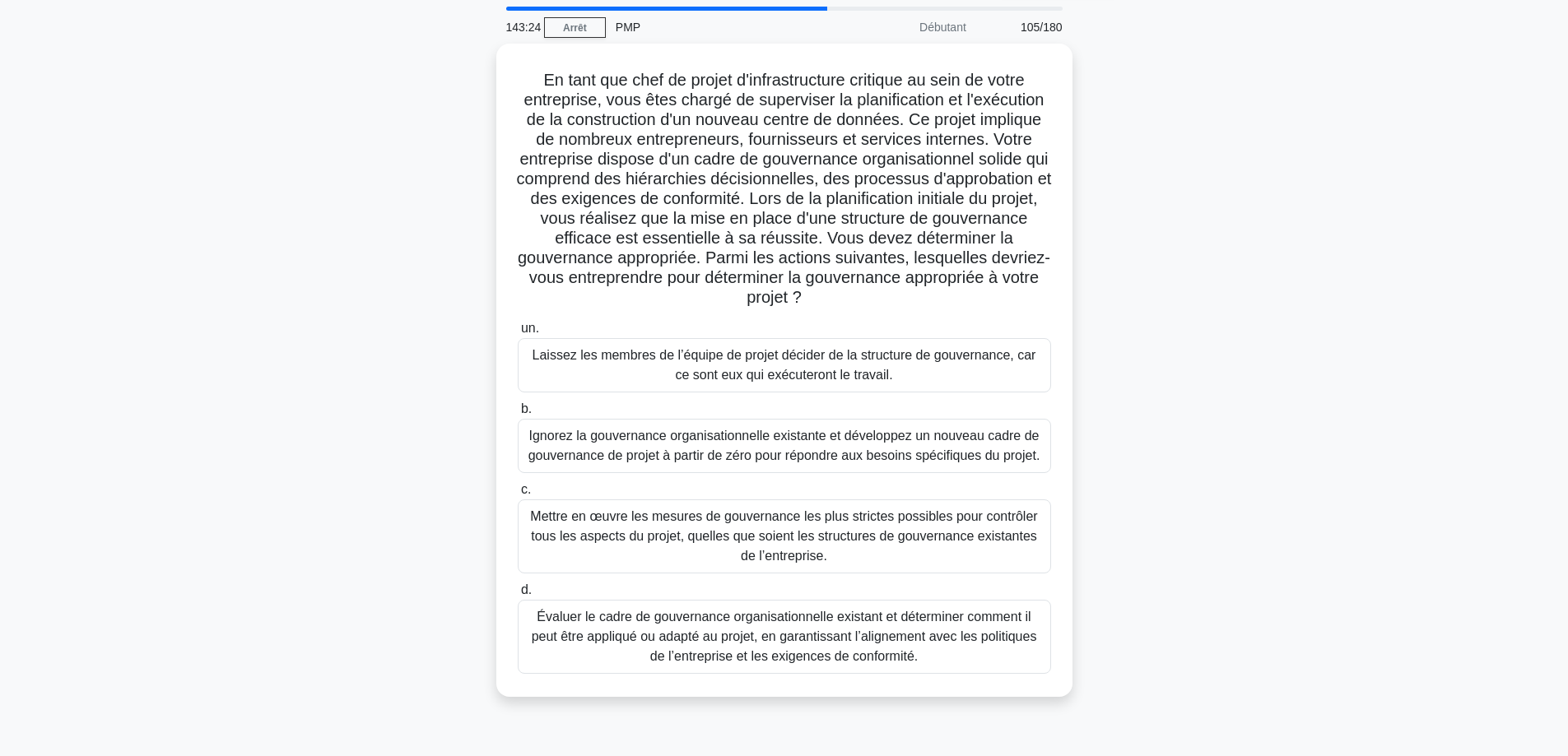
scroll to position [82, 0]
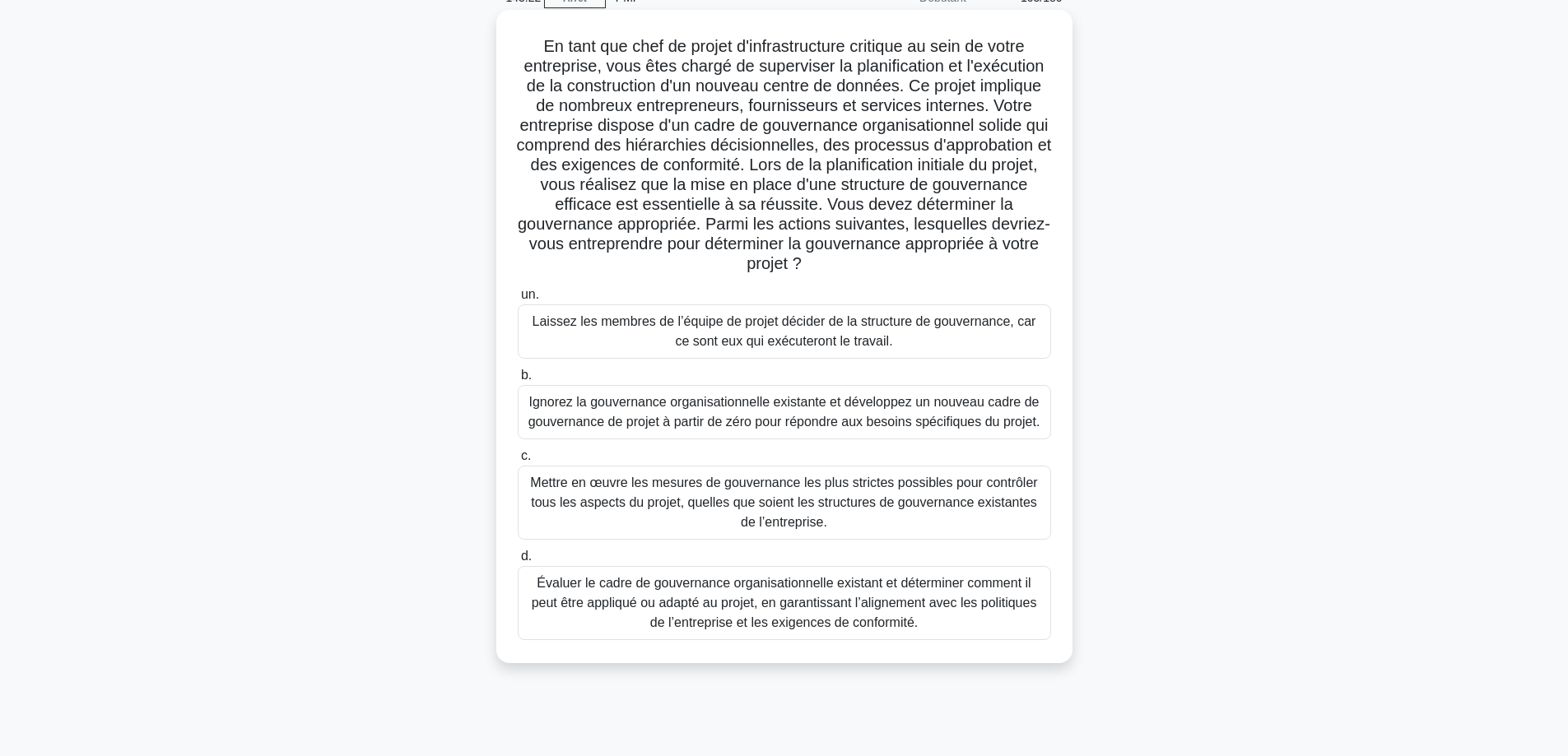
click at [884, 604] on font "Évaluer le cadre de gouvernance organisationnelle existant et déterminer commen…" at bounding box center [784, 602] width 505 height 53
click at [517, 562] on input "d. Évaluer le cadre de gouvernance organisationnelle existant et déterminer com…" at bounding box center [517, 557] width 0 height 11
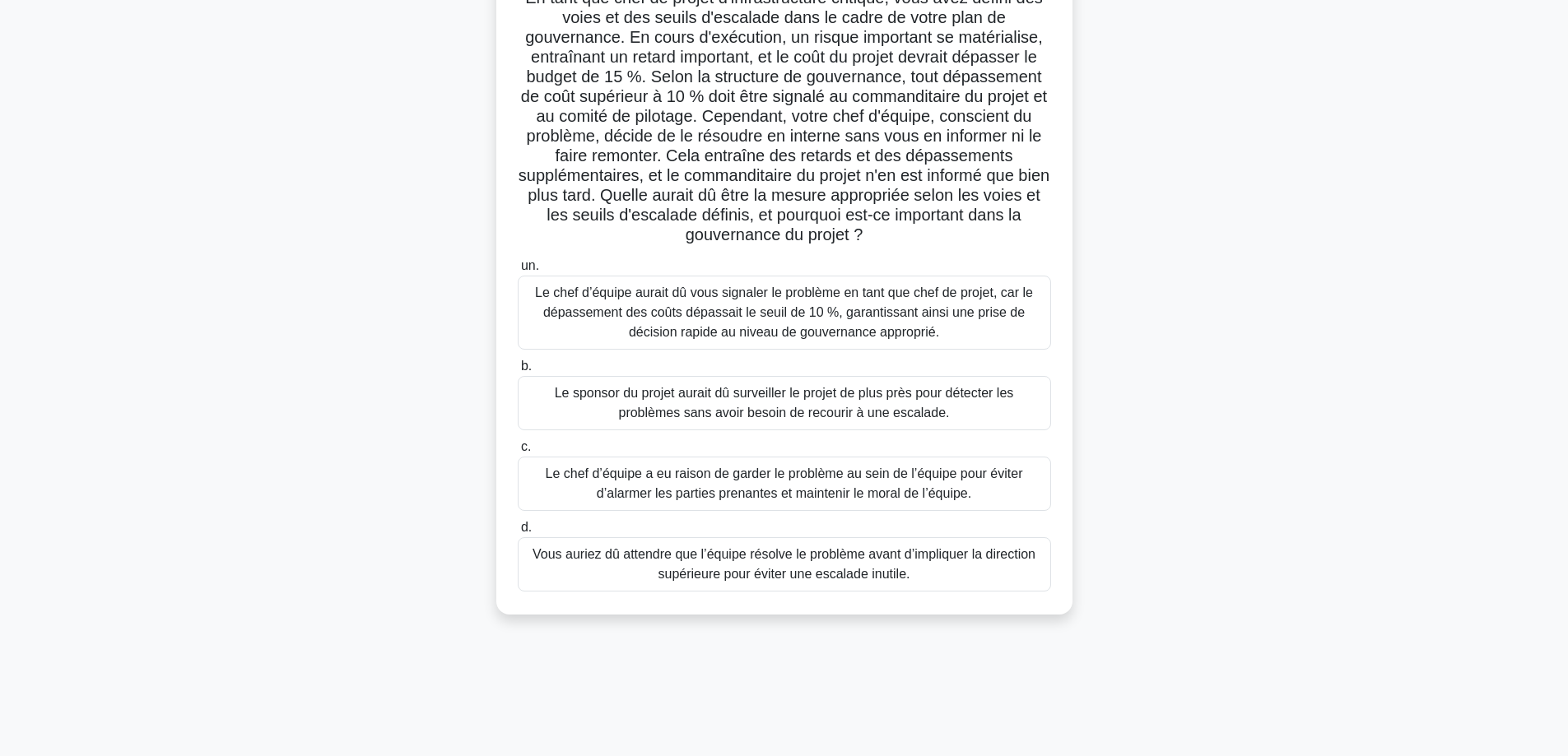
scroll to position [133, 0]
click at [751, 329] on font "Le chef d’équipe aurait dû vous signaler le problème en tant que chef de projet…" at bounding box center [783, 310] width 498 height 53
click at [517, 269] on input "un. Le chef d’équipe aurait dû vous signaler le problème en tant que chef de pr…" at bounding box center [517, 265] width 0 height 11
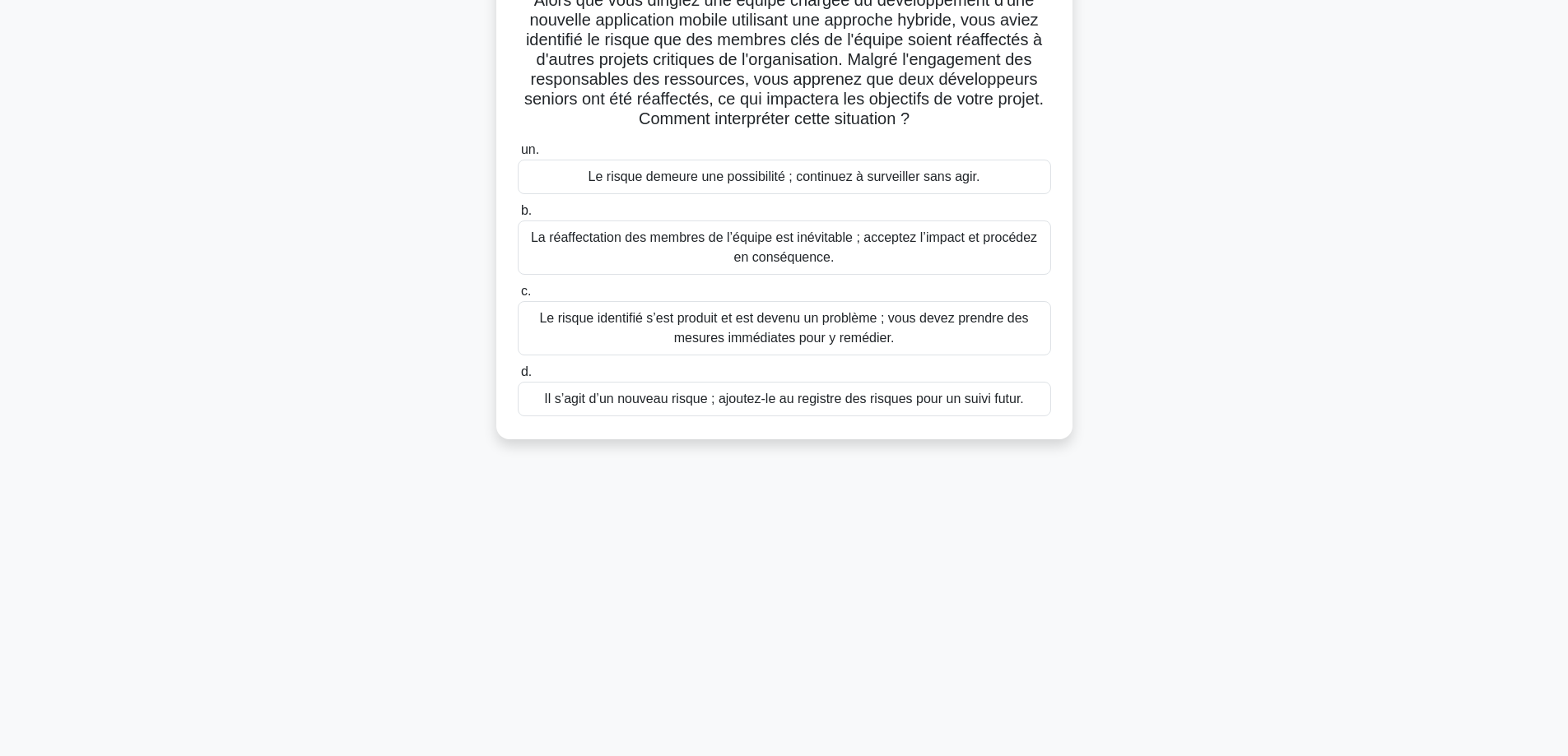
scroll to position [0, 0]
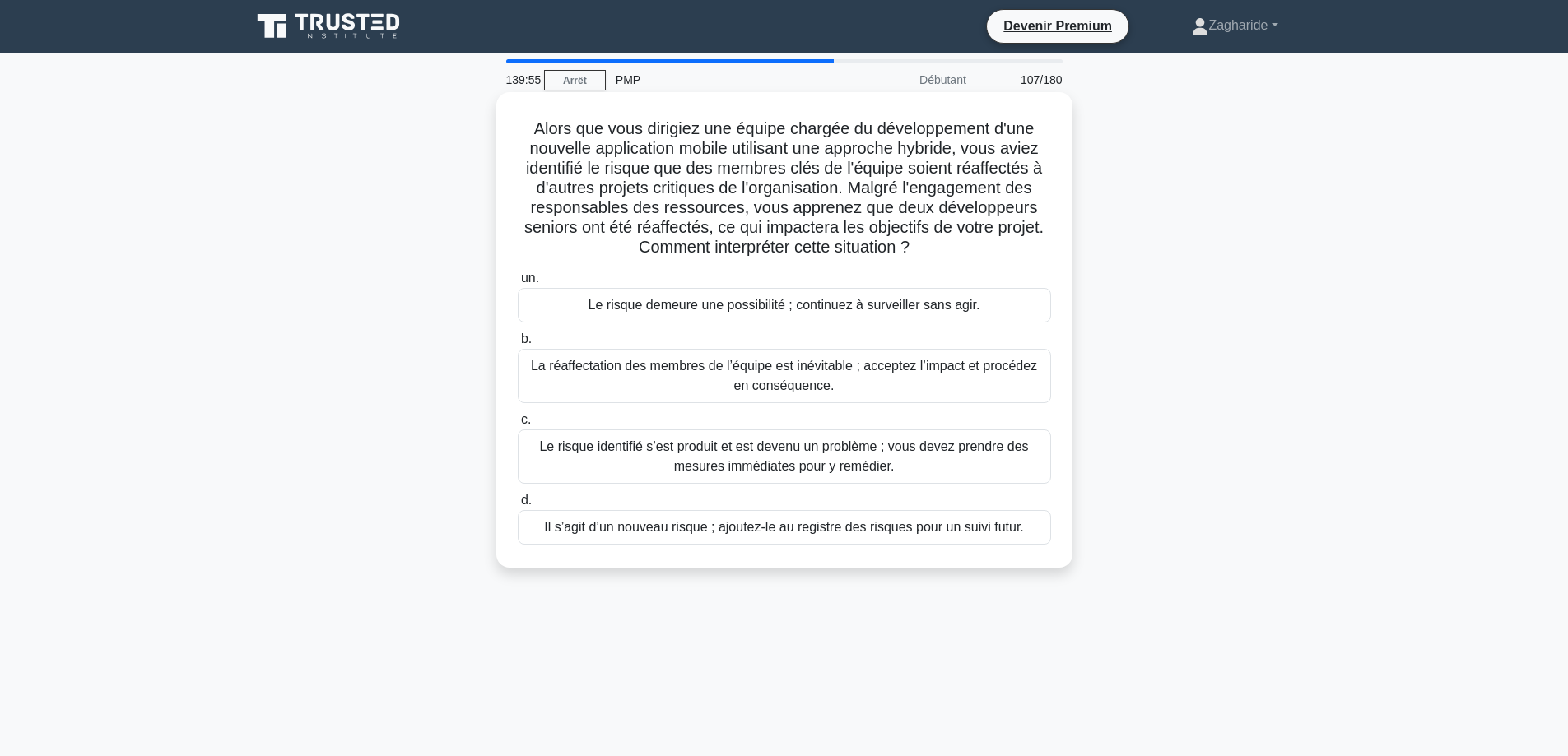
click at [870, 387] on font "La réaffectation des membres de l’équipe est inévitable ; acceptez l’impact et …" at bounding box center [784, 376] width 518 height 40
click at [517, 345] on input "b. La réaffectation des membres de l’équipe est inévitable ; acceptez l’impact …" at bounding box center [517, 339] width 0 height 11
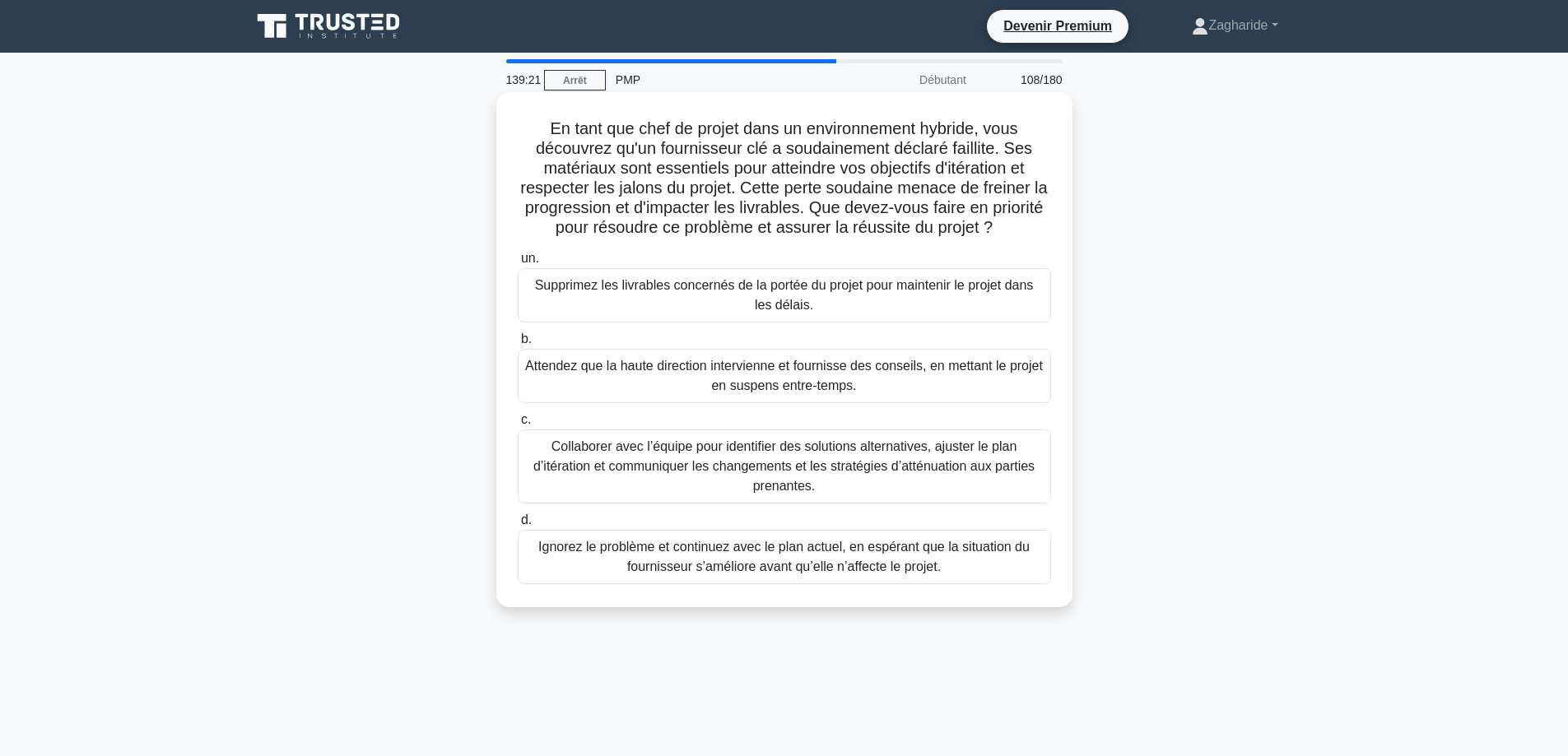
click at [979, 465] on font "Collaborer avec l’équipe pour identifier des solutions alternatives, ajuster le…" at bounding box center [784, 466] width 501 height 53
click at [517, 425] on input "c. Collaborer avec l’équipe pour identifier des solutions alternatives, ajuster…" at bounding box center [517, 421] width 0 height 11
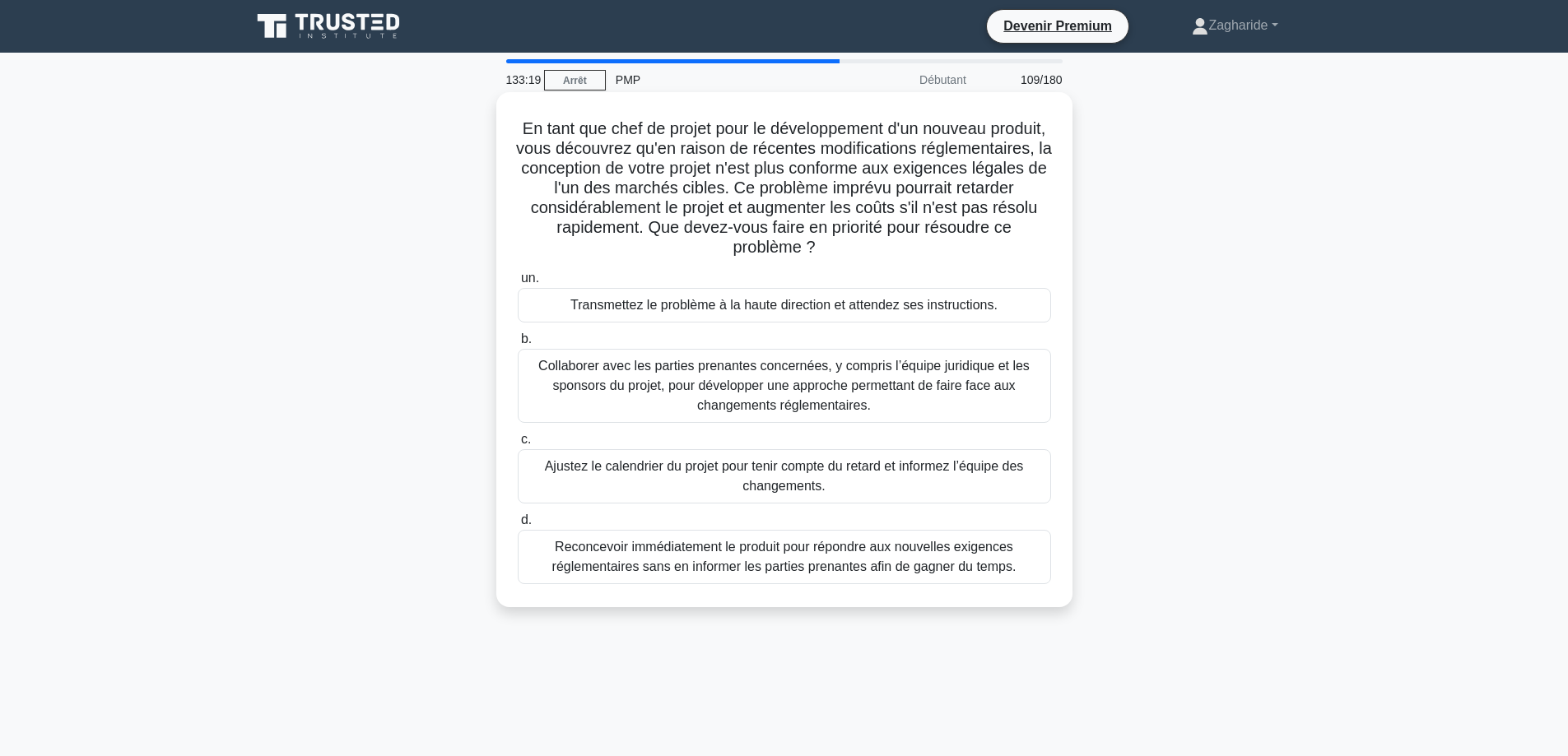
click at [794, 387] on font "Collaborer avec les parties prenantes concernées, y compris l’équipe juridique …" at bounding box center [783, 385] width 491 height 53
click at [517, 345] on input "b. Collaborer avec les parties prenantes concernées, y compris l’équipe juridiq…" at bounding box center [517, 339] width 0 height 11
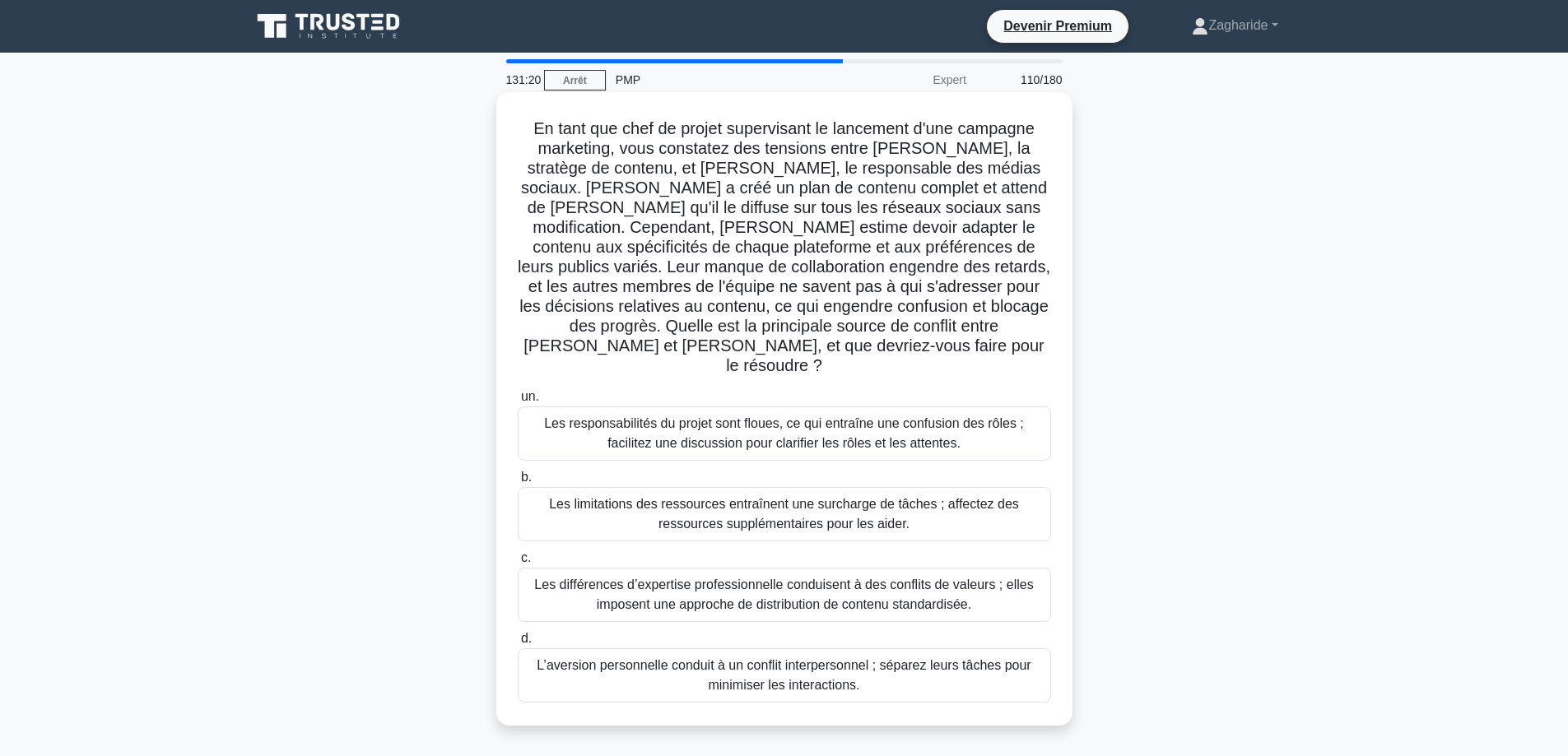
click at [896, 416] on font "Les responsabilités du projet sont floues, ce qui entraîne une confusion des rô…" at bounding box center [784, 432] width 480 height 33
click at [517, 402] on input "un. Les responsabilités du projet sont floues, ce qui entraîne une confusion de…" at bounding box center [517, 397] width 0 height 11
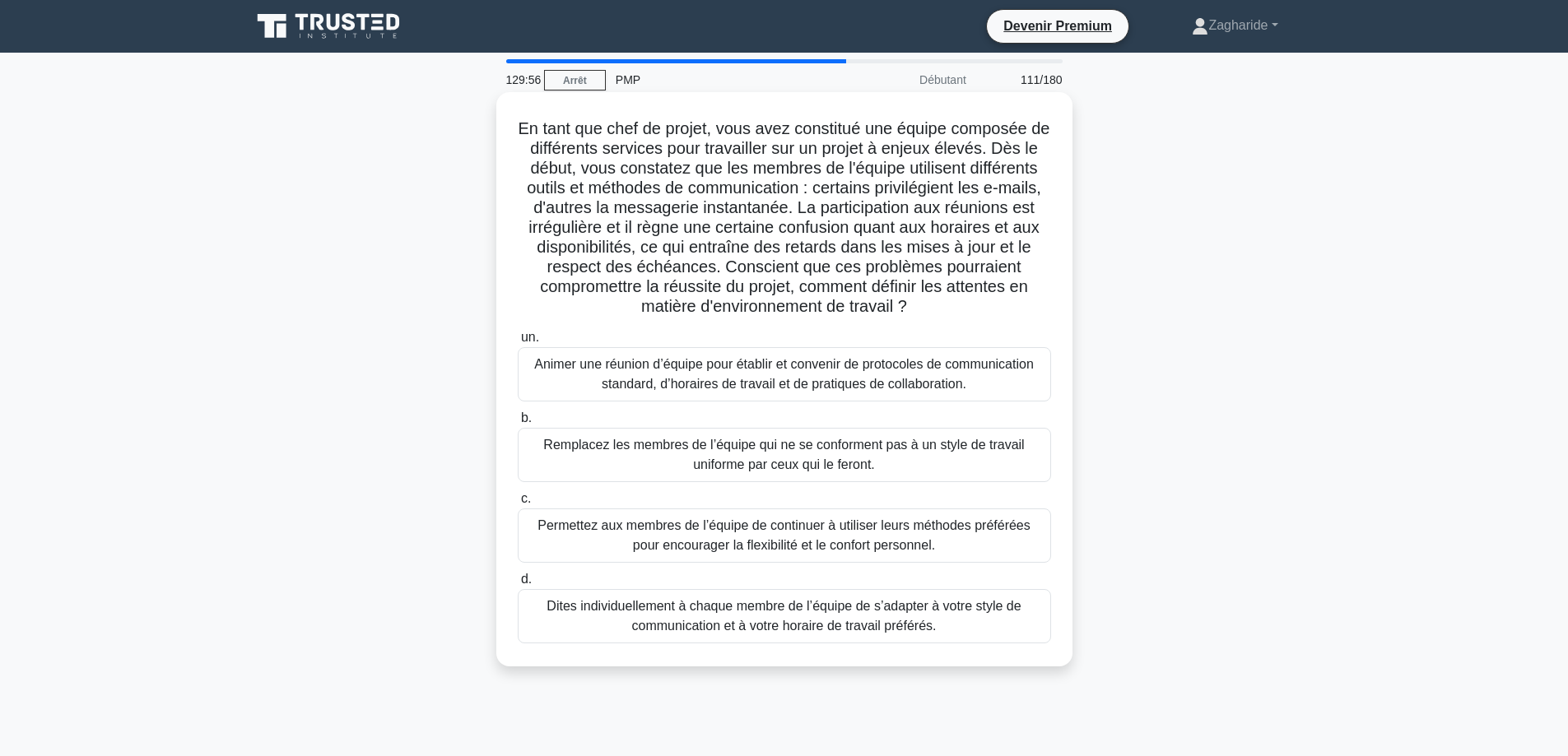
click at [636, 389] on font "Animer une réunion d’équipe pour établir et convenir de protocoles de communica…" at bounding box center [784, 373] width 499 height 33
click at [517, 343] on input "un. Animer une réunion d’équipe pour établir et convenir de protocoles de commu…" at bounding box center [517, 338] width 0 height 11
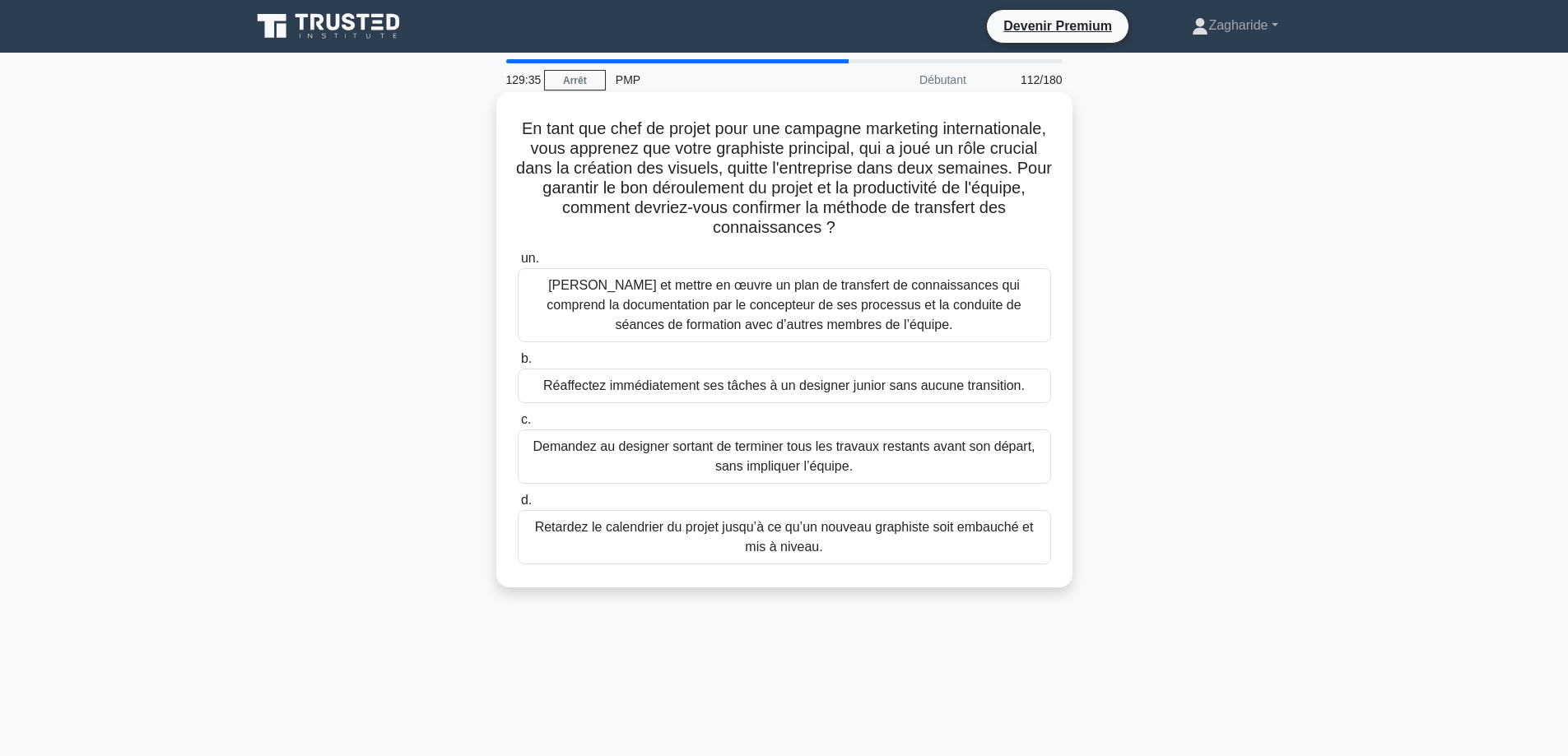
click at [917, 318] on font "Élaborer et mettre en œuvre un plan de transfert de connaissances qui comprend …" at bounding box center [784, 306] width 518 height 60
click at [517, 264] on input "un. Élaborer et mettre en œuvre un plan de transfert de connaissances qui compr…" at bounding box center [517, 259] width 0 height 11
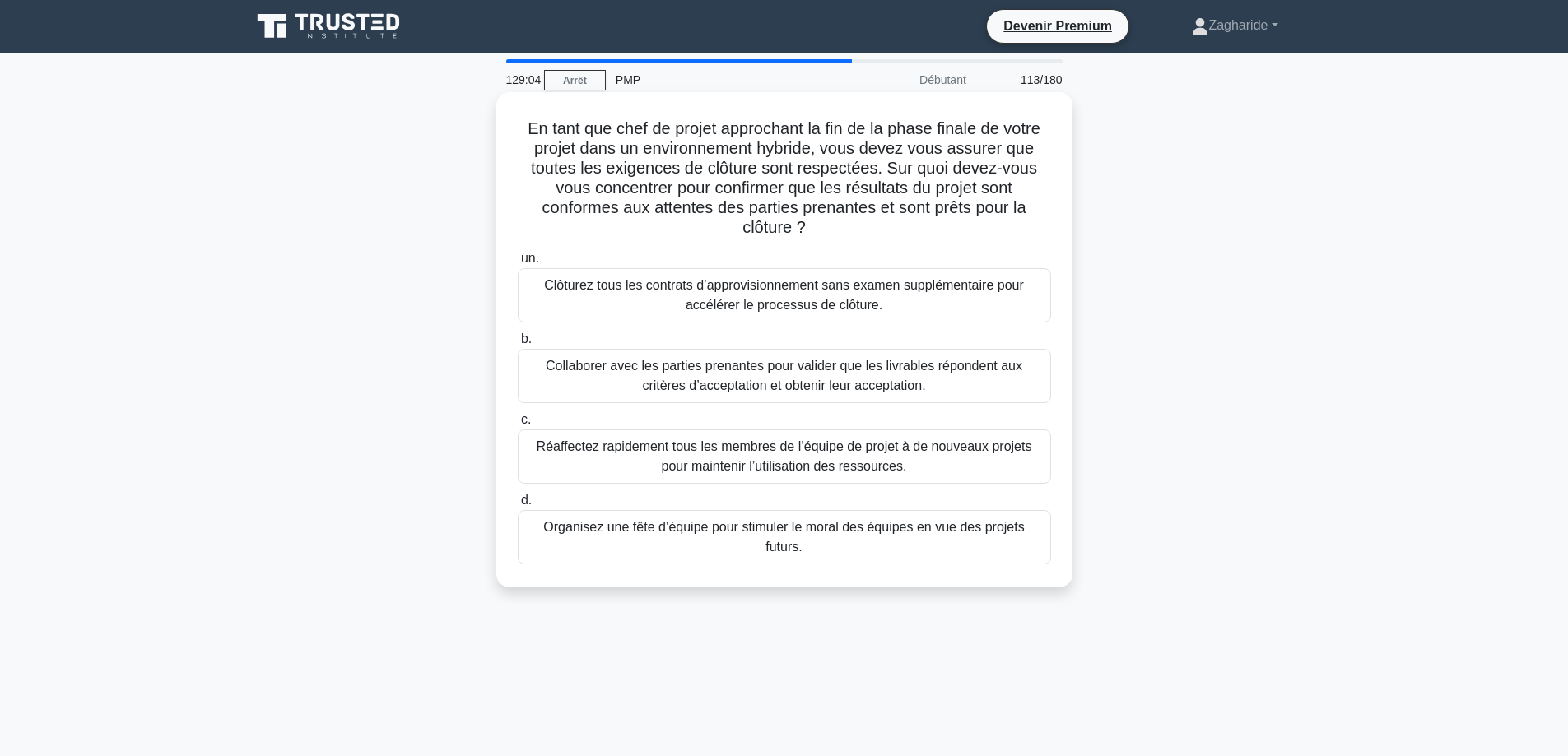
click at [913, 389] on font "Collaborer avec les parties prenantes pour valider que les livrables répondent …" at bounding box center [784, 376] width 518 height 40
click at [517, 345] on input "b. Collaborer avec les parties prenantes pour valider que les livrables réponde…" at bounding box center [517, 339] width 0 height 11
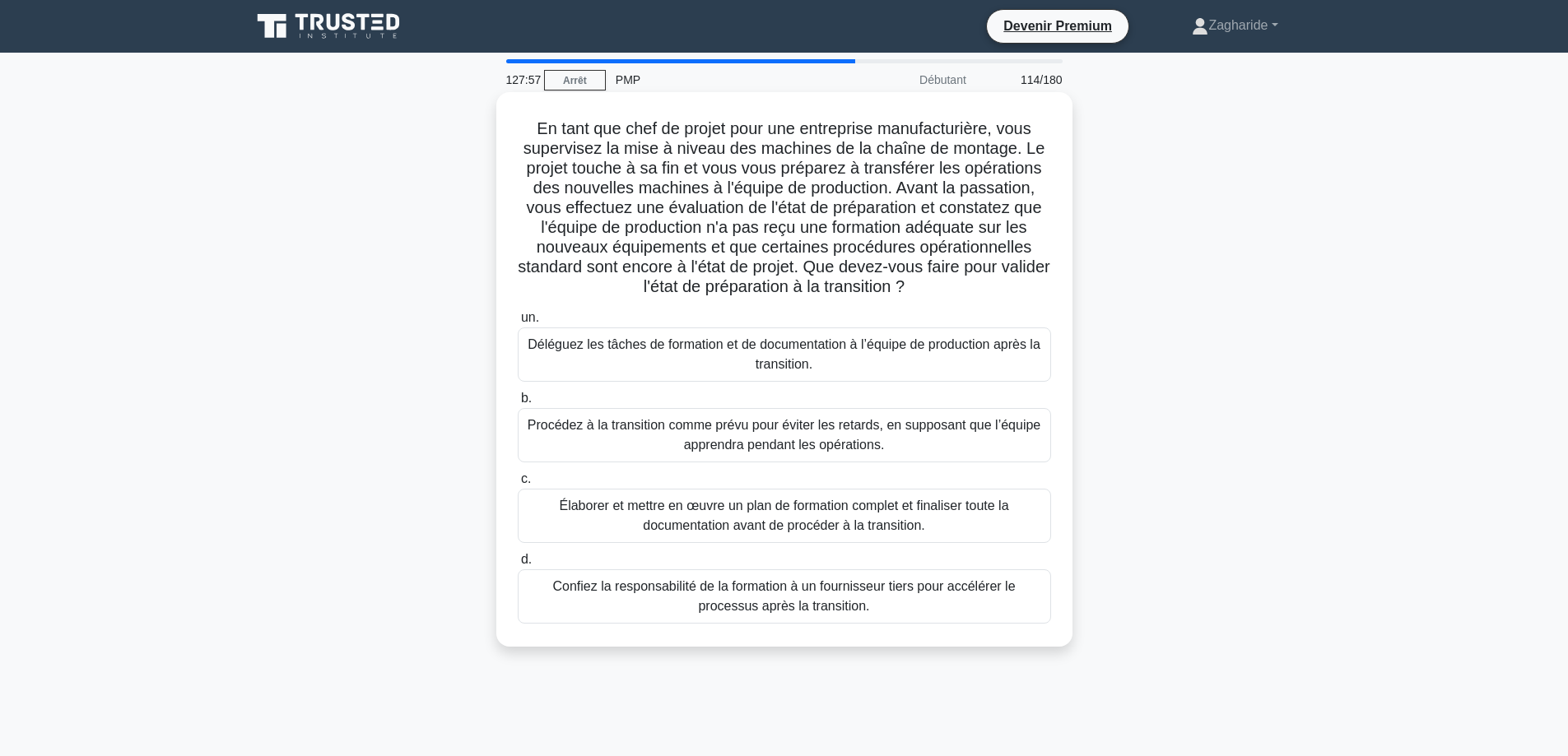
click at [926, 515] on font "Élaborer et mettre en œuvre un plan de formation complet et finaliser toute la …" at bounding box center [783, 515] width 449 height 33
click at [517, 485] on input "c. Élaborer et mettre en œuvre un plan de formation complet et finaliser toute …" at bounding box center [517, 479] width 0 height 11
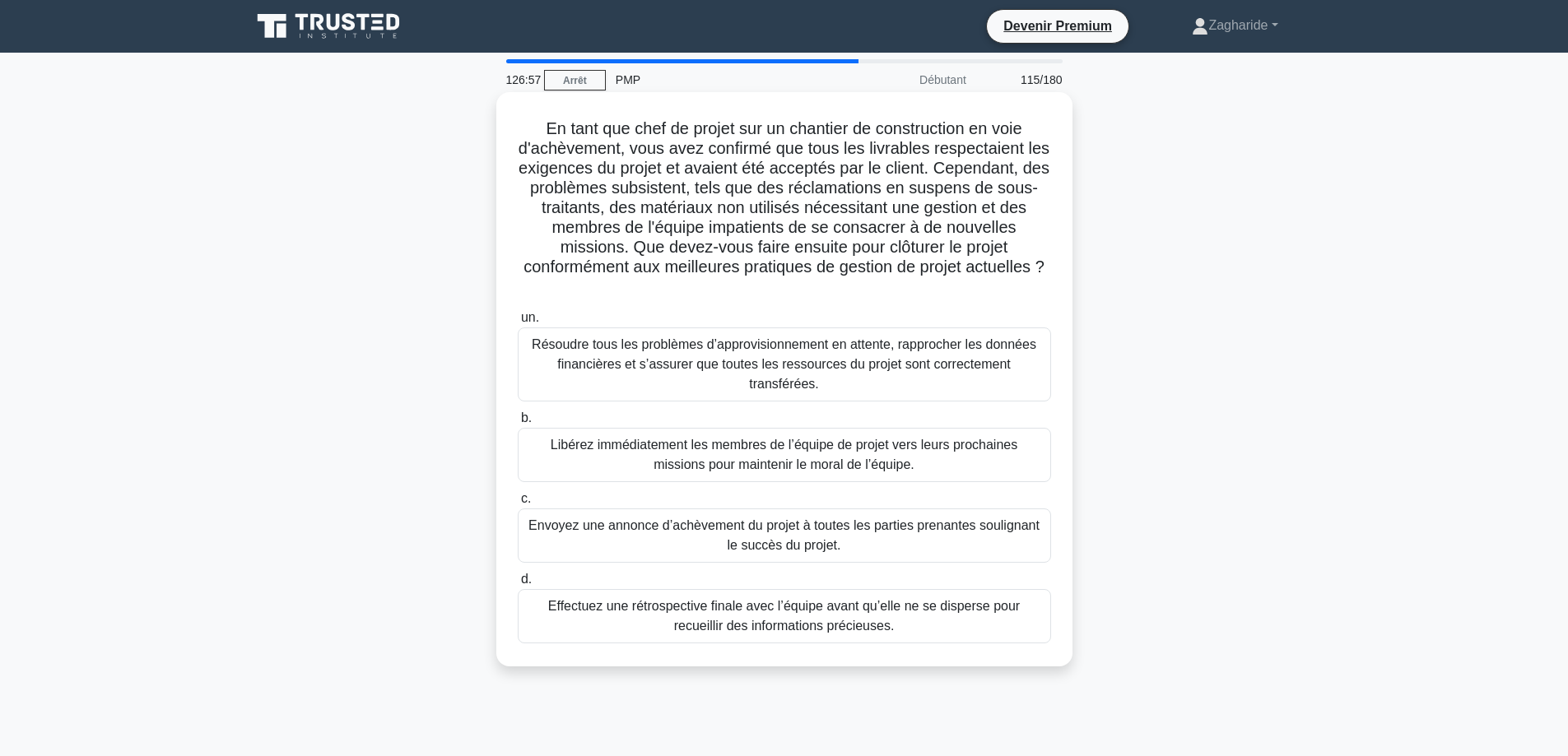
click at [771, 354] on font "Résoudre tous les problèmes d’approvisionnement en attente, rapprocher les donn…" at bounding box center [784, 364] width 505 height 53
click at [517, 324] on input "un. Résoudre tous les problèmes d’approvisionnement en attente, rapprocher les …" at bounding box center [517, 318] width 0 height 11
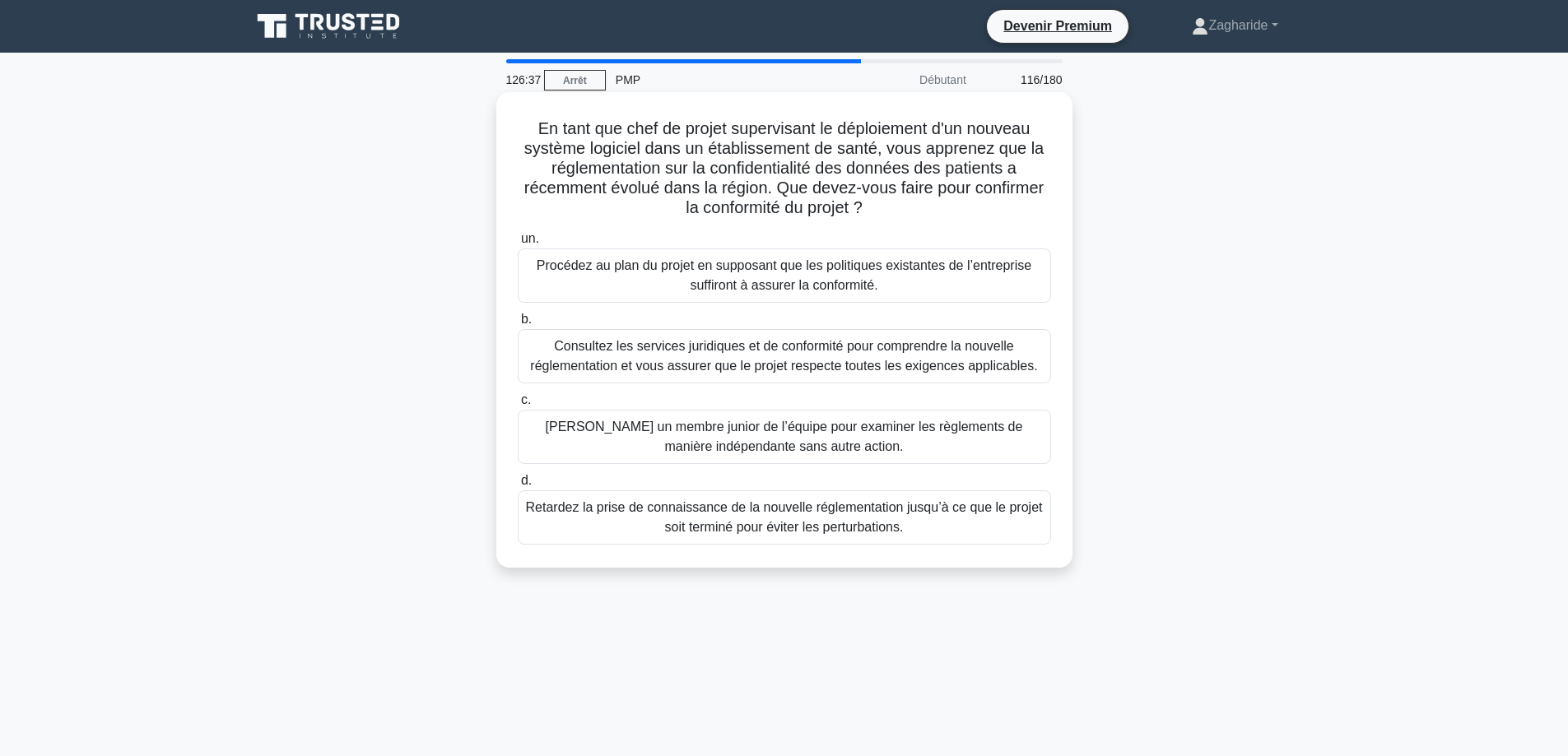
click at [815, 361] on font "Consultez les services juridiques et de conformité pour comprendre la nouvelle …" at bounding box center [783, 355] width 507 height 33
click at [517, 325] on input "b. Consultez les services juridiques et de conformité pour comprendre la nouvel…" at bounding box center [517, 320] width 0 height 11
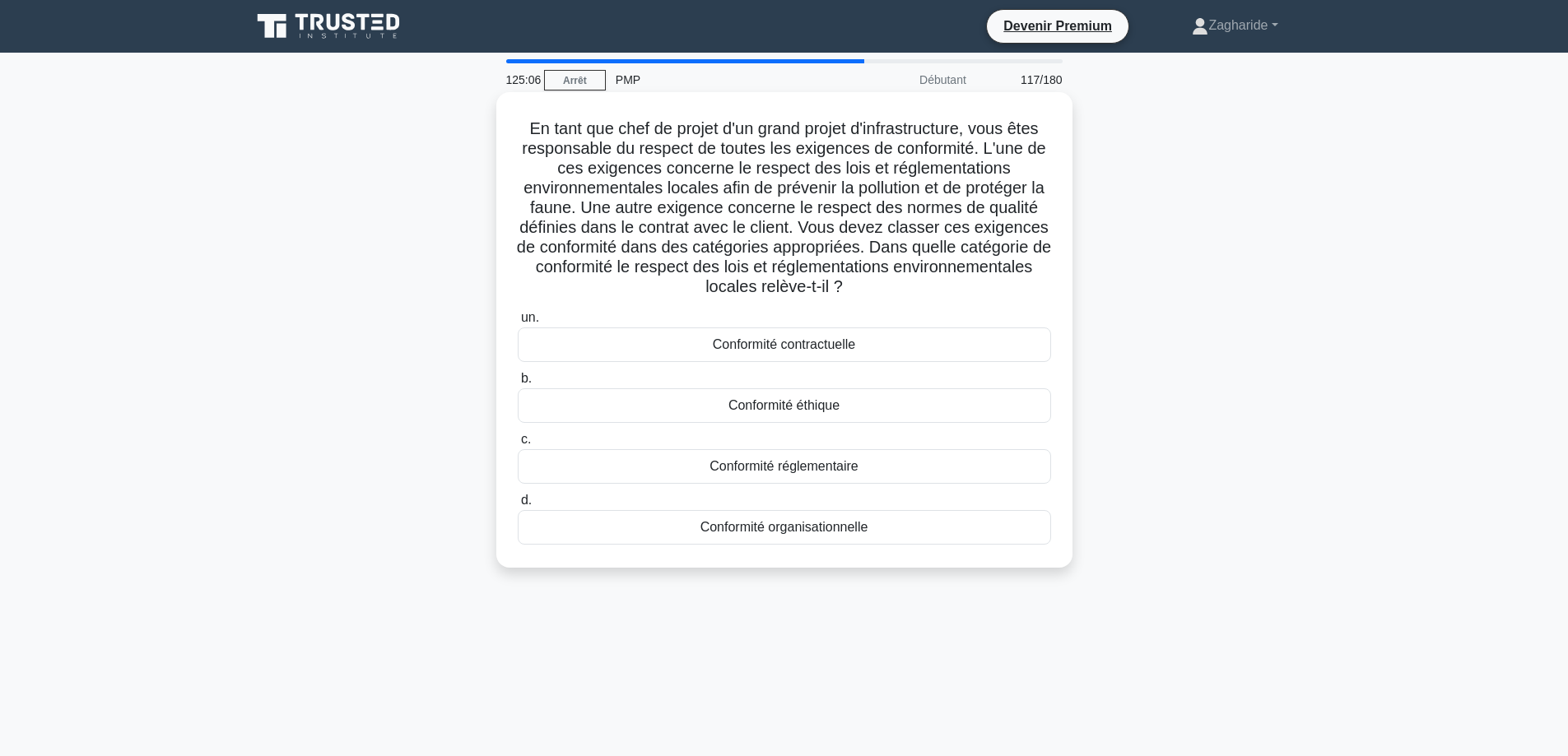
click at [811, 472] on font "Conformité réglementaire" at bounding box center [783, 466] width 149 height 14
click at [517, 445] on input "c. Conformité réglementaire" at bounding box center [517, 439] width 0 height 11
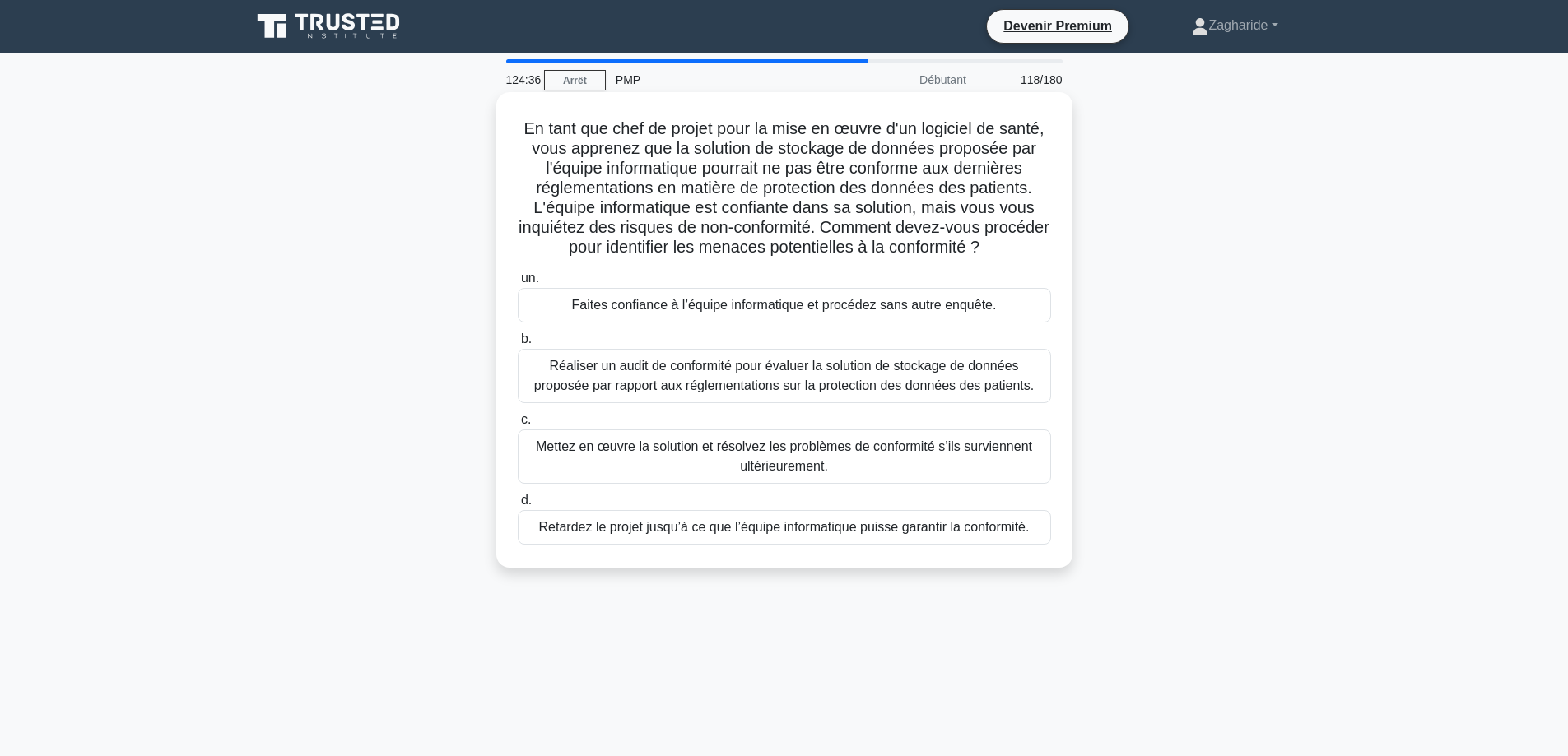
click at [804, 373] on font "Réaliser un audit de conformité pour évaluer la solution de stockage de données…" at bounding box center [784, 375] width 500 height 33
click at [517, 345] on input "b. Réaliser un audit de conformité pour évaluer la solution de stockage de donn…" at bounding box center [517, 339] width 0 height 11
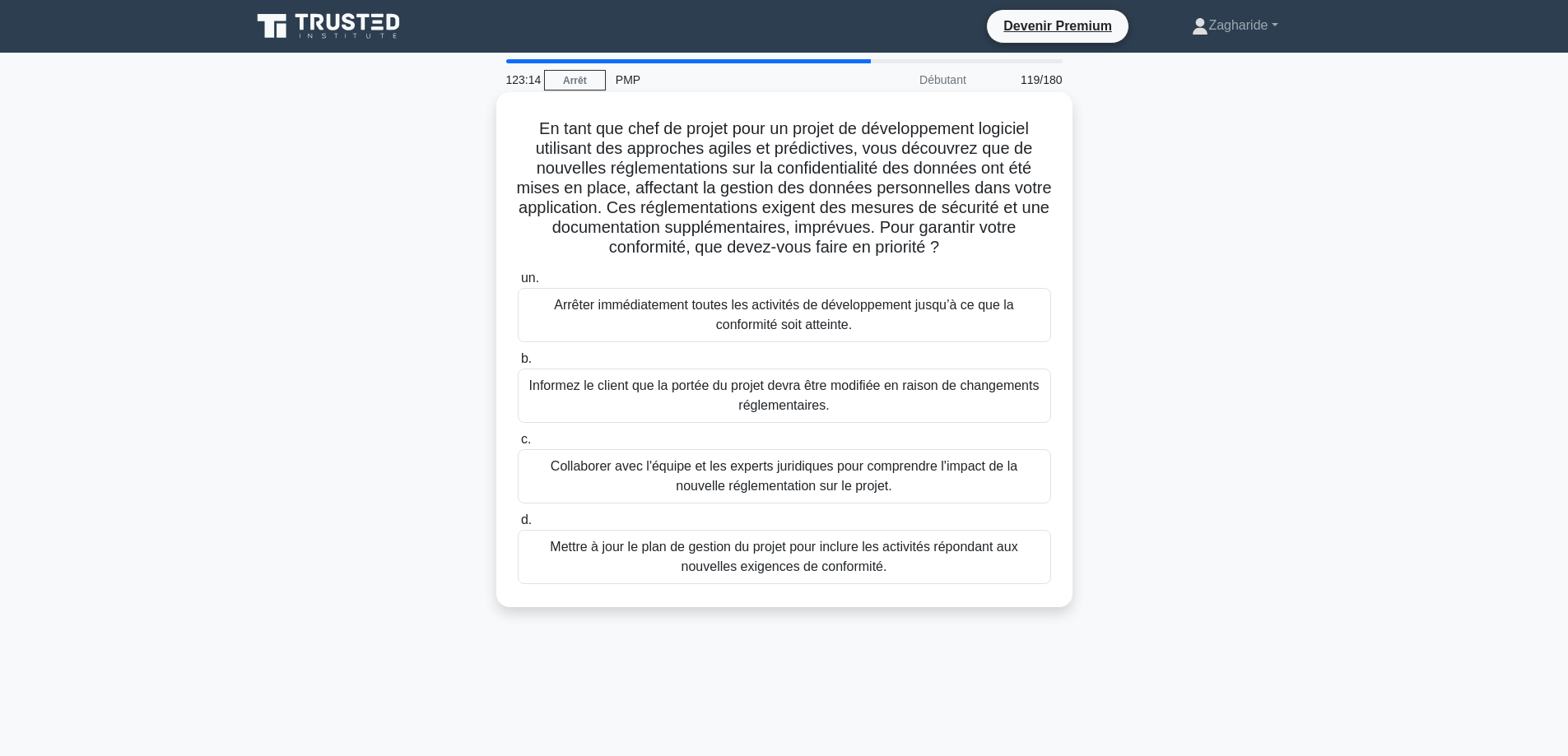
click at [864, 467] on font "Collaborer avec l'équipe et les experts juridiques pour comprendre l'impact de …" at bounding box center [784, 476] width 467 height 33
click at [517, 445] on input "c. Collaborer avec l'équipe et les experts juridiques pour comprendre l'impact …" at bounding box center [517, 439] width 0 height 11
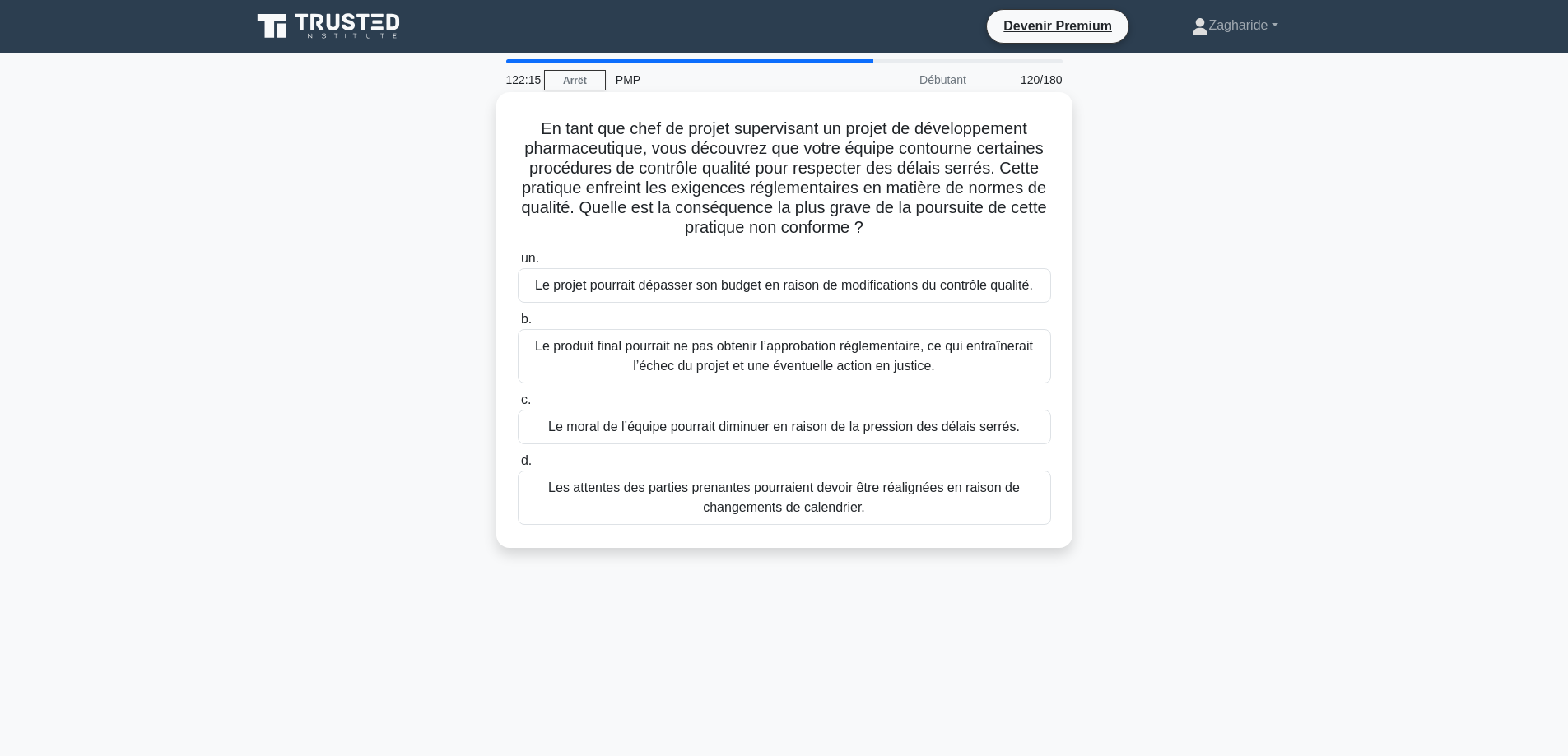
click at [818, 362] on font "Le produit final pourrait ne pas obtenir l’approbation réglementaire, ce qui en…" at bounding box center [783, 355] width 498 height 33
click at [517, 325] on input "b. Le produit final pourrait ne pas obtenir l’approbation réglementaire, ce qui…" at bounding box center [517, 320] width 0 height 11
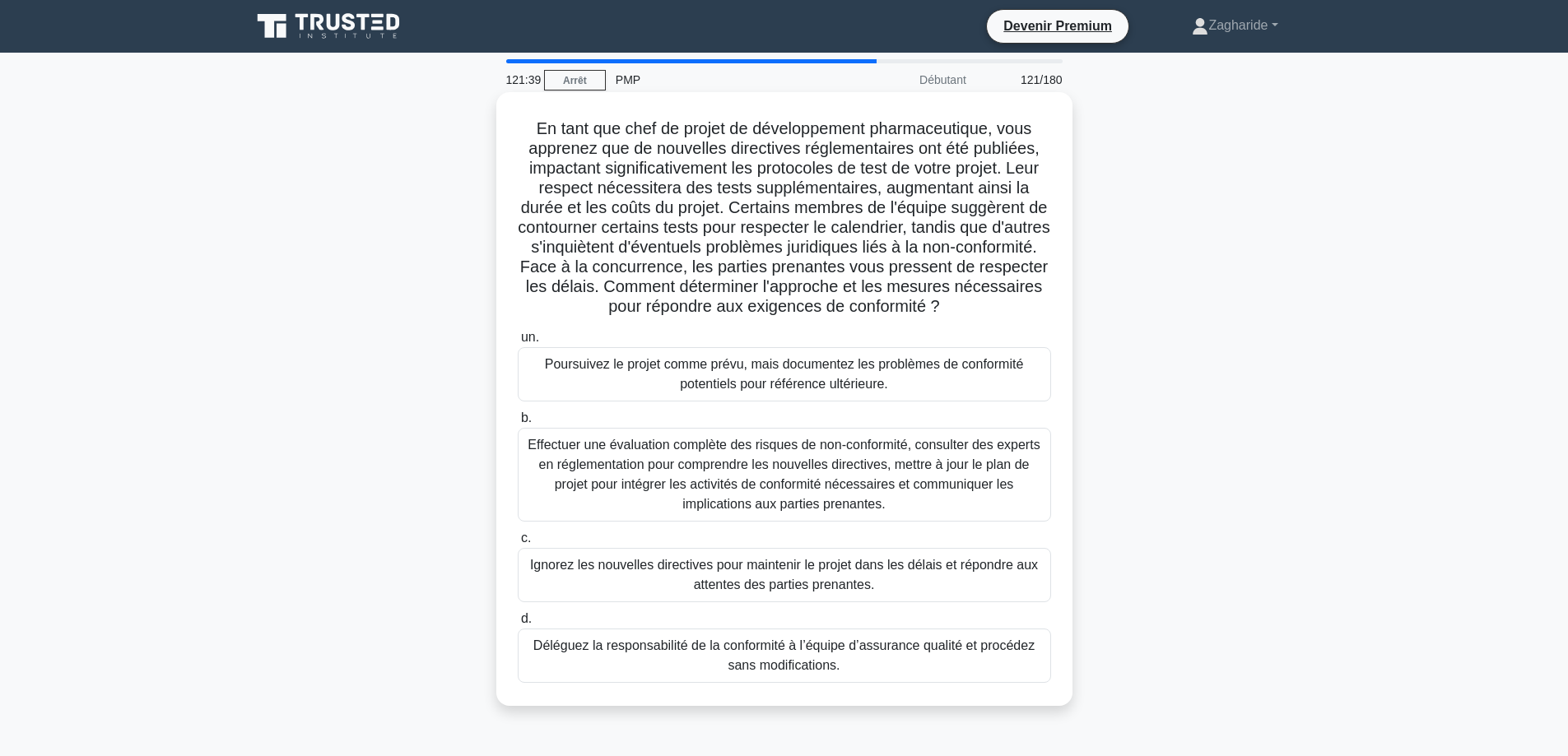
click at [835, 465] on font "Effectuer une évaluation complète des risques de non-conformité, consulter des …" at bounding box center [783, 474] width 512 height 73
click at [517, 424] on input "b. Effectuer une évaluation complète des risques de non-conformité, consulter d…" at bounding box center [517, 419] width 0 height 11
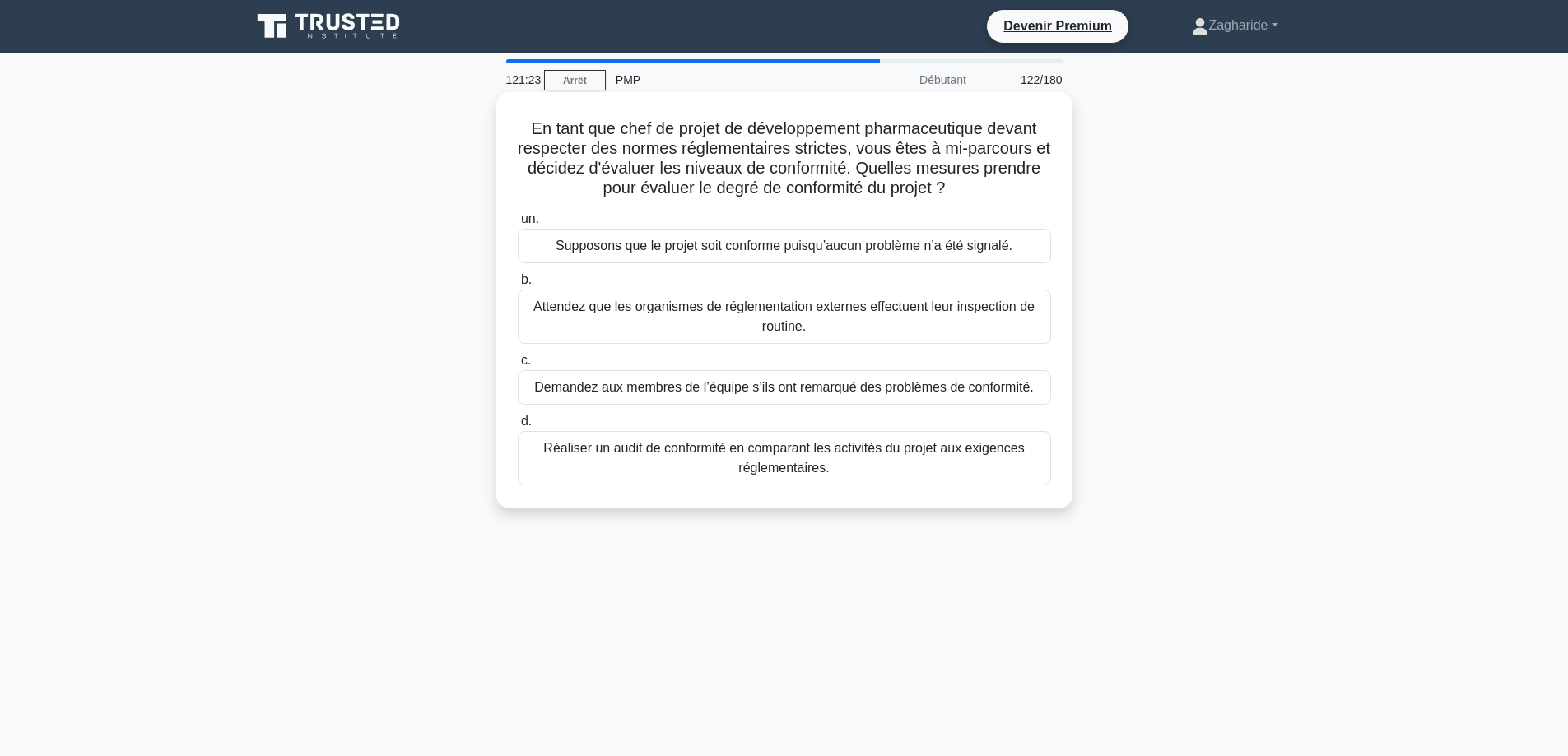
click at [567, 456] on font "Réaliser un audit de conformité en comparant les activités du projet aux exigen…" at bounding box center [783, 458] width 480 height 33
click at [517, 427] on input "d. Réaliser un audit de conformité en comparant les activités du projet aux exi…" at bounding box center [517, 421] width 0 height 11
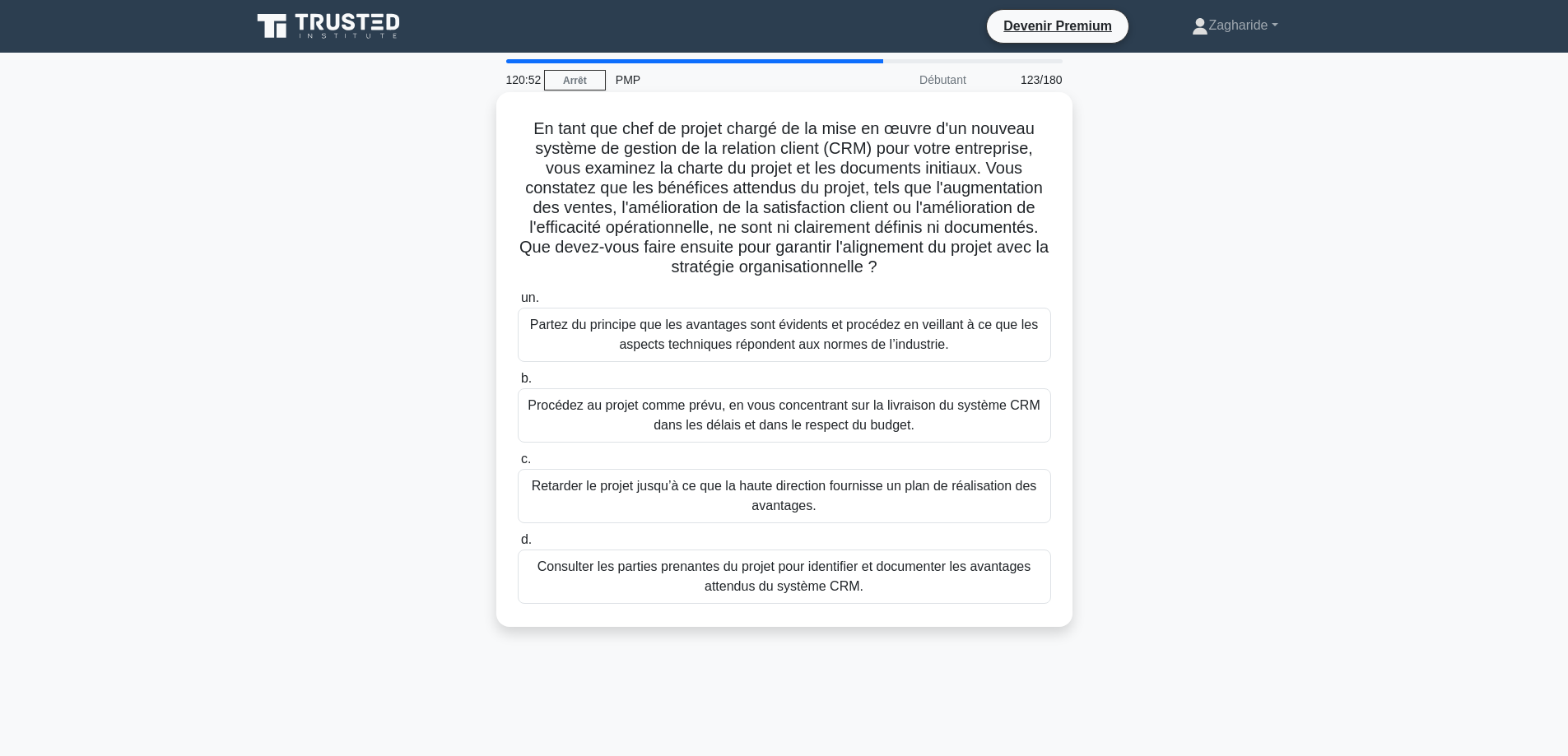
click at [820, 579] on font "Consulter les parties prenantes du projet pour identifier et documenter les ava…" at bounding box center [783, 576] width 493 height 33
click at [517, 545] on input "d. Consulter les parties prenantes du projet pour identifier et documenter les …" at bounding box center [517, 540] width 0 height 11
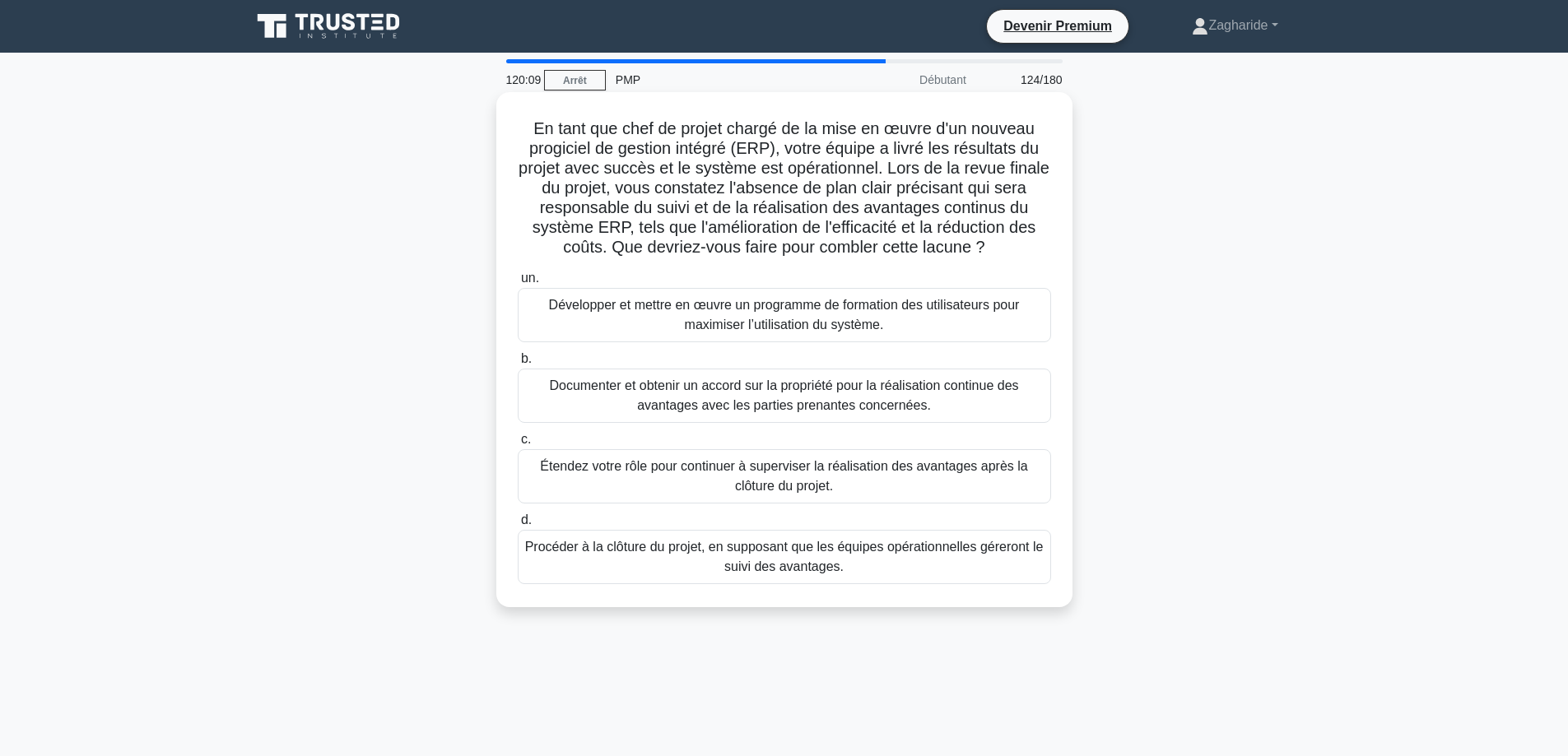
click at [816, 398] on font "Documenter et obtenir un accord sur la propriété pour la réalisation continue d…" at bounding box center [783, 395] width 469 height 33
click at [517, 364] on input "b. Documenter et obtenir un accord sur la propriété pour la réalisation continu…" at bounding box center [517, 359] width 0 height 11
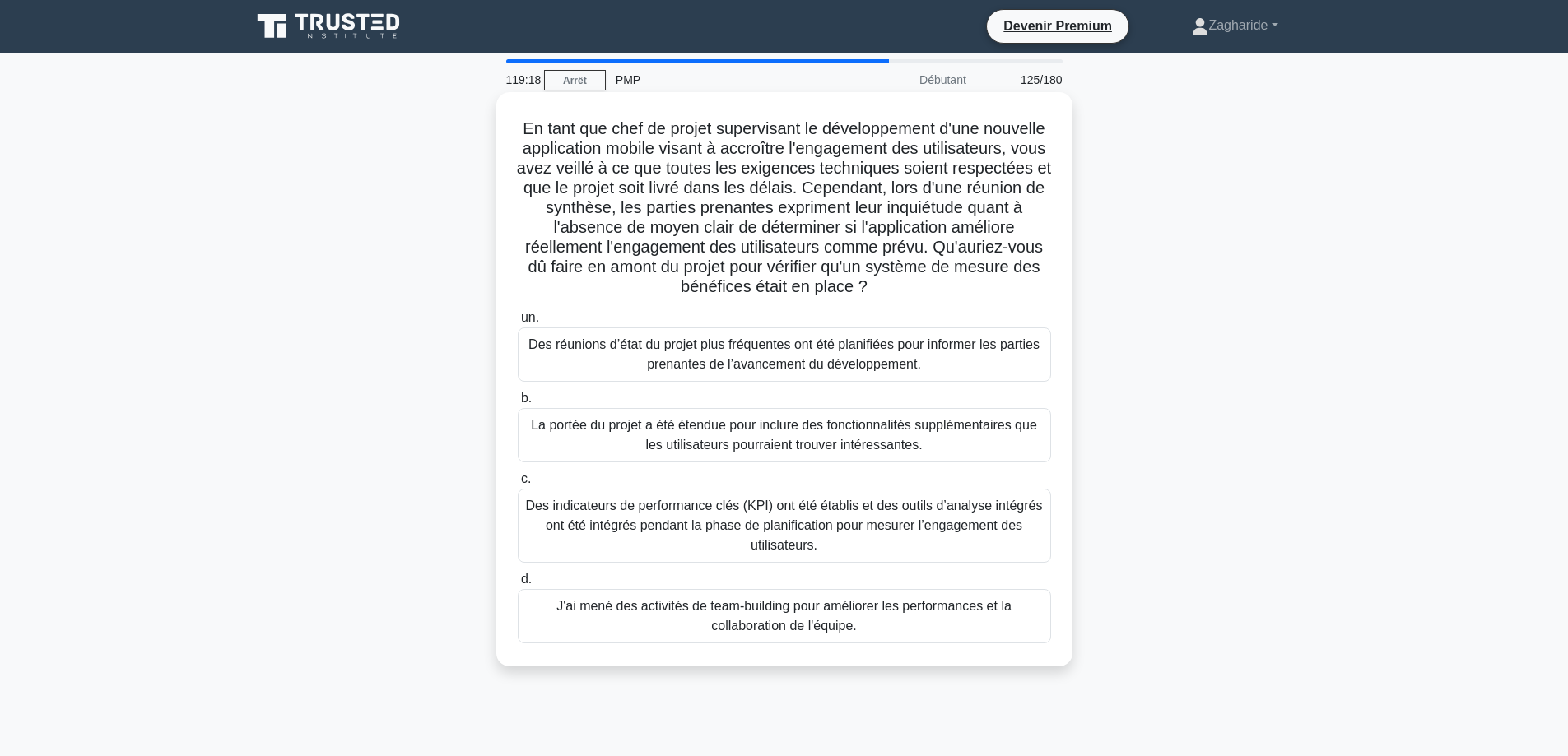
click at [981, 543] on font "Des indicateurs de performance clés (KPI) ont été établis et des outils d’analy…" at bounding box center [784, 526] width 518 height 60
click at [517, 485] on input "c. Des indicateurs de performance clés (KPI) ont été établis et des outils d’an…" at bounding box center [517, 479] width 0 height 11
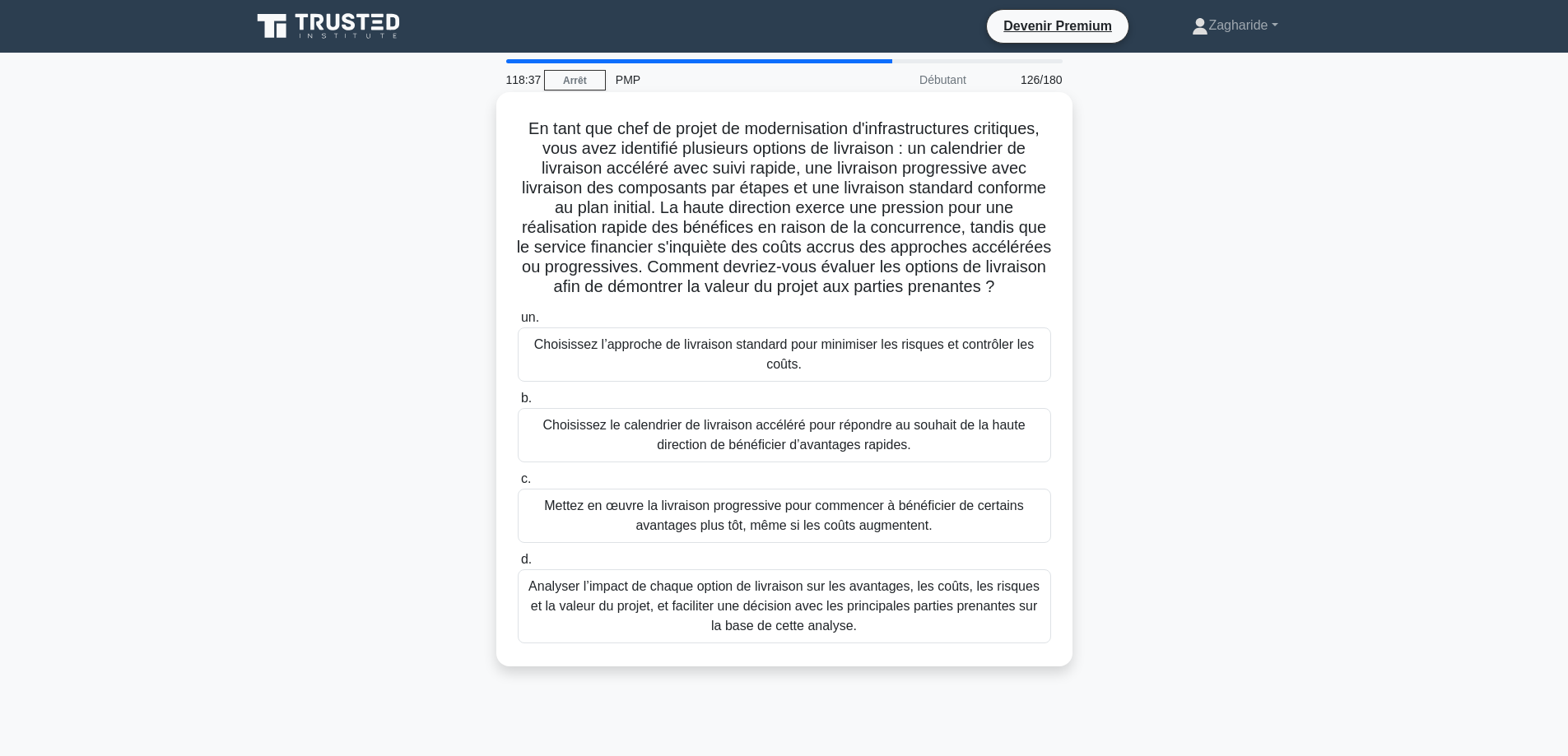
click at [836, 629] on font "Analyser l’impact de chaque option de livraison sur les avantages, les coûts, l…" at bounding box center [783, 606] width 511 height 53
click at [517, 565] on input "d. Analyser l’impact de chaque option de livraison sur les avantages, les coûts…" at bounding box center [517, 560] width 0 height 11
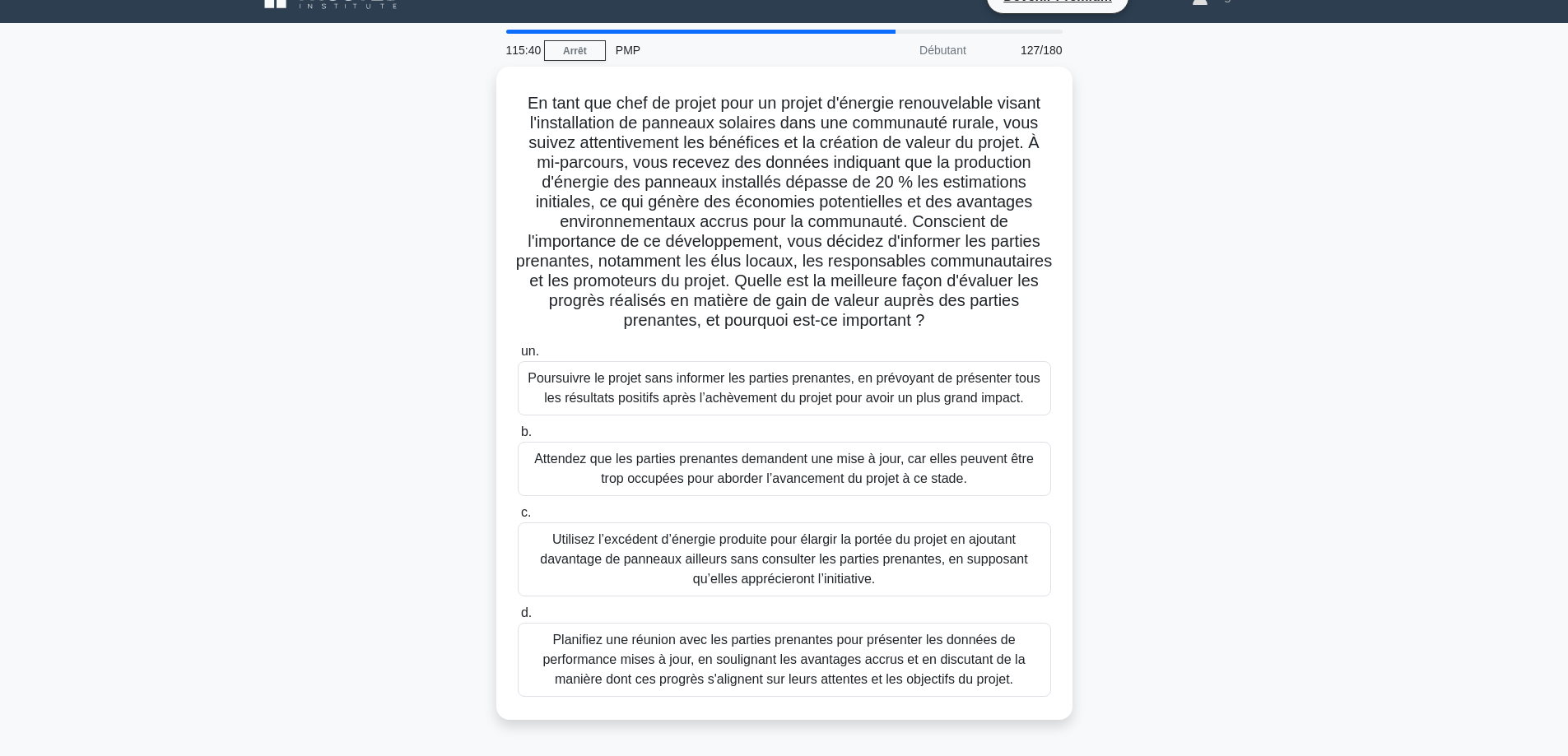
scroll to position [82, 0]
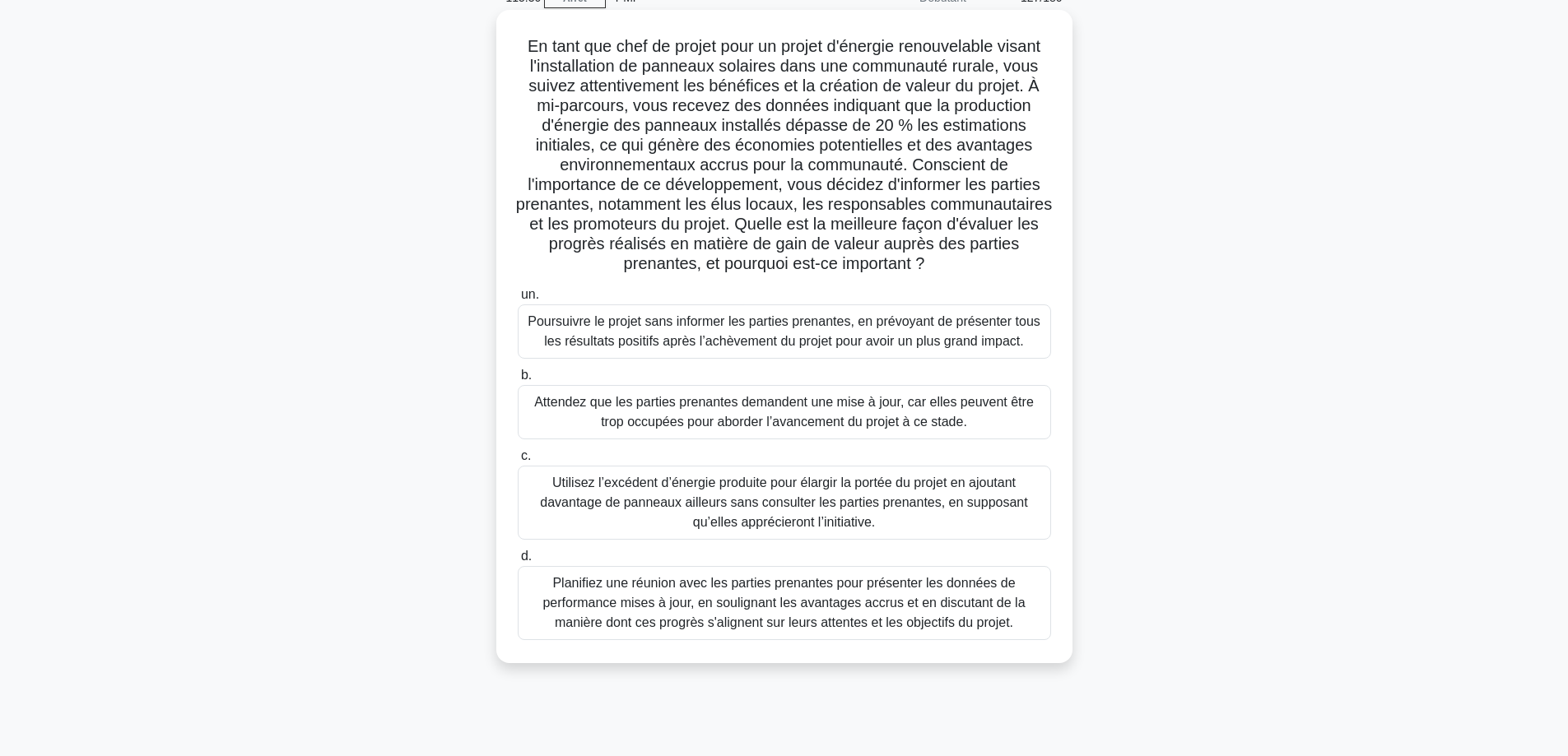
click at [803, 603] on font "Planifiez une réunion avec les parties prenantes pour présenter les données de …" at bounding box center [783, 602] width 482 height 53
click at [517, 562] on input "d. Planifiez une réunion avec les parties prenantes pour présenter les données …" at bounding box center [517, 557] width 0 height 11
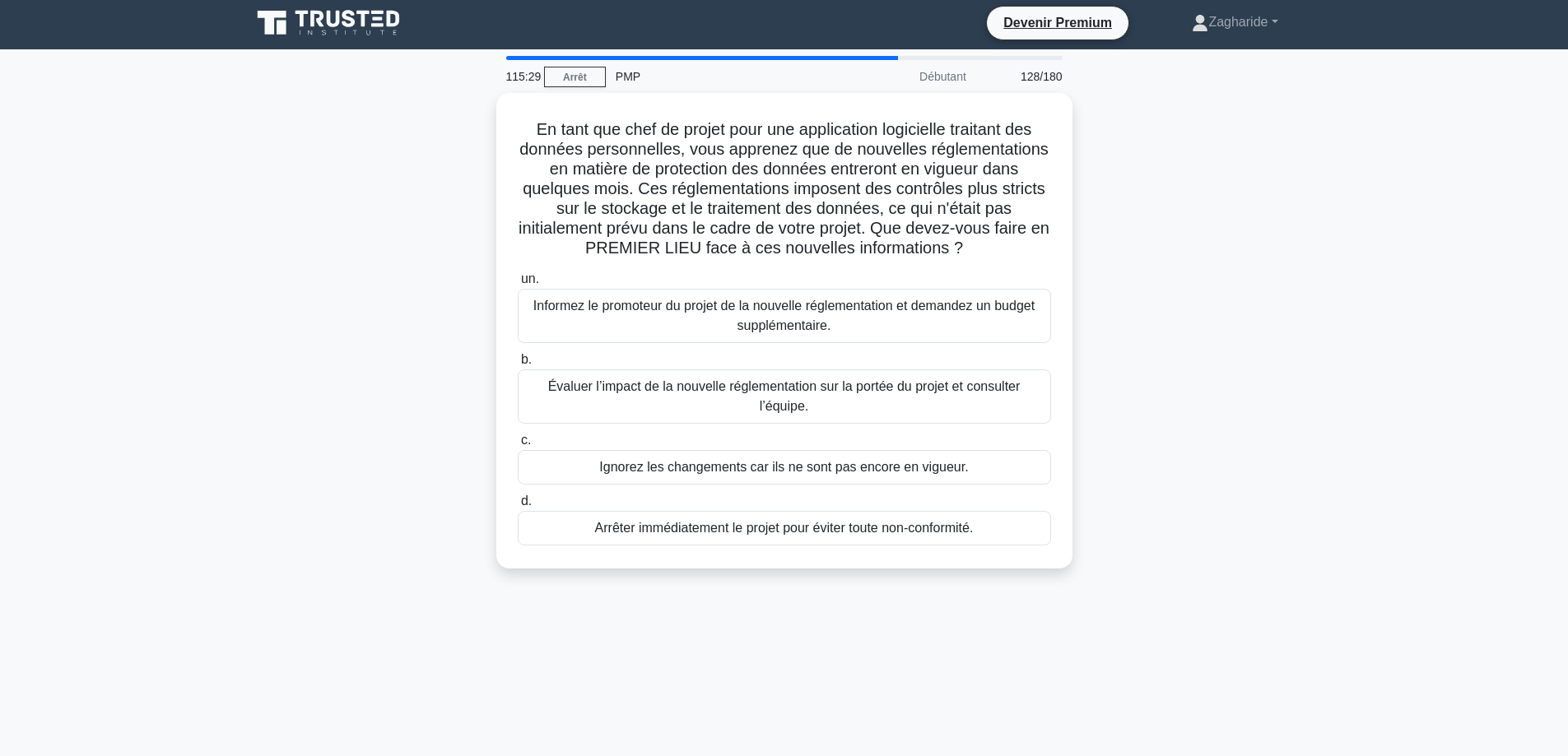
scroll to position [0, 0]
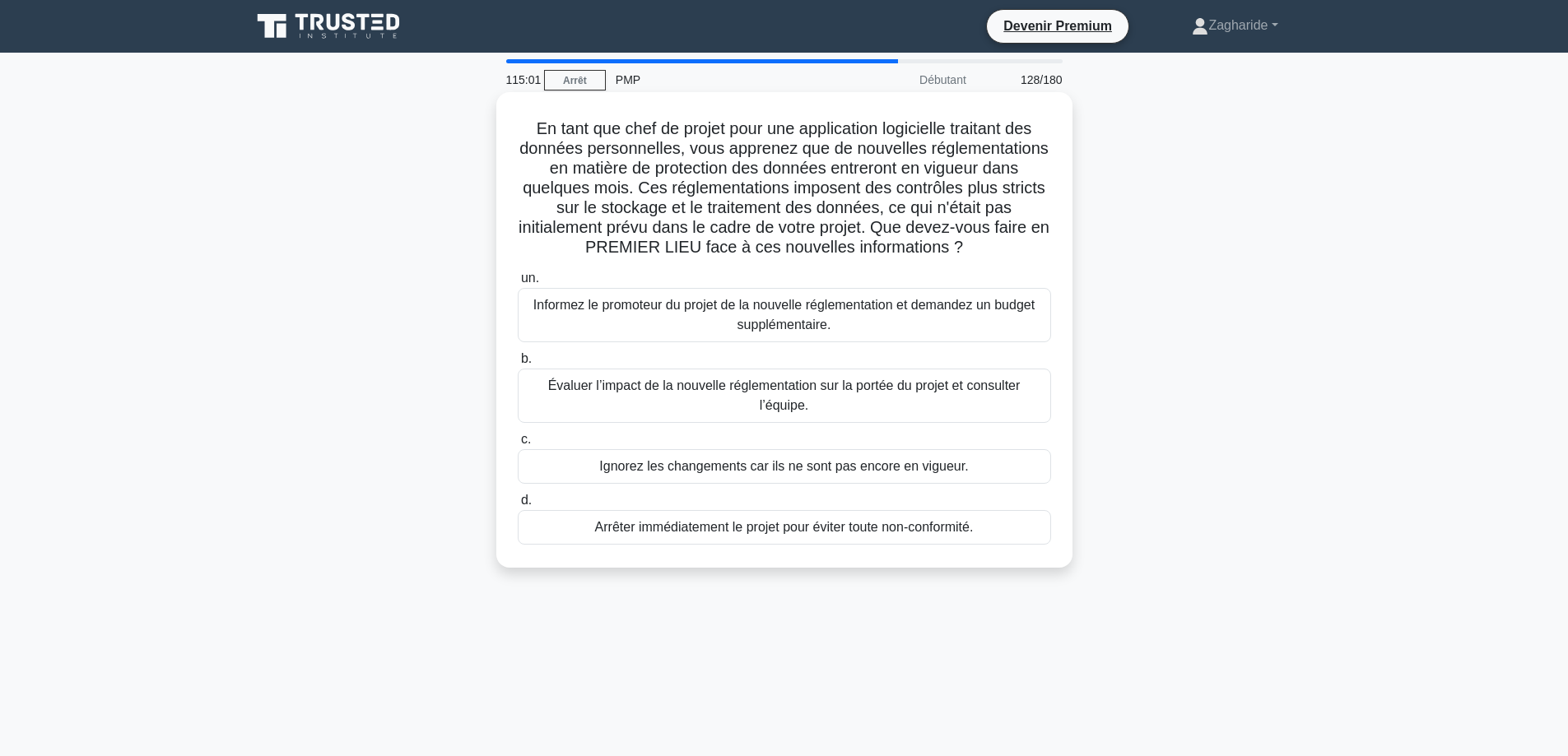
click at [905, 411] on font "Évaluer l’impact de la nouvelle réglementation sur la portée du projet et consu…" at bounding box center [784, 396] width 518 height 40
click at [517, 364] on input "b. Évaluer l’impact de la nouvelle réglementation sur la portée du projet et co…" at bounding box center [517, 359] width 0 height 11
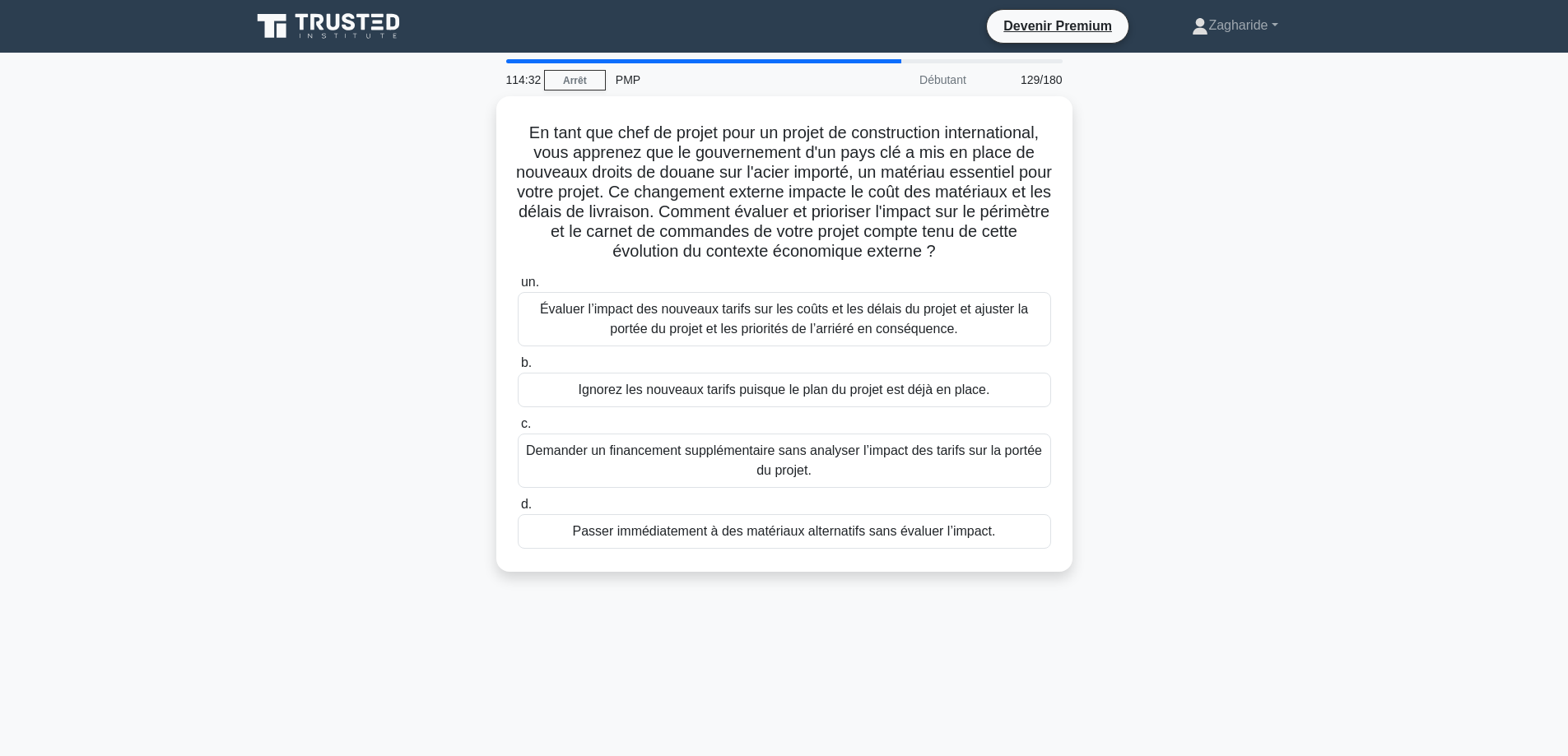
drag, startPoint x: 692, startPoint y: 323, endPoint x: 1084, endPoint y: 371, distance: 394.9
click at [697, 322] on font "Évaluer l’impact des nouveaux tarifs sur les coûts et les délais du projet et a…" at bounding box center [784, 318] width 488 height 33
click at [959, 317] on font "Évaluer l’impact des nouveaux tarifs sur les coûts et les délais du projet et a…" at bounding box center [784, 316] width 518 height 40
click at [517, 284] on input "un. Évaluer l’impact des nouveaux tarifs sur les coûts et les délais du projet …" at bounding box center [517, 279] width 0 height 11
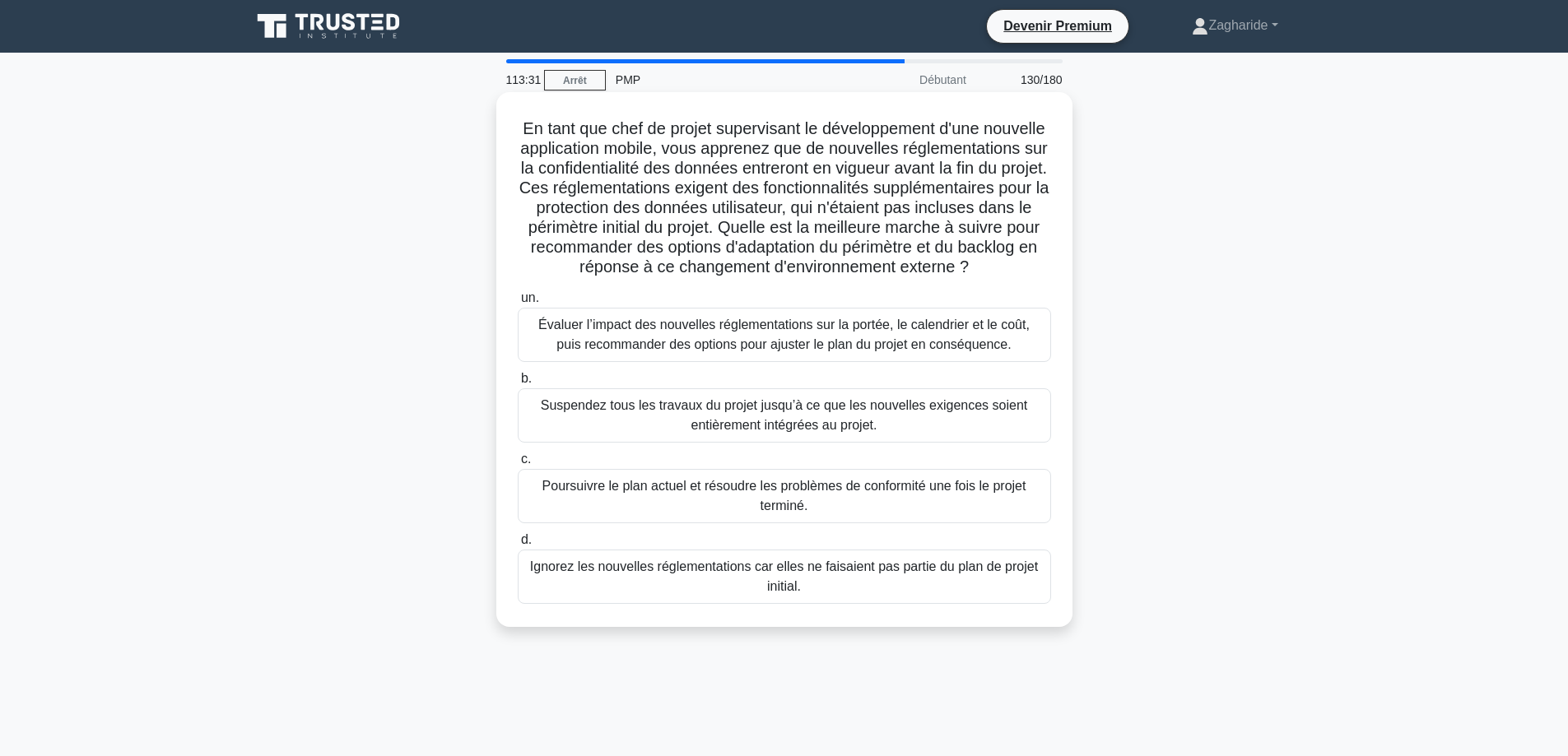
click at [838, 345] on font "Évaluer l’impact des nouvelles réglementations sur la portée, le calendrier et …" at bounding box center [783, 334] width 491 height 33
click at [517, 304] on input "un. Évaluer l’impact des nouvelles réglementations sur la portée, le calendrier…" at bounding box center [517, 298] width 0 height 11
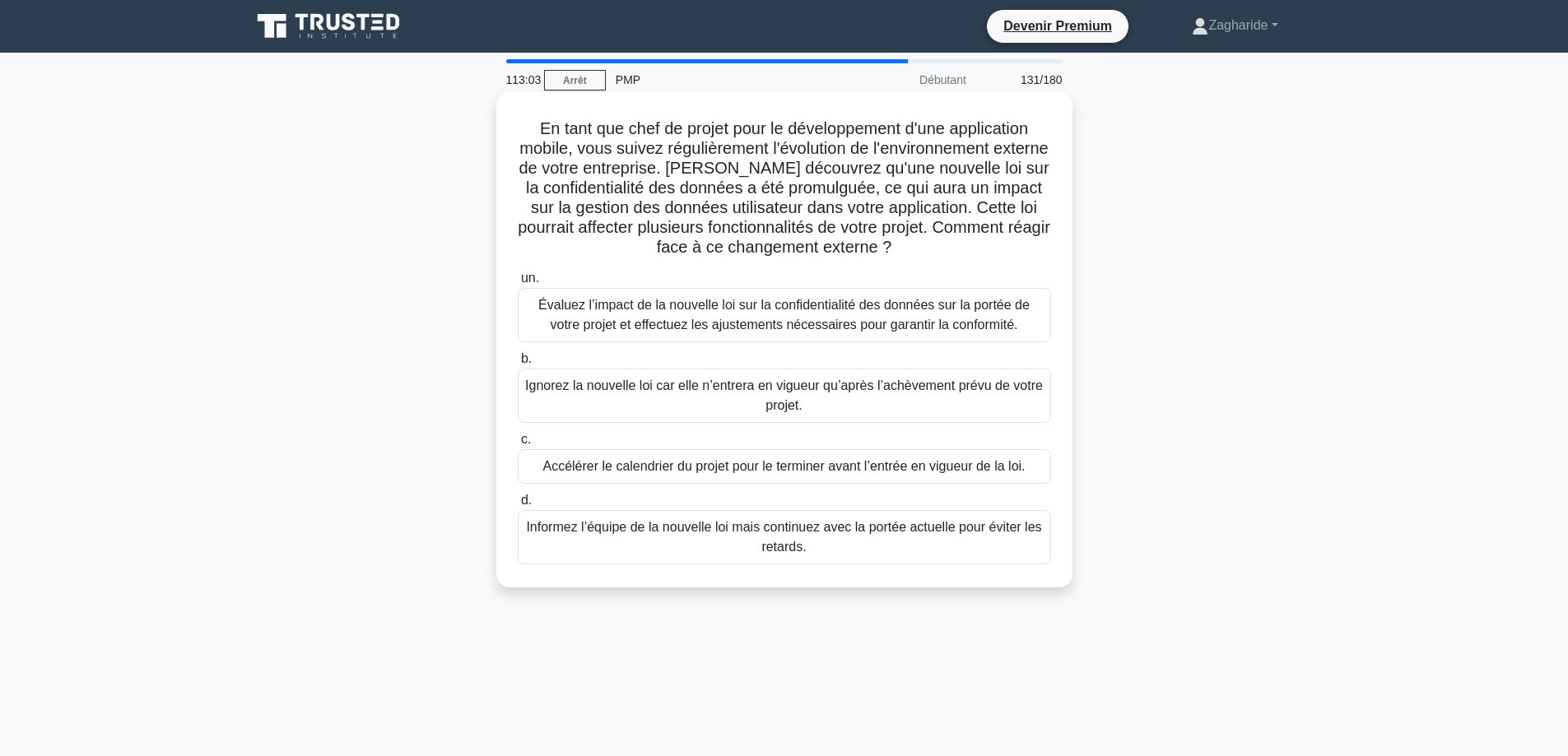
click at [827, 309] on font "Évaluez l’impact de la nouvelle loi sur la confidentialité des données sur la p…" at bounding box center [783, 314] width 491 height 33
click at [517, 284] on input "un. Évaluez l’impact de la nouvelle loi sur la confidentialité des données sur …" at bounding box center [517, 279] width 0 height 11
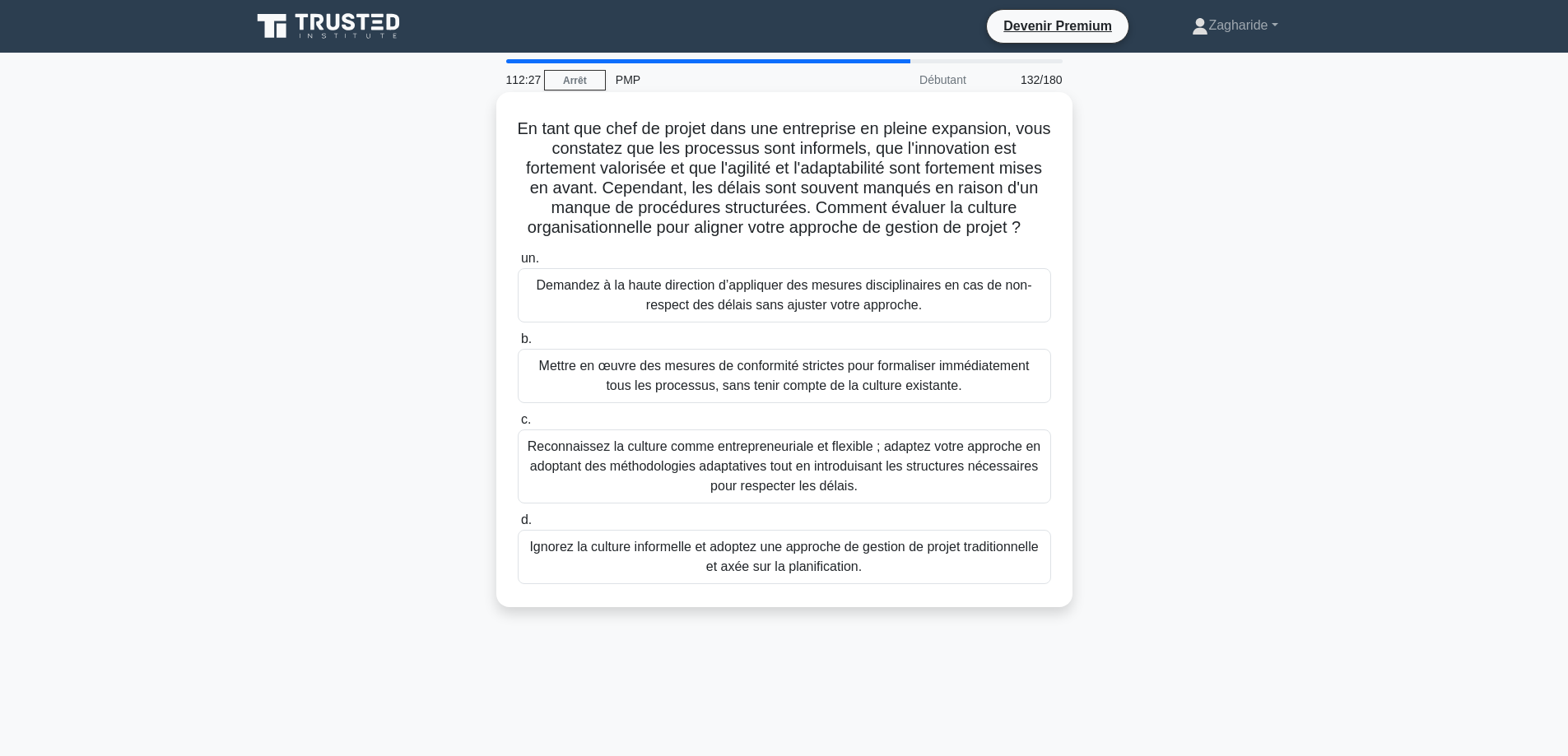
click at [855, 472] on font "Reconnaissez la culture comme entrepreneuriale et flexible ; adaptez votre appr…" at bounding box center [783, 466] width 513 height 53
click at [517, 425] on input "c. Reconnaissez la culture comme entrepreneuriale et flexible ; adaptez votre a…" at bounding box center [517, 421] width 0 height 11
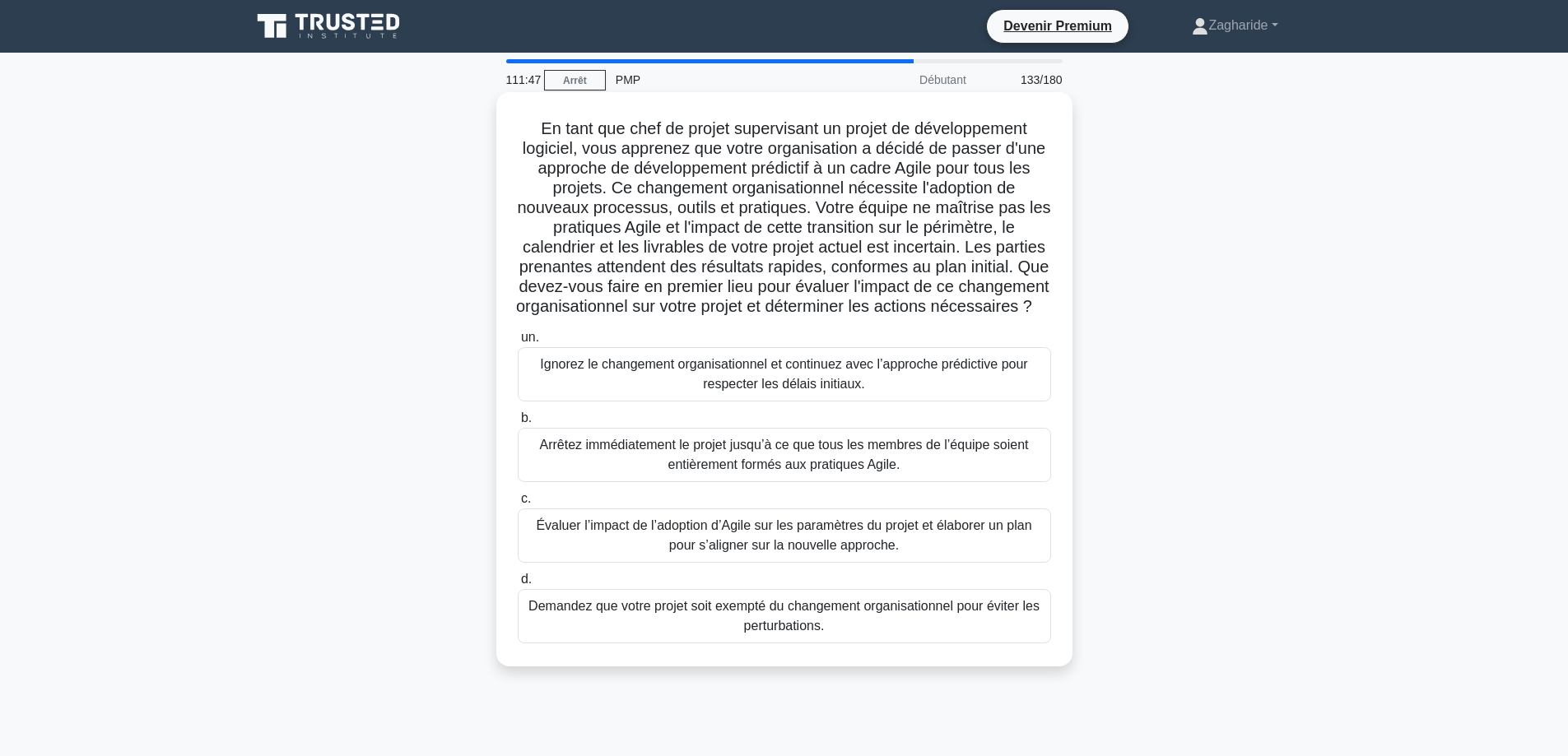
click at [833, 553] on font "Évaluer l’impact de l’adoption d’Agile sur les paramètres du projet et élaborer…" at bounding box center [783, 534] width 496 height 33
click at [517, 505] on input "c. Évaluer l’impact de l’adoption d’Agile sur les paramètres du projet et élabo…" at bounding box center [517, 499] width 0 height 11
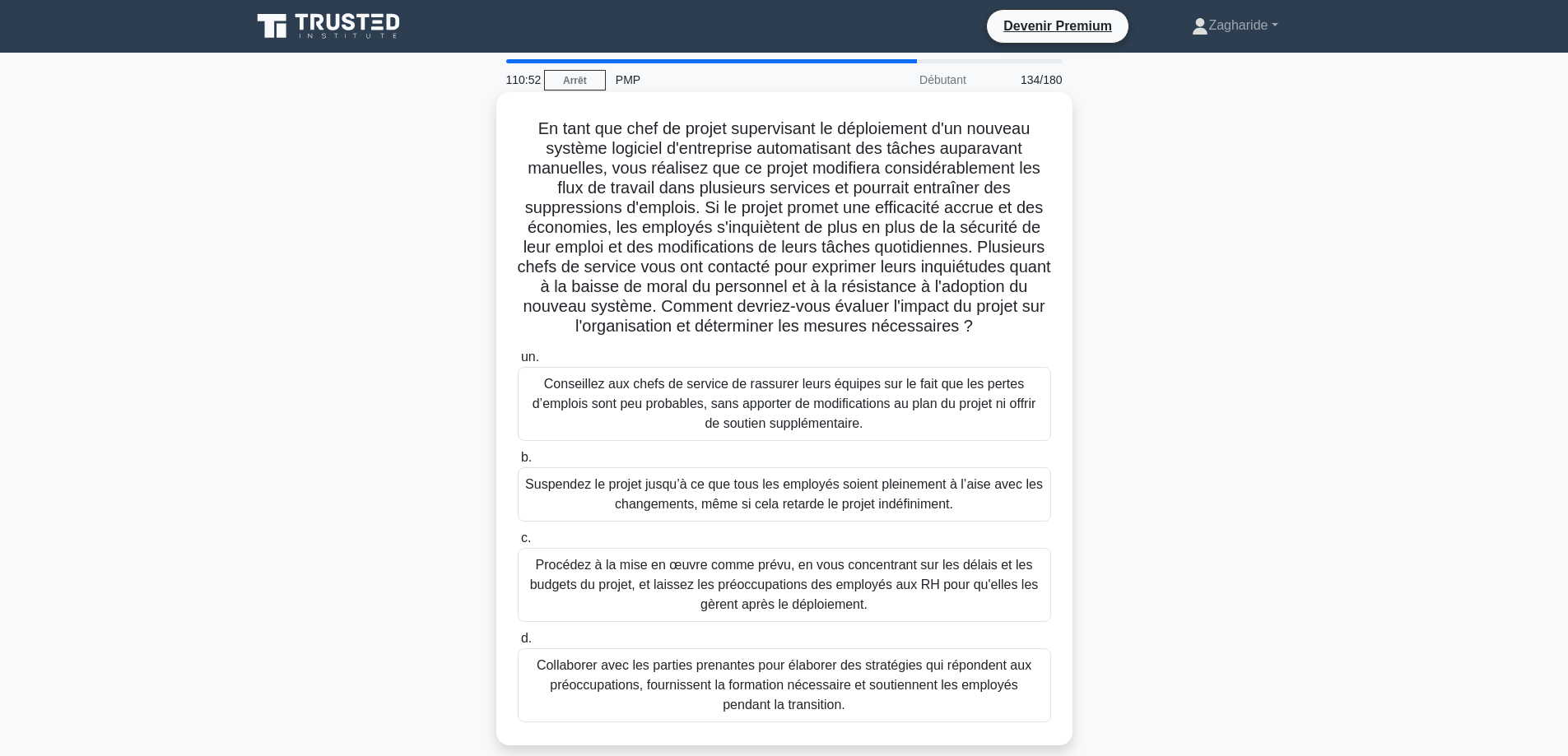
click at [874, 685] on font "Collaborer avec les parties prenantes pour élaborer des stratégies qui réponden…" at bounding box center [783, 685] width 495 height 53
click at [517, 645] on input "d. Collaborer avec les parties prenantes pour élaborer des stratégies qui répon…" at bounding box center [517, 639] width 0 height 11
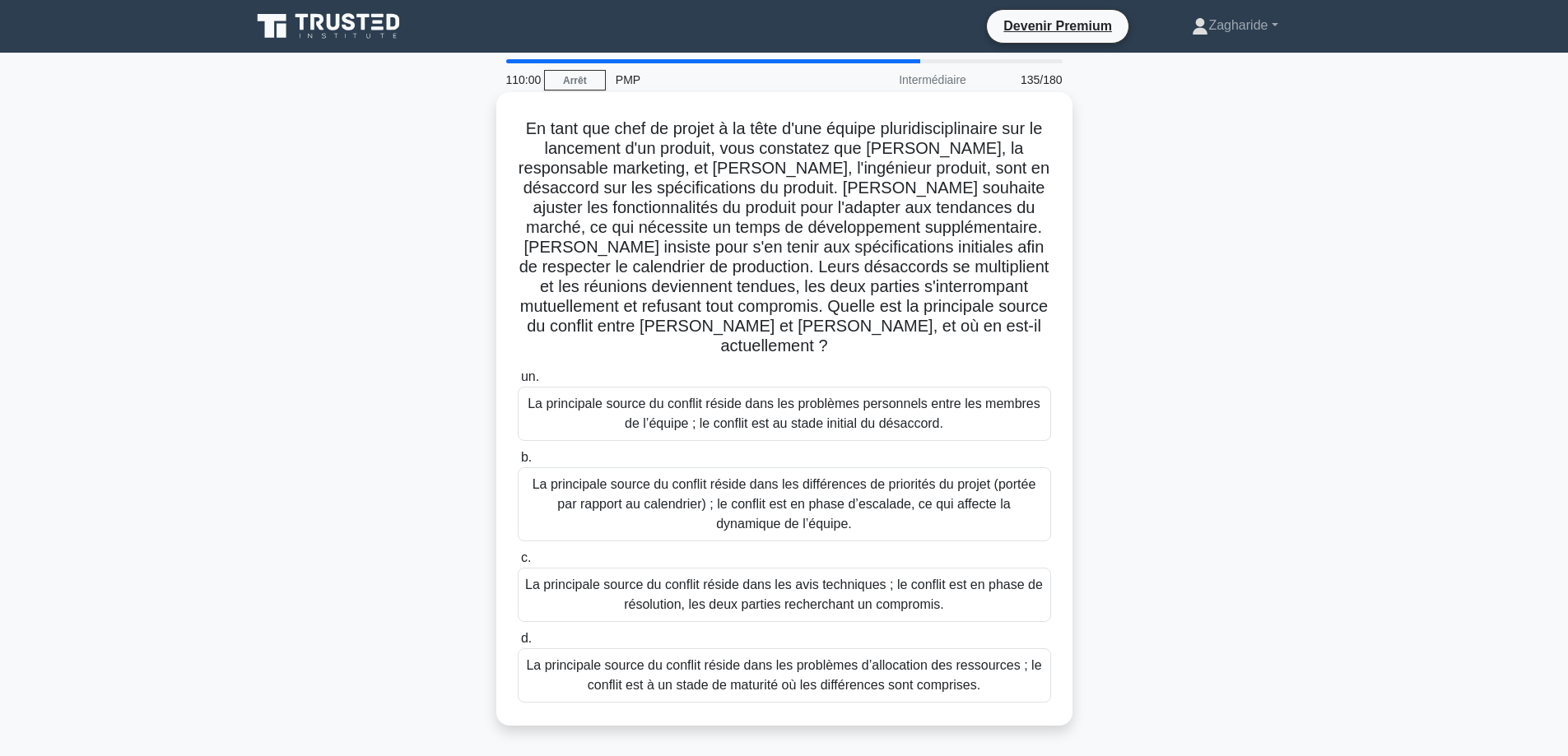
click at [784, 487] on font "La principale source du conflit réside dans les différences de priorités du pro…" at bounding box center [784, 504] width 504 height 53
click at [517, 463] on input "b. La principale source du conflit réside dans les différences de priorités du …" at bounding box center [517, 458] width 0 height 11
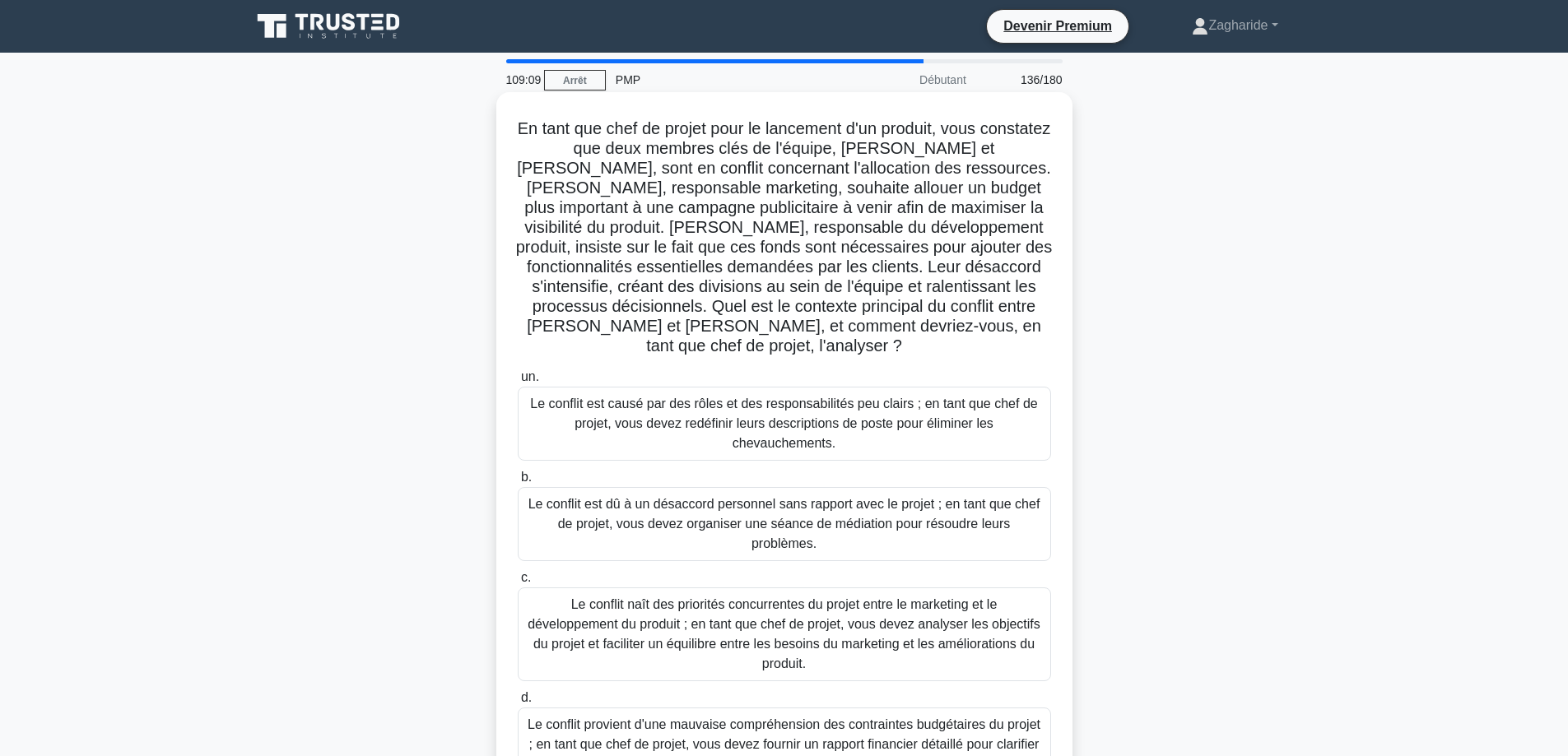
click at [822, 598] on font "Le conflit naît des priorités concurrentes du projet entre le marketing et le d…" at bounding box center [783, 634] width 513 height 73
click at [517, 583] on input "c. Le conflit naît des priorités concurrentes du projet entre le marketing et l…" at bounding box center [517, 578] width 0 height 11
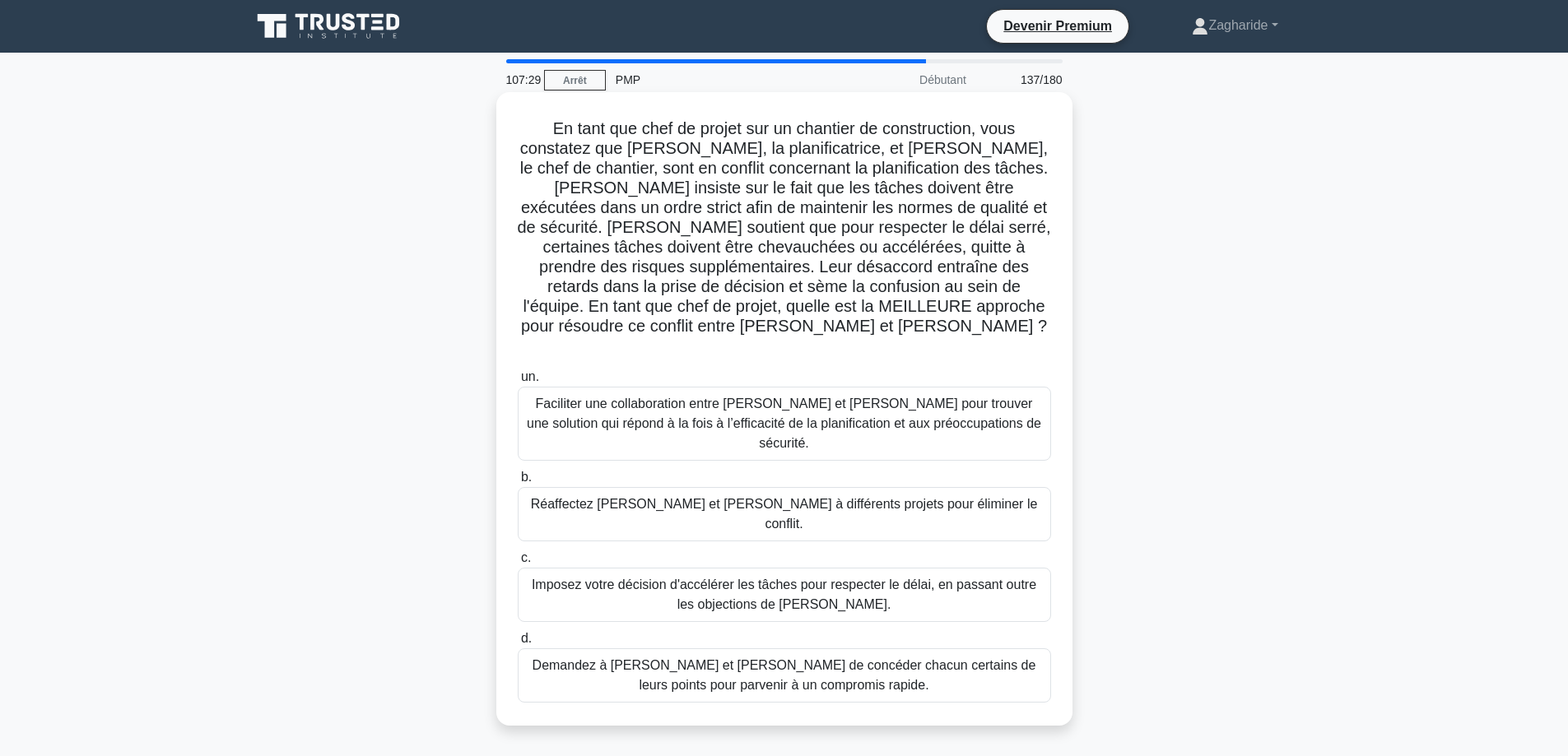
click at [741, 397] on font "Faciliter une collaboration entre Karen et Dave pour trouver une solution qui r…" at bounding box center [783, 423] width 515 height 53
click at [517, 381] on input "un. Faciliter une collaboration entre Karen et Dave pour trouver une solution q…" at bounding box center [517, 377] width 0 height 11
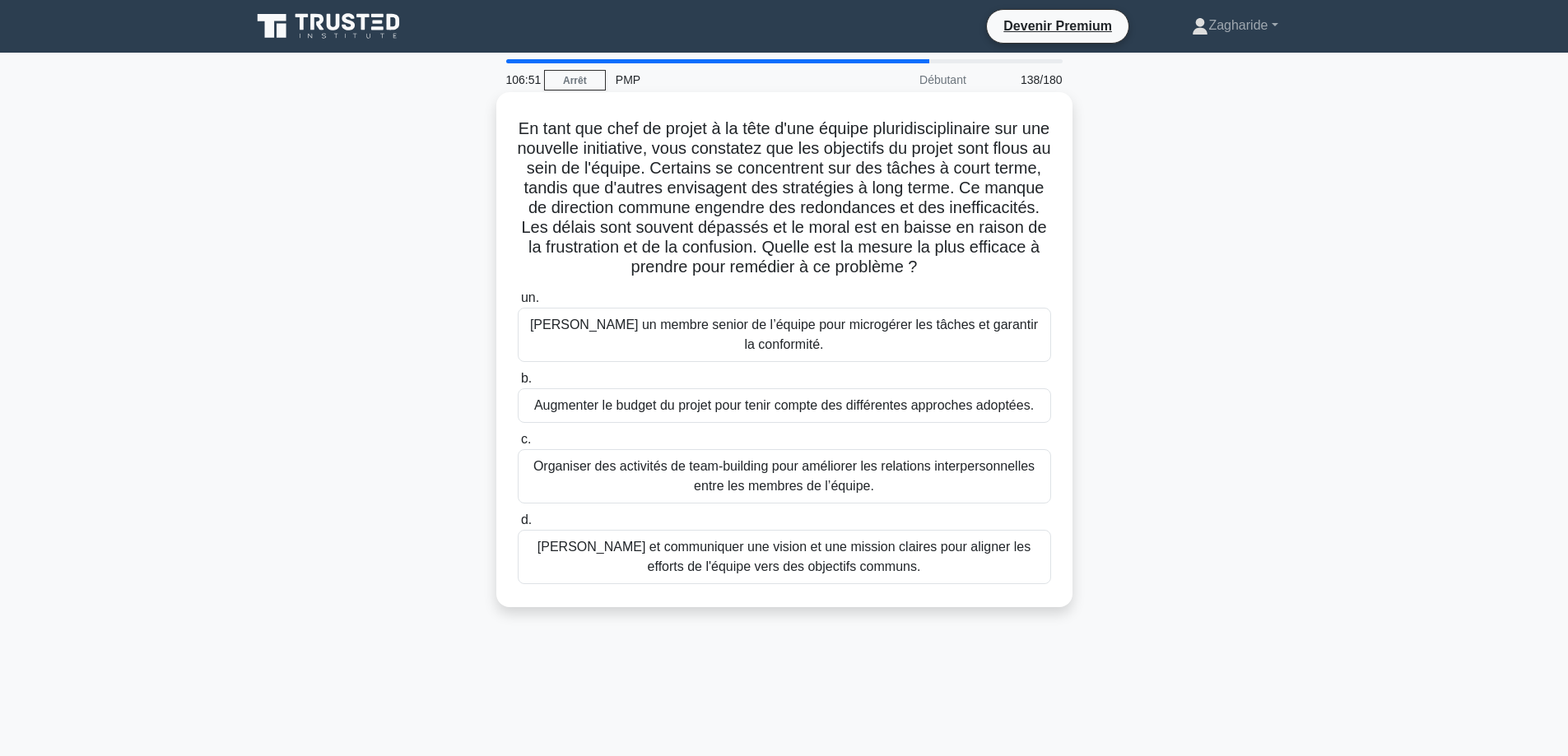
click at [780, 570] on font "Définir et communiquer une vision et une mission claires pour aligner les effor…" at bounding box center [783, 556] width 493 height 33
click at [517, 525] on input "d. Définir et communiquer une vision et une mission claires pour aligner les ef…" at bounding box center [517, 521] width 0 height 11
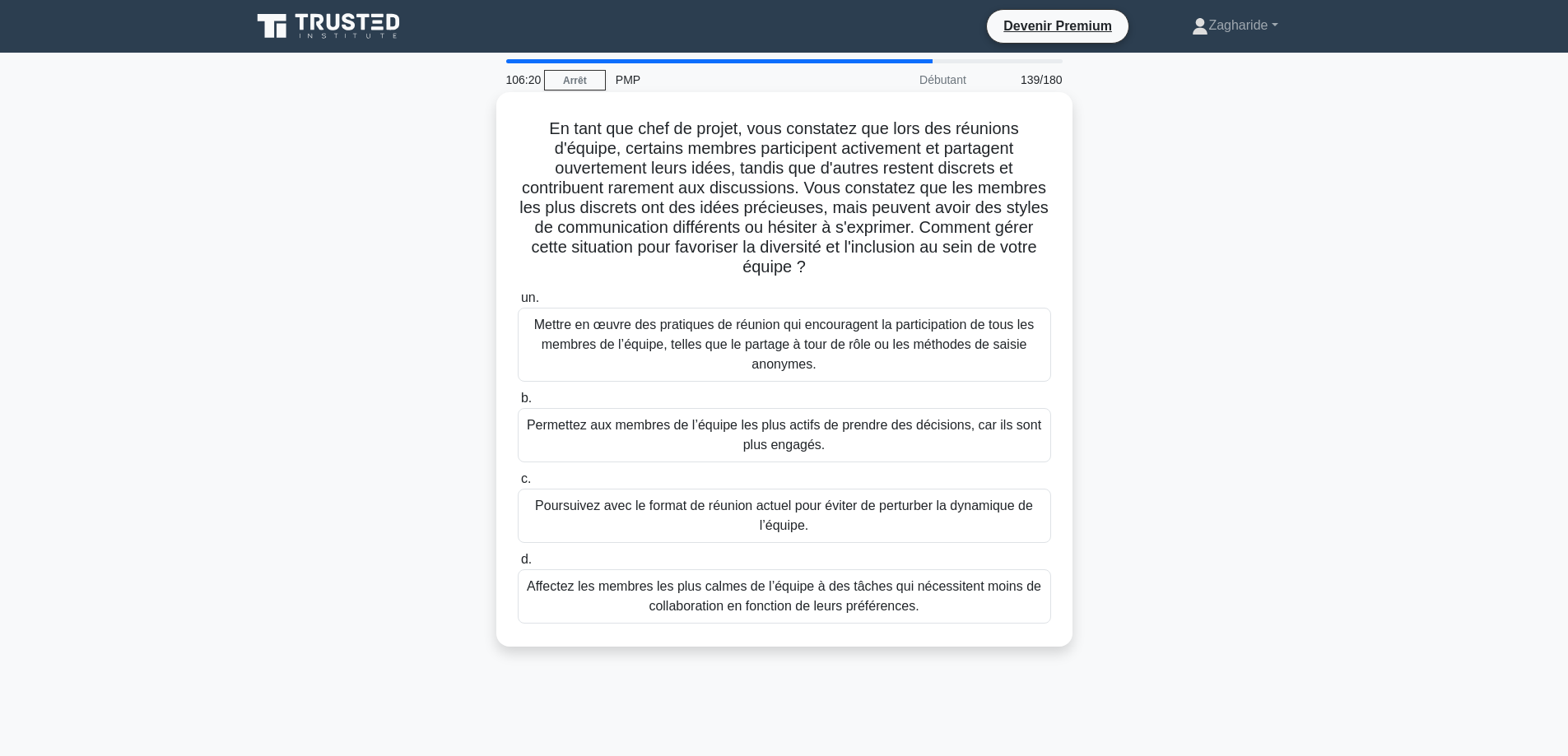
click at [798, 349] on font "Mettre en œuvre des pratiques de réunion qui encouragent la participation de to…" at bounding box center [784, 344] width 499 height 53
click at [517, 304] on input "un. Mettre en œuvre des pratiques de réunion qui encouragent la participation d…" at bounding box center [517, 298] width 0 height 11
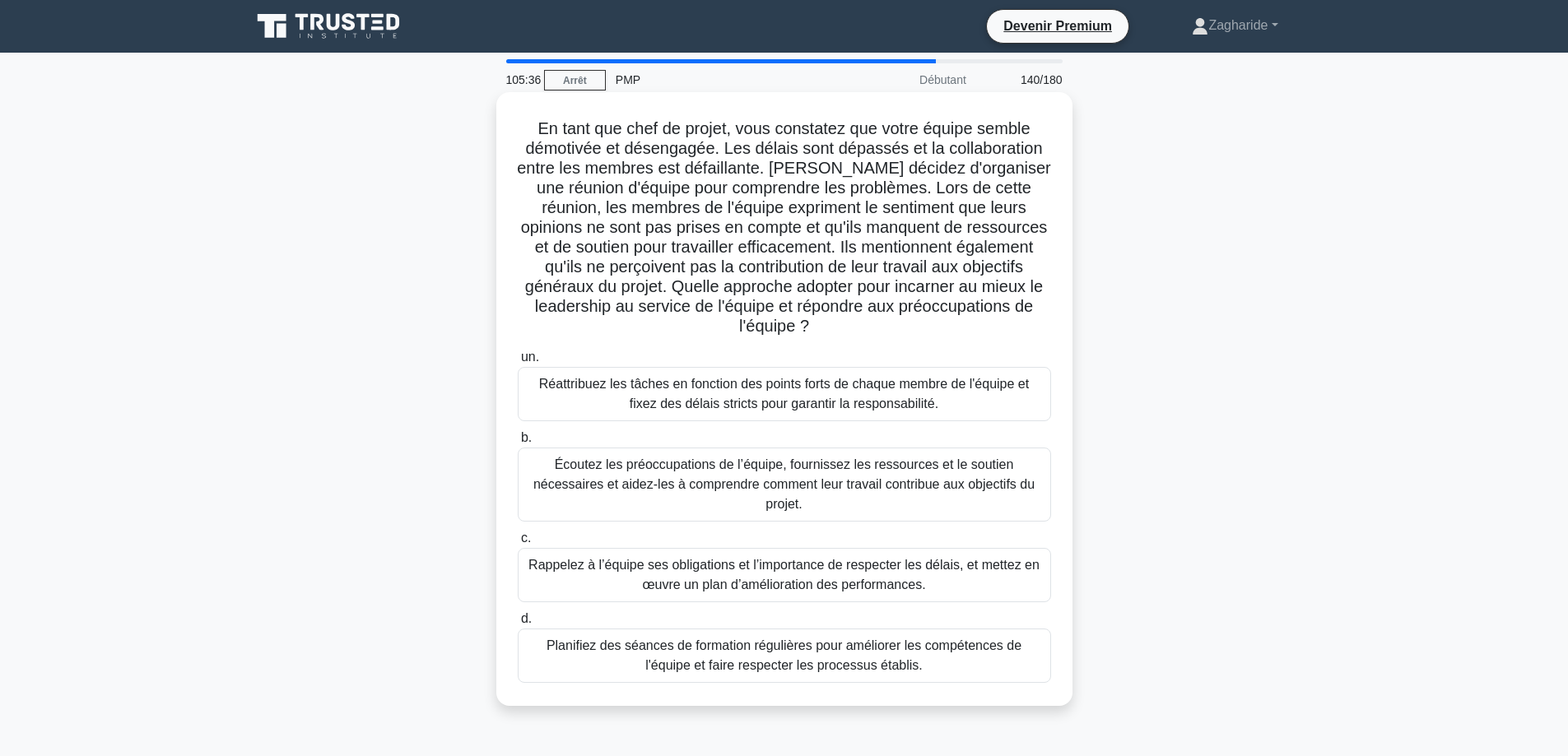
click at [829, 480] on font "Écoutez les préoccupations de l’équipe, fournissez les ressources et le soutien…" at bounding box center [784, 484] width 501 height 53
click at [517, 443] on input "b. Écoutez les préoccupations de l’équipe, fournissez les ressources et le sout…" at bounding box center [517, 439] width 0 height 11
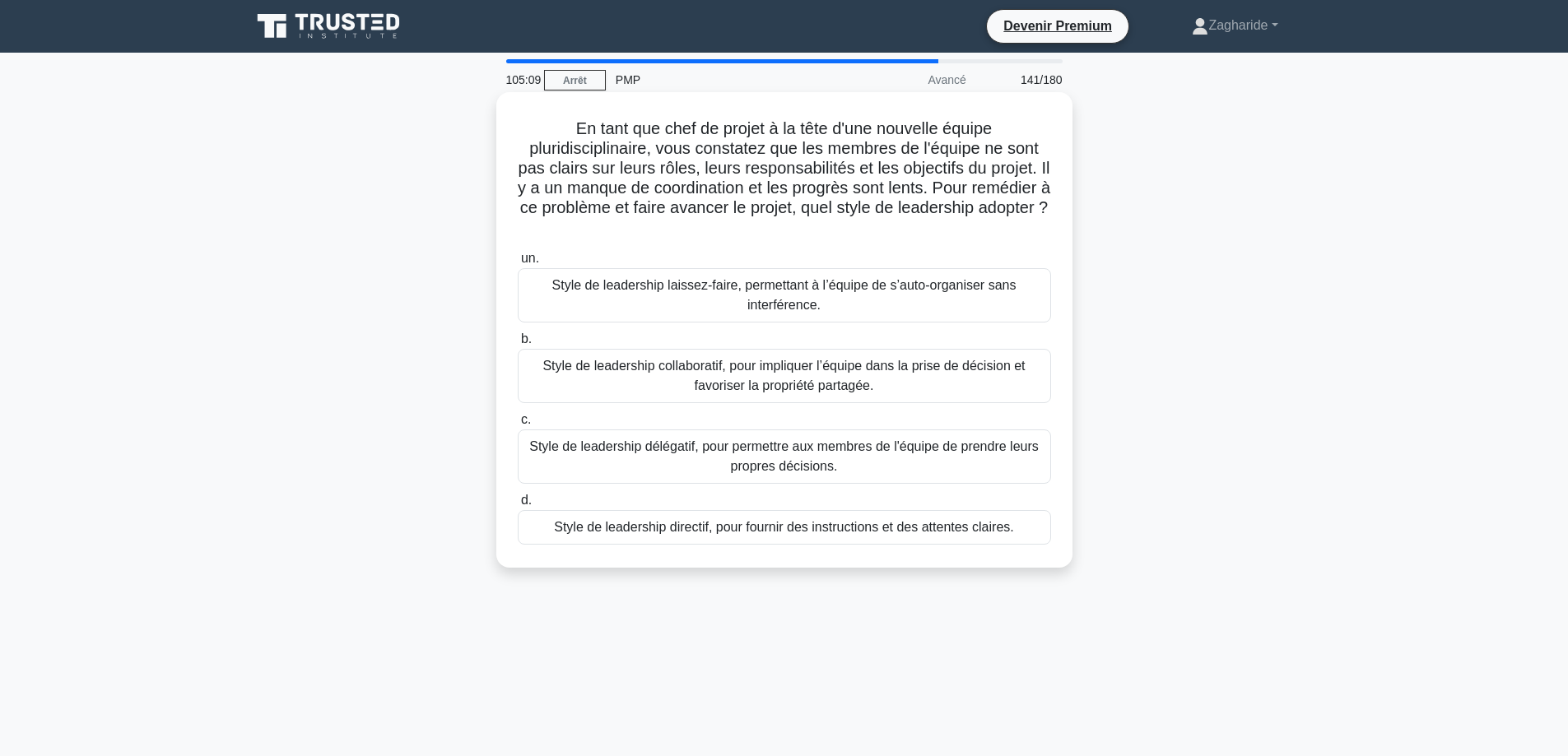
click at [829, 529] on font "Style de leadership directif, pour fournir des instructions et des attentes cla…" at bounding box center [783, 526] width 460 height 14
click at [517, 506] on input "d. Style de leadership directif, pour fournir des instructions et des attentes …" at bounding box center [517, 501] width 0 height 11
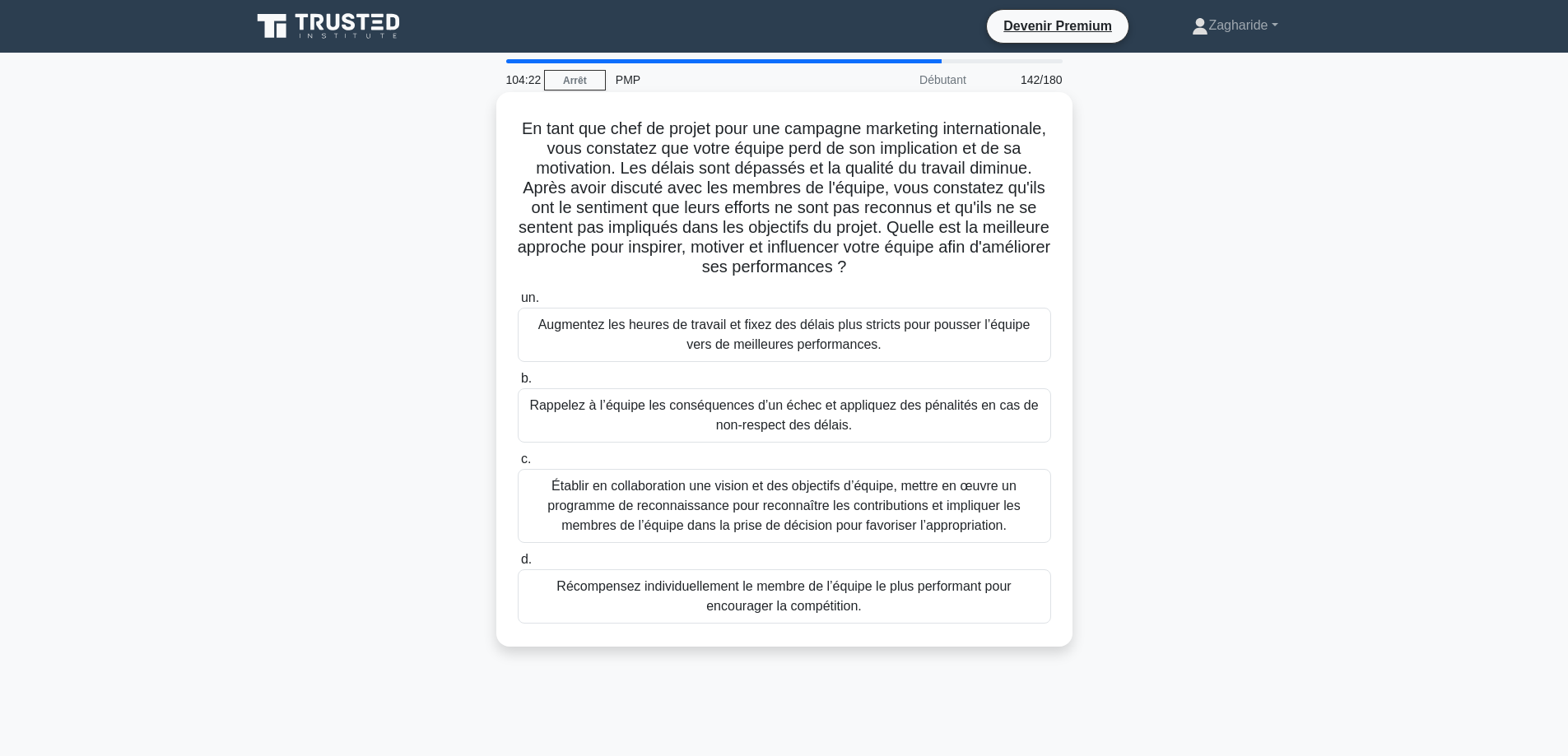
click at [836, 505] on font "Établir en collaboration une vision et des objectifs d’équipe, mettre en œuvre …" at bounding box center [783, 506] width 473 height 53
click at [517, 465] on input "c. Établir en collaboration une vision et des objectifs d’équipe, mettre en œuv…" at bounding box center [517, 459] width 0 height 11
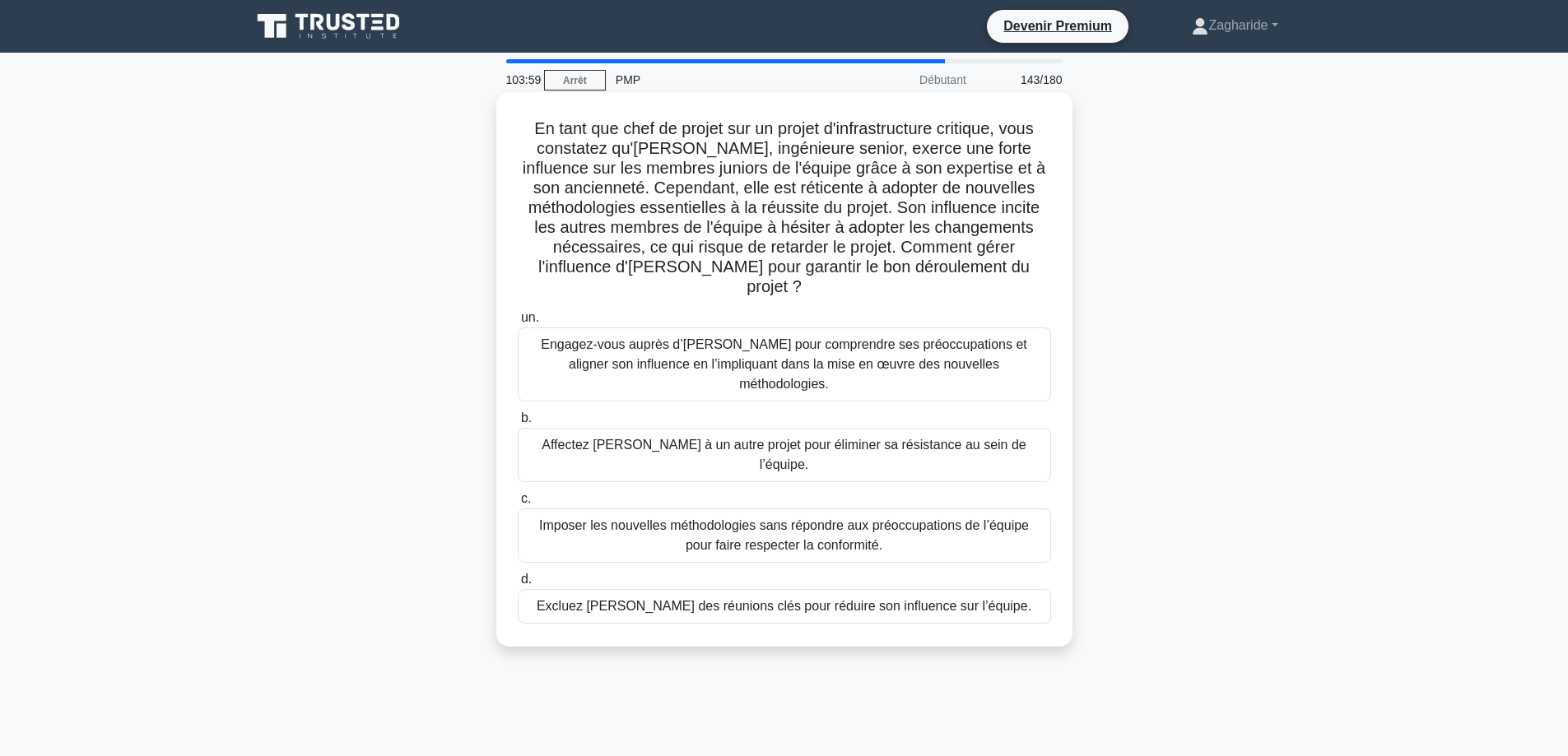
click at [781, 343] on font "Engagez-vous auprès d’Emily pour comprendre ses préoccupations et aligner son i…" at bounding box center [784, 364] width 486 height 53
click at [517, 324] on input "un. Engagez-vous auprès d’Emily pour comprendre ses préoccupations et aligner s…" at bounding box center [517, 318] width 0 height 11
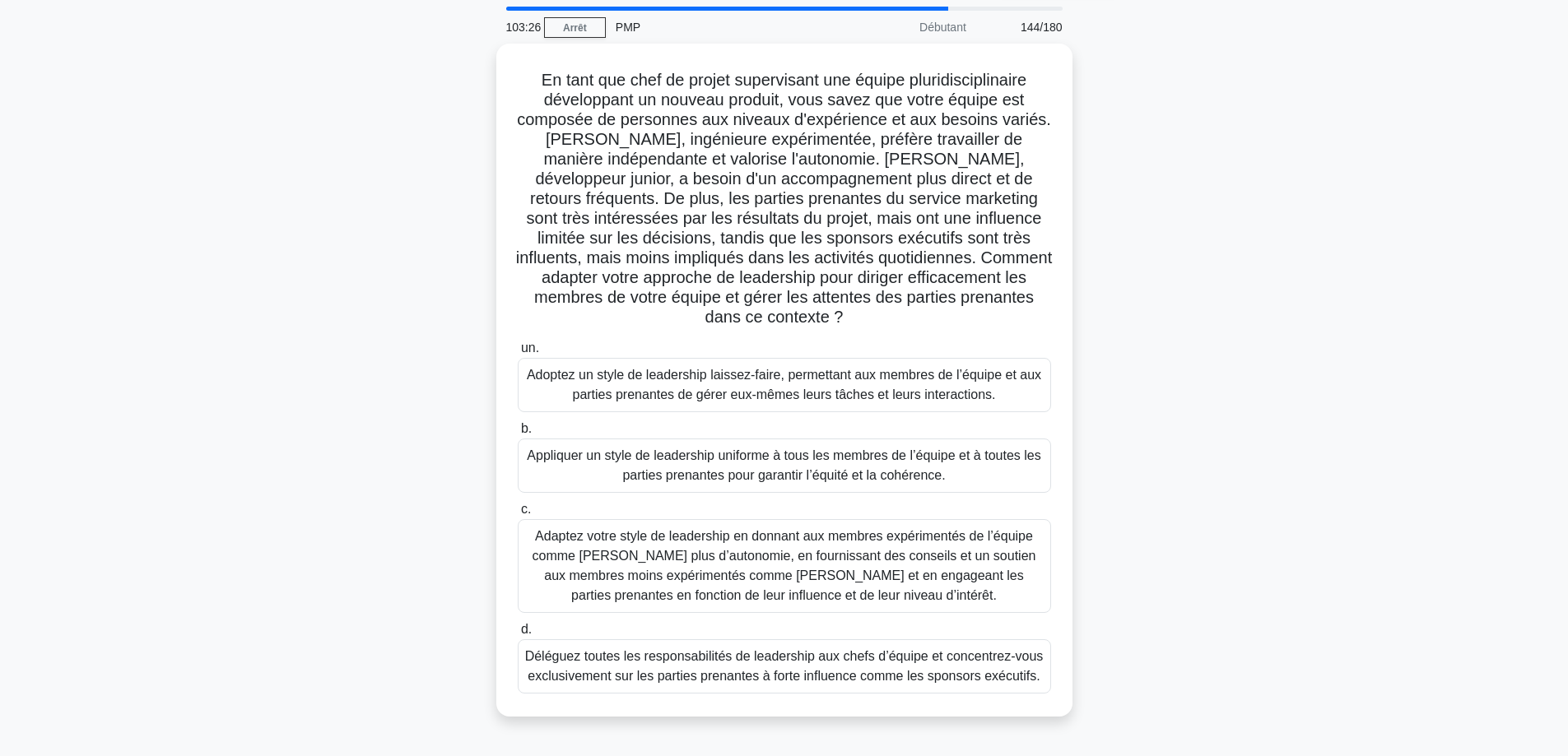
scroll to position [82, 0]
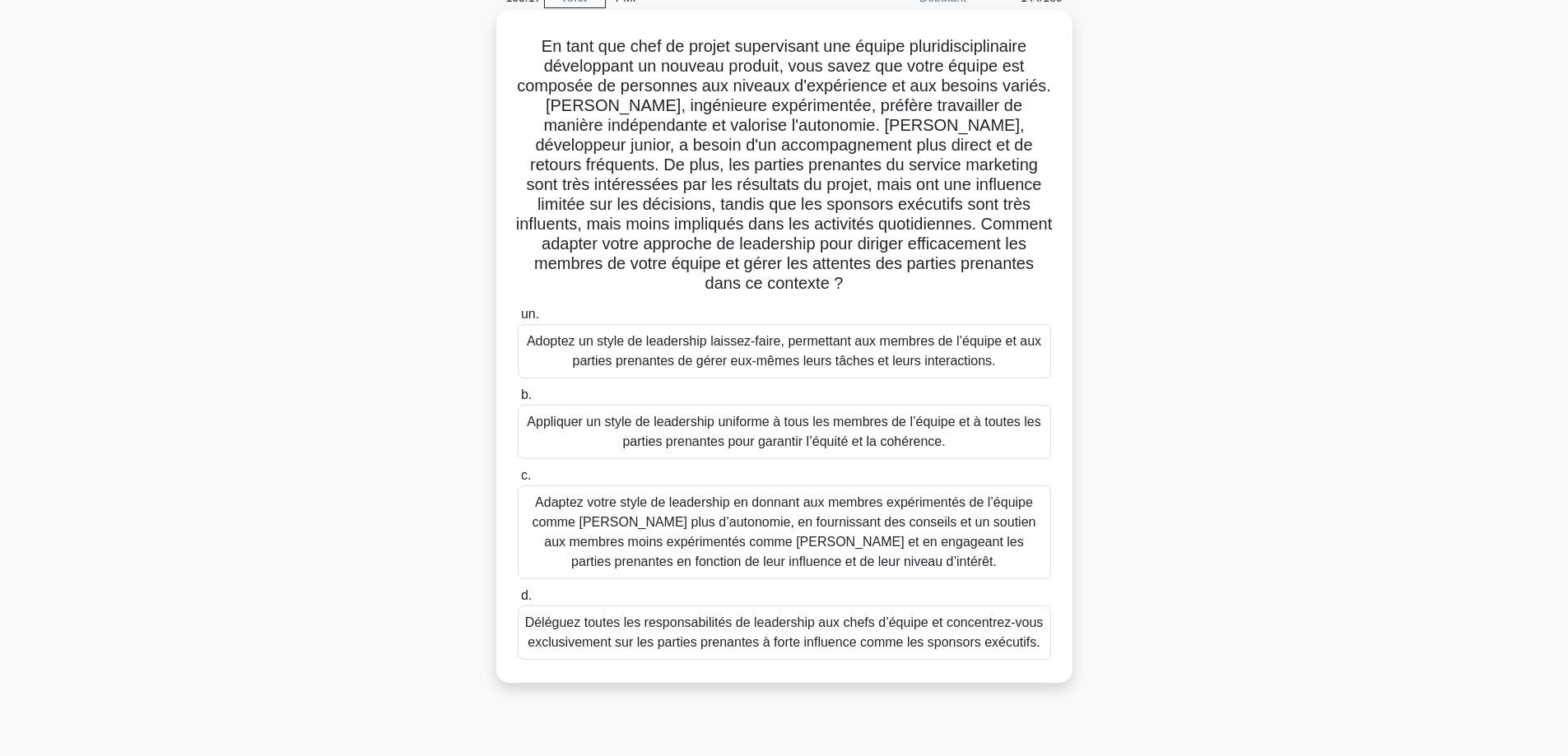
click at [818, 511] on font "Adaptez votre style de leadership en donnant aux membres expérimentés de l’équi…" at bounding box center [784, 532] width 504 height 73
click at [517, 481] on input "c. Adaptez votre style de leadership en donnant aux membres expérimentés de l’é…" at bounding box center [517, 477] width 0 height 11
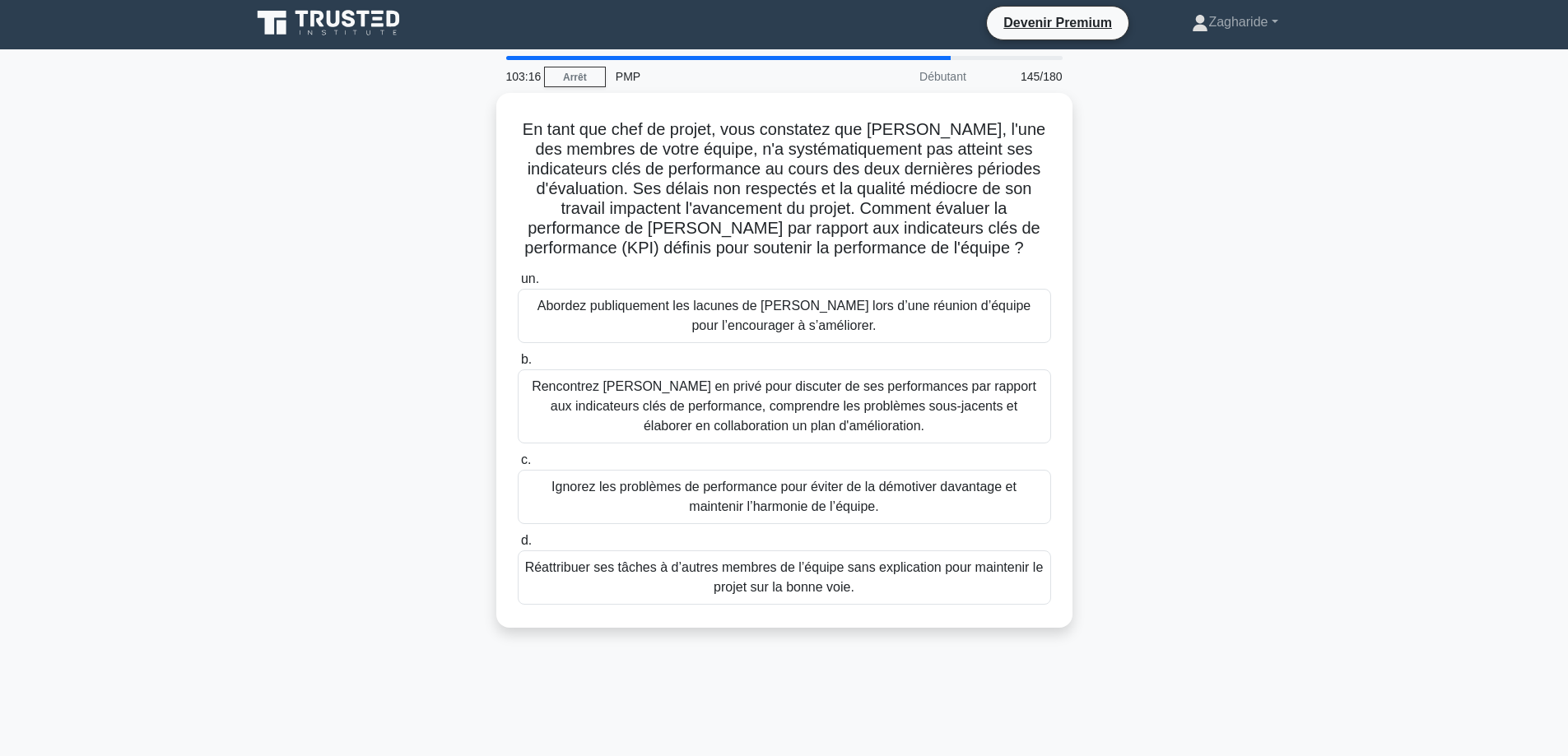
scroll to position [0, 0]
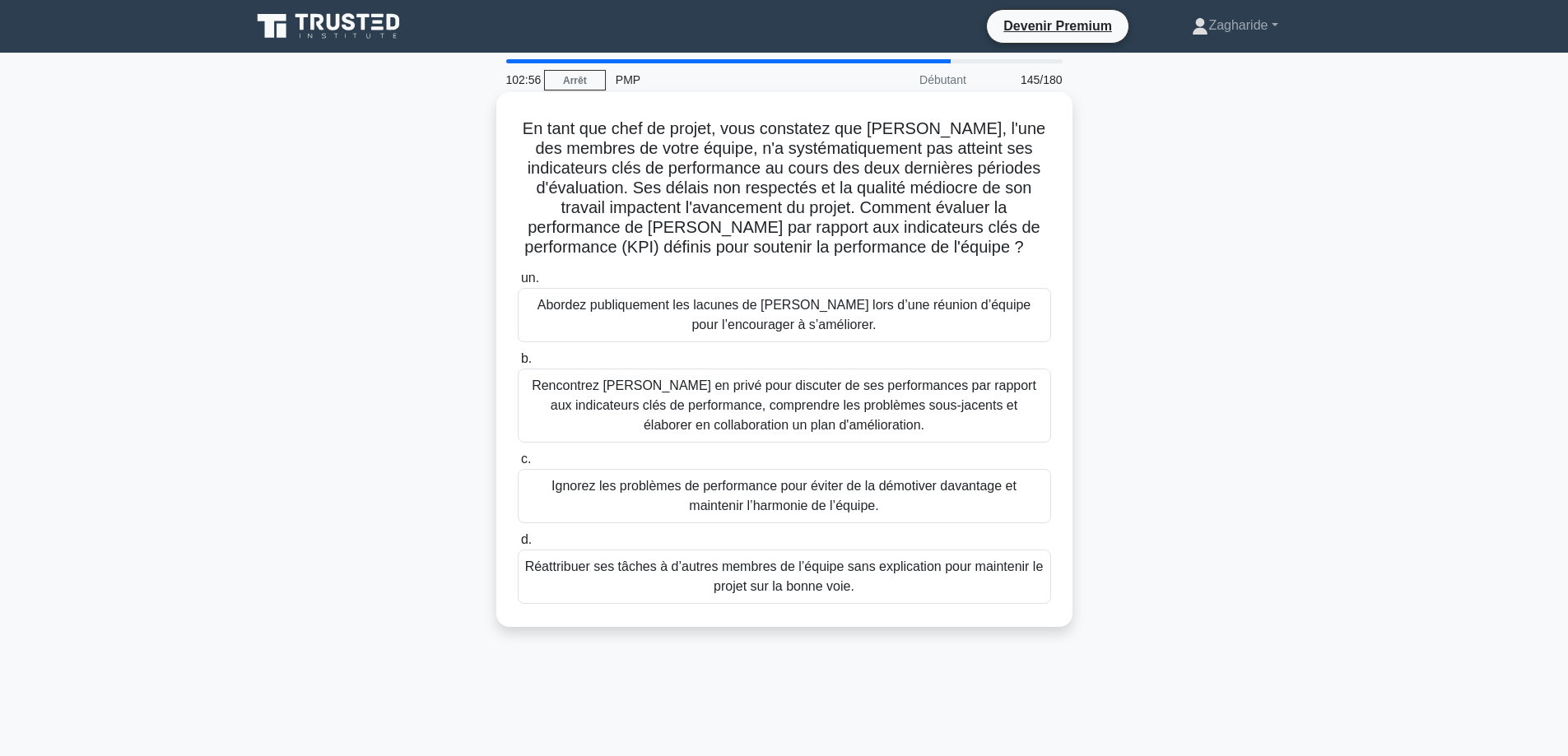
click at [874, 393] on font "Rencontrez Karen en privé pour discuter de ses performances par rapport aux ind…" at bounding box center [784, 405] width 505 height 53
click at [517, 364] on input "b. Rencontrez Karen en privé pour discuter de ses performances par rapport aux …" at bounding box center [517, 359] width 0 height 11
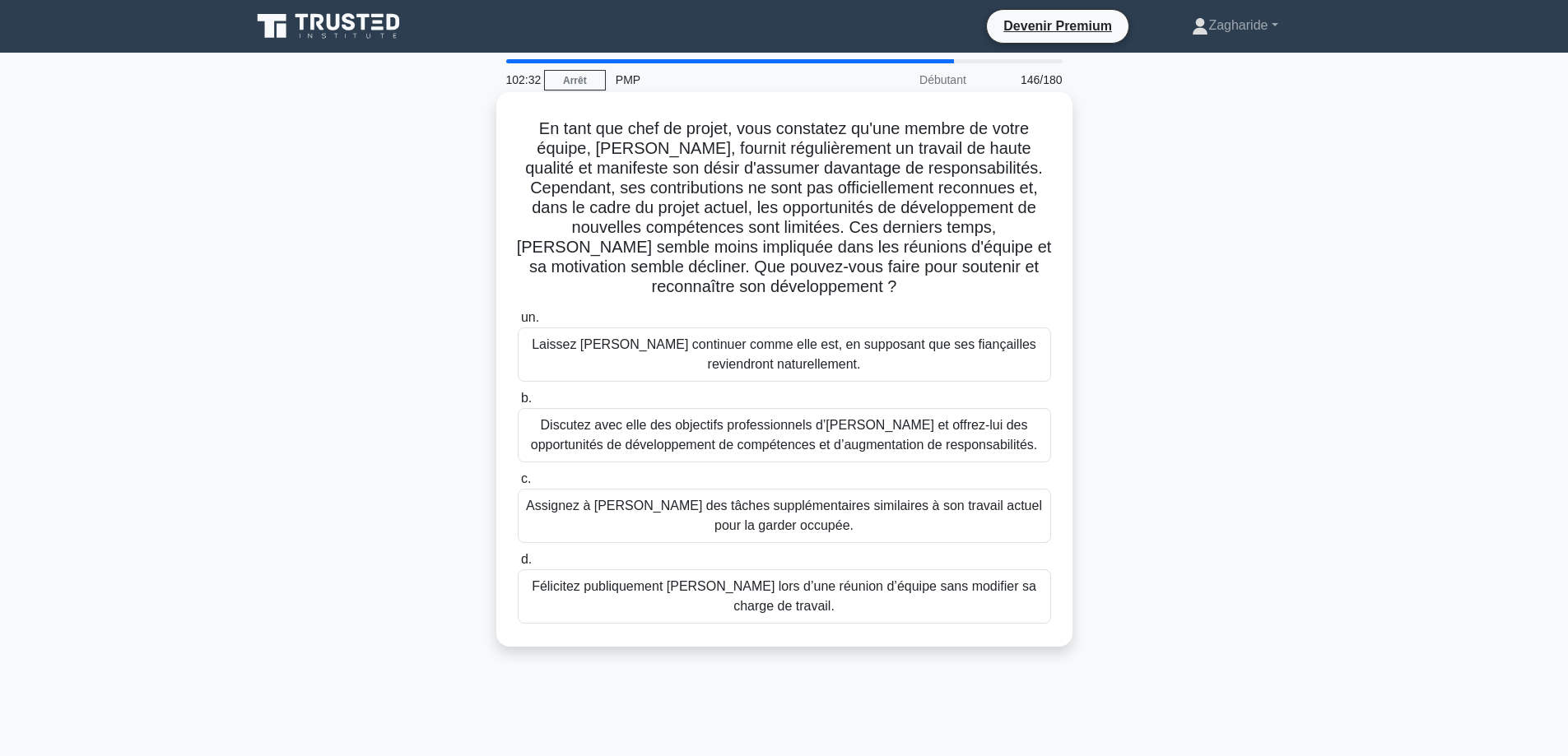
click at [917, 434] on font "Discutez avec elle des objectifs professionnels d’Emily et offrez-lui des oppor…" at bounding box center [784, 434] width 507 height 33
click at [517, 404] on input "b. Discutez avec elle des objectifs professionnels d’Emily et offrez-lui des op…" at bounding box center [517, 399] width 0 height 11
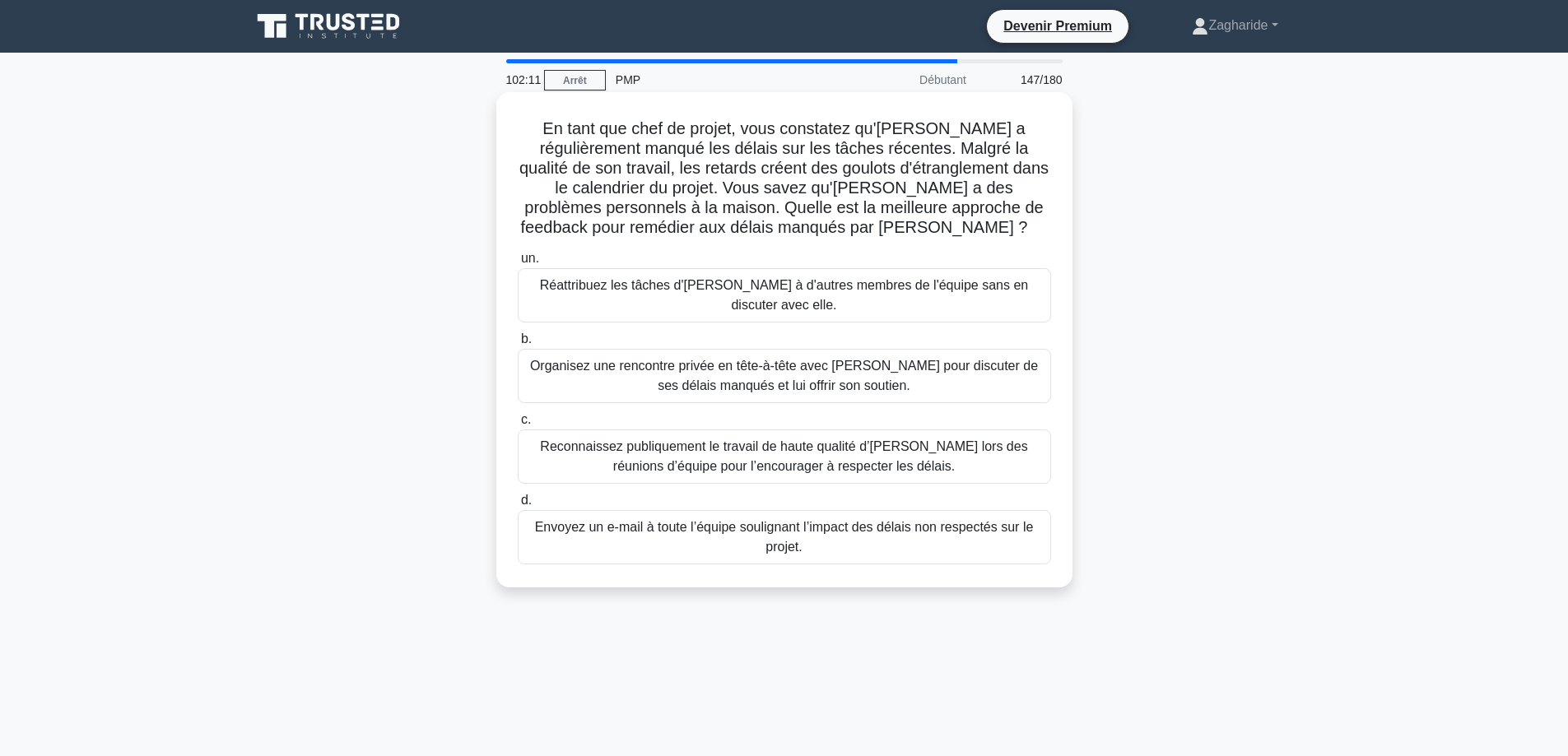
click at [798, 370] on font "Organisez une rencontre privée en tête-à-tête avec Emily pour discuter de ses d…" at bounding box center [783, 375] width 507 height 33
click at [517, 345] on input "b. Organisez une rencontre privée en tête-à-tête avec Emily pour discuter de se…" at bounding box center [517, 339] width 0 height 11
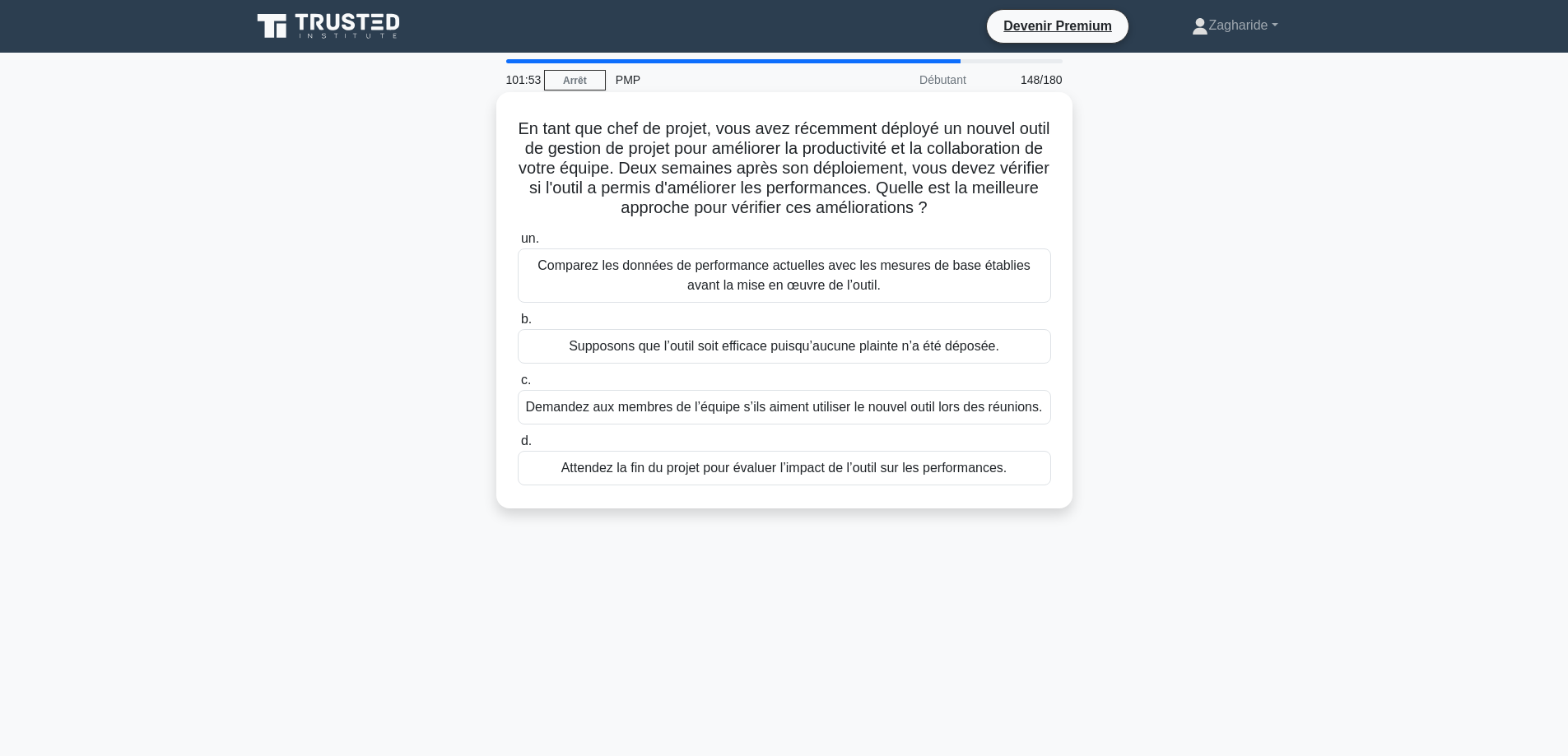
click at [880, 279] on font "Comparez les données de performance actuelles avec les mesures de base établies…" at bounding box center [784, 276] width 518 height 40
click at [517, 244] on input "un. Comparez les données de performance actuelles avec les mesures de base étab…" at bounding box center [517, 239] width 0 height 11
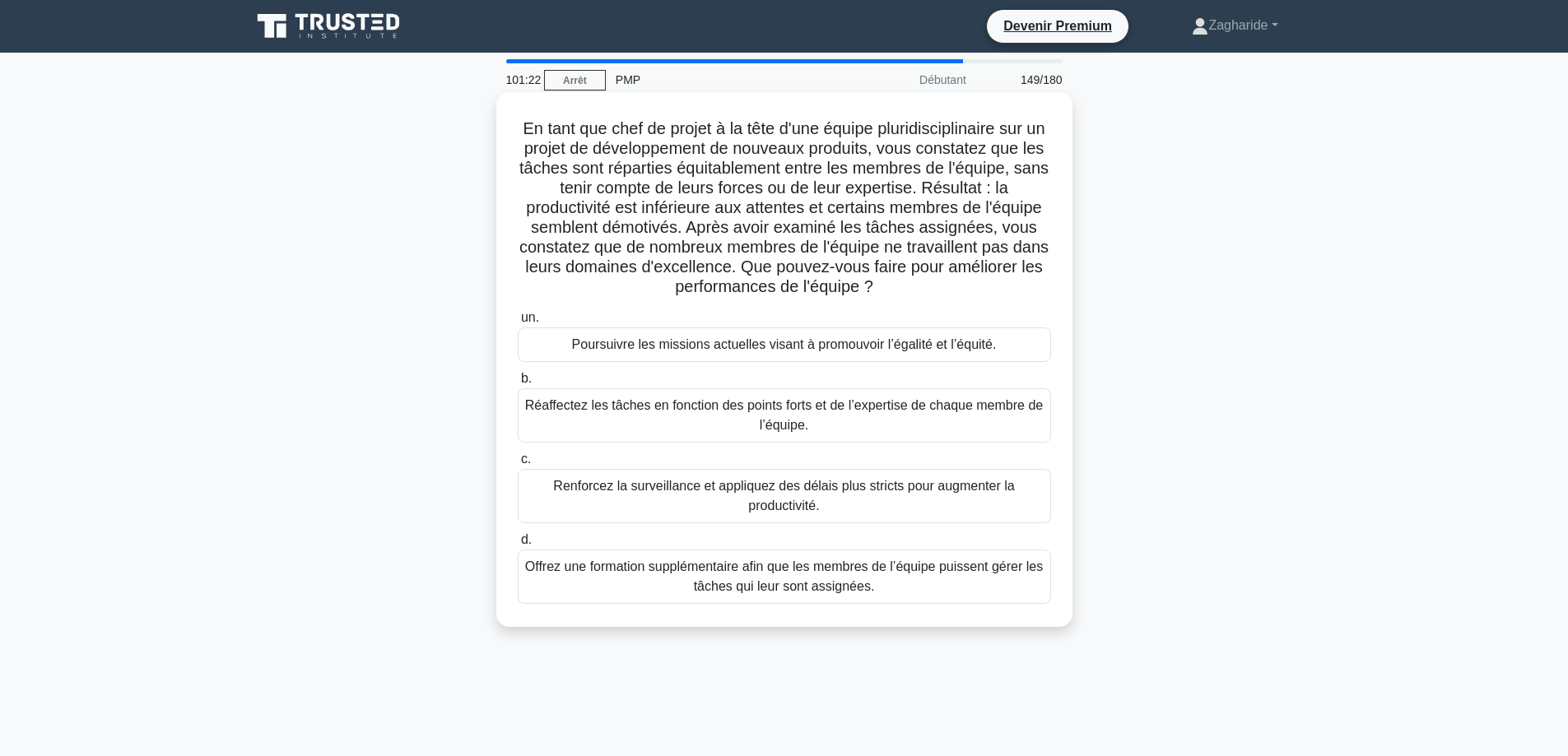
click at [850, 429] on font "Réaffectez les tâches en fonction des points forts et de l’expertise de chaque …" at bounding box center [784, 416] width 518 height 40
click at [517, 384] on input "b. Réaffectez les tâches en fonction des points forts et de l’expertise de chaq…" at bounding box center [517, 379] width 0 height 11
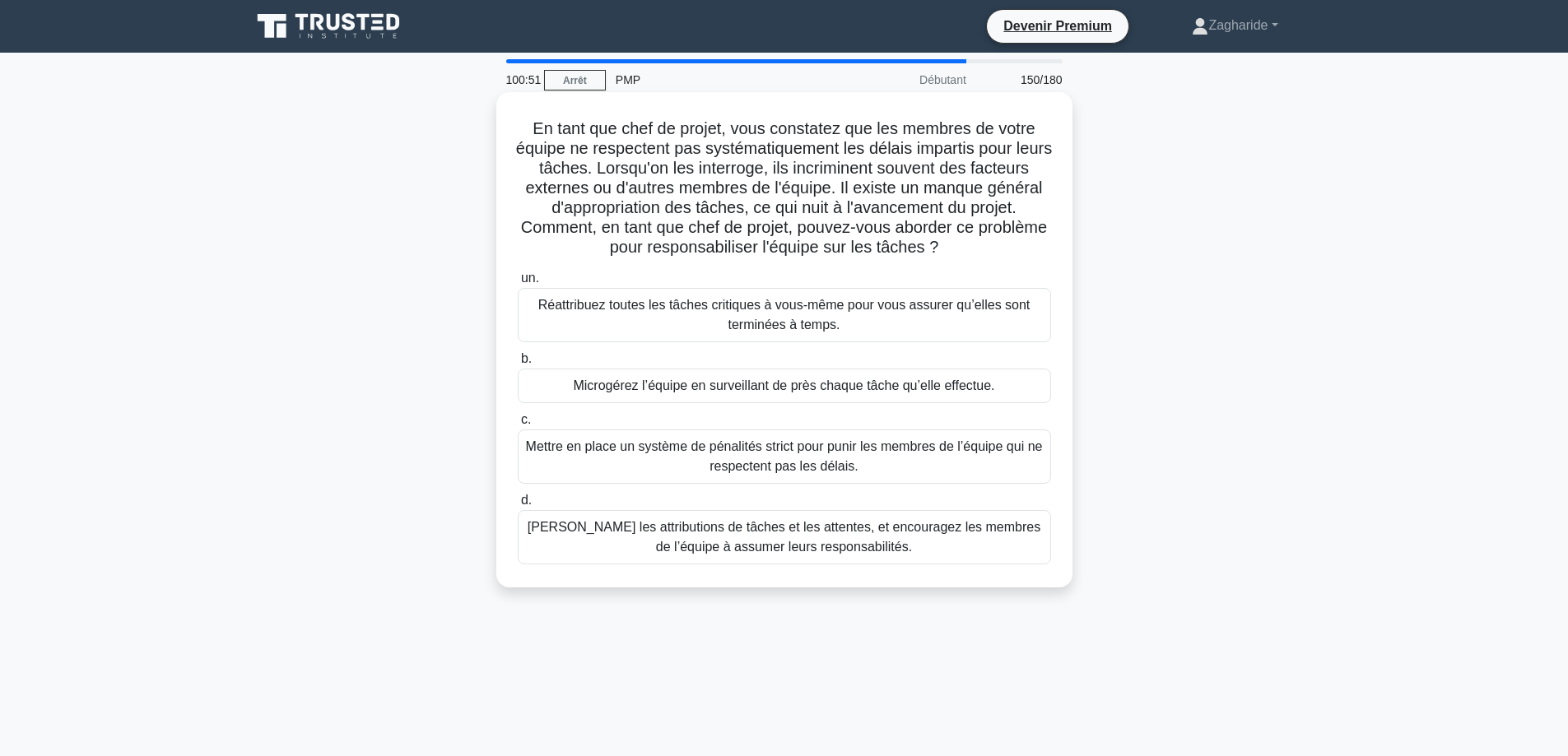
click at [866, 549] on font "Clarifiez les attributions de tâches et les attentes, et encouragez les membres…" at bounding box center [783, 536] width 513 height 33
click at [517, 506] on input "d. Clarifiez les attributions de tâches et les attentes, et encouragez les memb…" at bounding box center [517, 501] width 0 height 11
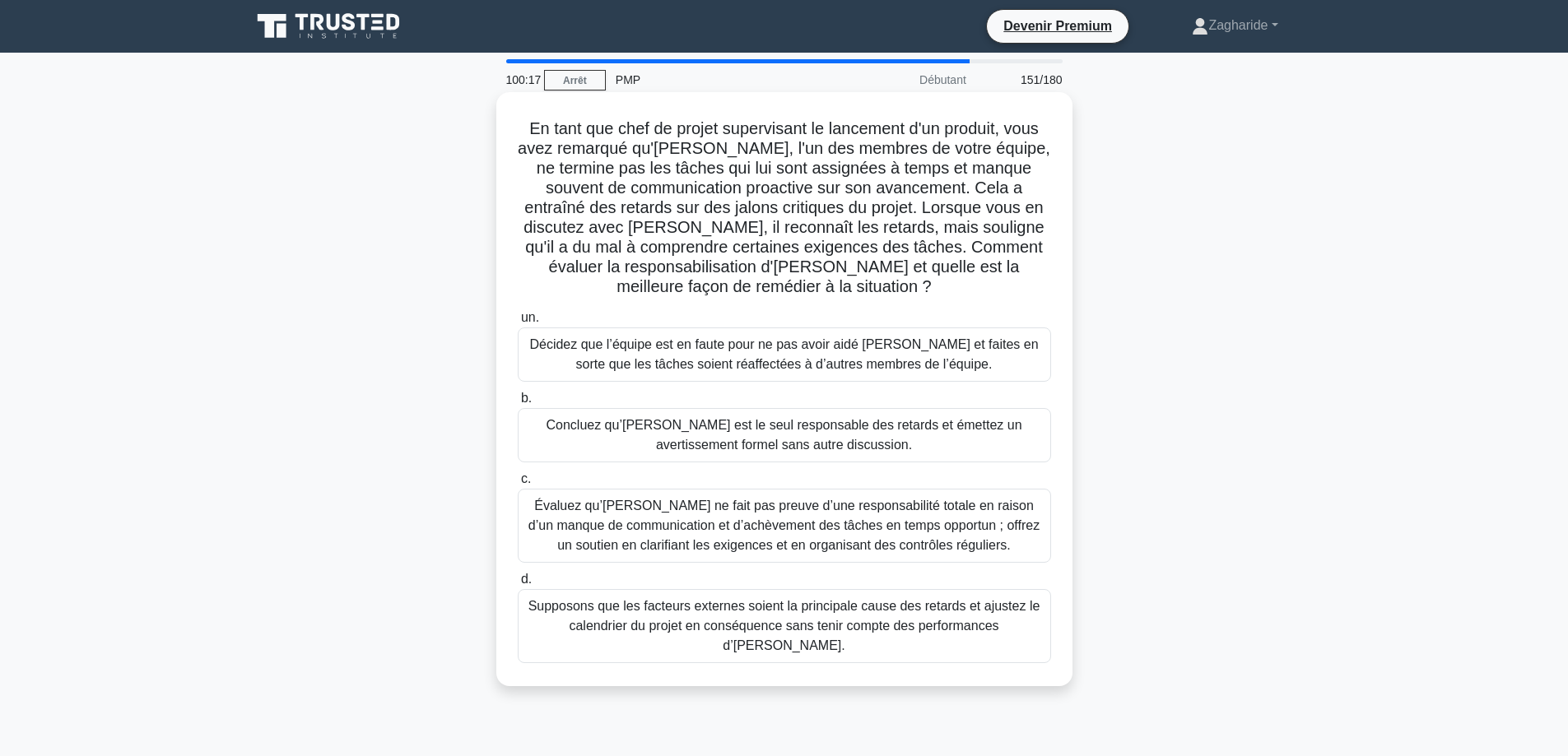
click at [761, 514] on font "Évaluez qu’Alex ne fait pas preuve d’une responsabilité totale en raison d’un m…" at bounding box center [783, 524] width 511 height 53
click at [517, 485] on input "c. Évaluez qu’Alex ne fait pas preuve d’une responsabilité totale en raison d’u…" at bounding box center [517, 479] width 0 height 11
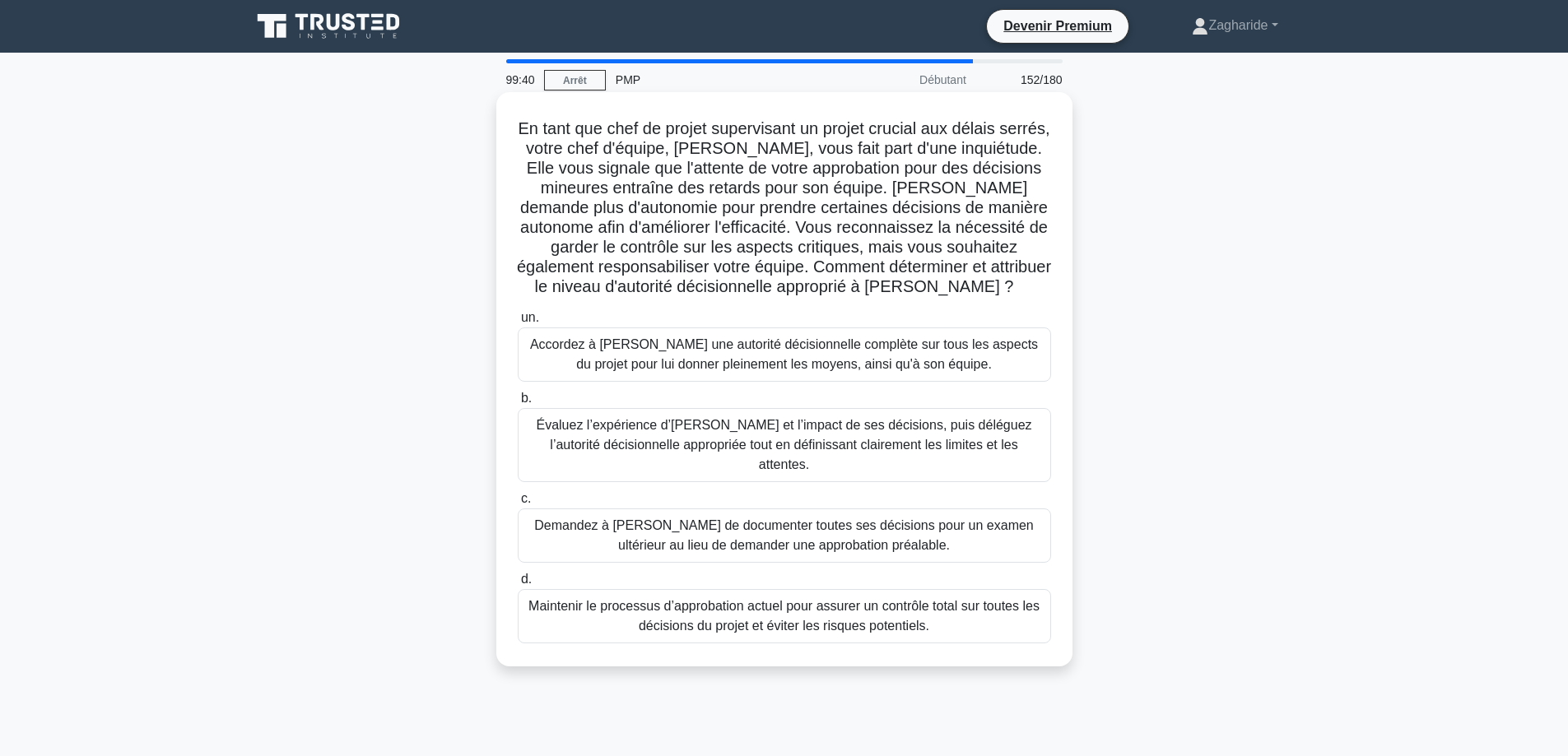
click at [921, 441] on font "Évaluez l’expérience d’Emily et l’impact de ses décisions, puis déléguez l’auto…" at bounding box center [783, 444] width 496 height 53
click at [517, 404] on input "b. Évaluez l’expérience d’Emily et l’impact de ses décisions, puis déléguez l’a…" at bounding box center [517, 399] width 0 height 11
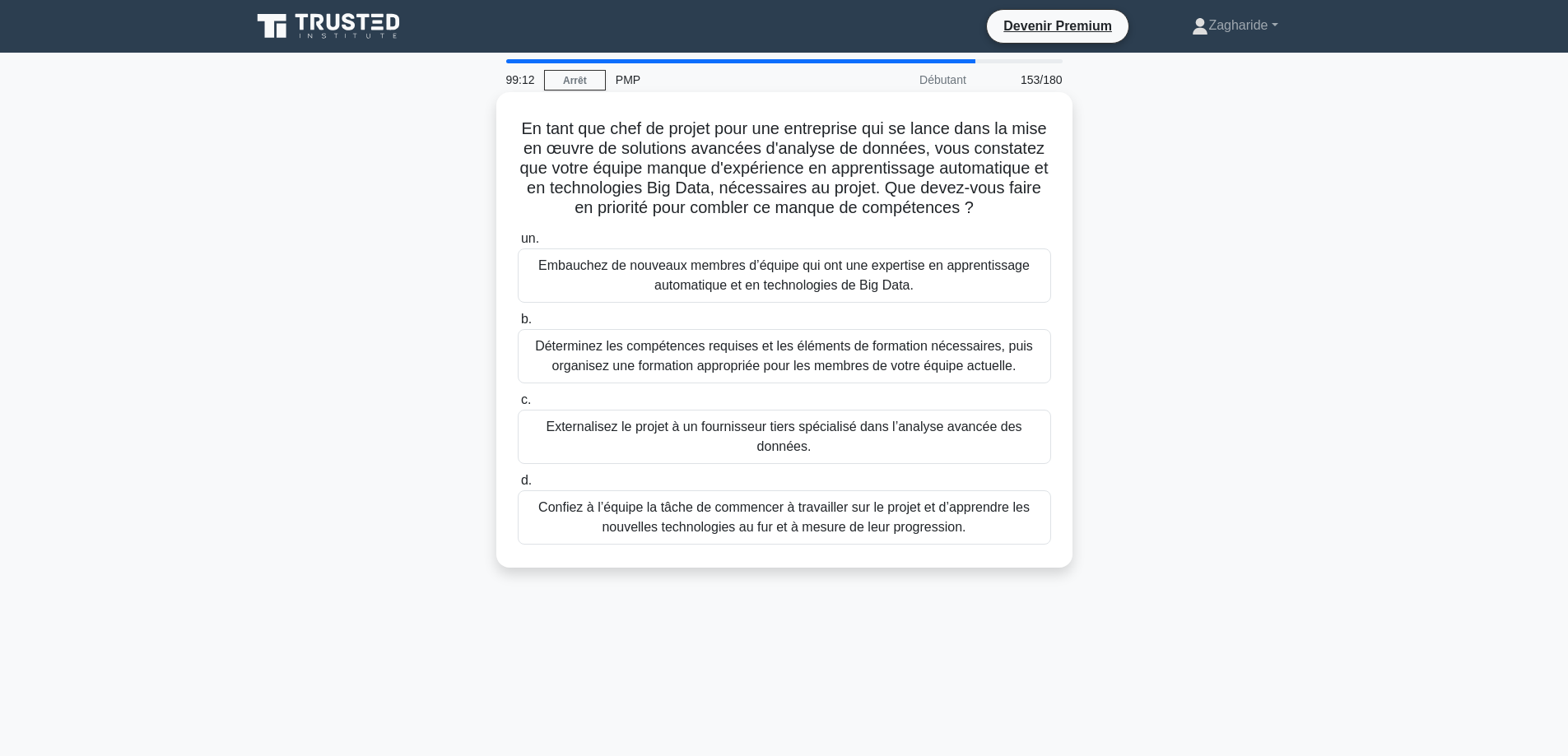
click at [889, 364] on font "Déterminez les compétences requises et les éléments de formation nécessaires, p…" at bounding box center [783, 355] width 498 height 33
click at [517, 325] on input "b. Déterminez les compétences requises et les éléments de formation nécessaires…" at bounding box center [517, 320] width 0 height 11
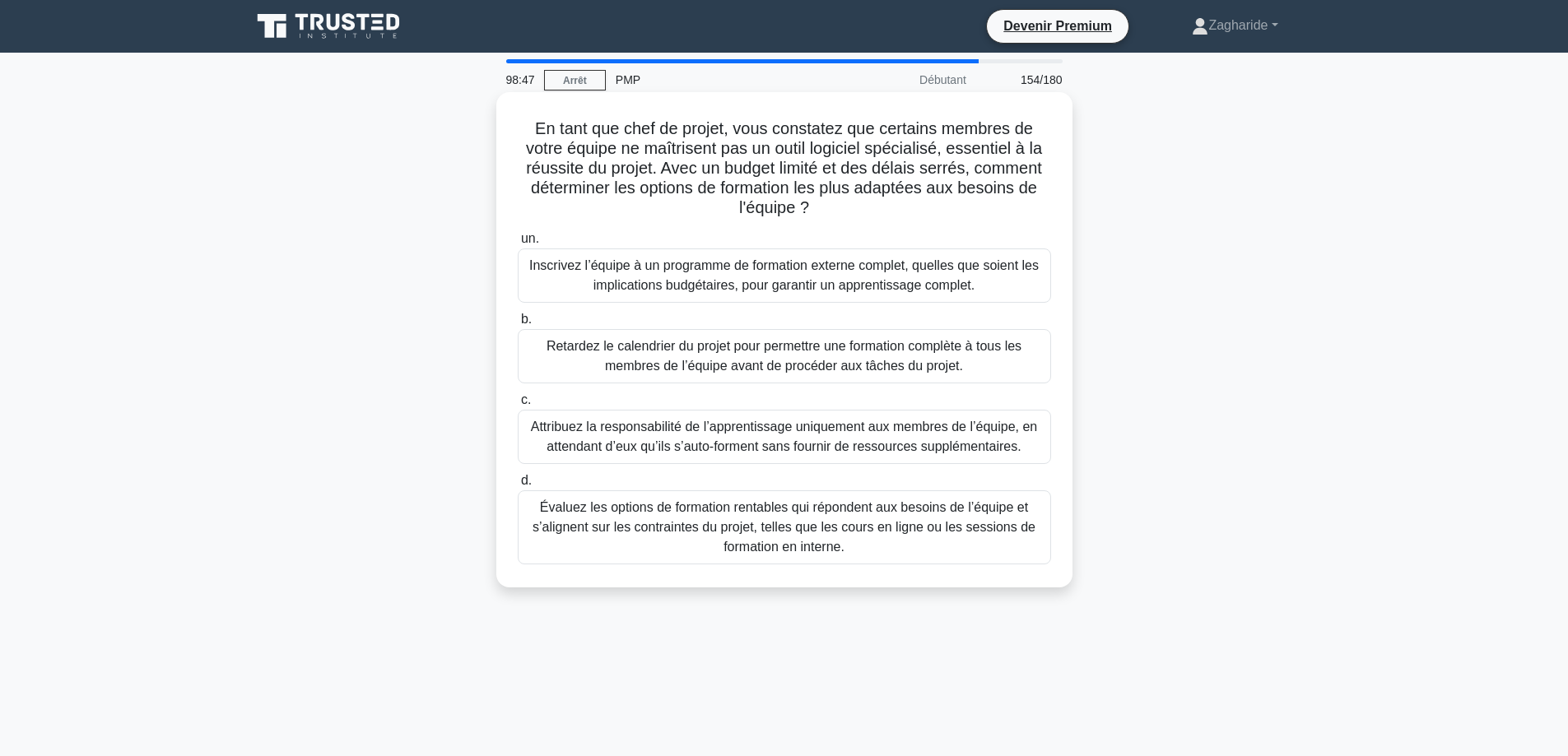
click at [823, 540] on font "Évaluez les options de formation rentables qui répondent aux besoins de l’équip…" at bounding box center [784, 526] width 503 height 53
click at [517, 487] on input "d. Évaluez les options de formation rentables qui répondent aux besoins de l’éq…" at bounding box center [517, 481] width 0 height 11
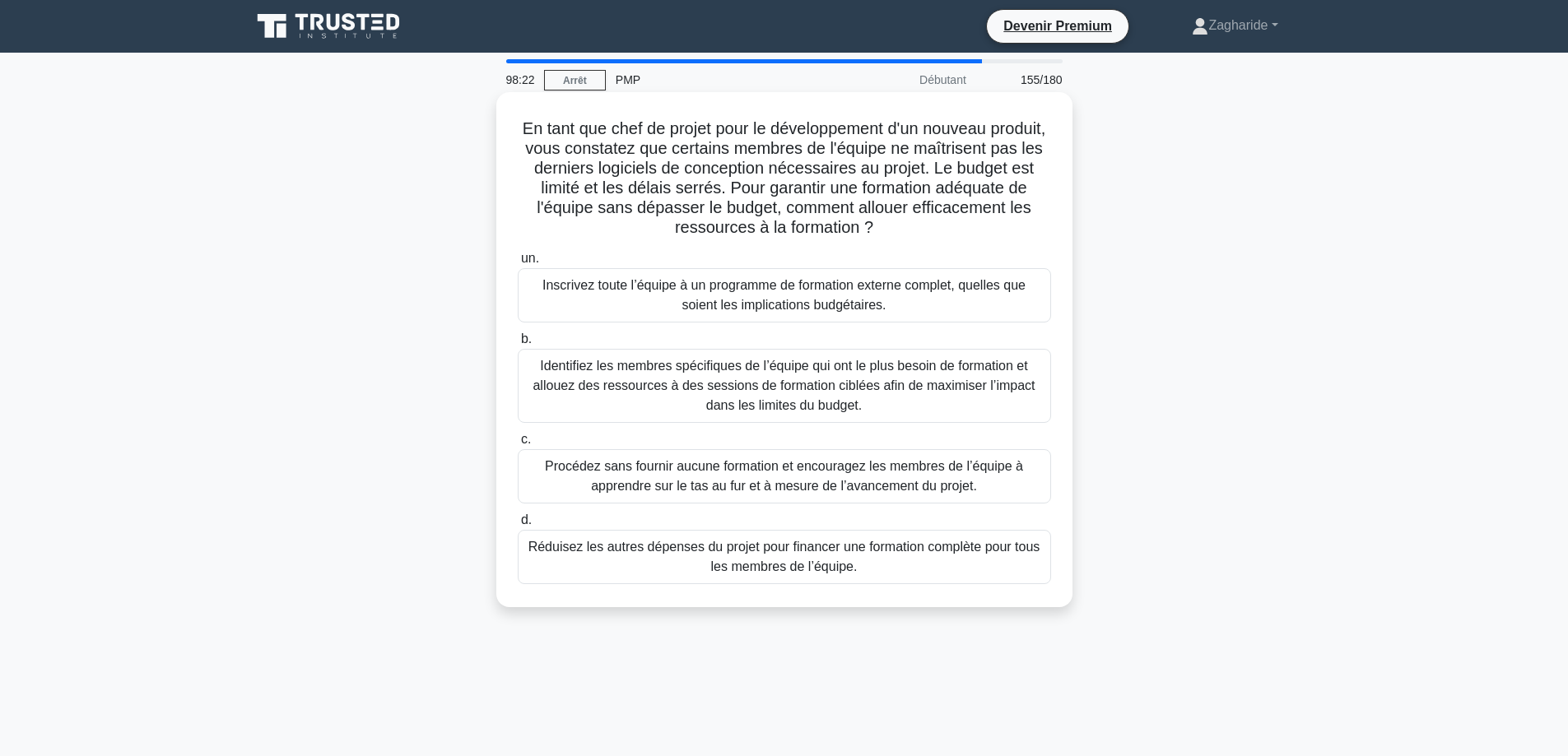
click at [809, 383] on font "Identifiez les membres spécifiques de l’équipe qui ont le plus besoin de format…" at bounding box center [783, 385] width 502 height 53
click at [517, 345] on input "b. Identifiez les membres spécifiques de l’équipe qui ont le plus besoin de for…" at bounding box center [517, 339] width 0 height 11
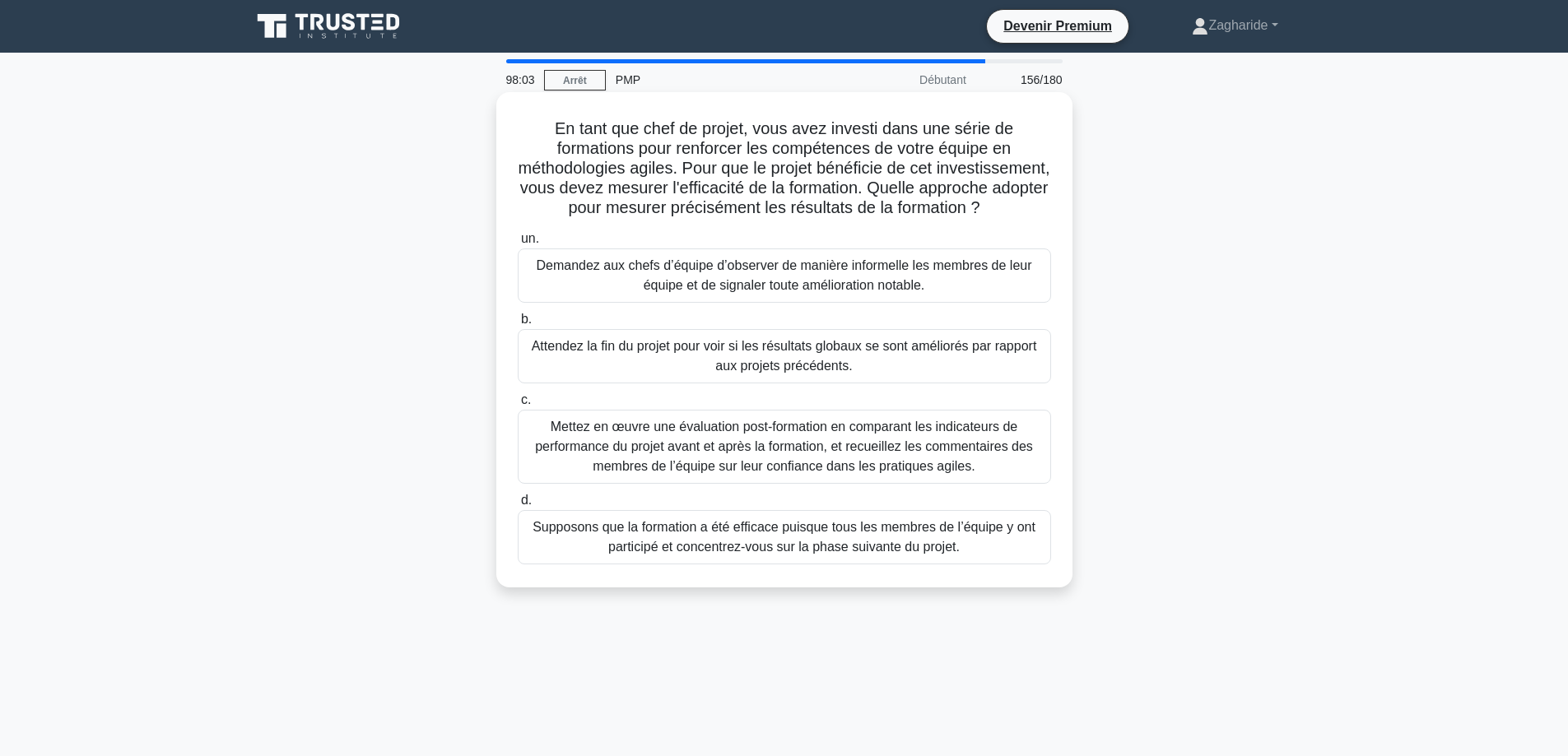
click at [838, 459] on font "Mettez en œuvre une évaluation post-formation en comparant les indicateurs de p…" at bounding box center [783, 446] width 498 height 53
click at [517, 406] on input "c. Mettez en œuvre une évaluation post-formation en comparant les indicateurs d…" at bounding box center [517, 401] width 0 height 11
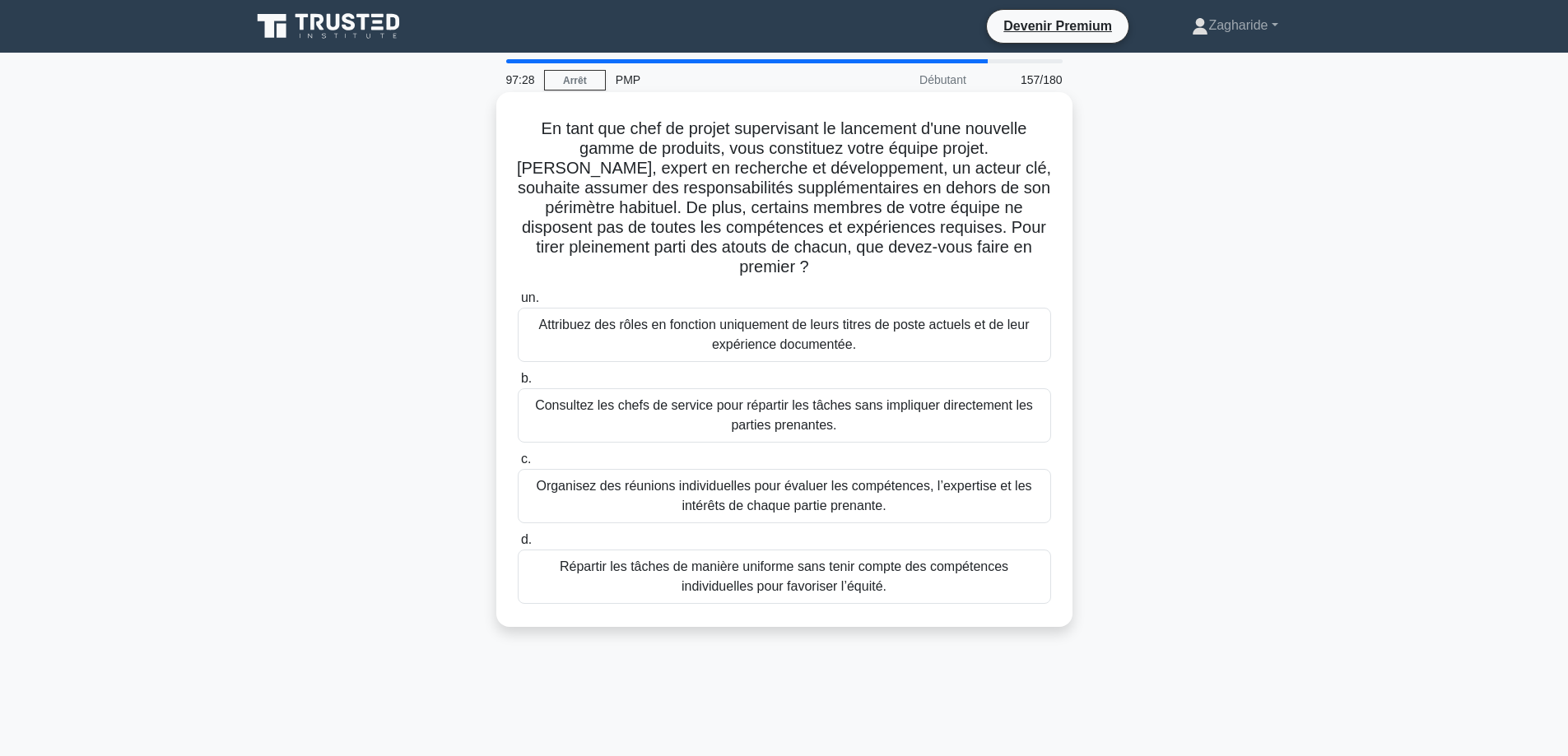
click at [939, 500] on div "Organisez des réunions individuelles pour évaluer les compétences, l’expertise …" at bounding box center [784, 496] width 534 height 54
click at [517, 465] on input "c. Organisez des réunions individuelles pour évaluer les compétences, l’experti…" at bounding box center [517, 459] width 0 height 11
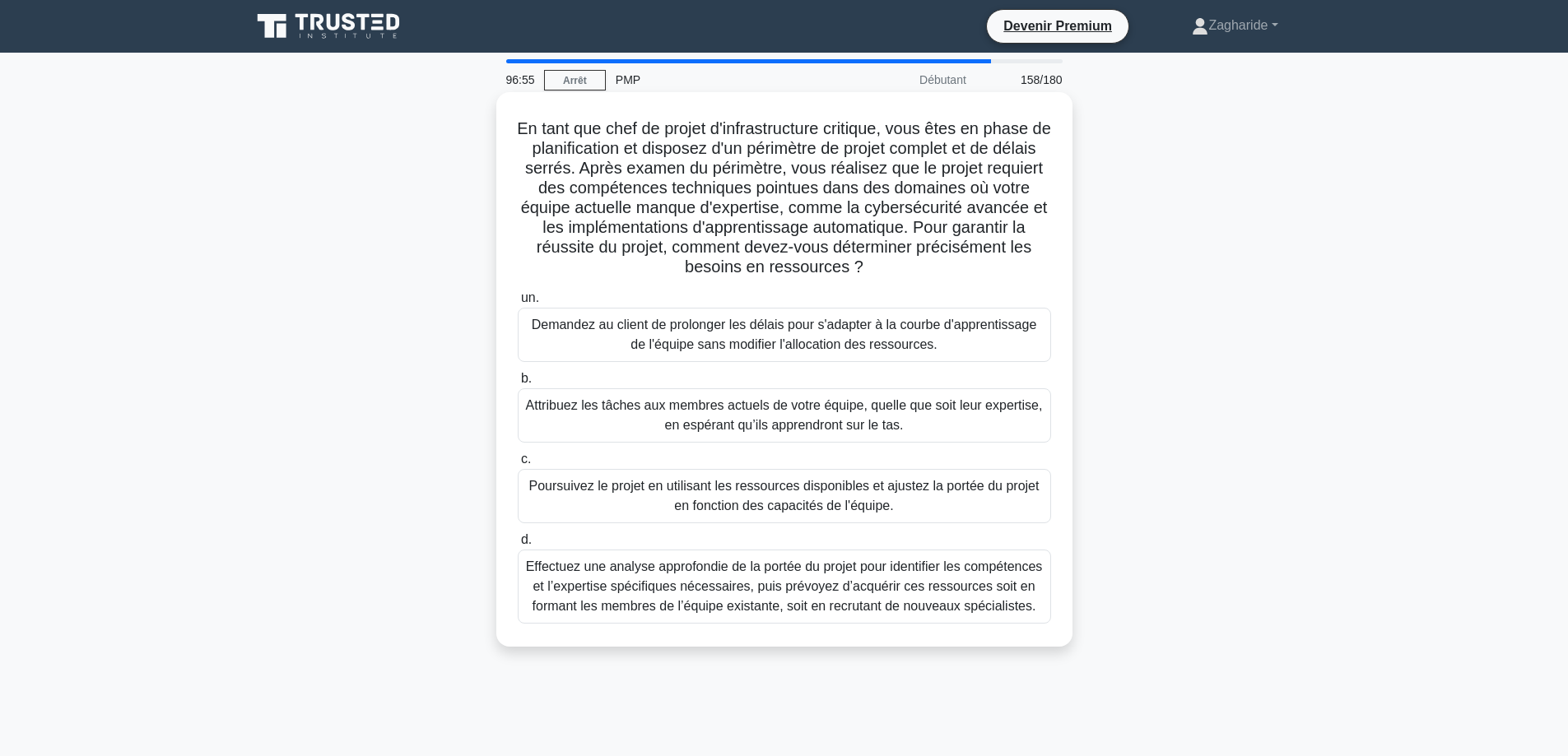
click at [764, 597] on font "Effectuez une analyse approfondie de la portée du projet pour identifier les co…" at bounding box center [784, 587] width 518 height 60
click at [517, 545] on input "d. Effectuez une analyse approfondie de la portée du projet pour identifier les…" at bounding box center [517, 540] width 0 height 11
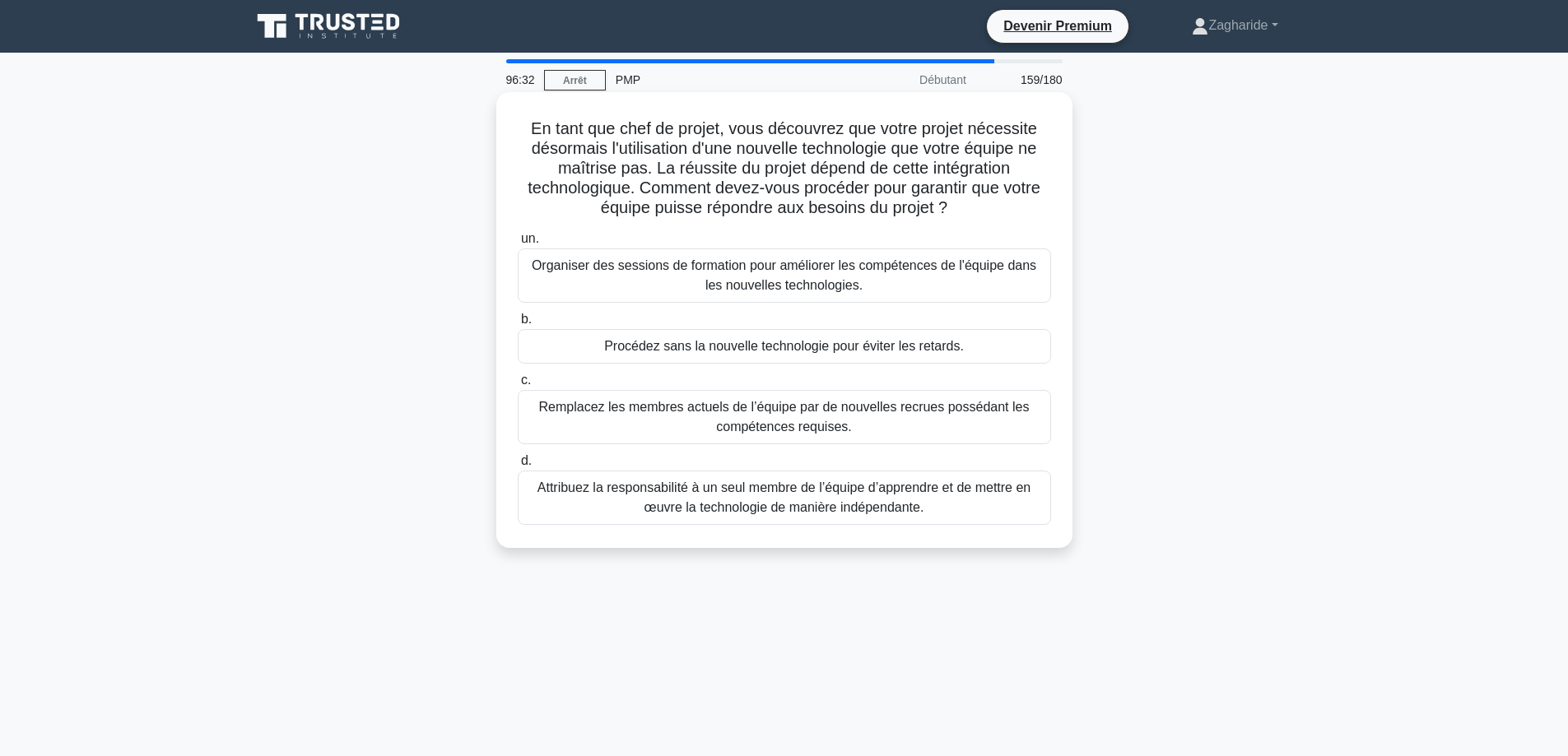
click at [781, 274] on font "Organiser des sessions de formation pour améliorer les compétences de l'équipe …" at bounding box center [784, 275] width 505 height 33
click at [517, 244] on input "un. Organiser des sessions de formation pour améliorer les compétences de l'équ…" at bounding box center [517, 239] width 0 height 11
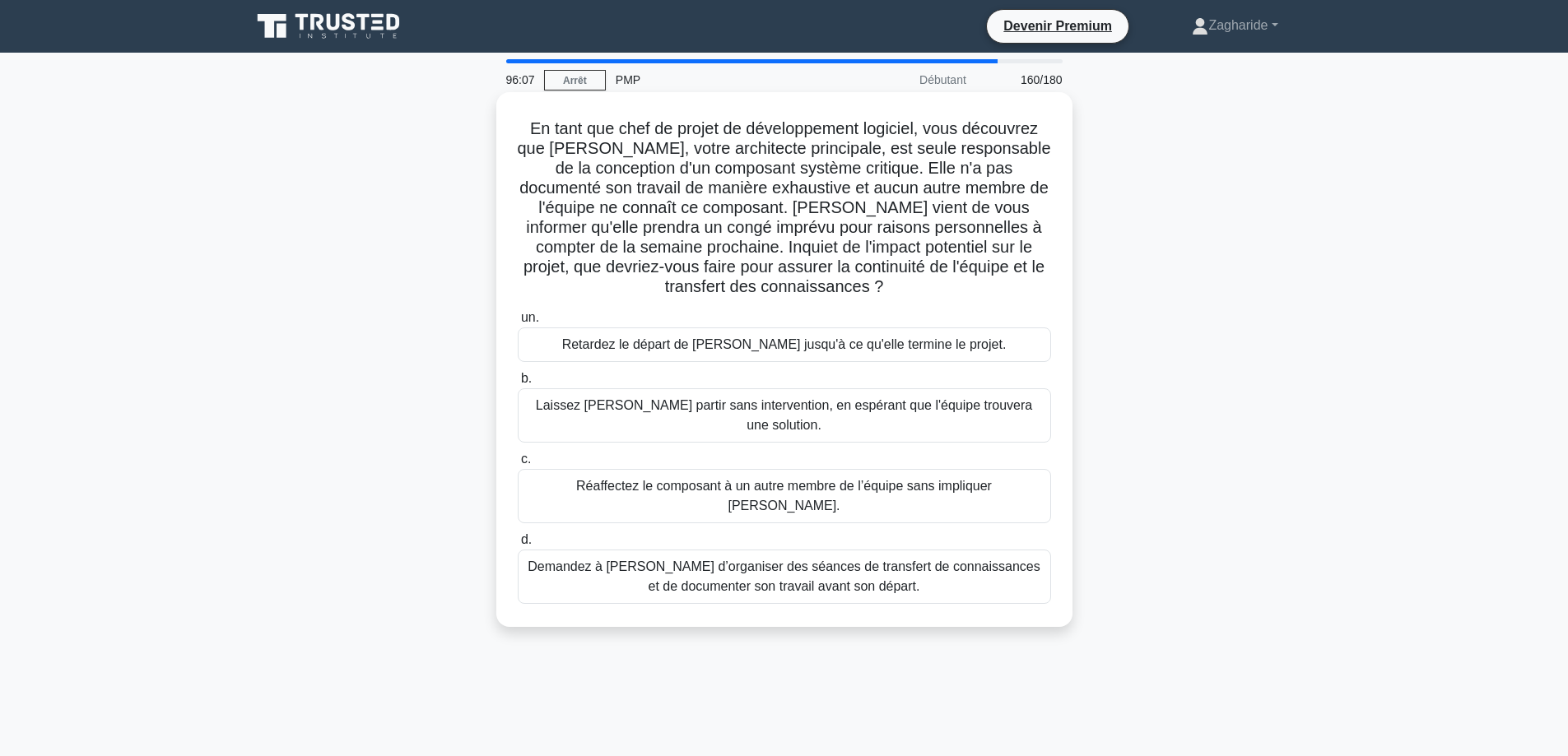
click at [782, 560] on font "Demandez à Maria d’organiser des séances de transfert de connaissances et de do…" at bounding box center [783, 576] width 513 height 33
click at [968, 557] on font "Demandez à Maria d’organiser des séances de transfert de connaissances et de do…" at bounding box center [784, 577] width 518 height 40
click at [517, 545] on input "d. Demandez à Maria d’organiser des séances de transfert de connaissances et de…" at bounding box center [517, 540] width 0 height 11
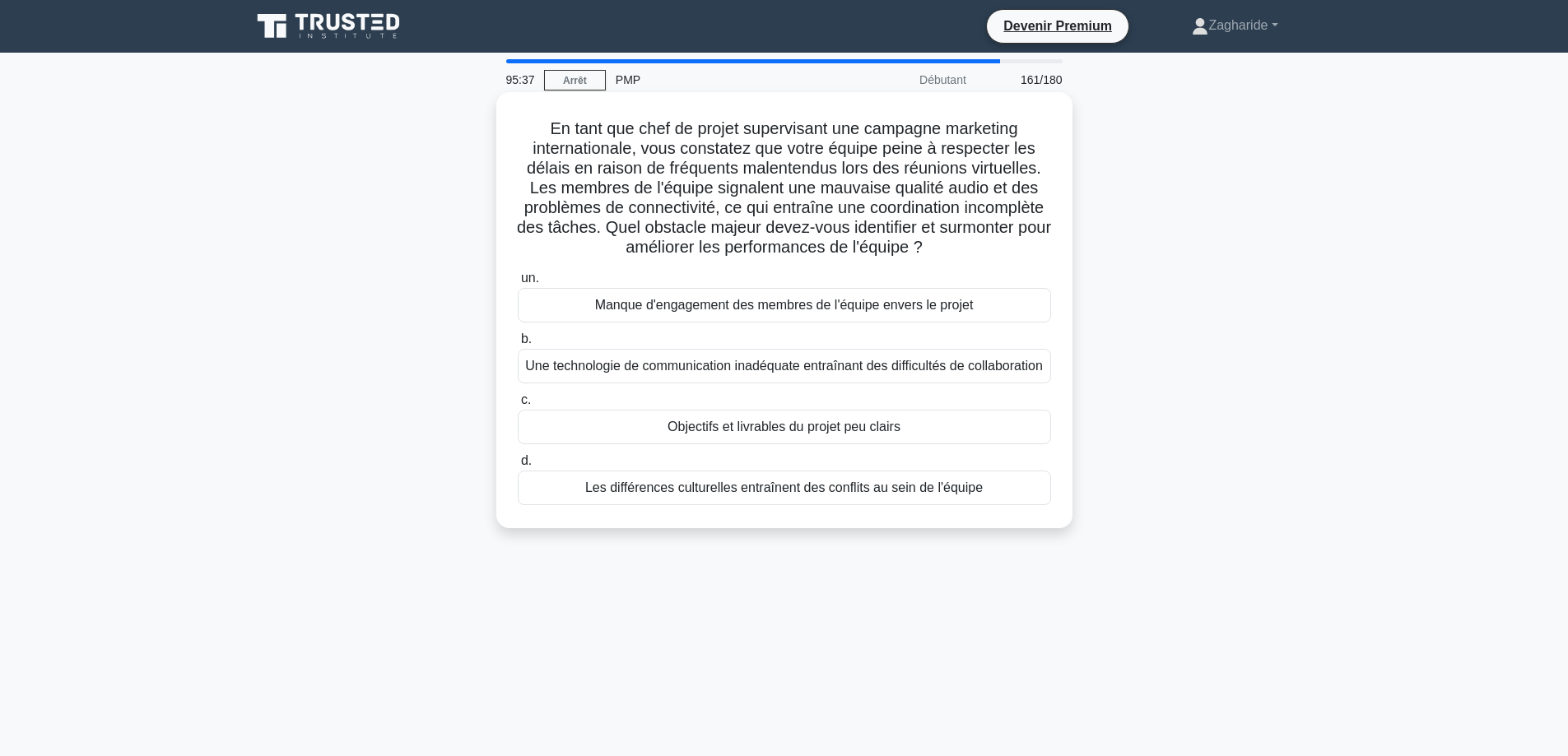
click at [870, 376] on font "Une technologie de communication inadéquate entraînant des difficultés de colla…" at bounding box center [784, 366] width 517 height 20
click at [517, 345] on input "b. Une technologie de communication inadéquate entraînant des difficultés de co…" at bounding box center [517, 339] width 0 height 11
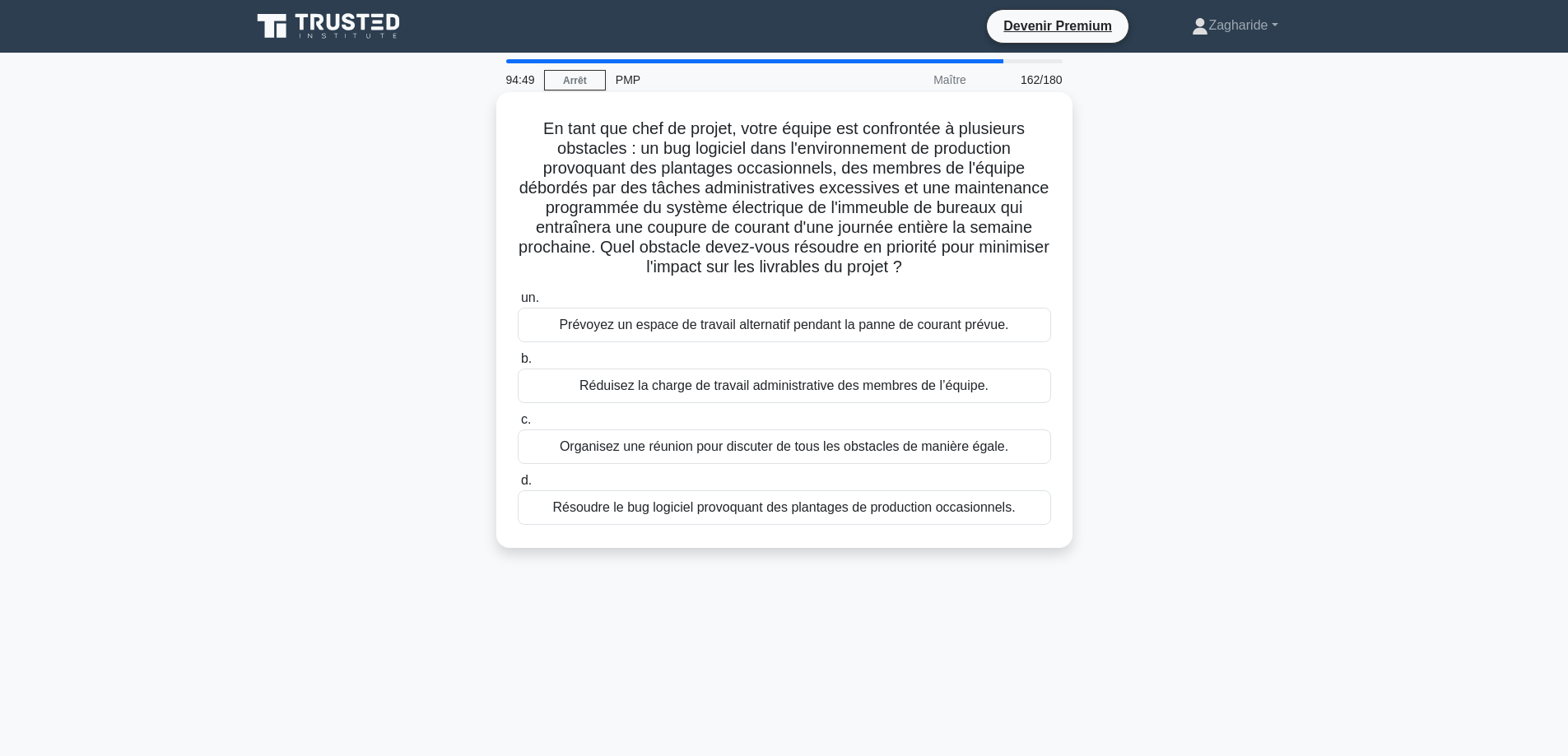
click at [853, 332] on font "Prévoyez un espace de travail alternatif pendant la panne de courant prévue." at bounding box center [783, 324] width 449 height 14
click at [517, 304] on input "un. Prévoyez un espace de travail alternatif pendant la panne de courant prévue." at bounding box center [517, 298] width 0 height 11
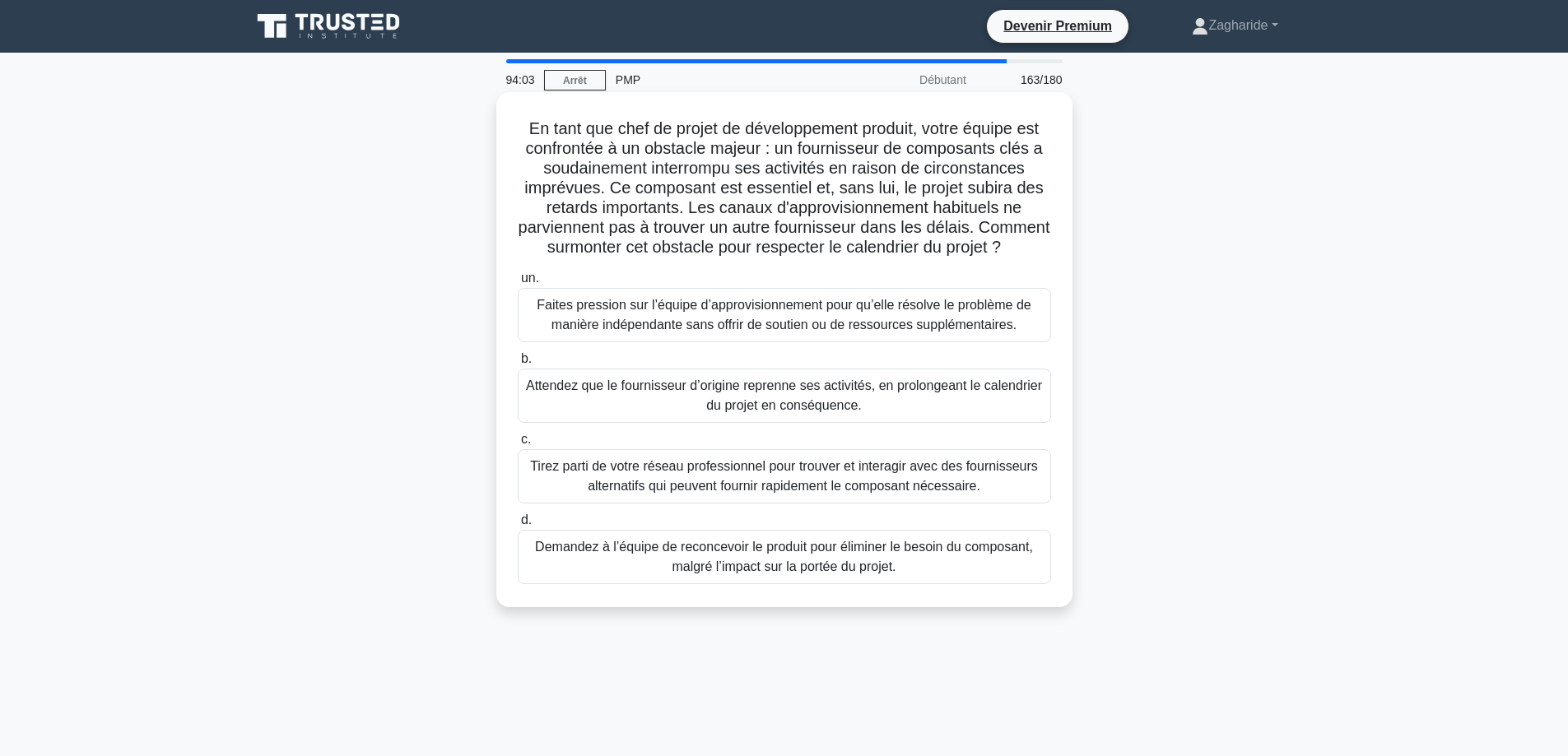
click at [840, 493] on font "Tirez parti de votre réseau professionnel pour trouver et interagir avec des fo…" at bounding box center [783, 476] width 507 height 33
click at [517, 445] on input "c. Tirez parti de votre réseau professionnel pour trouver et interagir avec des…" at bounding box center [517, 439] width 0 height 11
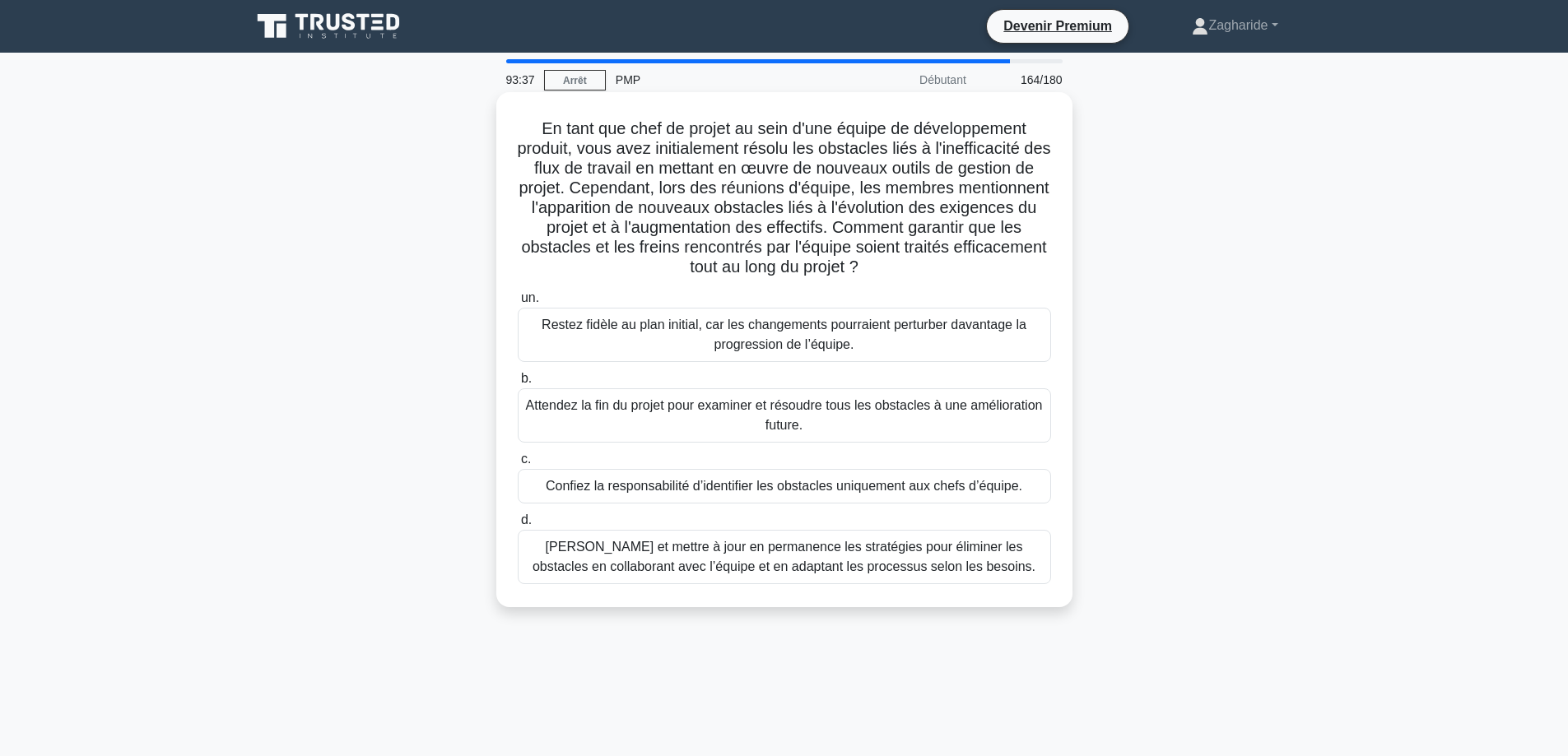
click at [783, 562] on font "Réévaluer et mettre à jour en permanence les stratégies pour éliminer les obsta…" at bounding box center [784, 556] width 503 height 33
click at [517, 525] on input "d. Réévaluer et mettre à jour en permanence les stratégies pour éliminer les ob…" at bounding box center [517, 521] width 0 height 11
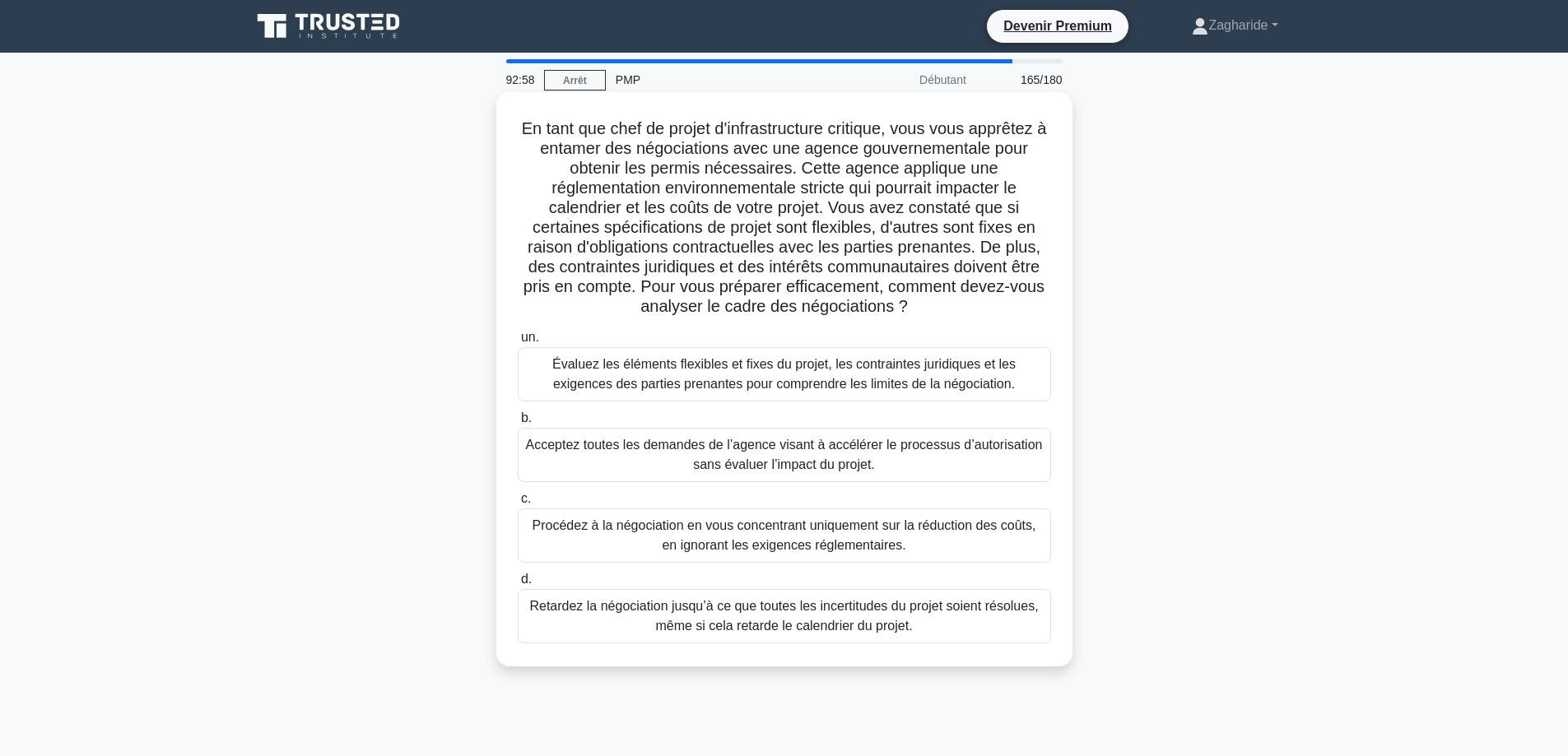
click at [947, 366] on font "Évaluez les éléments flexibles et fixes du projet, les contraintes juridiques e…" at bounding box center [784, 373] width 463 height 33
click at [517, 343] on input "un. Évaluez les éléments flexibles et fixes du projet, les contraintes juridiqu…" at bounding box center [517, 338] width 0 height 11
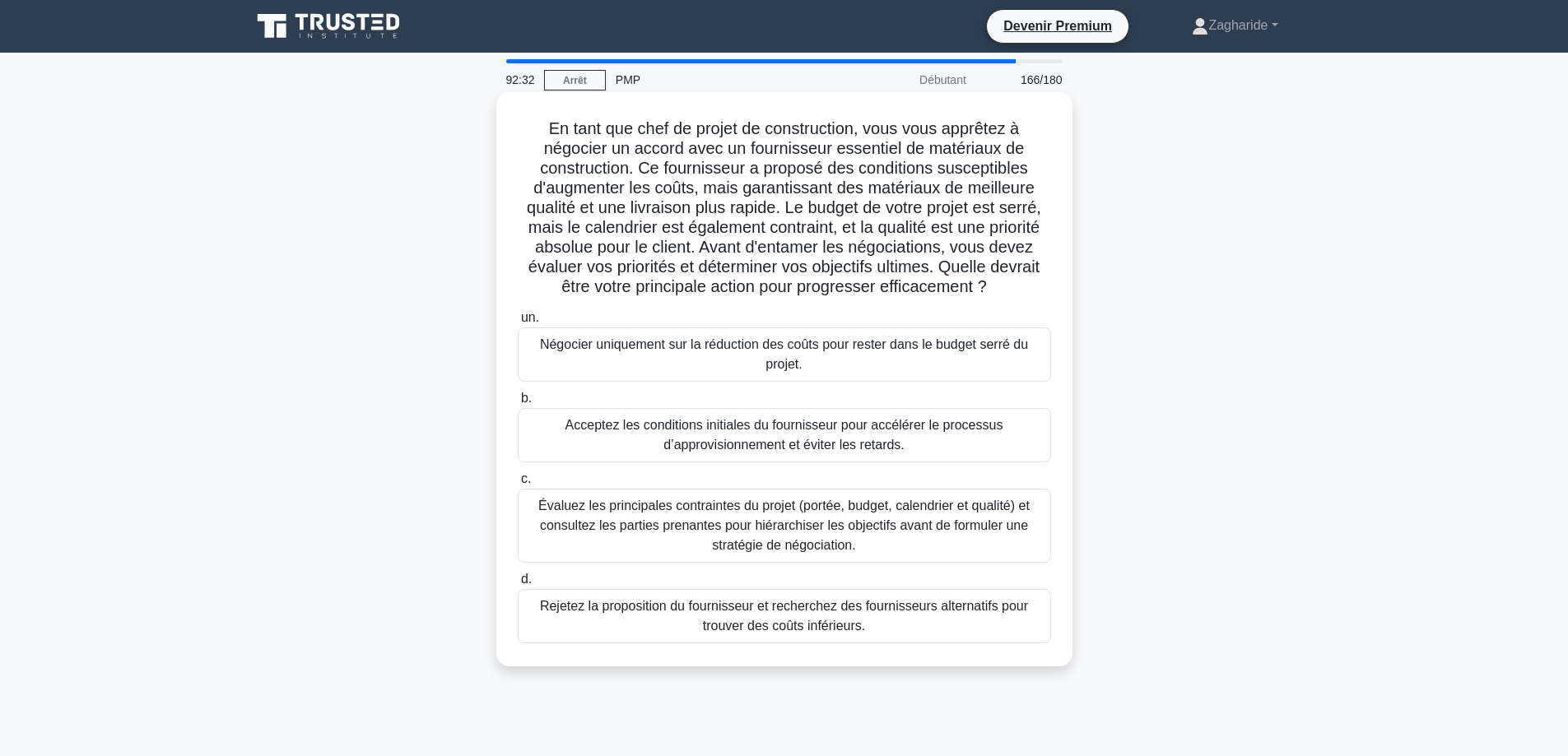
click at [906, 525] on font "Évaluez les principales contraintes du projet (portée, budget, calendrier et qu…" at bounding box center [783, 524] width 491 height 53
click at [517, 485] on input "c. Évaluez les principales contraintes du projet (portée, budget, calendrier et…" at bounding box center [517, 479] width 0 height 11
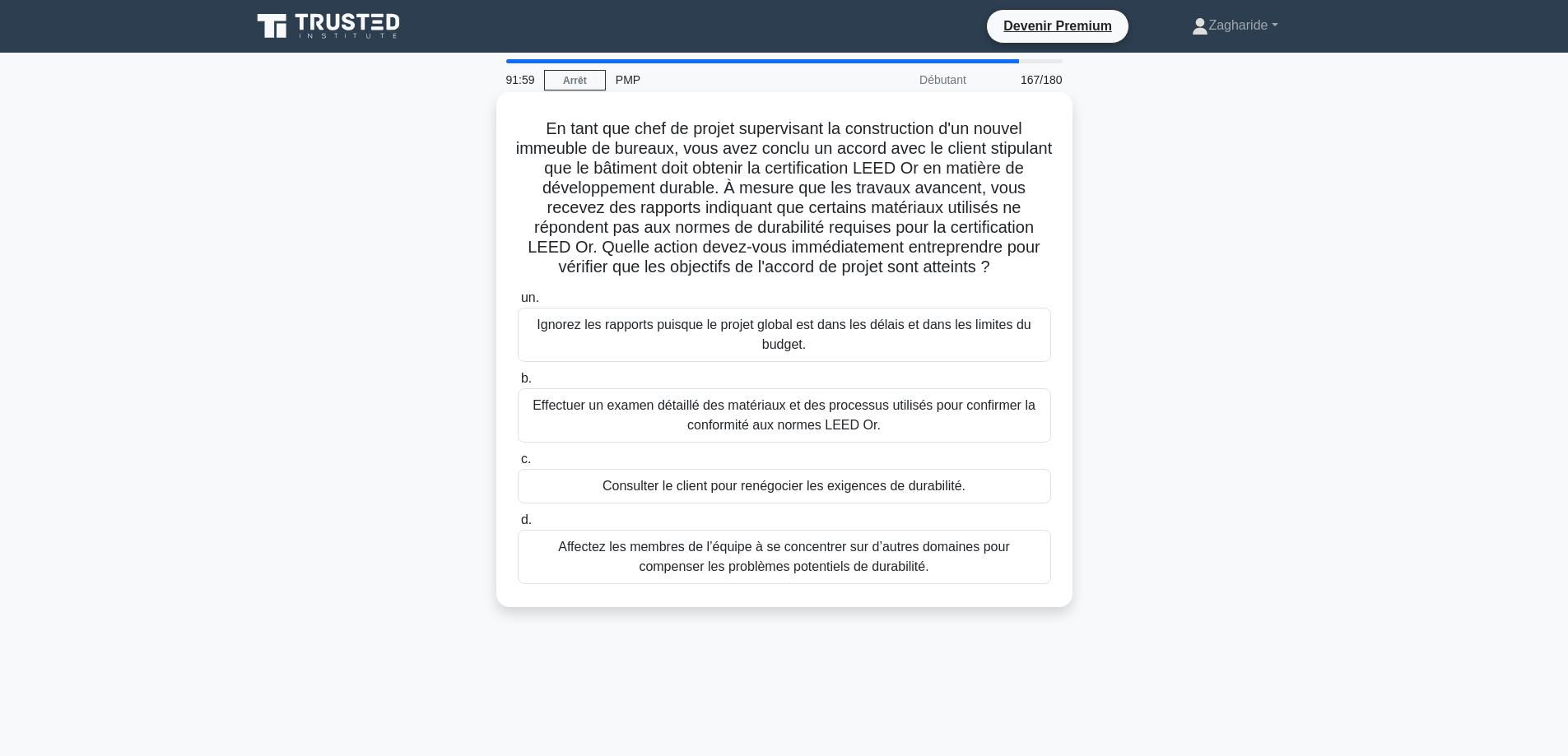
click at [925, 423] on font "Effectuer un examen détaillé des matériaux et des processus utilisés pour confi…" at bounding box center [784, 416] width 518 height 40
click at [517, 384] on input "b. Effectuer un examen détaillé des matériaux et des processus utilisés pour co…" at bounding box center [517, 379] width 0 height 11
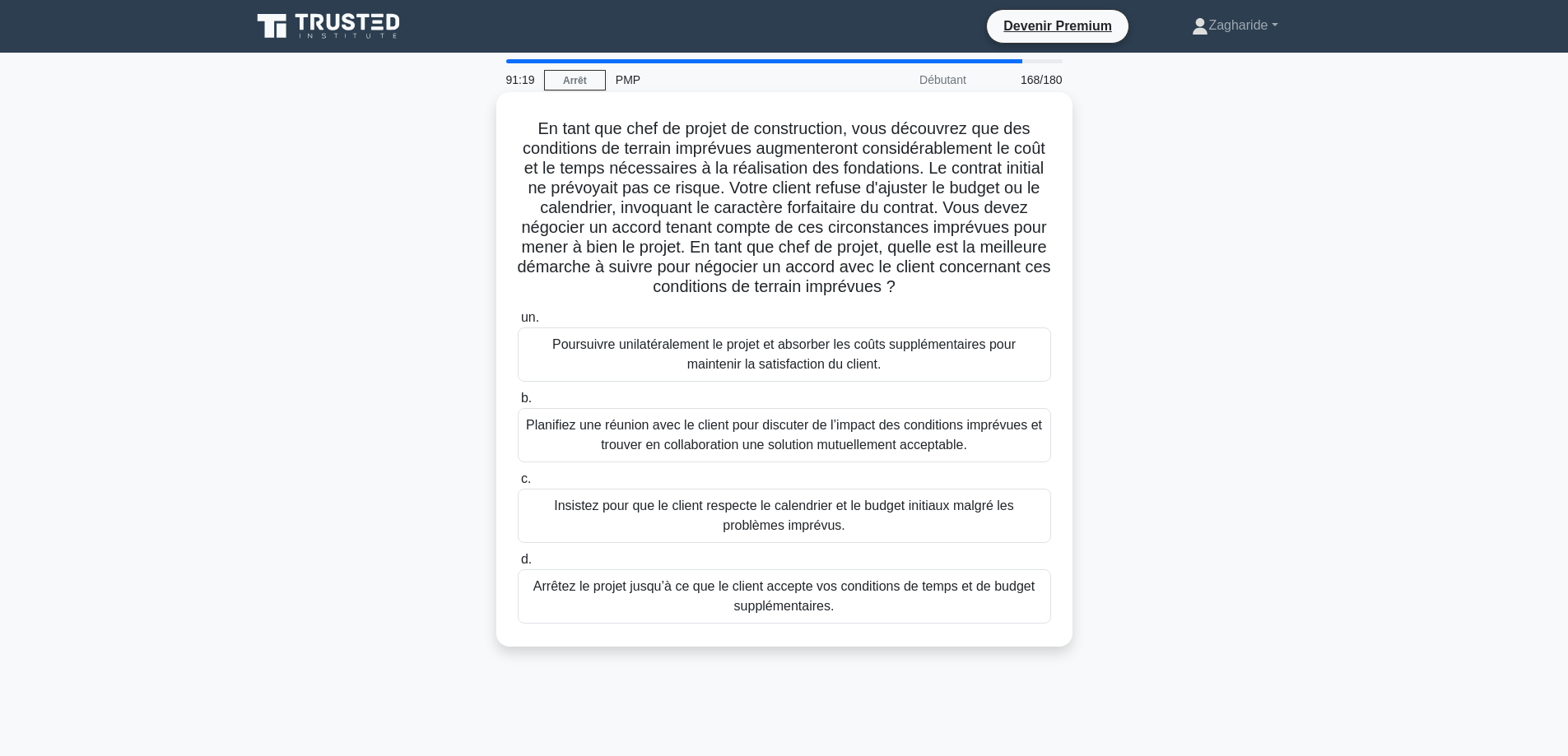
click at [985, 451] on font "Planifiez une réunion avec le client pour discuter de l’impact des conditions i…" at bounding box center [784, 436] width 518 height 40
click at [517, 404] on input "b. Planifiez une réunion avec le client pour discuter de l’impact des condition…" at bounding box center [517, 399] width 0 height 11
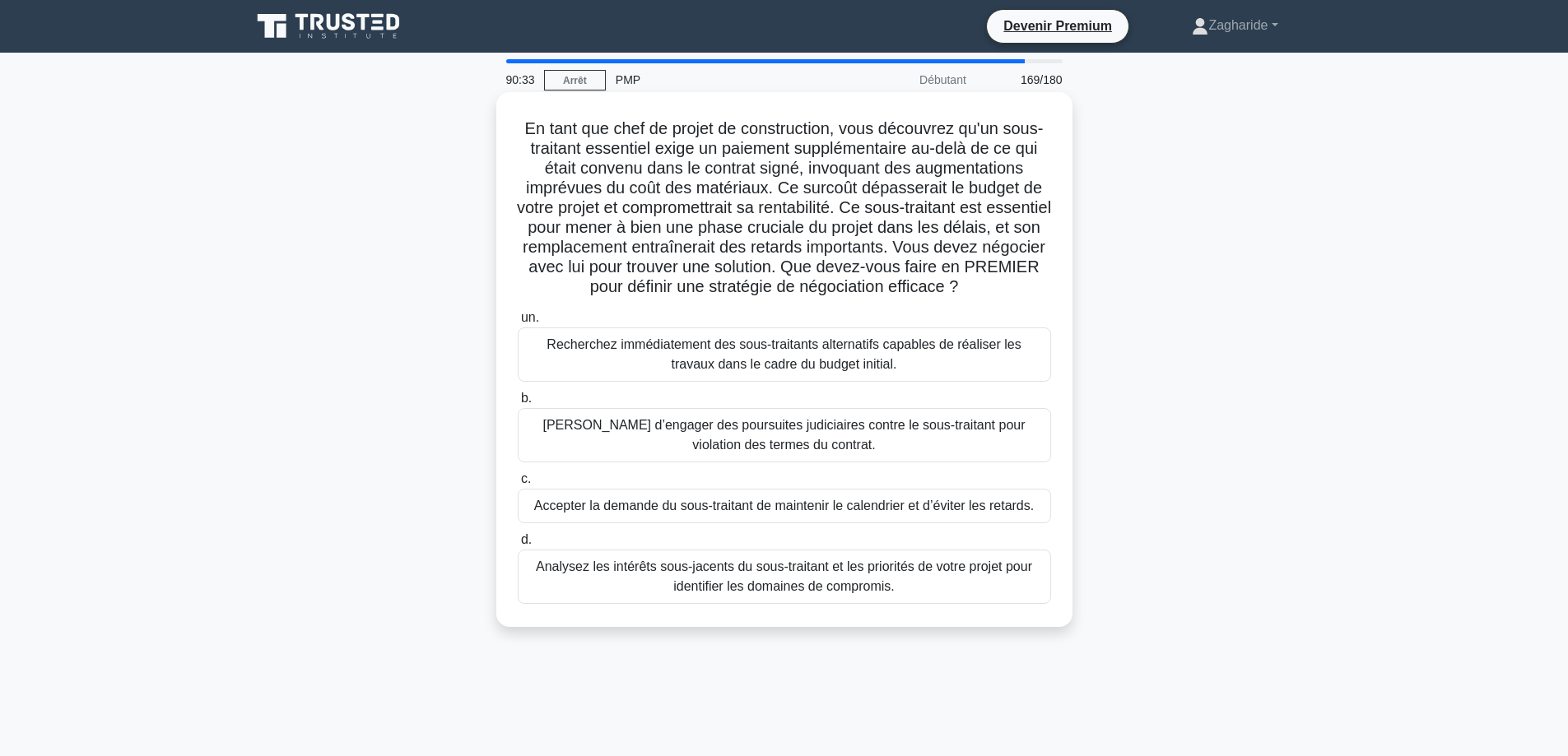
click at [927, 590] on font "Analysez les intérêts sous-jacents du sous-traitant et les priorités de votre p…" at bounding box center [784, 577] width 518 height 40
click at [517, 545] on input "d. Analysez les intérêts sous-jacents du sous-traitant et les priorités de votr…" at bounding box center [517, 540] width 0 height 11
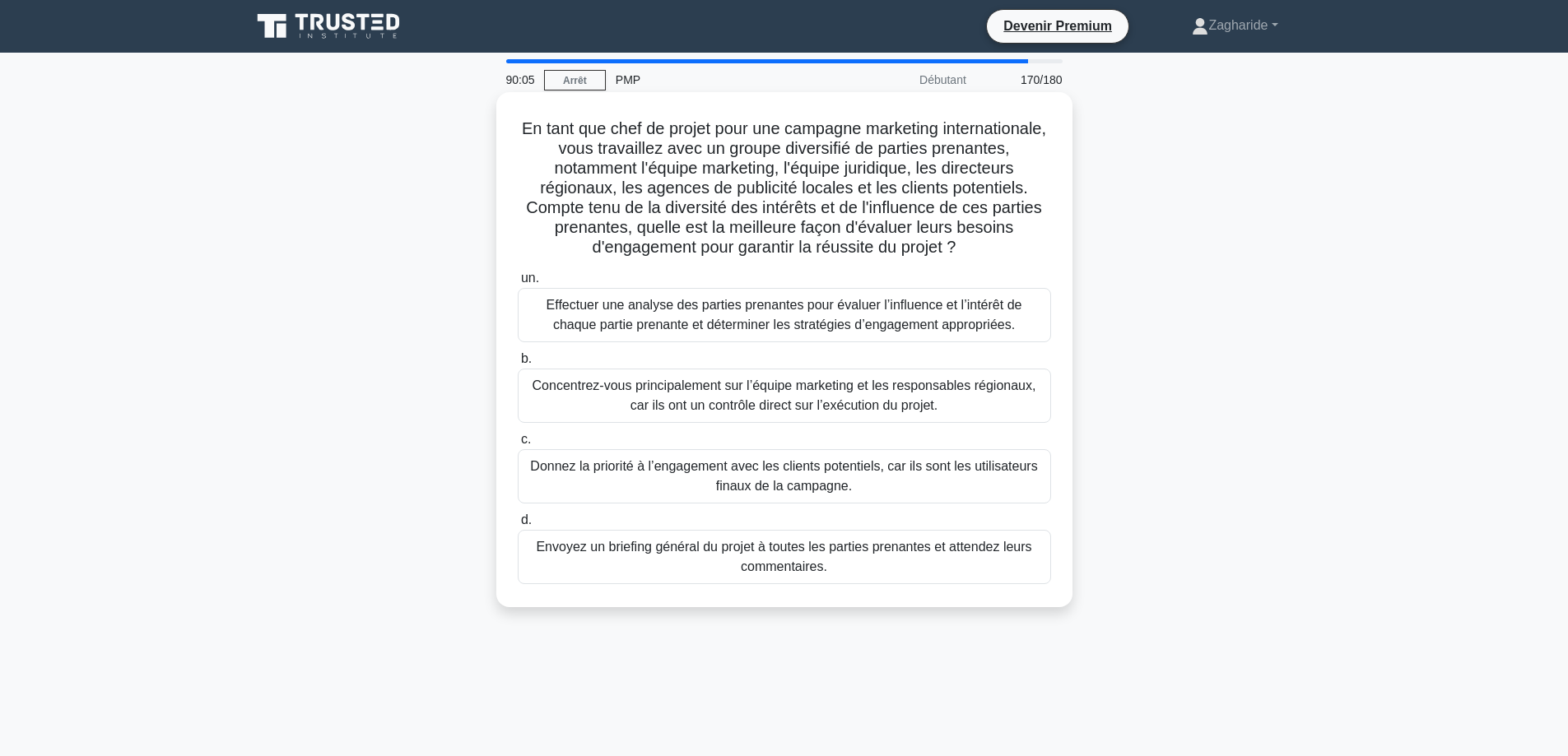
click at [847, 314] on font "Effectuer une analyse des parties prenantes pour évaluer l’influence et l’intér…" at bounding box center [784, 314] width 476 height 33
click at [517, 284] on input "un. Effectuer une analyse des parties prenantes pour évaluer l’influence et l’i…" at bounding box center [517, 279] width 0 height 11
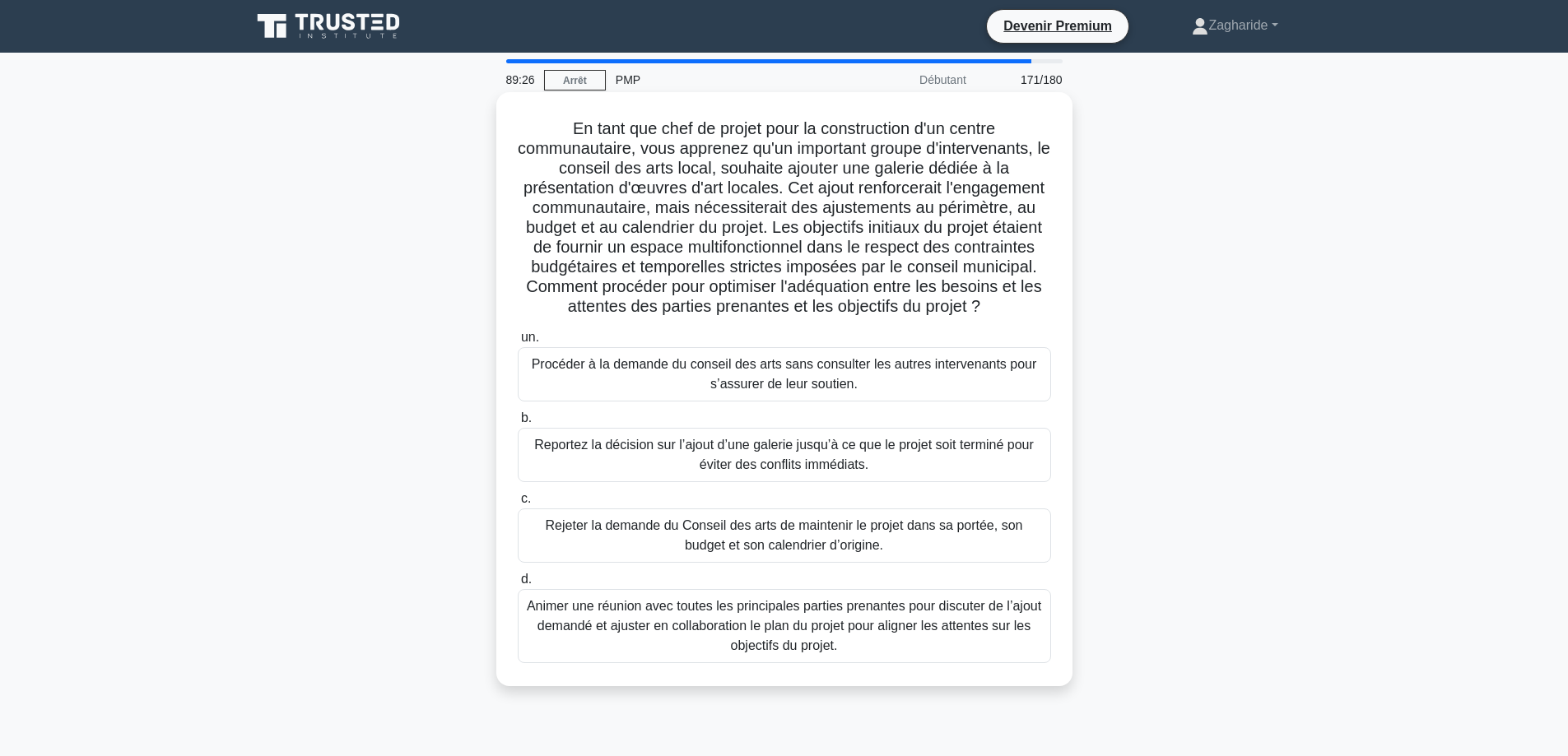
click at [861, 656] on font "Animer une réunion avec toutes les principales parties prenantes pour discuter …" at bounding box center [784, 627] width 518 height 60
click at [517, 585] on input "d. Animer une réunion avec toutes les principales parties prenantes pour discut…" at bounding box center [517, 580] width 0 height 11
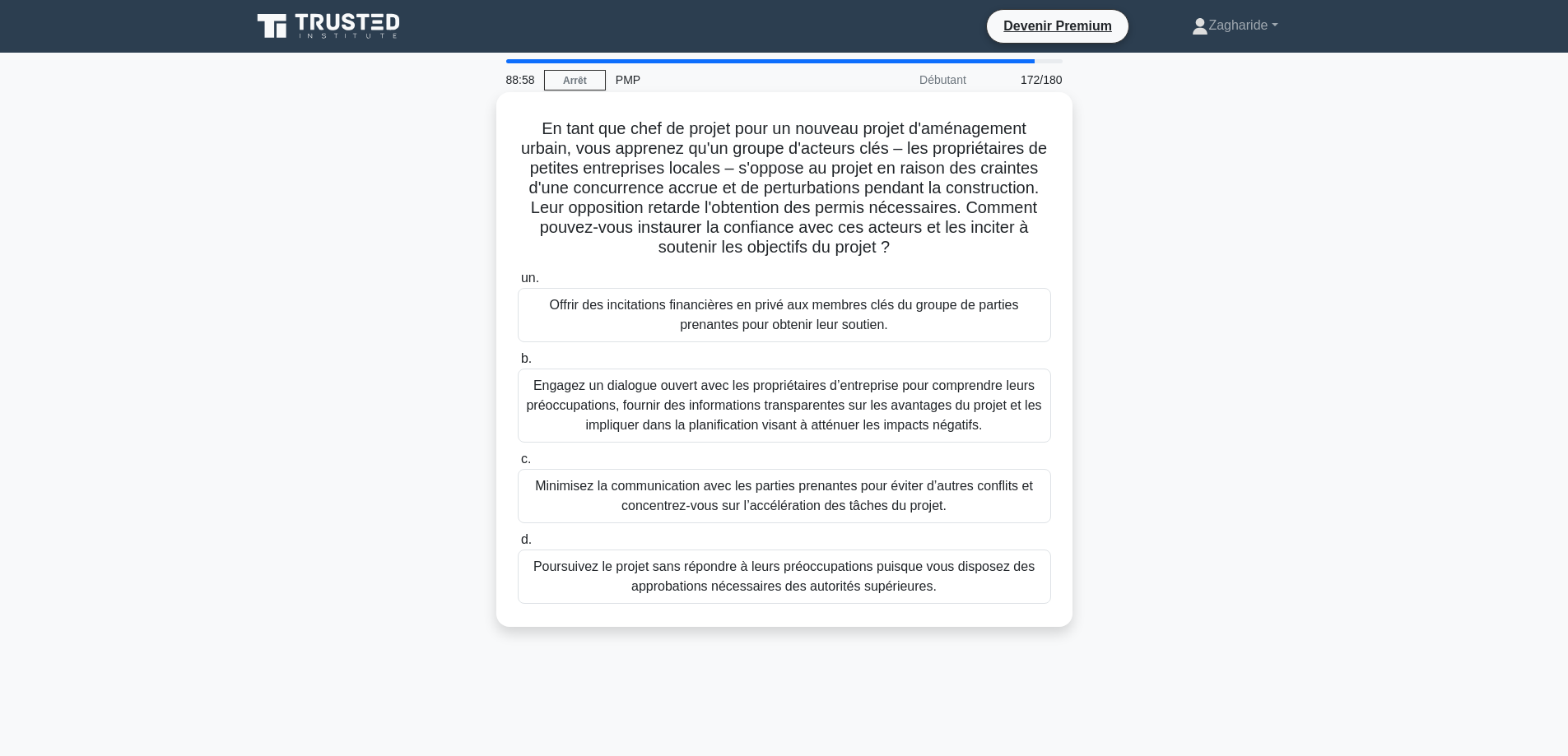
click at [848, 408] on font "Engagez un dialogue ouvert avec les propriétaires d’entreprise pour comprendre …" at bounding box center [783, 405] width 515 height 53
click at [517, 364] on input "b. Engagez un dialogue ouvert avec les propriétaires d’entreprise pour comprend…" at bounding box center [517, 359] width 0 height 11
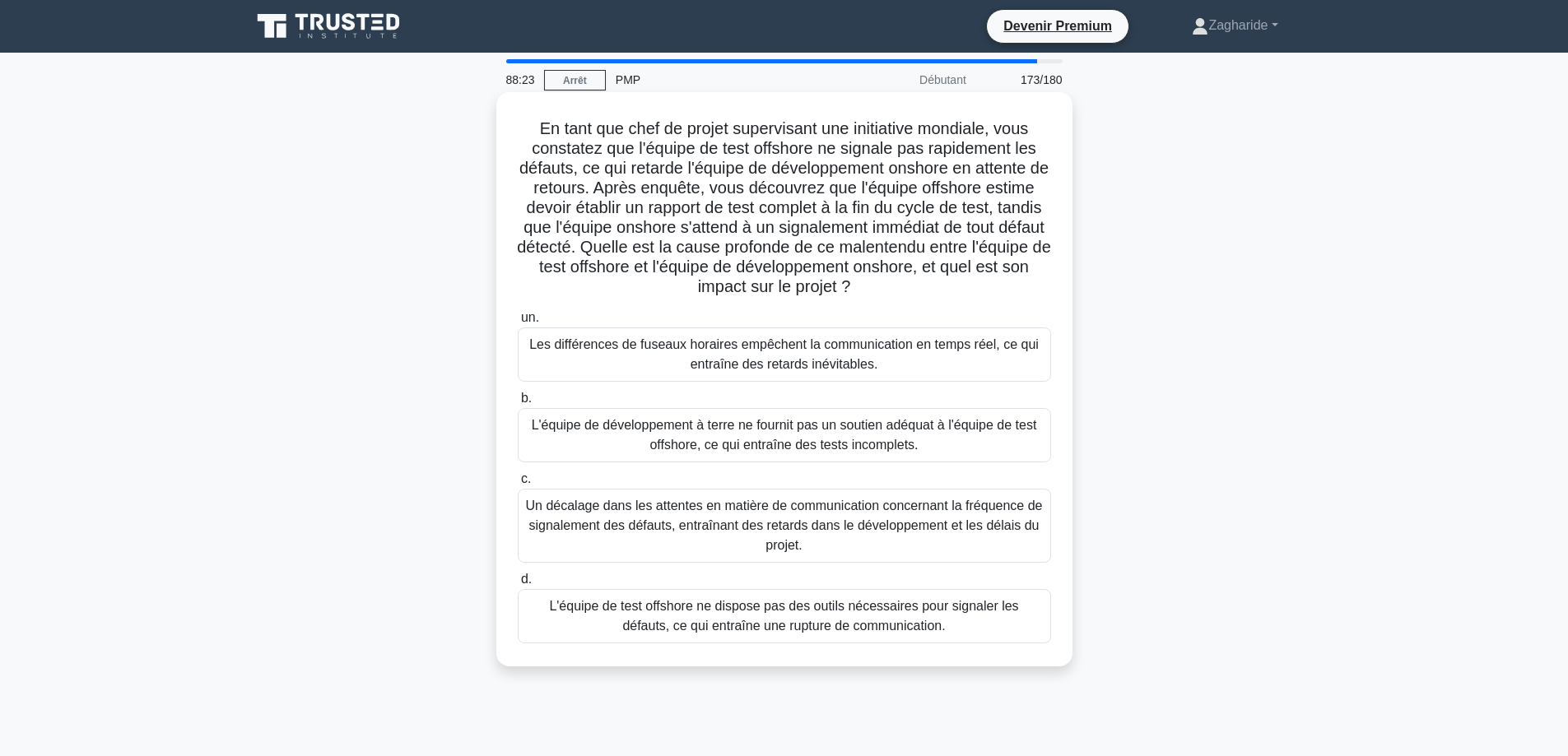
click at [843, 539] on font "Un décalage dans les attentes en matière de communication concernant la fréquen…" at bounding box center [784, 526] width 518 height 60
click at [517, 485] on input "c. Un décalage dans les attentes en matière de communication concernant la fréq…" at bounding box center [517, 479] width 0 height 11
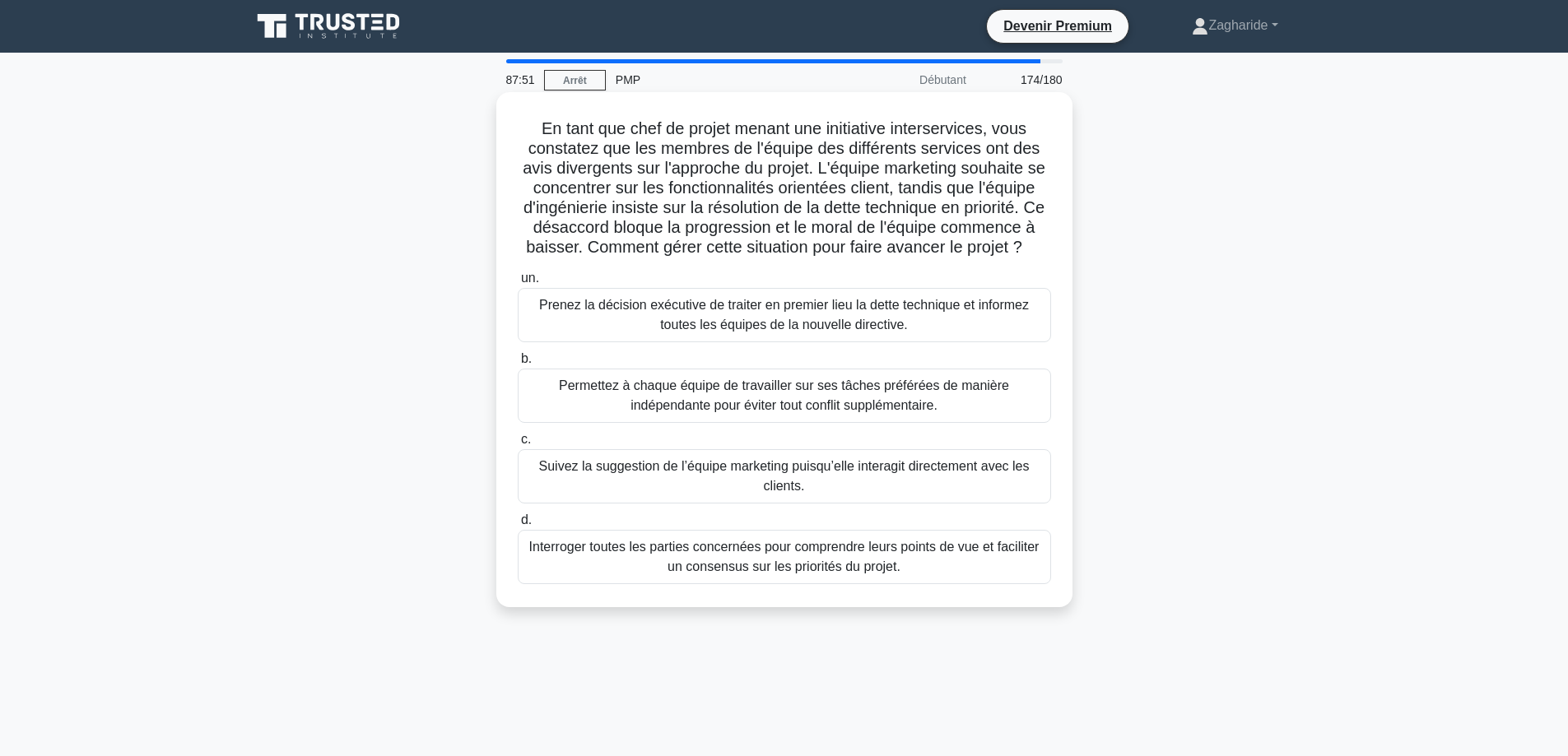
click at [732, 573] on font "Interroger toutes les parties concernées pour comprendre leurs points de vue et…" at bounding box center [784, 556] width 510 height 33
click at [517, 525] on input "d. Interroger toutes les parties concernées pour comprendre leurs points de vue…" at bounding box center [517, 521] width 0 height 11
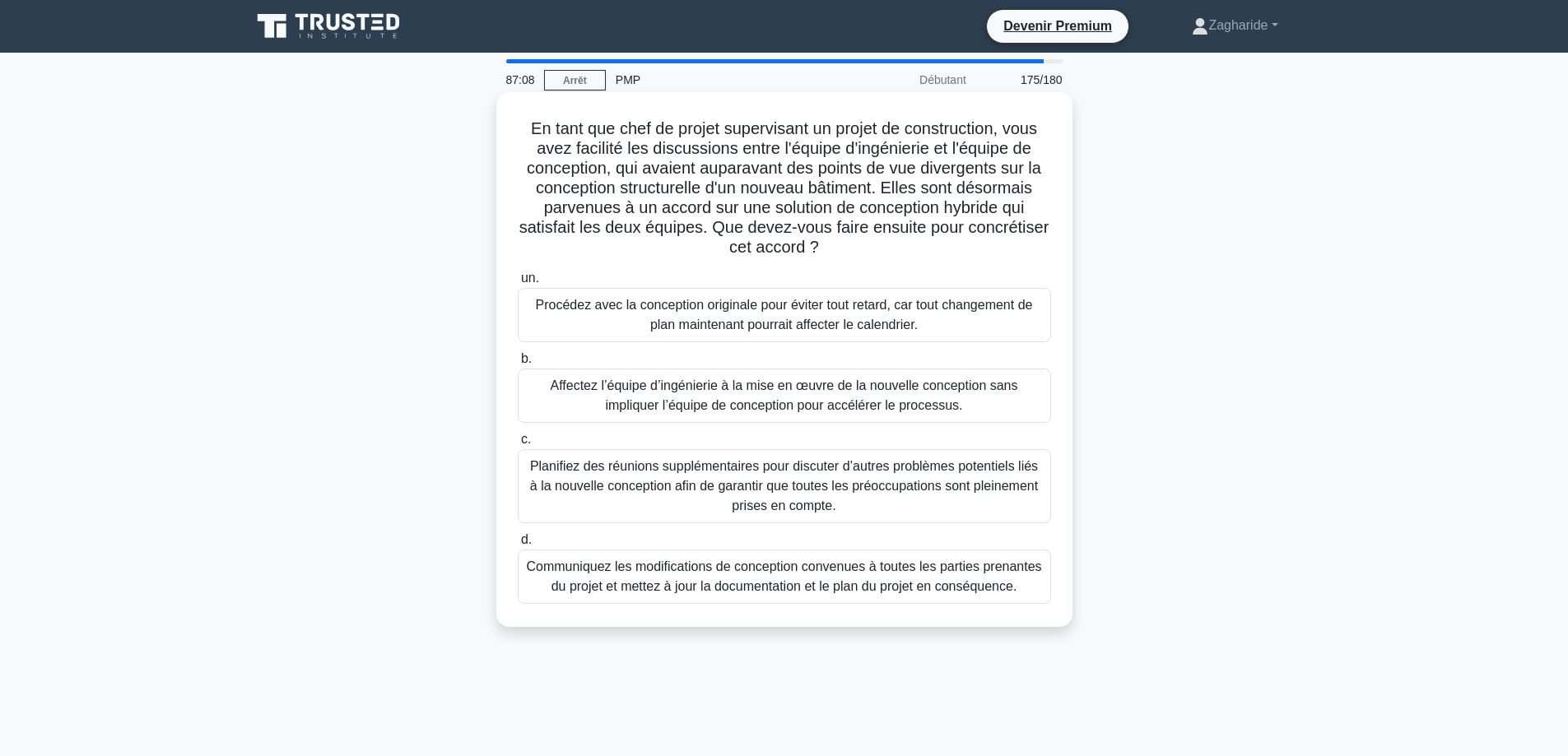
click at [832, 572] on font "Communiquez les modifications de conception convenues à toutes les parties pren…" at bounding box center [783, 576] width 515 height 33
click at [517, 545] on input "d. Communiquez les modifications de conception convenues à toutes les parties p…" at bounding box center [517, 540] width 0 height 11
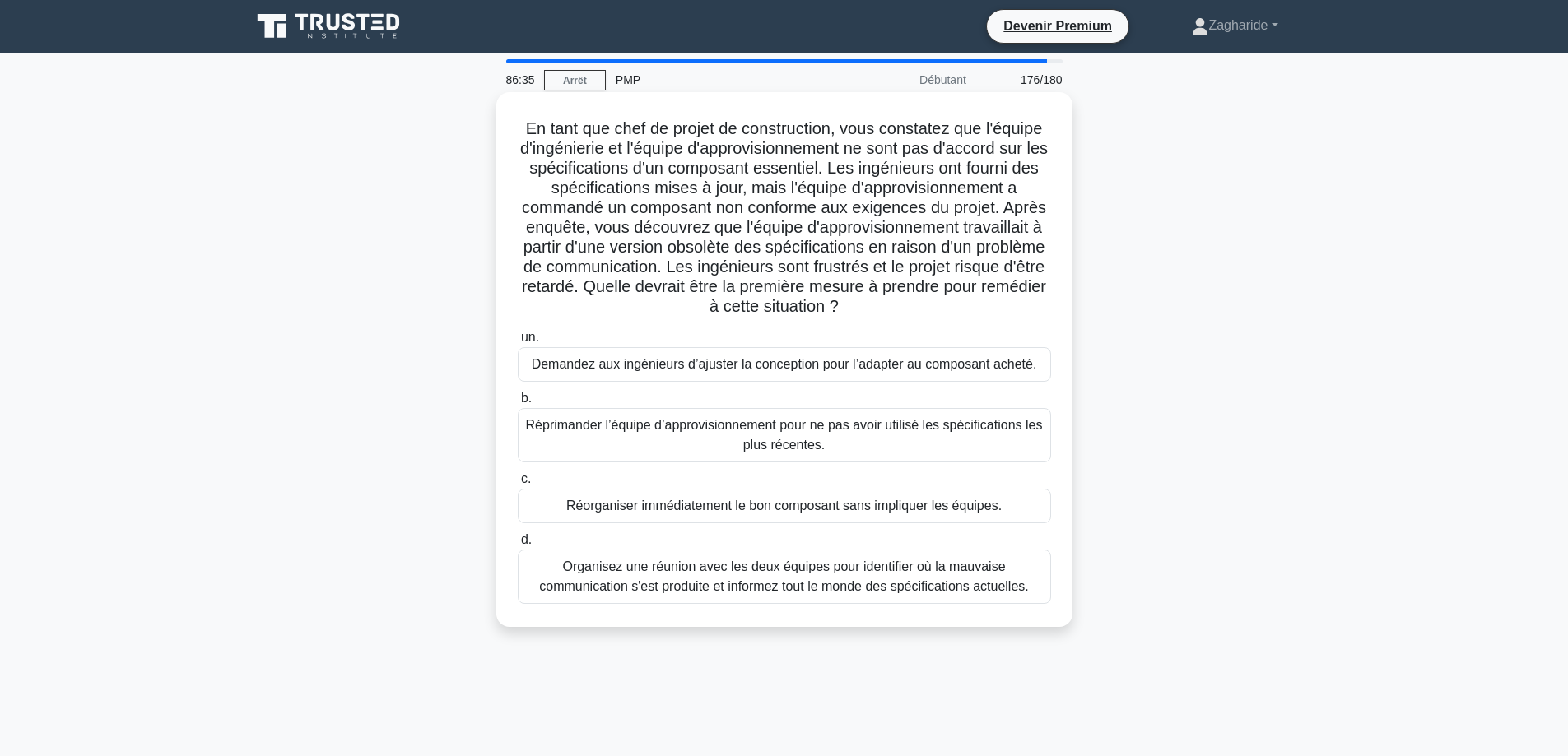
click at [872, 593] on font "Organisez une réunion avec les deux équipes pour identifier où la mauvaise comm…" at bounding box center [783, 576] width 489 height 33
click at [517, 545] on input "d. Organisez une réunion avec les deux équipes pour identifier où la mauvaise c…" at bounding box center [517, 540] width 0 height 11
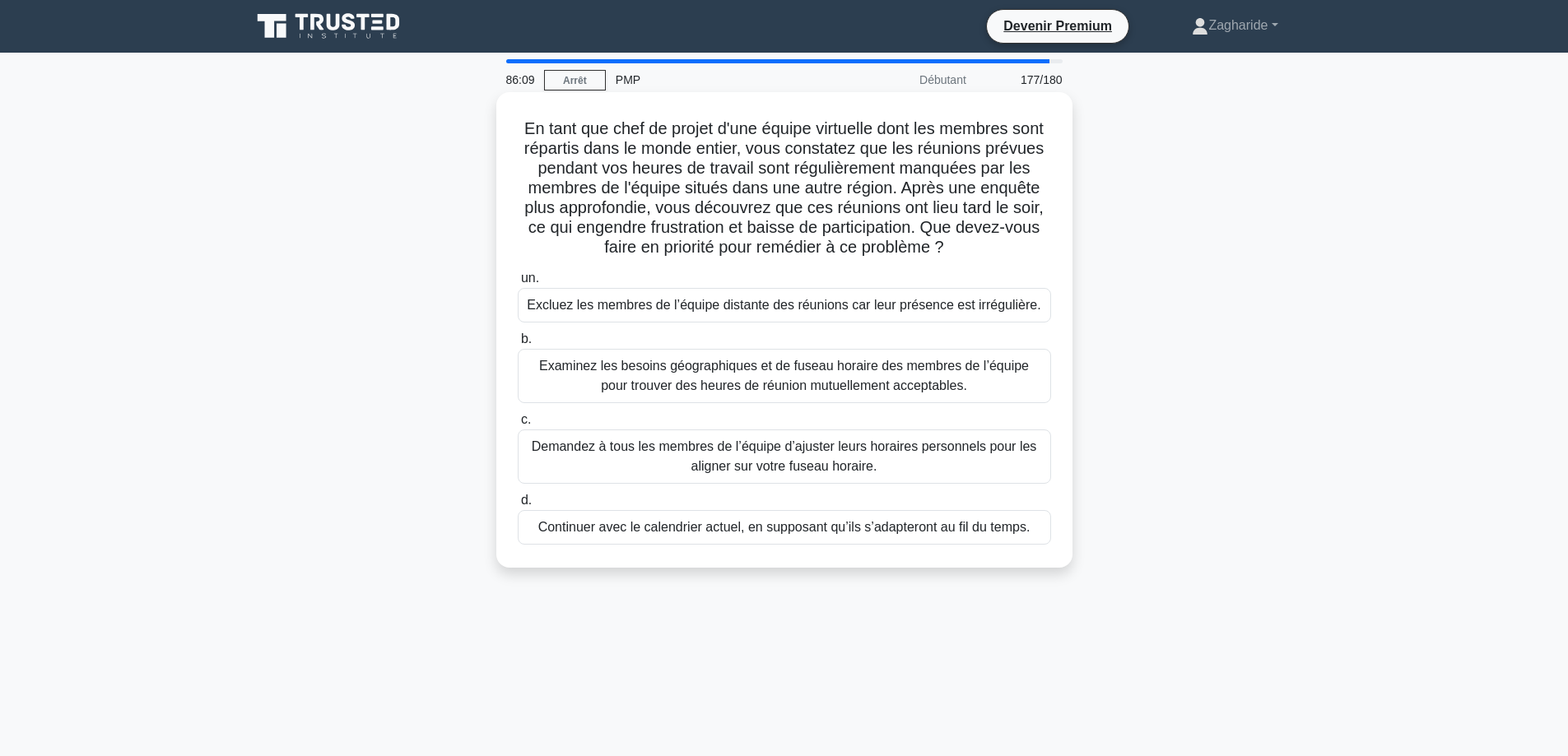
click at [742, 374] on font "Examinez les besoins géographiques et de fuseau horaire des membres de l’équipe…" at bounding box center [784, 376] width 518 height 40
click at [517, 345] on input "b. Examinez les besoins géographiques et de fuseau horaire des membres de l’équ…" at bounding box center [517, 339] width 0 height 11
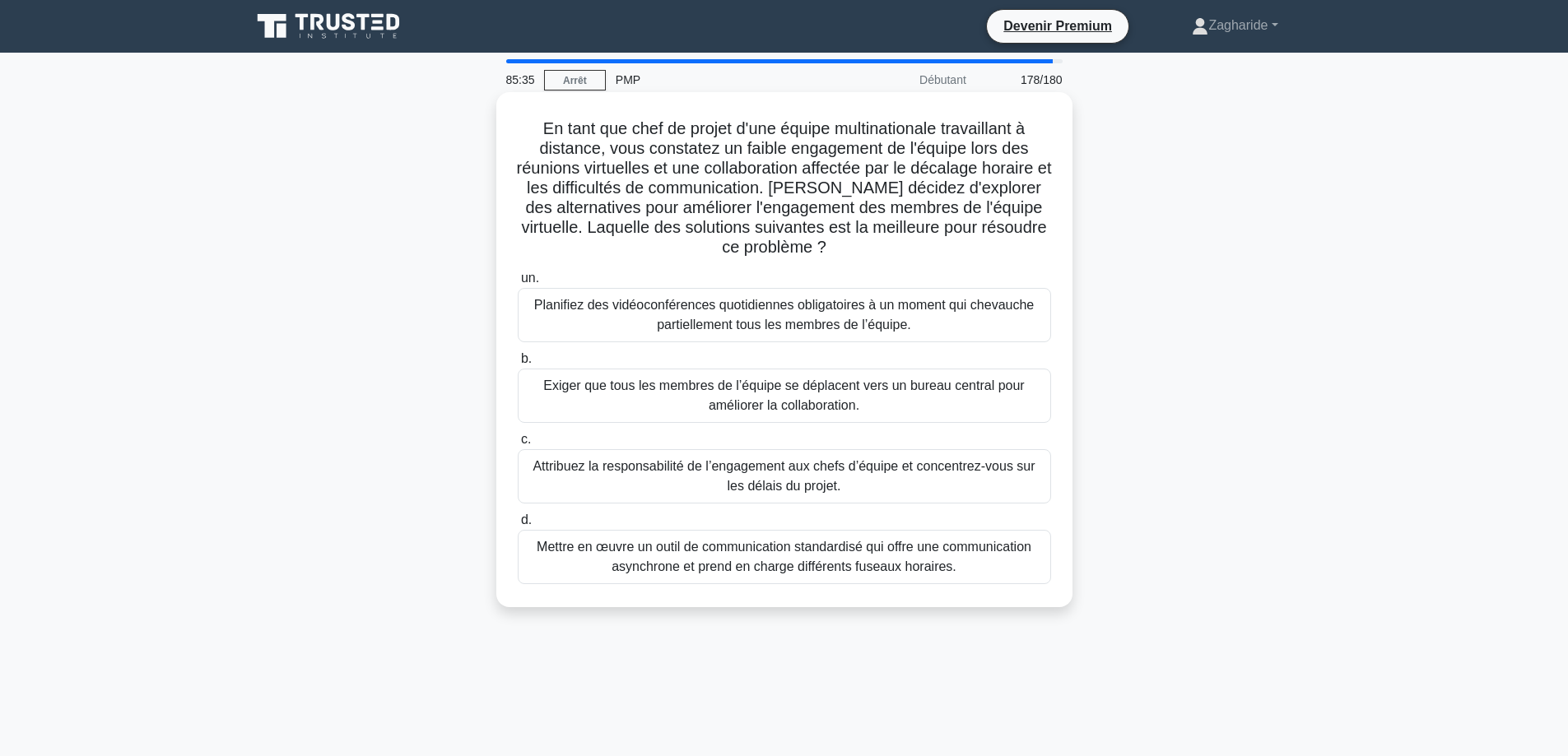
click at [855, 577] on font "Mettre en œuvre un outil de communication standardisé qui offre une communicati…" at bounding box center [784, 557] width 518 height 40
click at [517, 525] on input "d. Mettre en œuvre un outil de communication standardisé qui offre une communic…" at bounding box center [517, 521] width 0 height 11
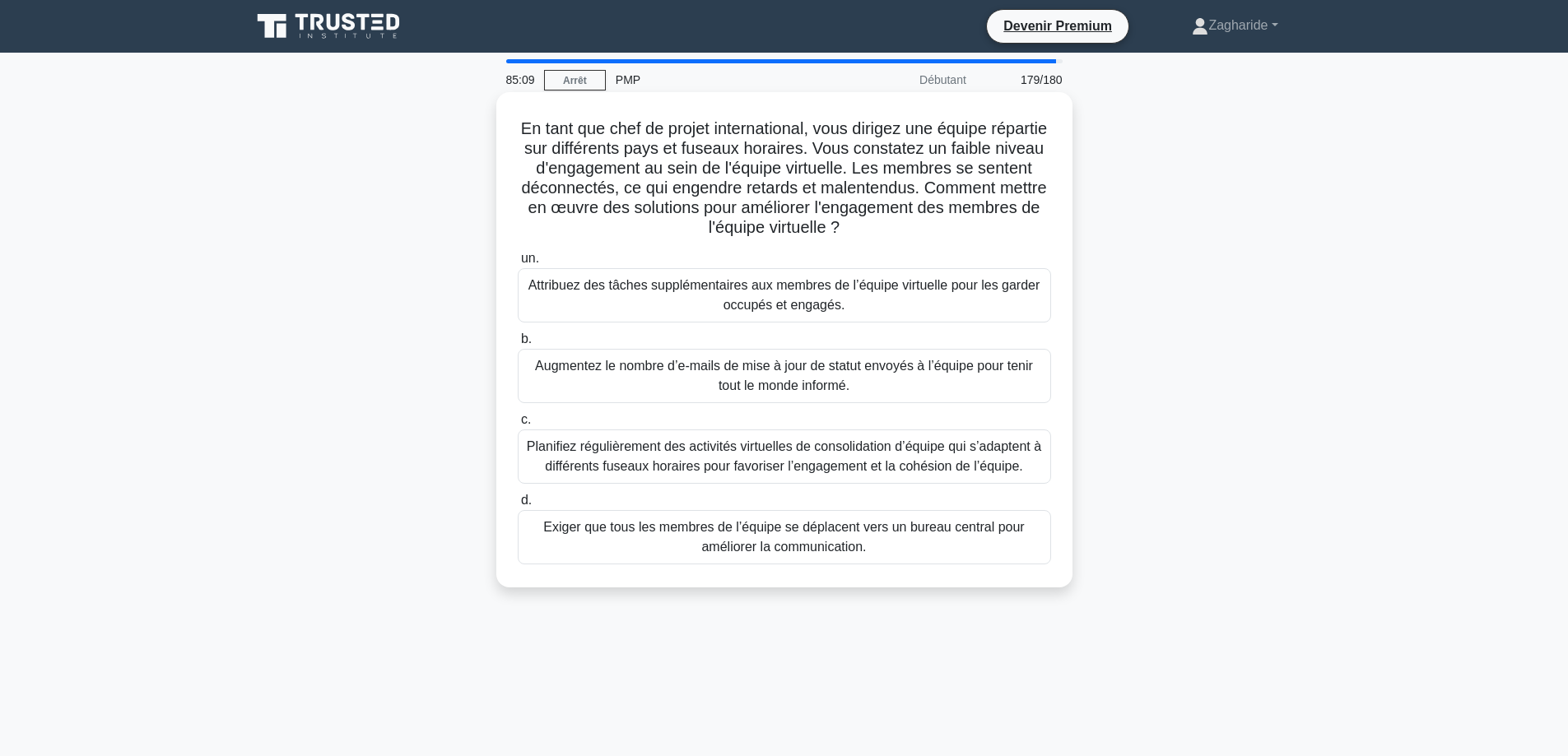
click at [878, 467] on font "Planifiez régulièrement des activités virtuelles de consolidation d’équipe qui …" at bounding box center [783, 456] width 515 height 33
click at [517, 425] on input "c. Planifiez régulièrement des activités virtuelles de consolidation d’équipe q…" at bounding box center [517, 421] width 0 height 11
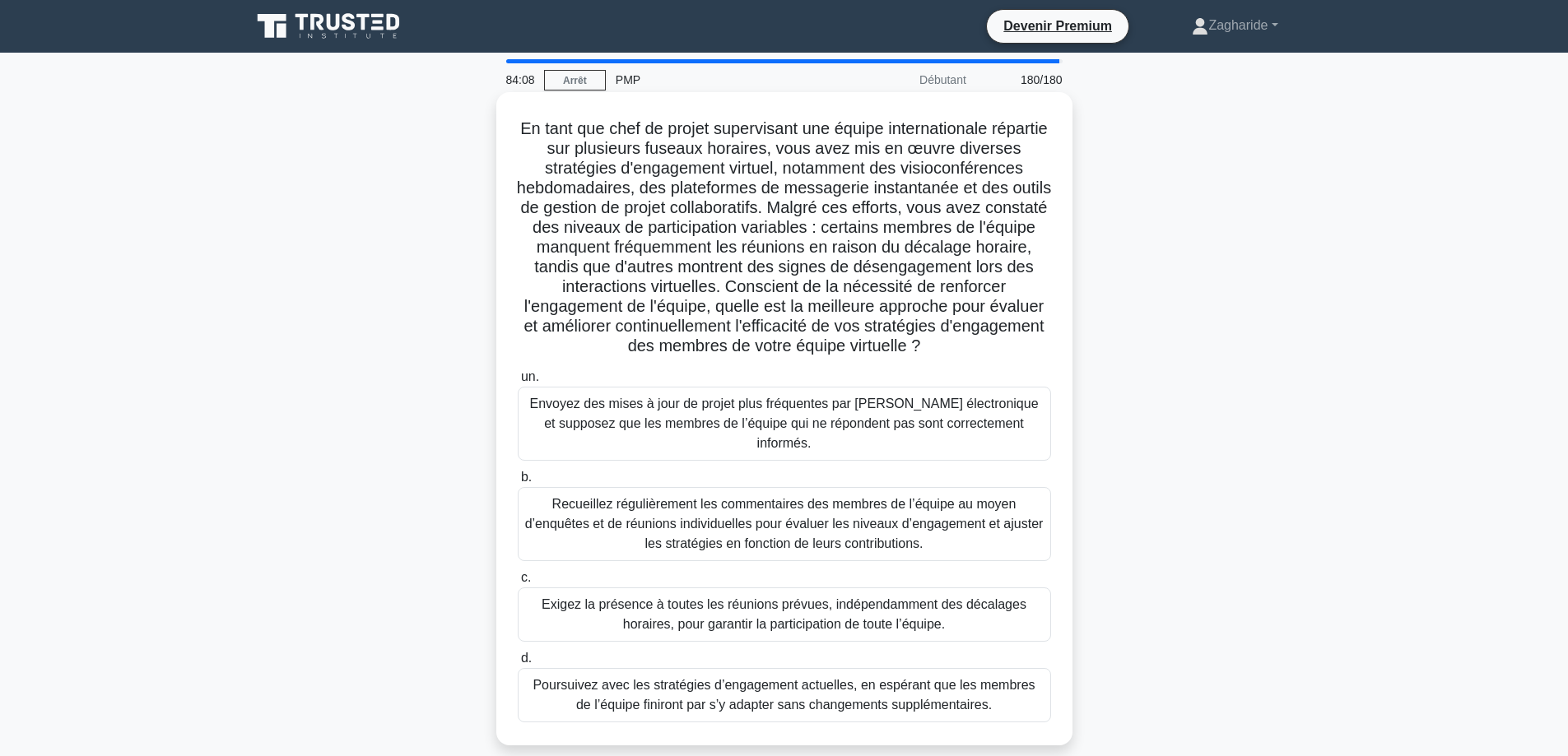
click at [891, 506] on font "Recueillez régulièrement les commentaires des membres de l’équipe au moyen d’en…" at bounding box center [784, 524] width 518 height 53
click at [517, 483] on input "b. Recueillez régulièrement les commentaires des membres de l’équipe au moyen d…" at bounding box center [517, 477] width 0 height 11
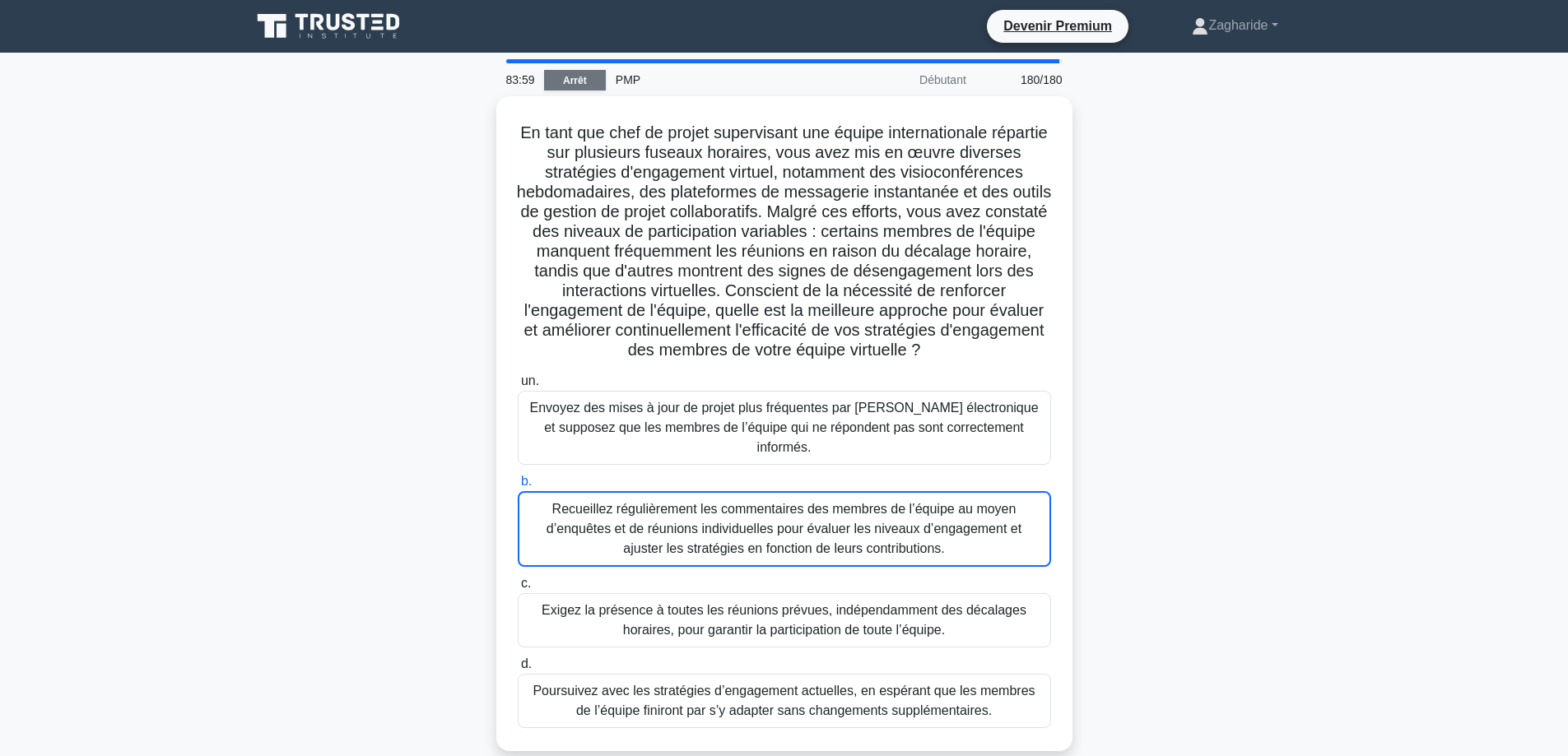
click at [571, 78] on font "Arrêt" at bounding box center [574, 80] width 24 height 12
click at [585, 75] on font "Arrêt" at bounding box center [574, 80] width 24 height 12
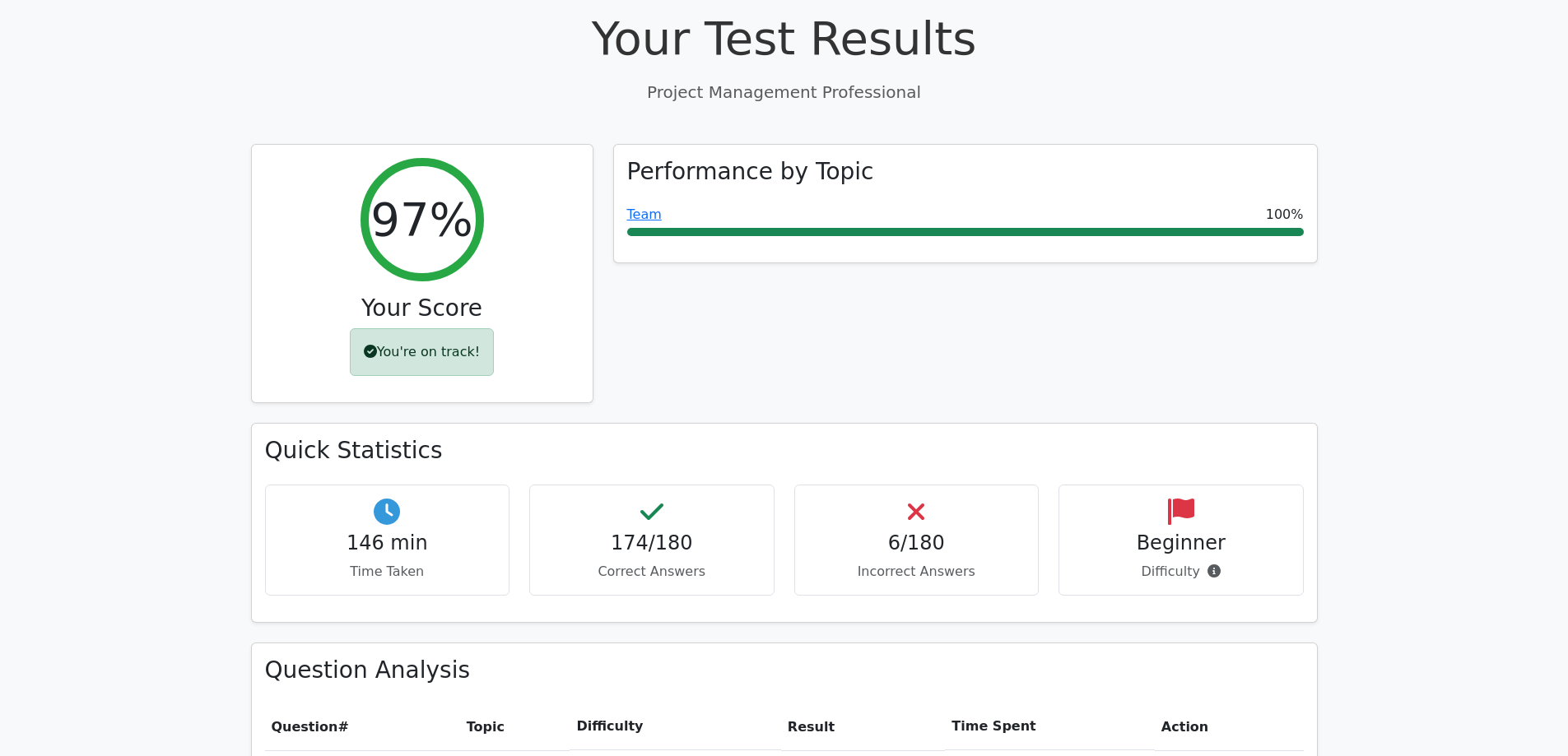
scroll to position [658, 0]
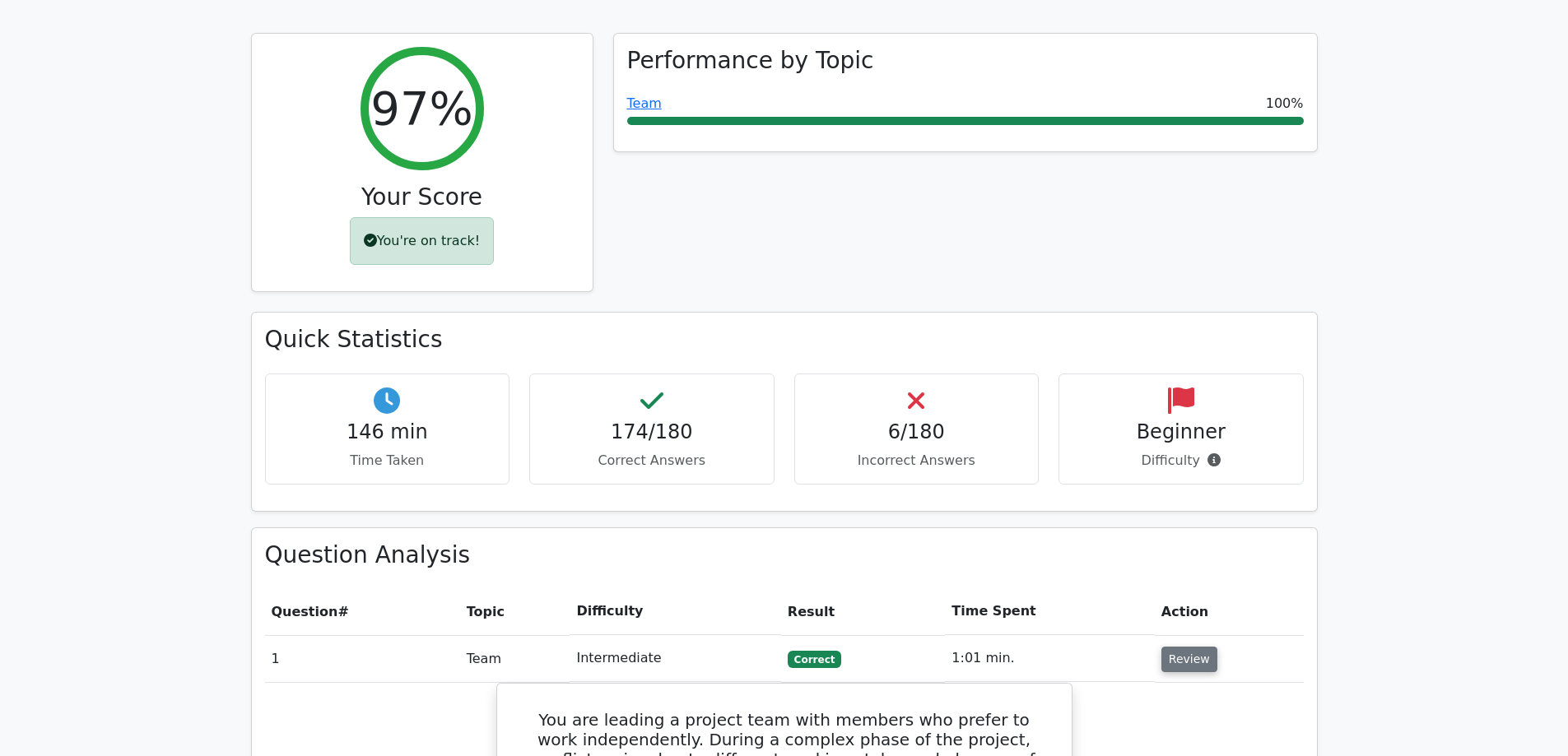
click at [1193, 647] on button "Review" at bounding box center [1189, 659] width 56 height 25
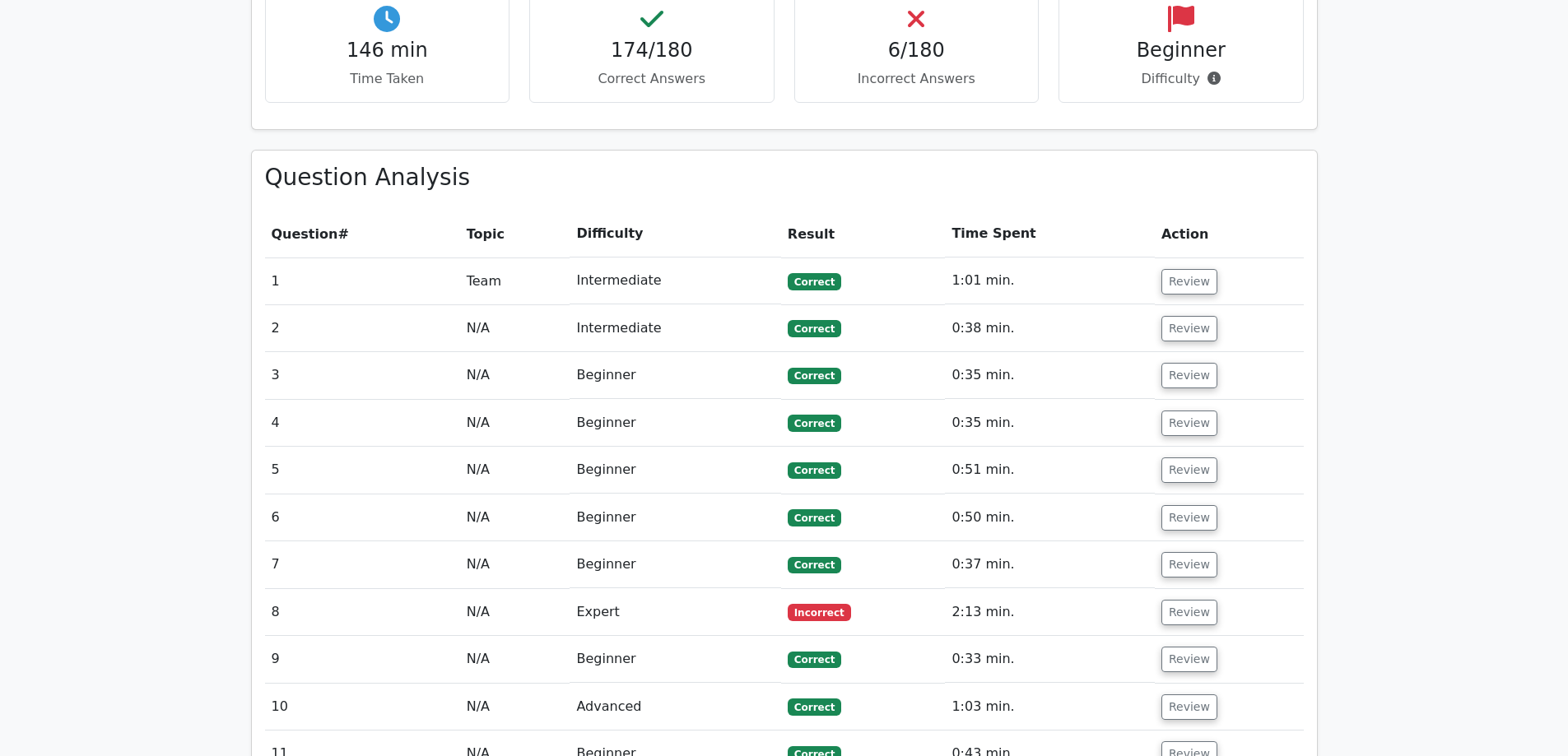
scroll to position [1070, 0]
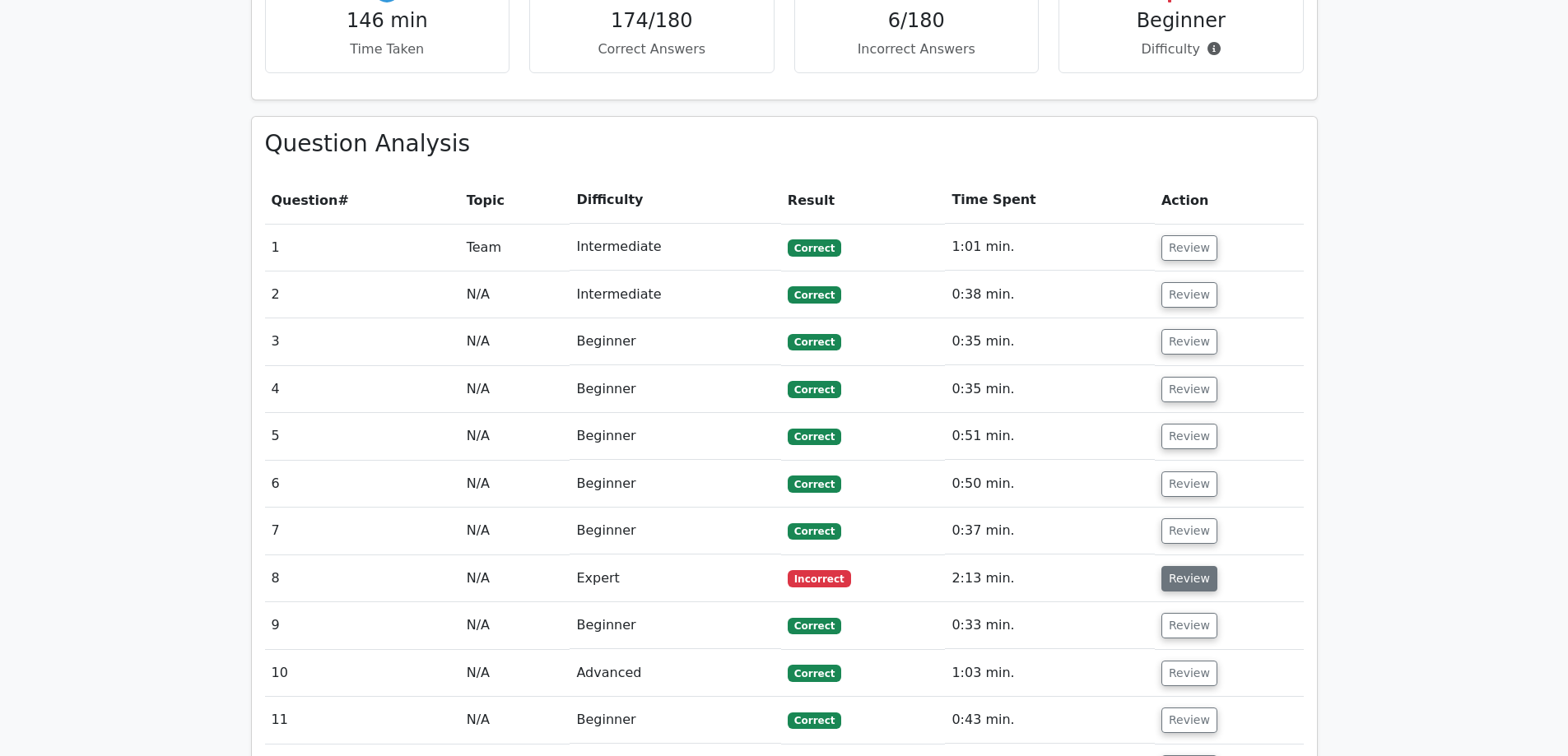
click at [1182, 566] on button "Review" at bounding box center [1189, 579] width 56 height 25
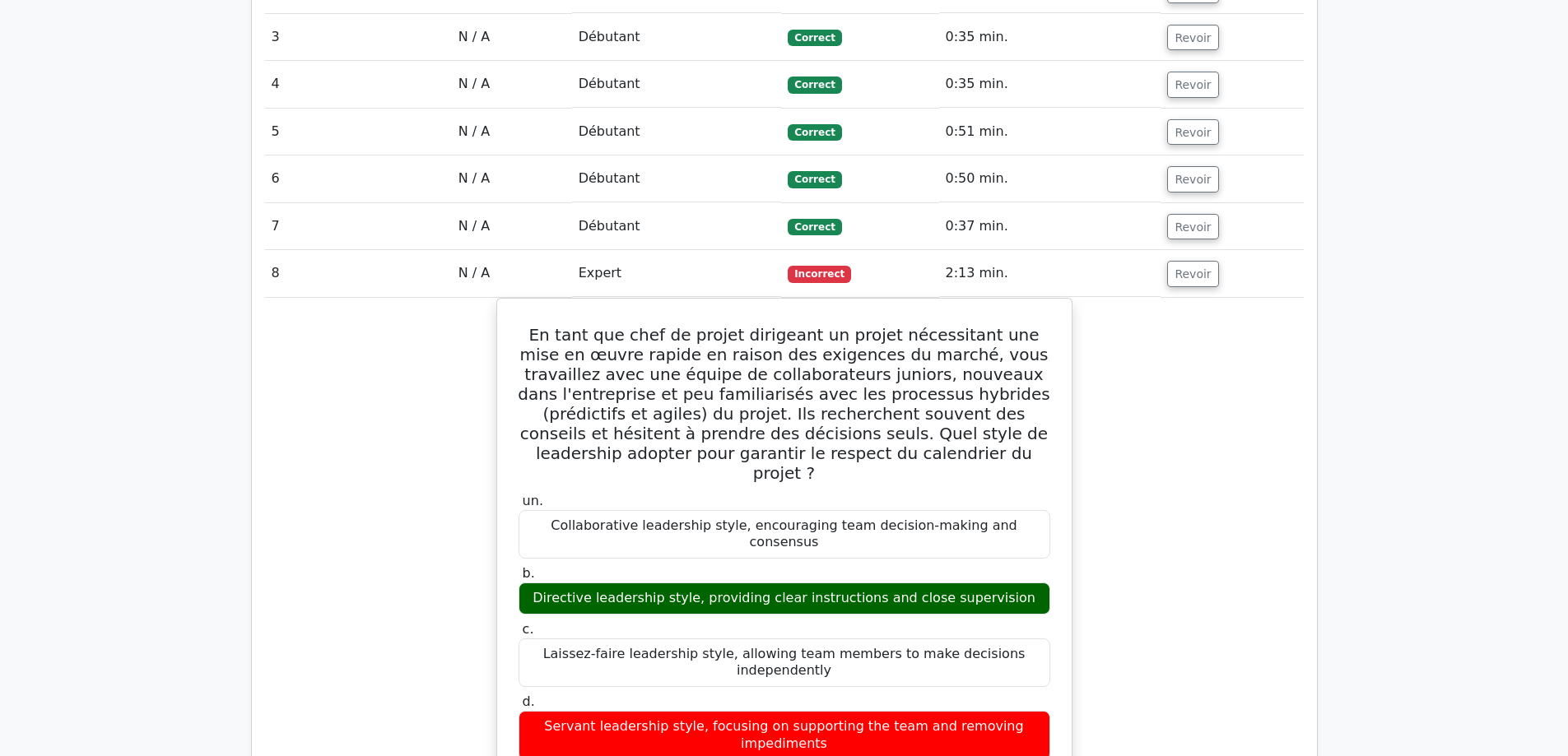
scroll to position [1460, 0]
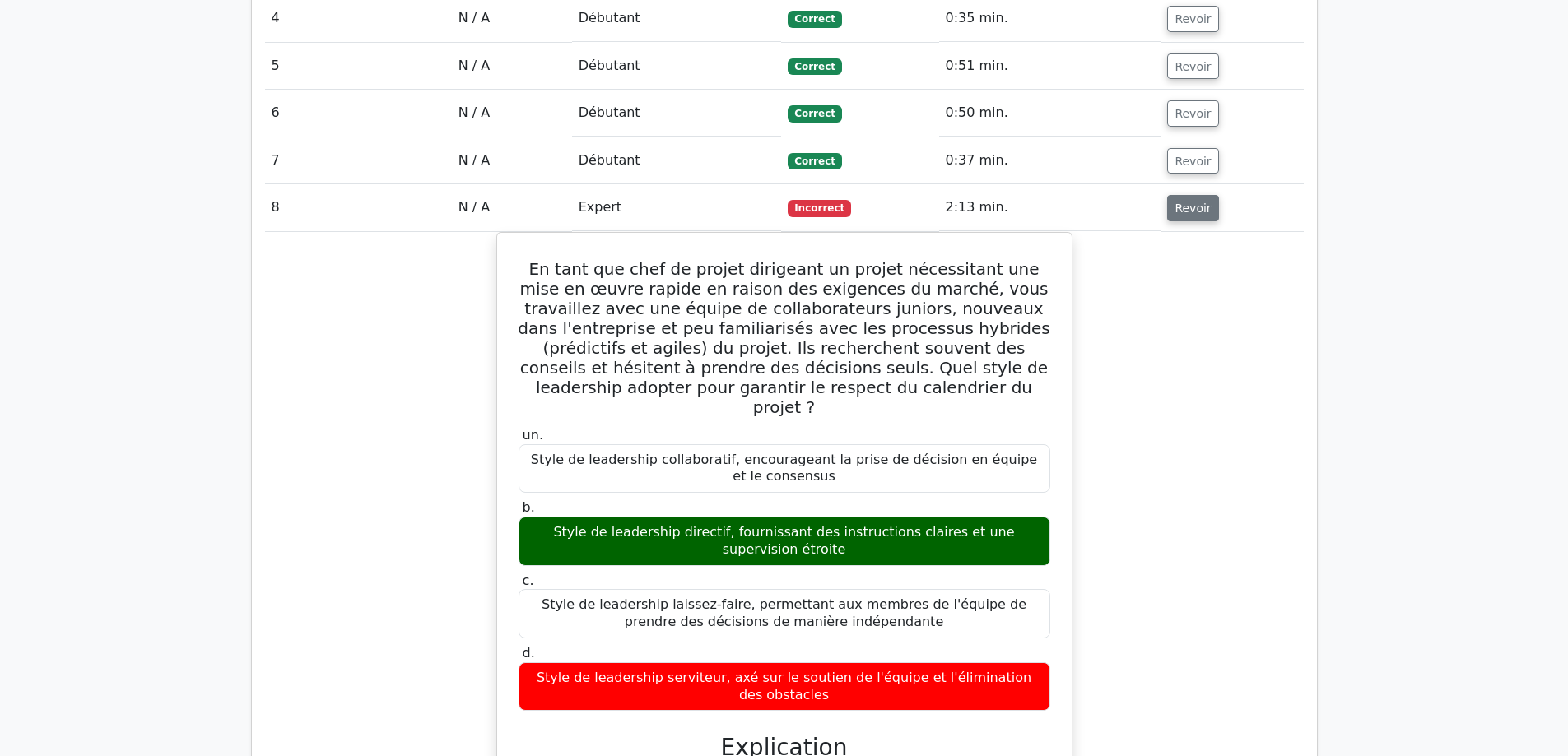
click at [1186, 202] on font "Revoir" at bounding box center [1193, 208] width 36 height 14
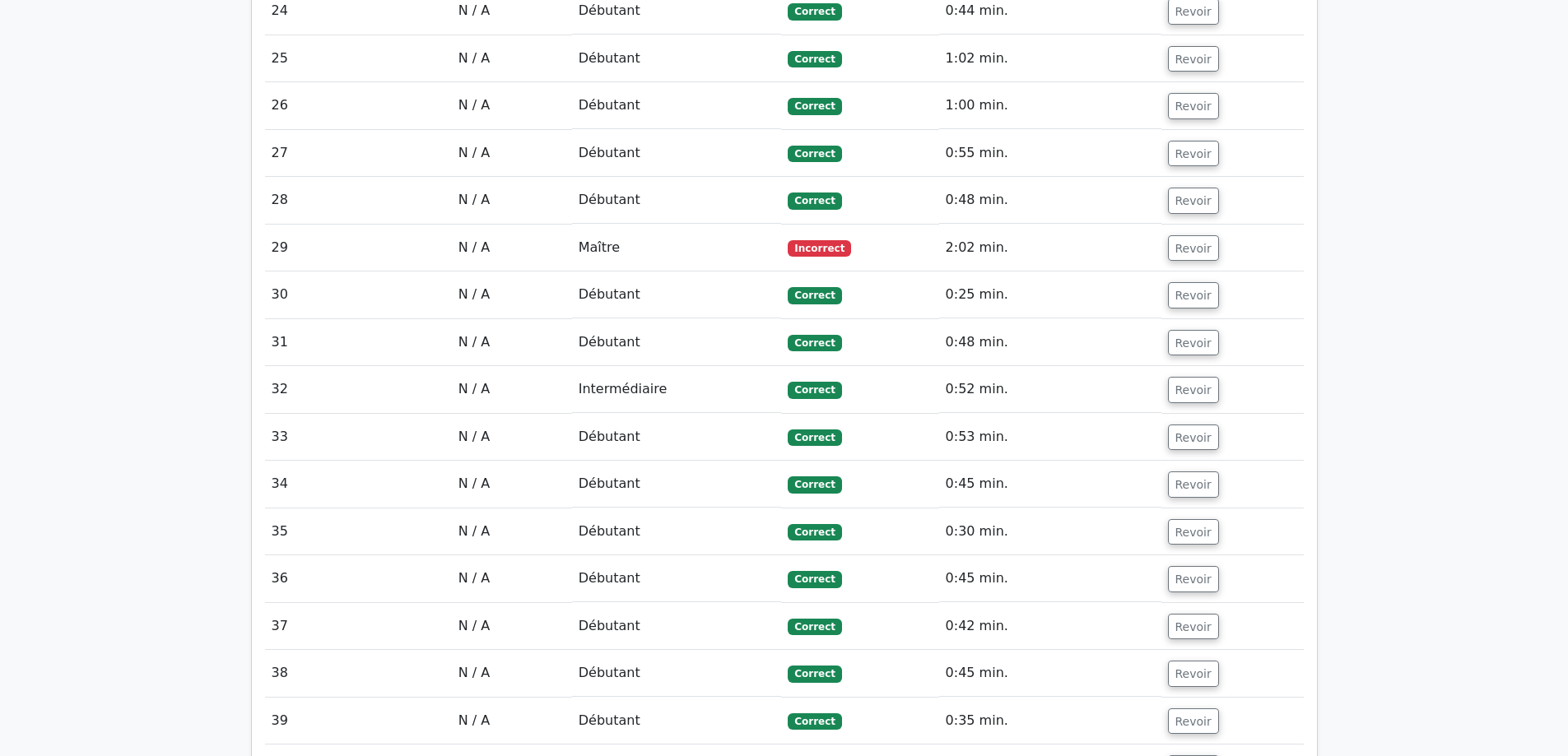
scroll to position [2448, 0]
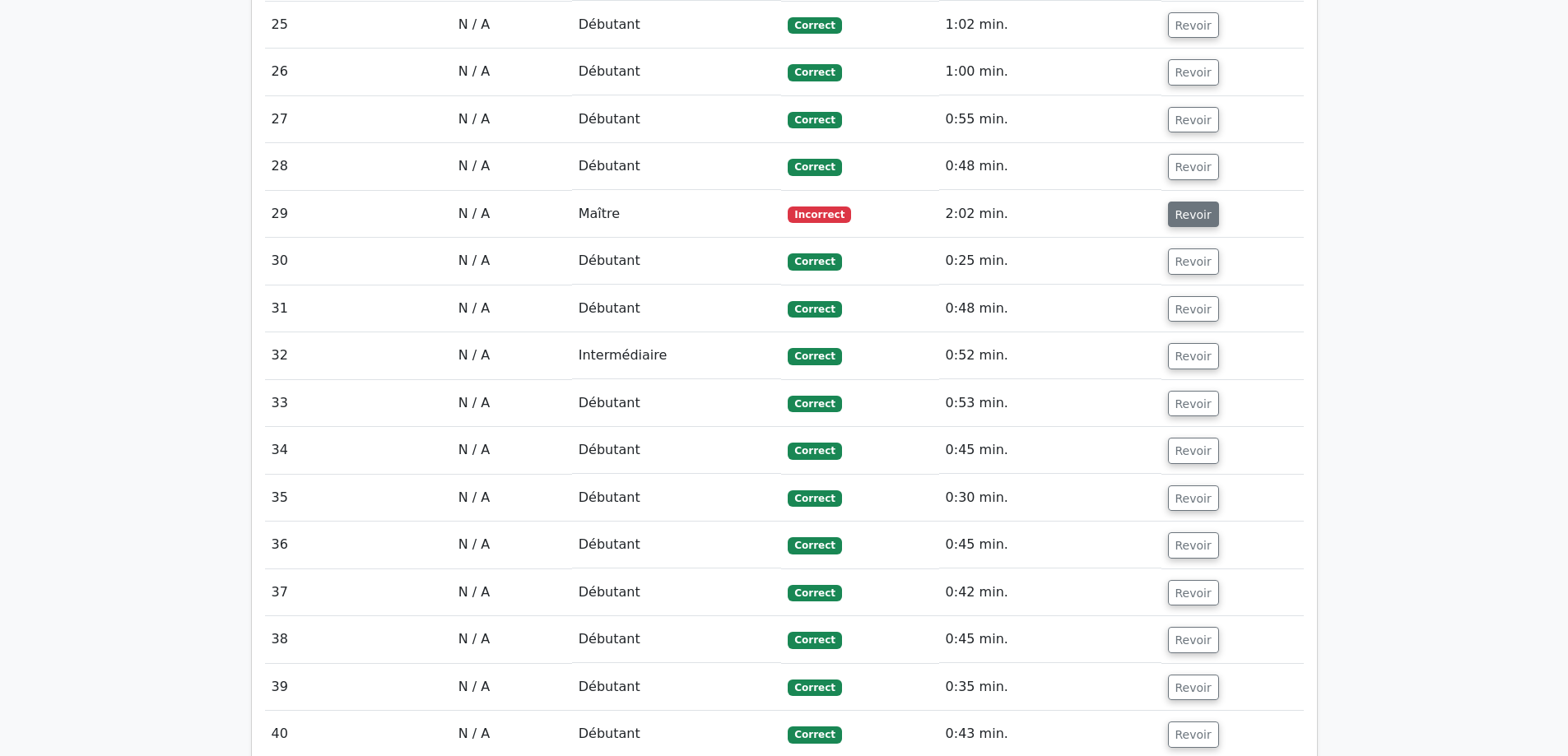
click at [1204, 202] on button "Revoir" at bounding box center [1193, 214] width 51 height 26
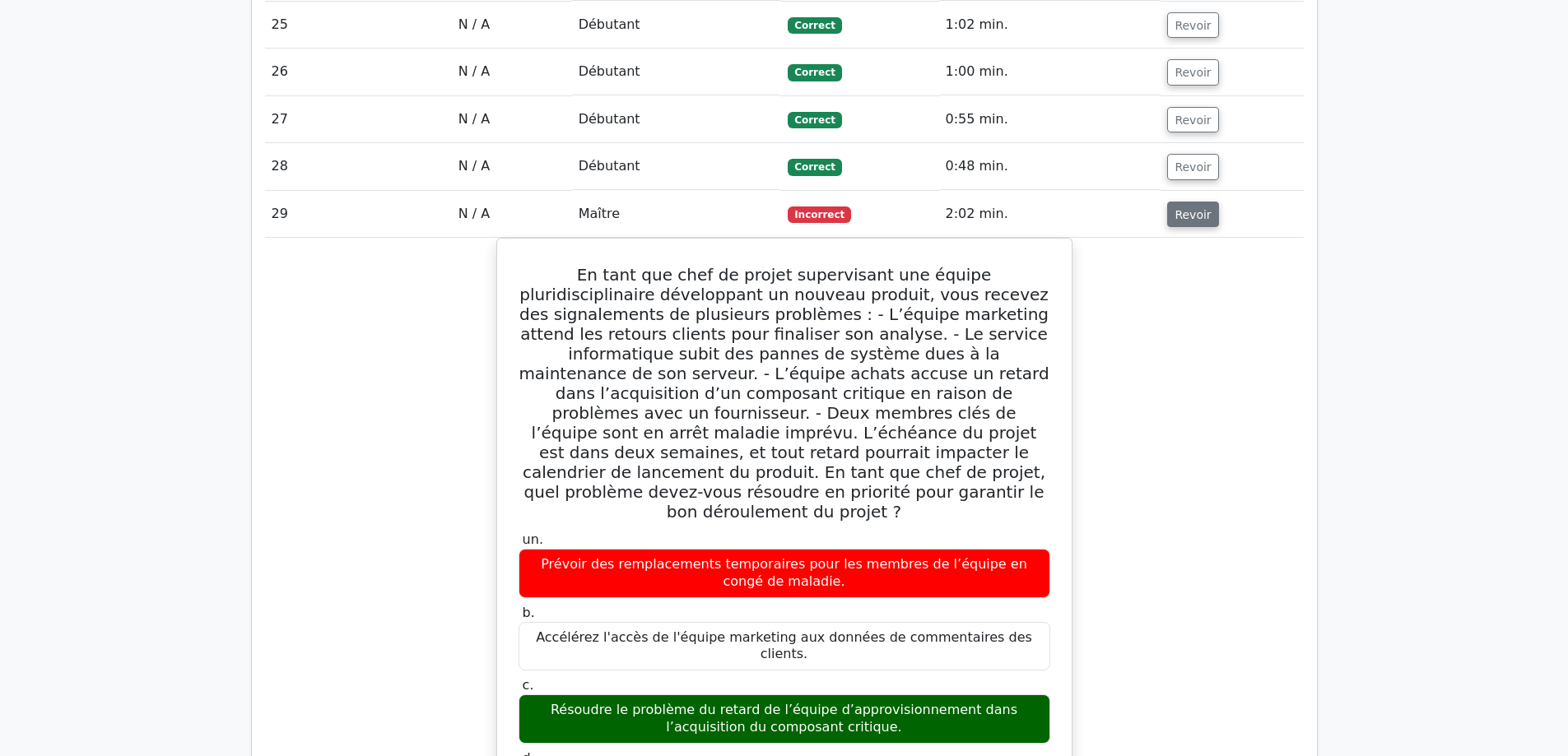
click at [1183, 207] on font "Revoir" at bounding box center [1193, 213] width 36 height 14
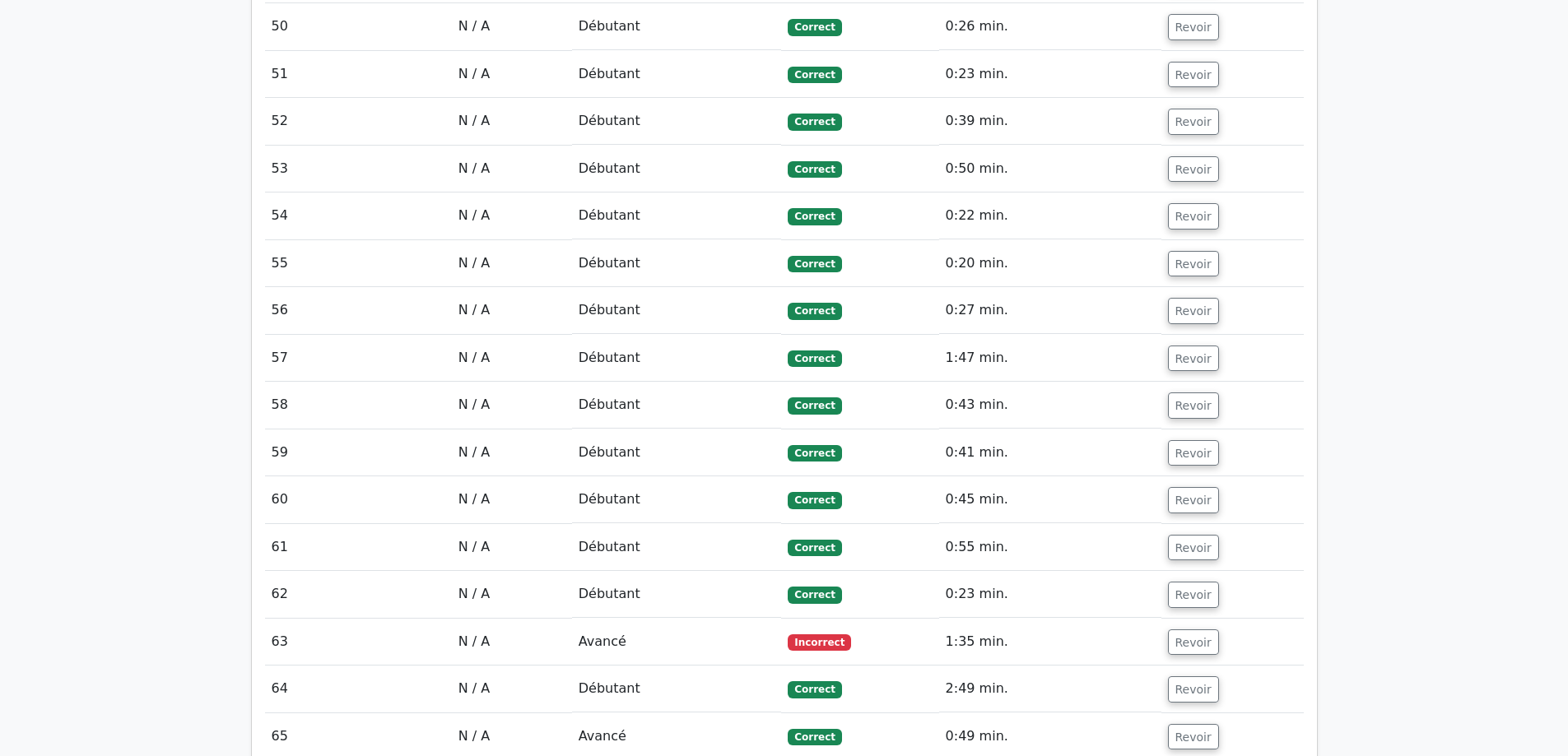
scroll to position [3847, 0]
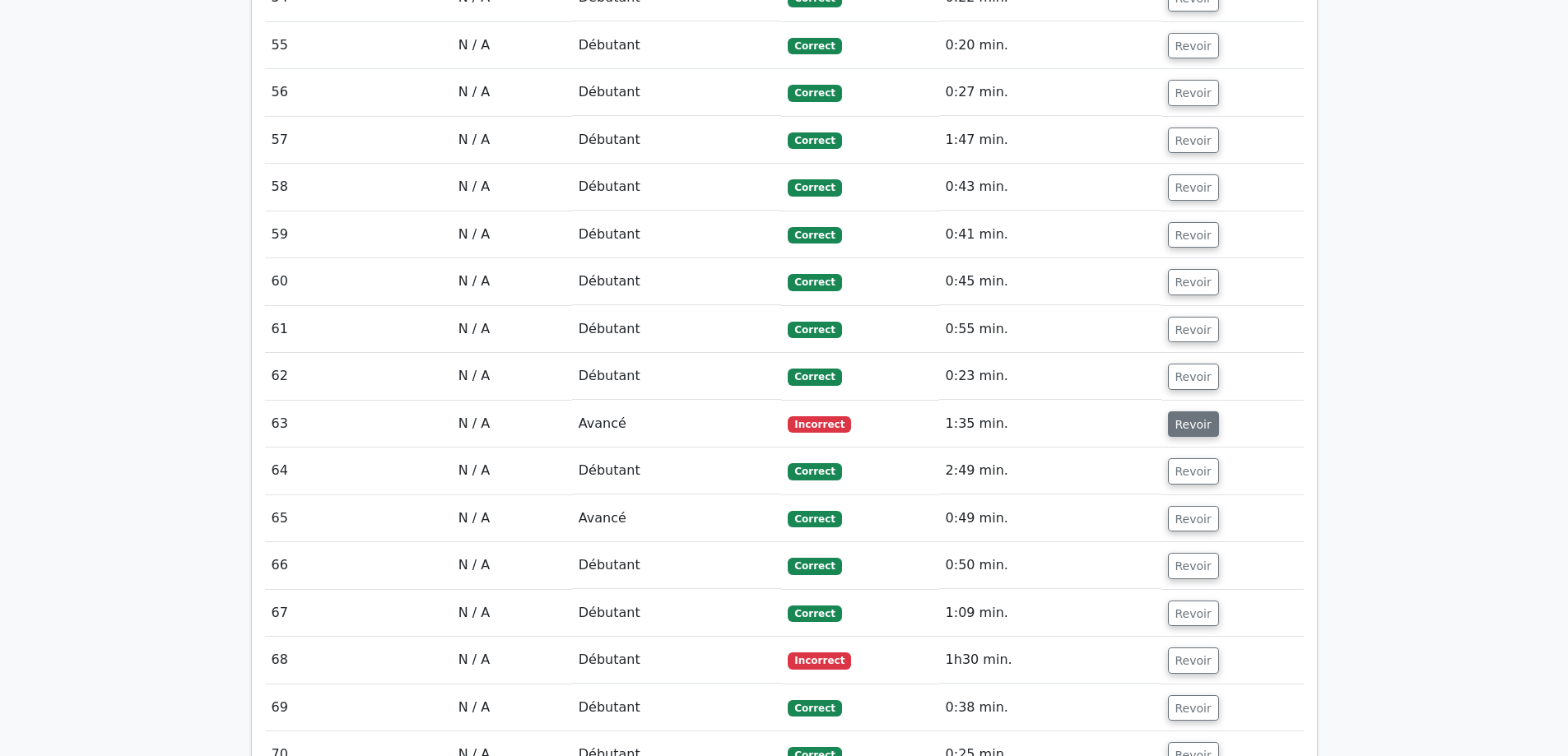
click at [1182, 417] on font "Revoir" at bounding box center [1193, 423] width 36 height 14
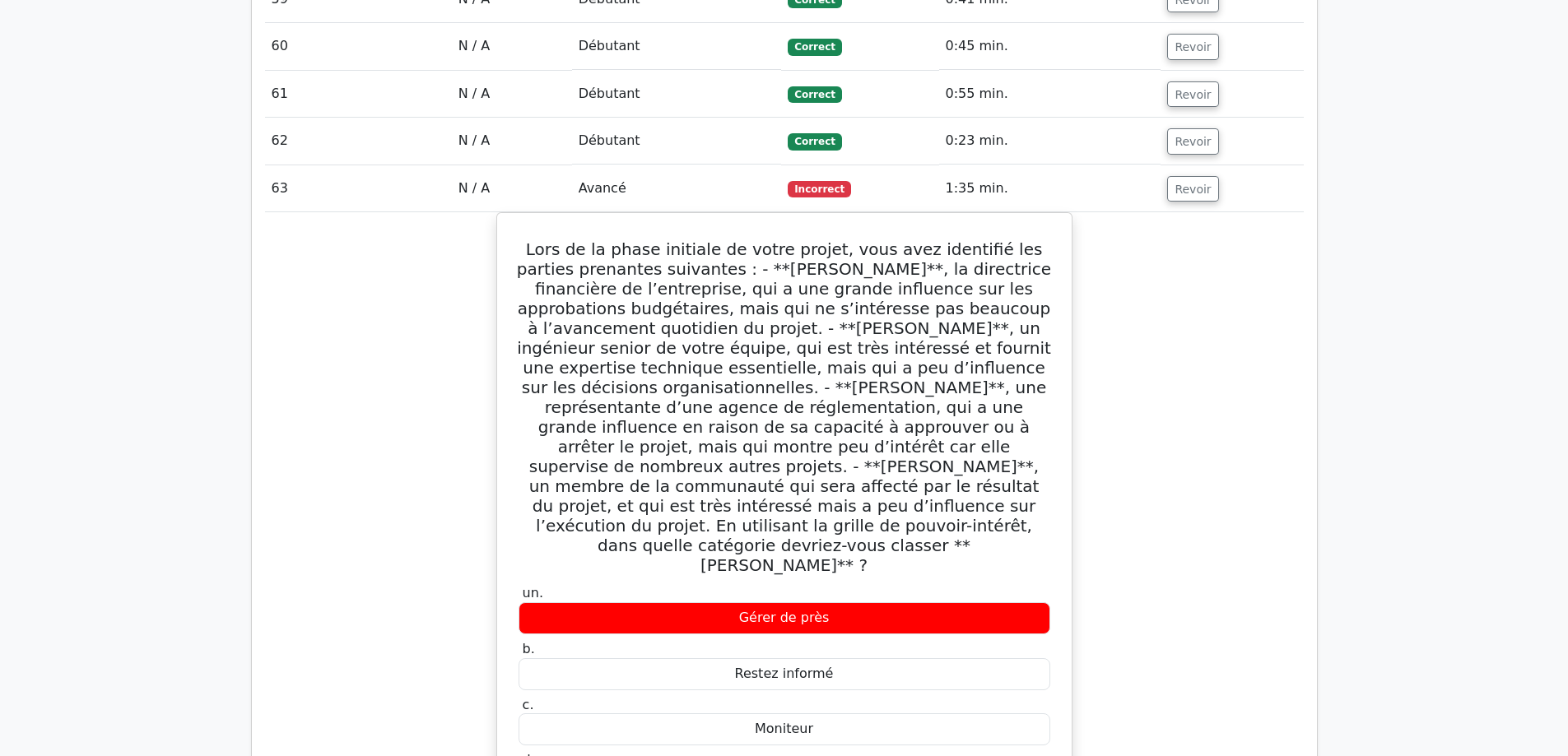
scroll to position [4176, 0]
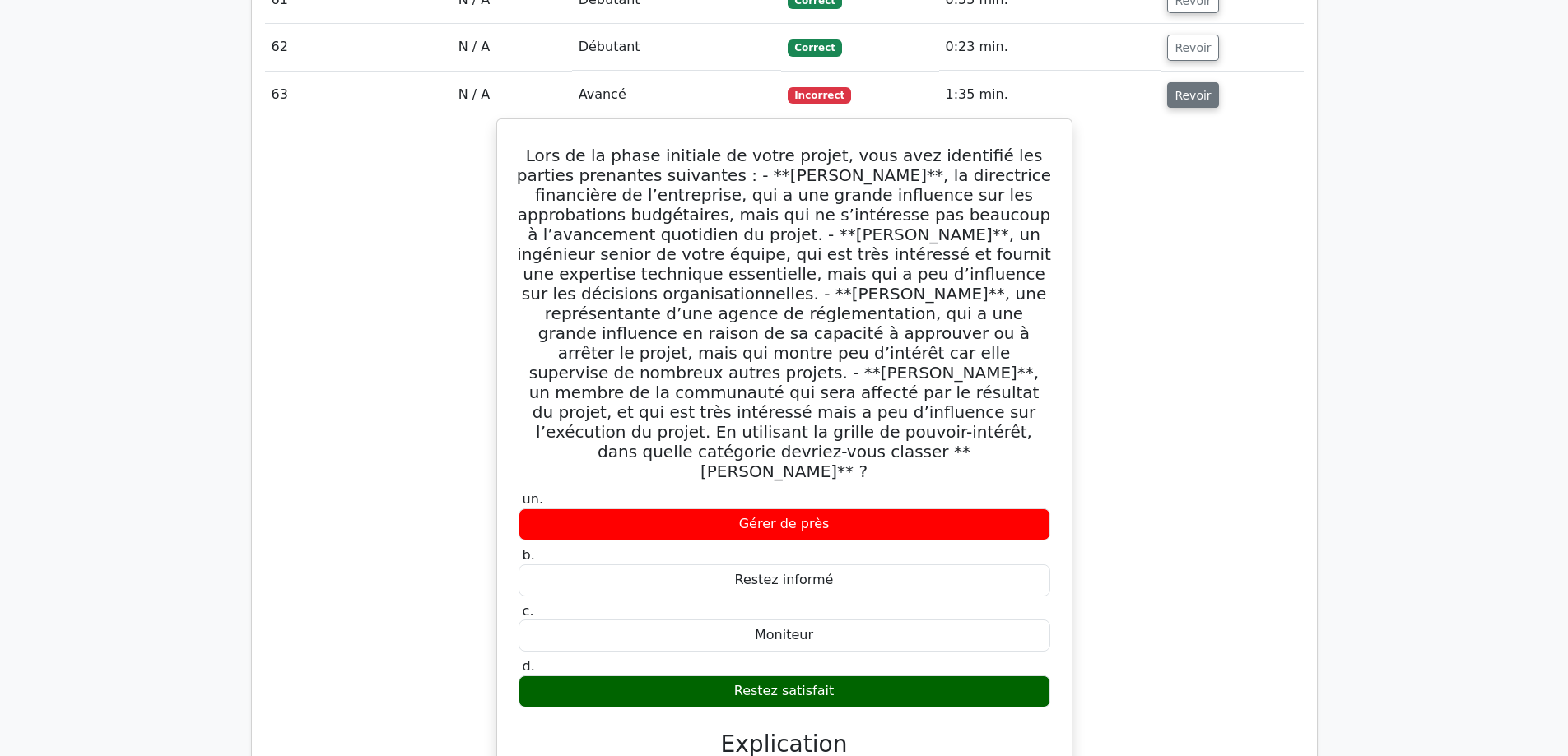
click at [1182, 88] on font "Revoir" at bounding box center [1193, 94] width 36 height 14
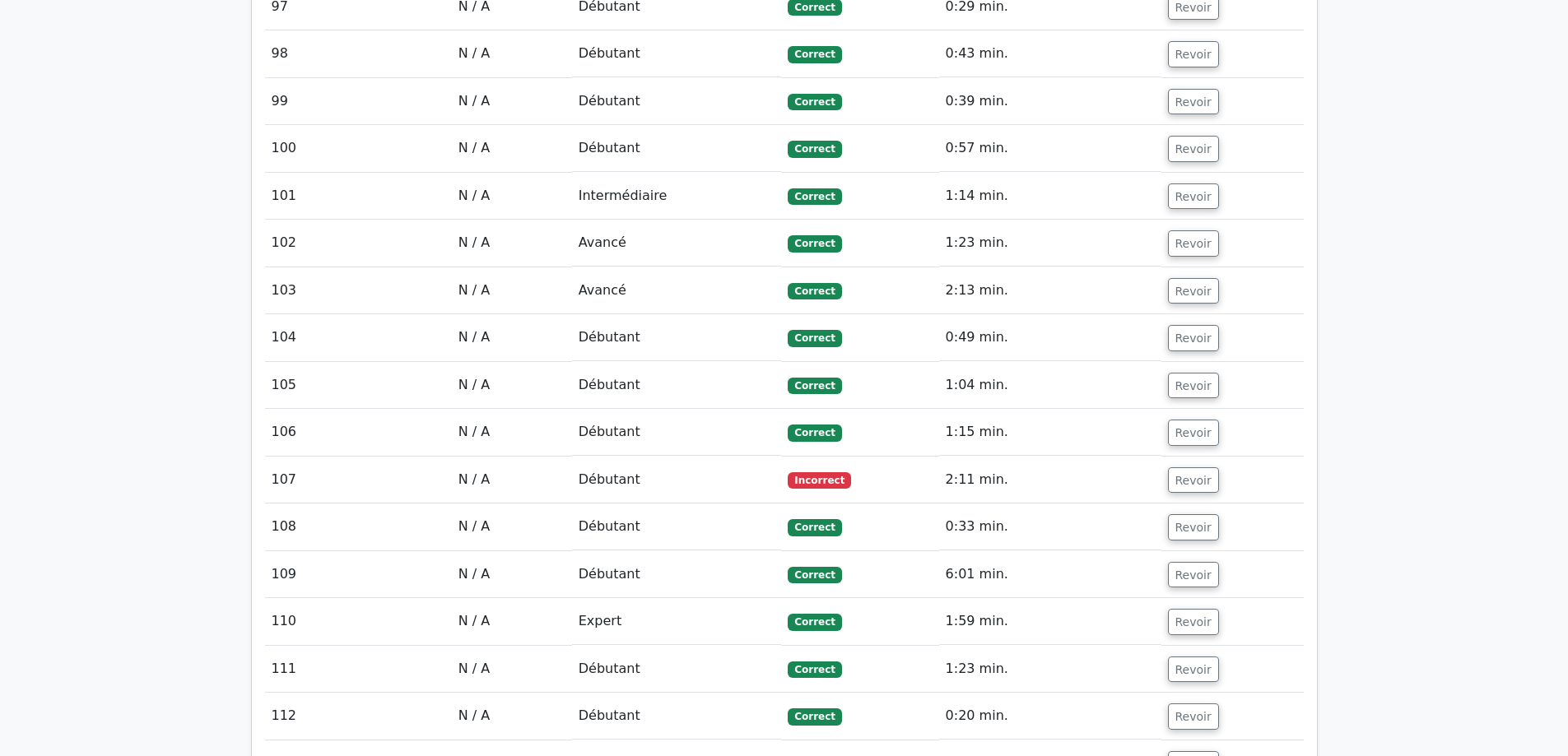
scroll to position [5904, 0]
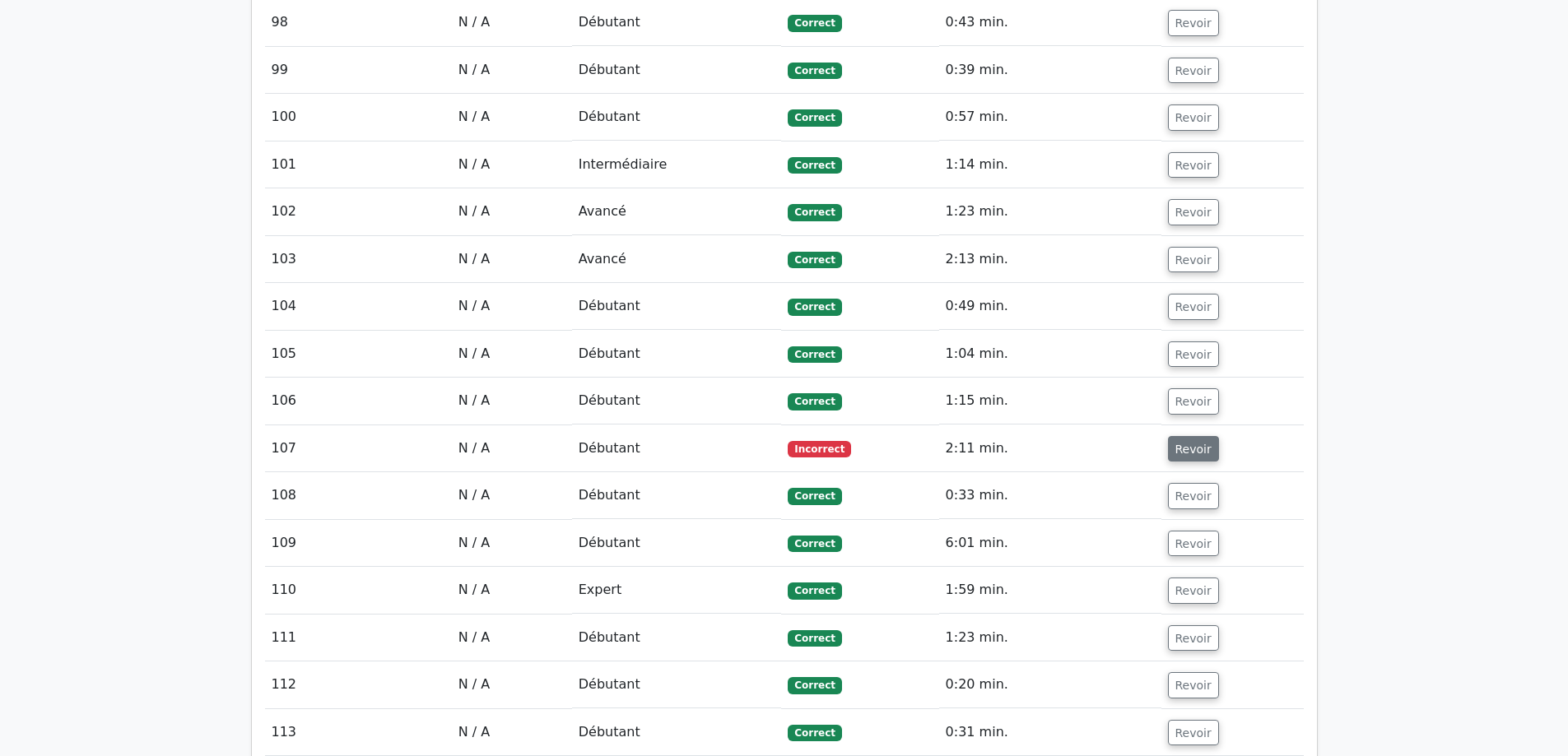
click at [1195, 442] on font "Revoir" at bounding box center [1193, 449] width 36 height 14
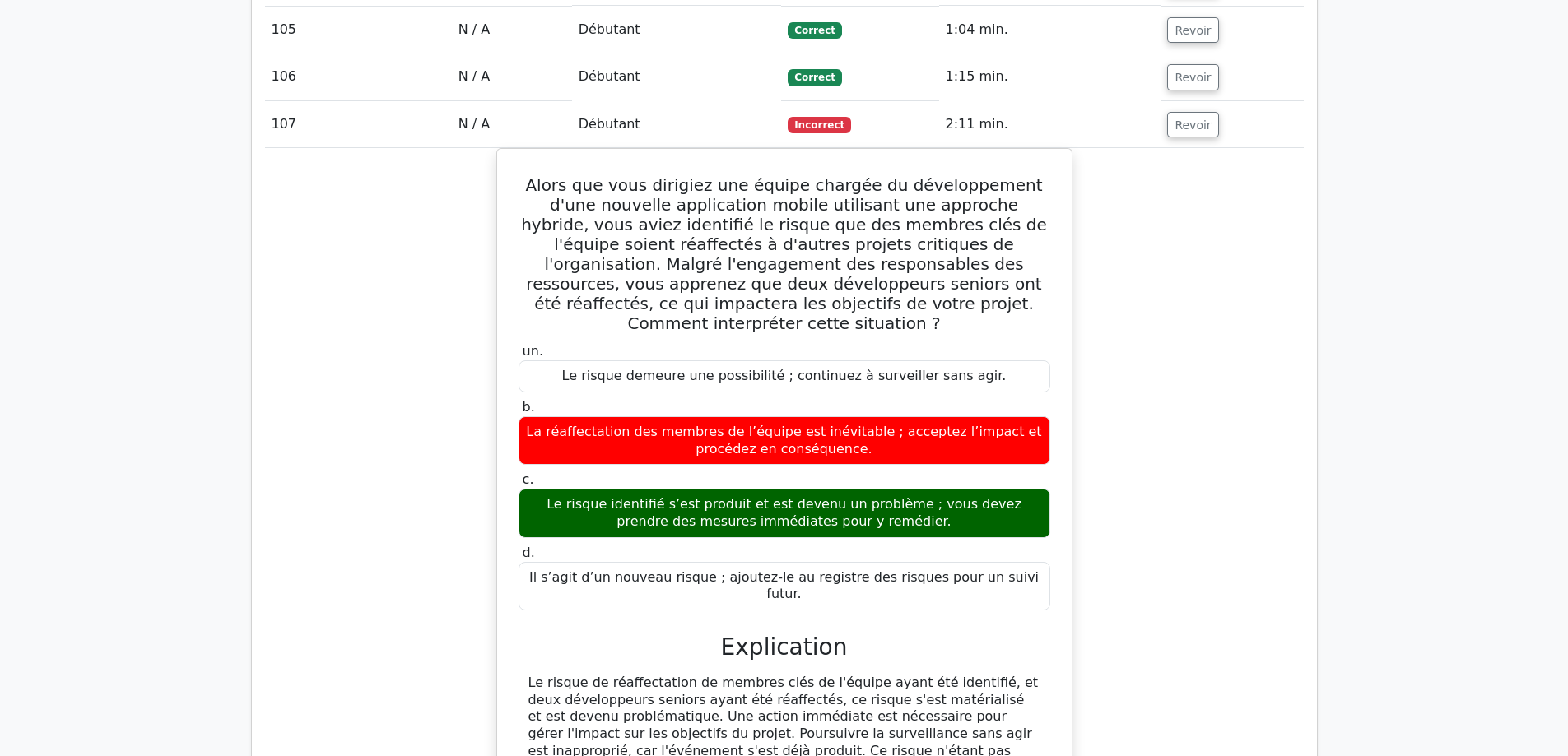
scroll to position [6233, 0]
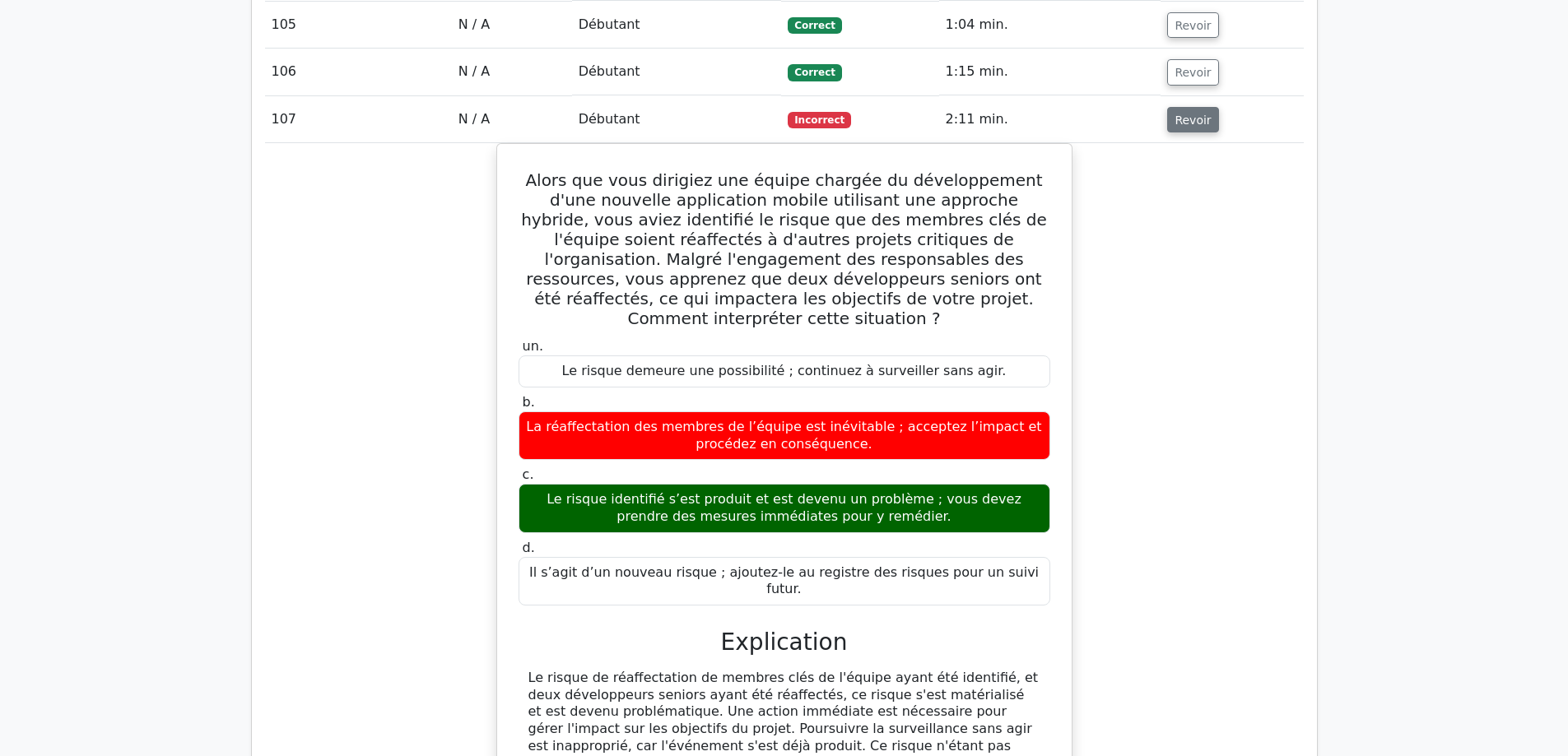
click at [1184, 113] on font "Revoir" at bounding box center [1193, 119] width 36 height 14
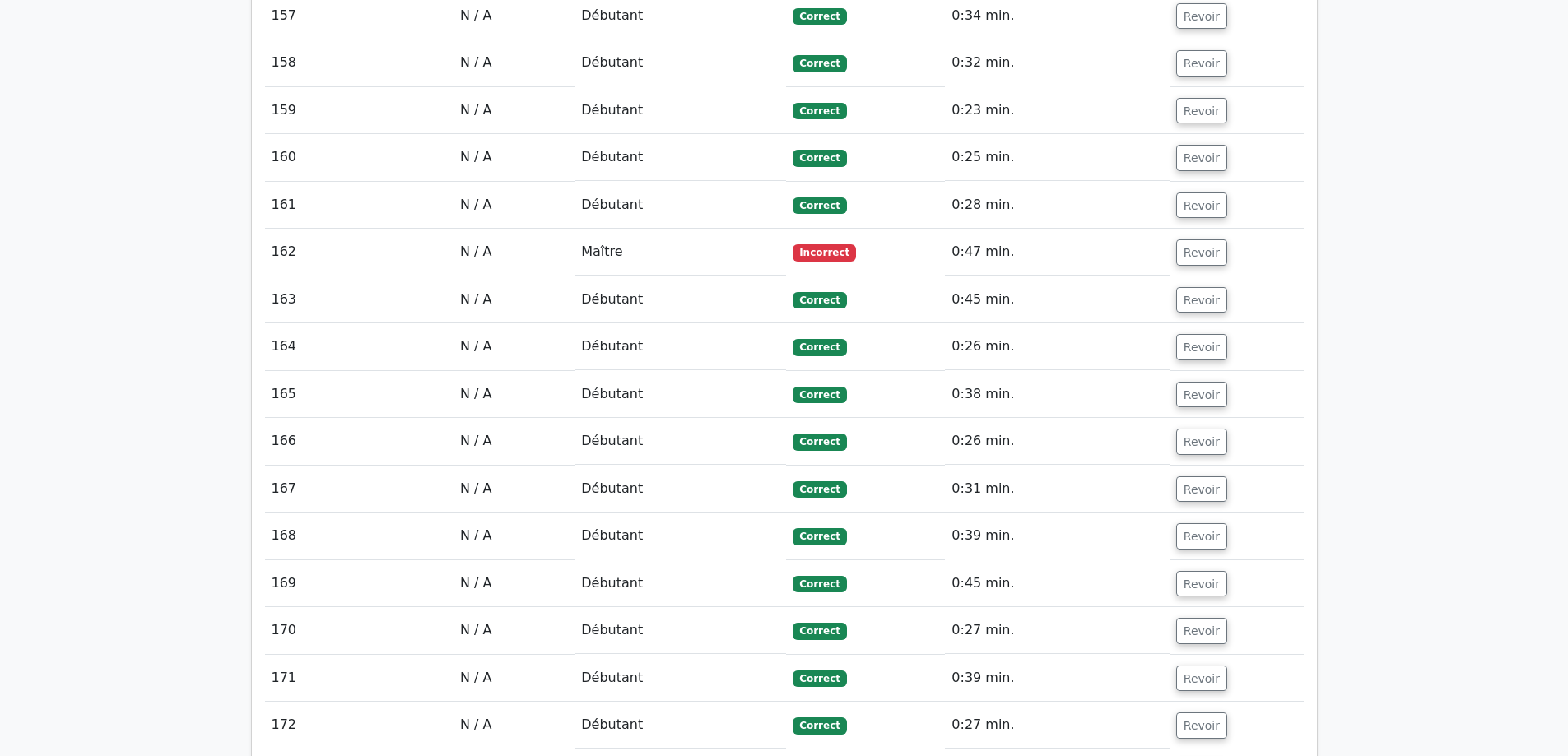
scroll to position [8702, 0]
click at [1195, 247] on font "Revoir" at bounding box center [1202, 253] width 36 height 14
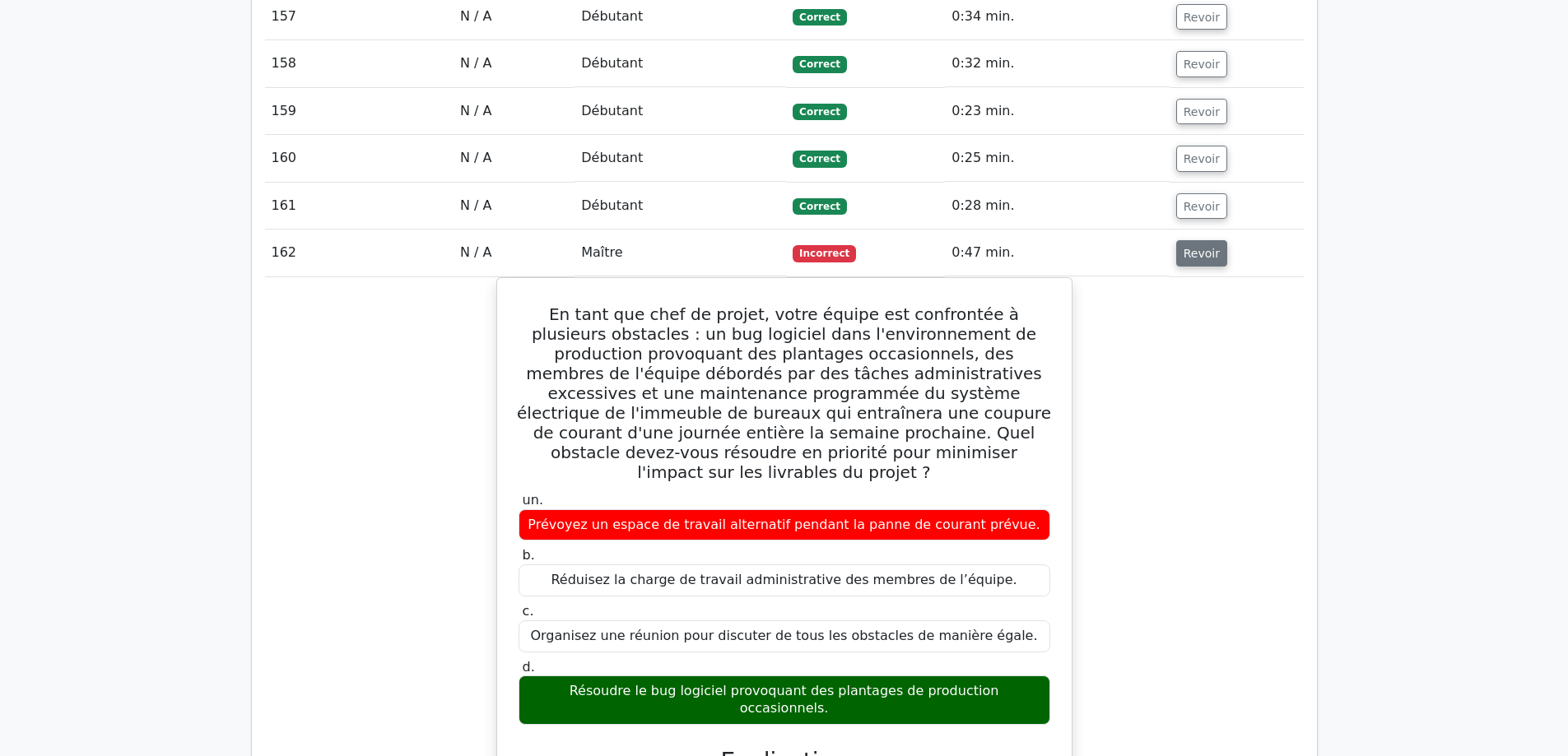
click at [1184, 247] on font "Revoir" at bounding box center [1202, 253] width 36 height 14
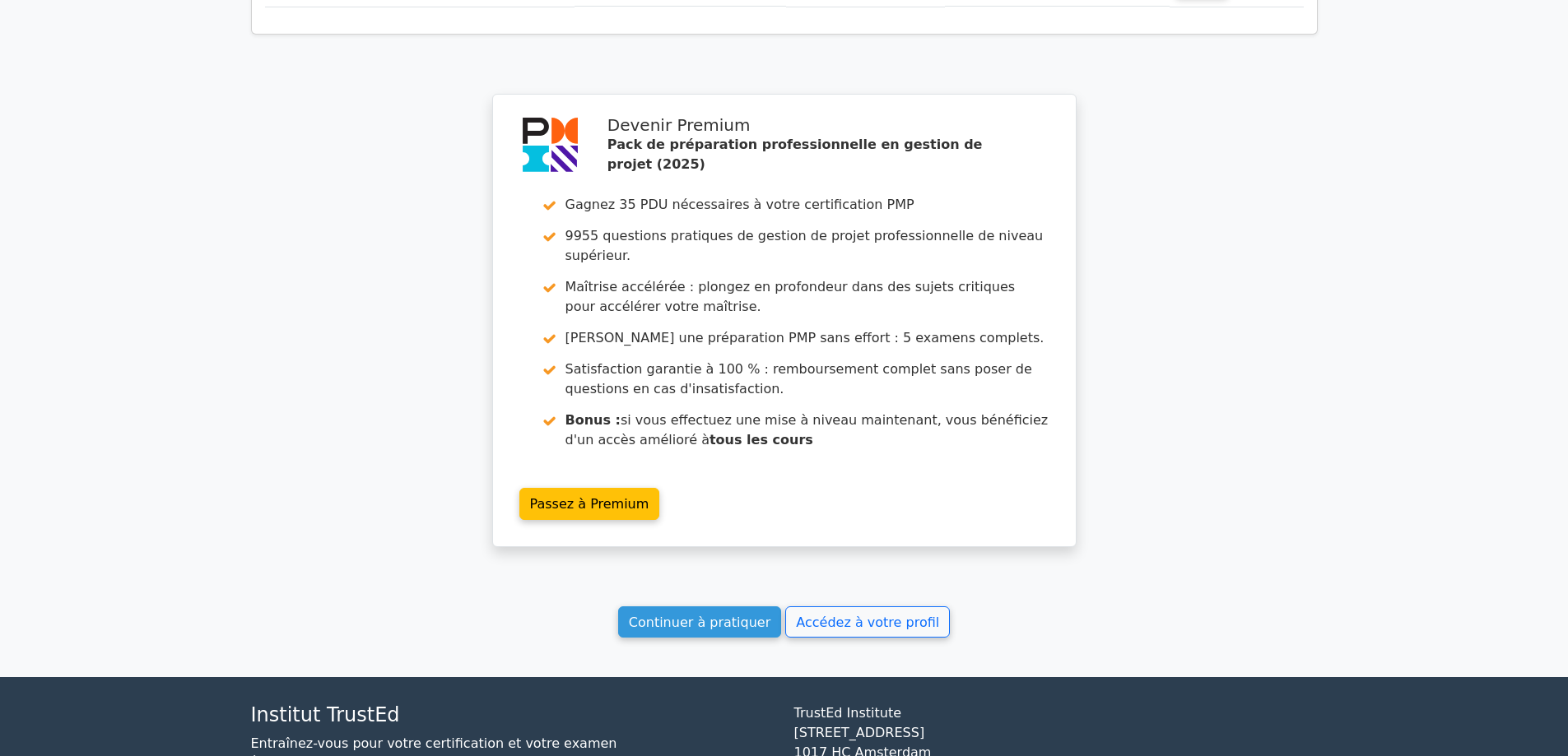
scroll to position [9910, 0]
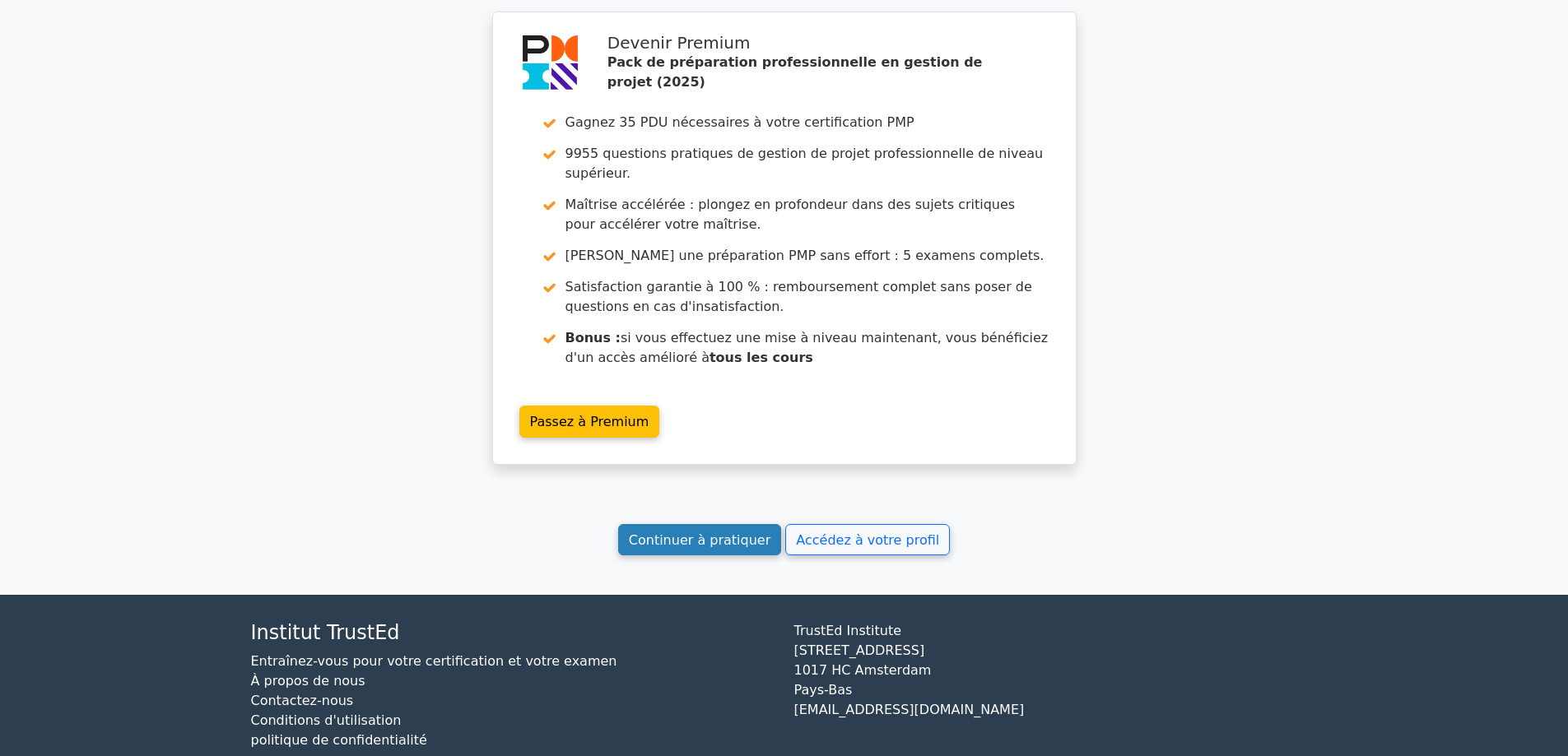
click at [701, 532] on font "Continuer à pratiquer" at bounding box center [699, 539] width 142 height 15
click at [672, 532] on font "Continuer à pratiquer" at bounding box center [699, 539] width 142 height 15
click at [702, 532] on font "Continuer à pratiquer" at bounding box center [699, 539] width 142 height 15
click at [700, 532] on font "Continuer à pratiquer" at bounding box center [699, 539] width 142 height 15
click at [672, 532] on font "Continuer à pratiquer" at bounding box center [699, 539] width 142 height 15
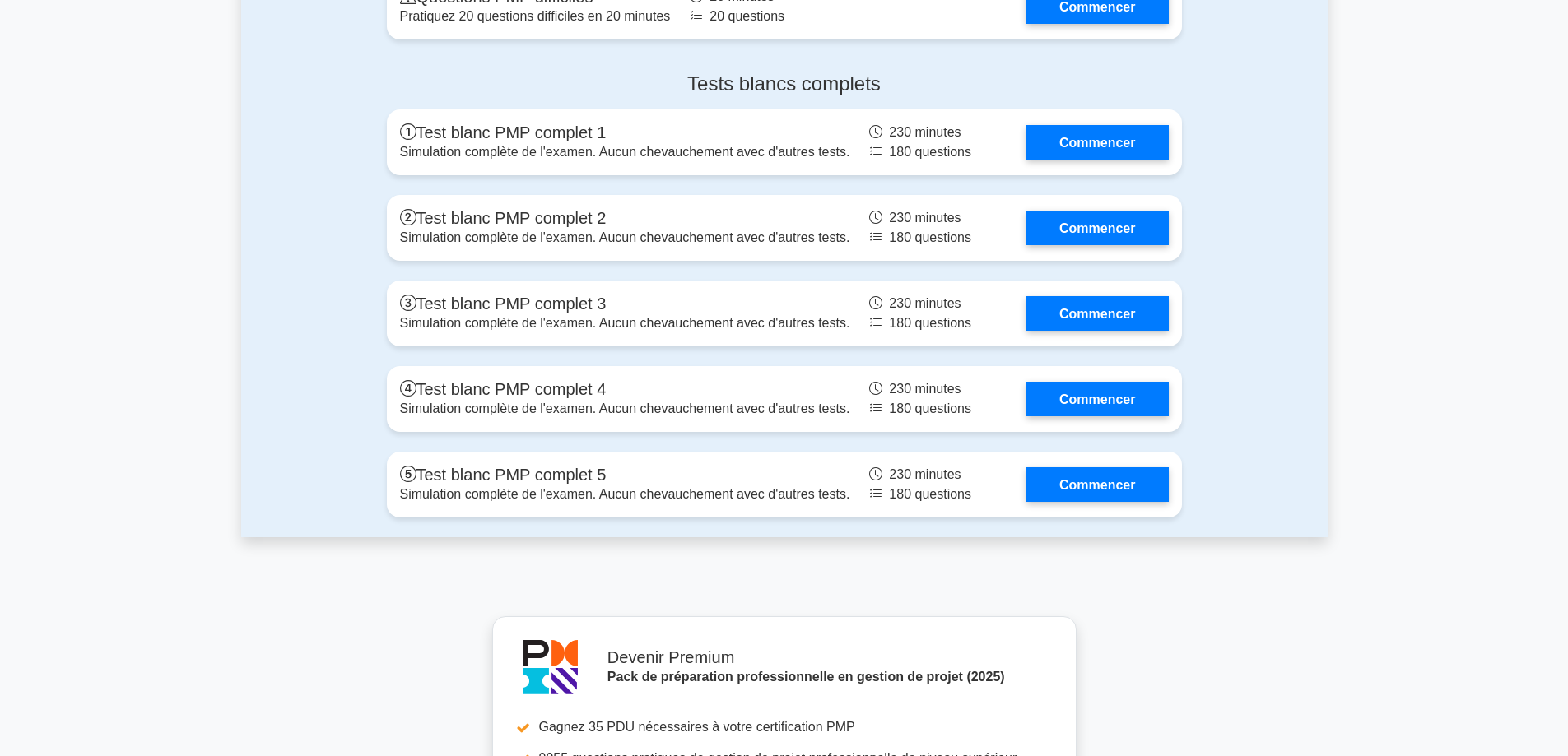
scroll to position [7091, 0]
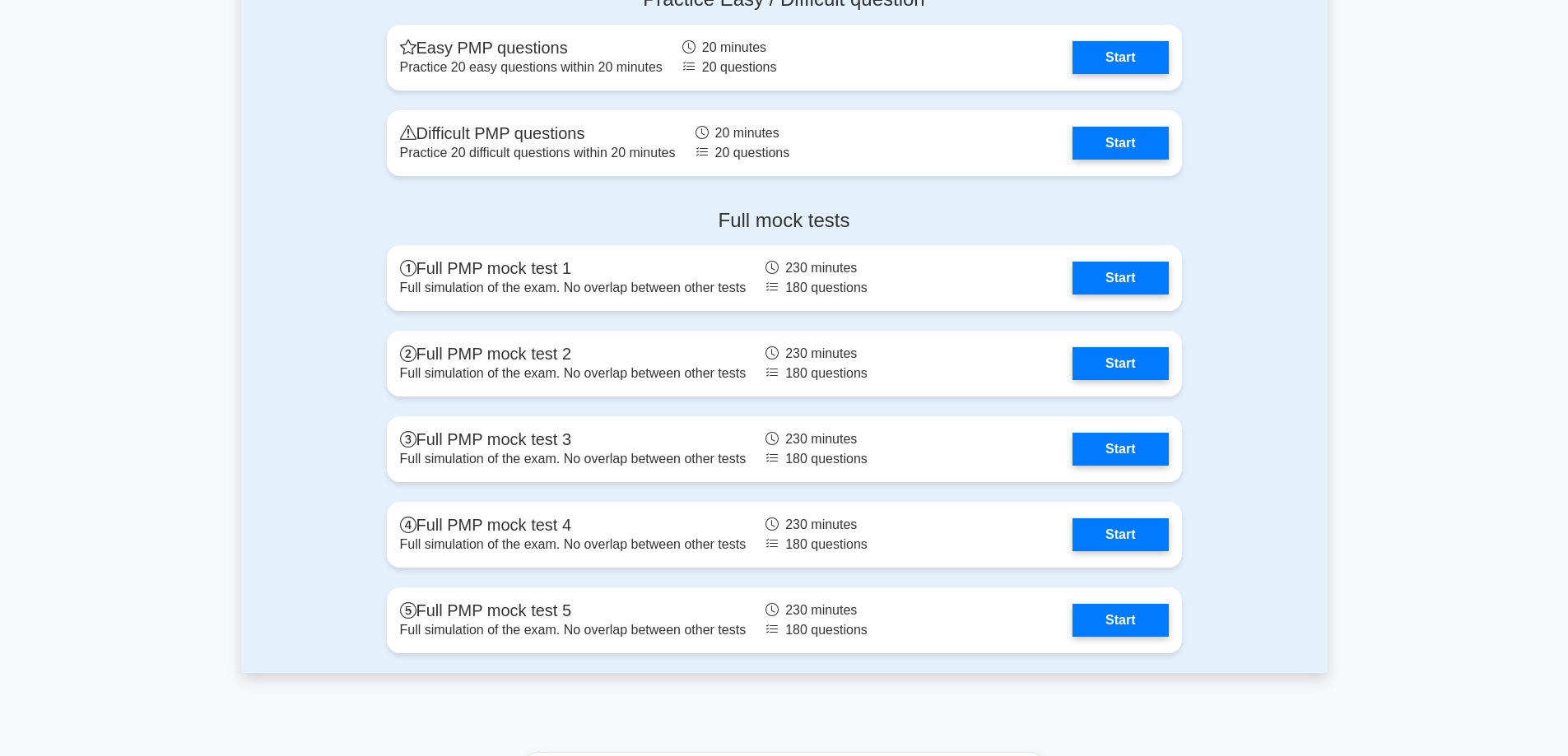
scroll to position [6578, 0]
